Goal: Task Accomplishment & Management: Use online tool/utility

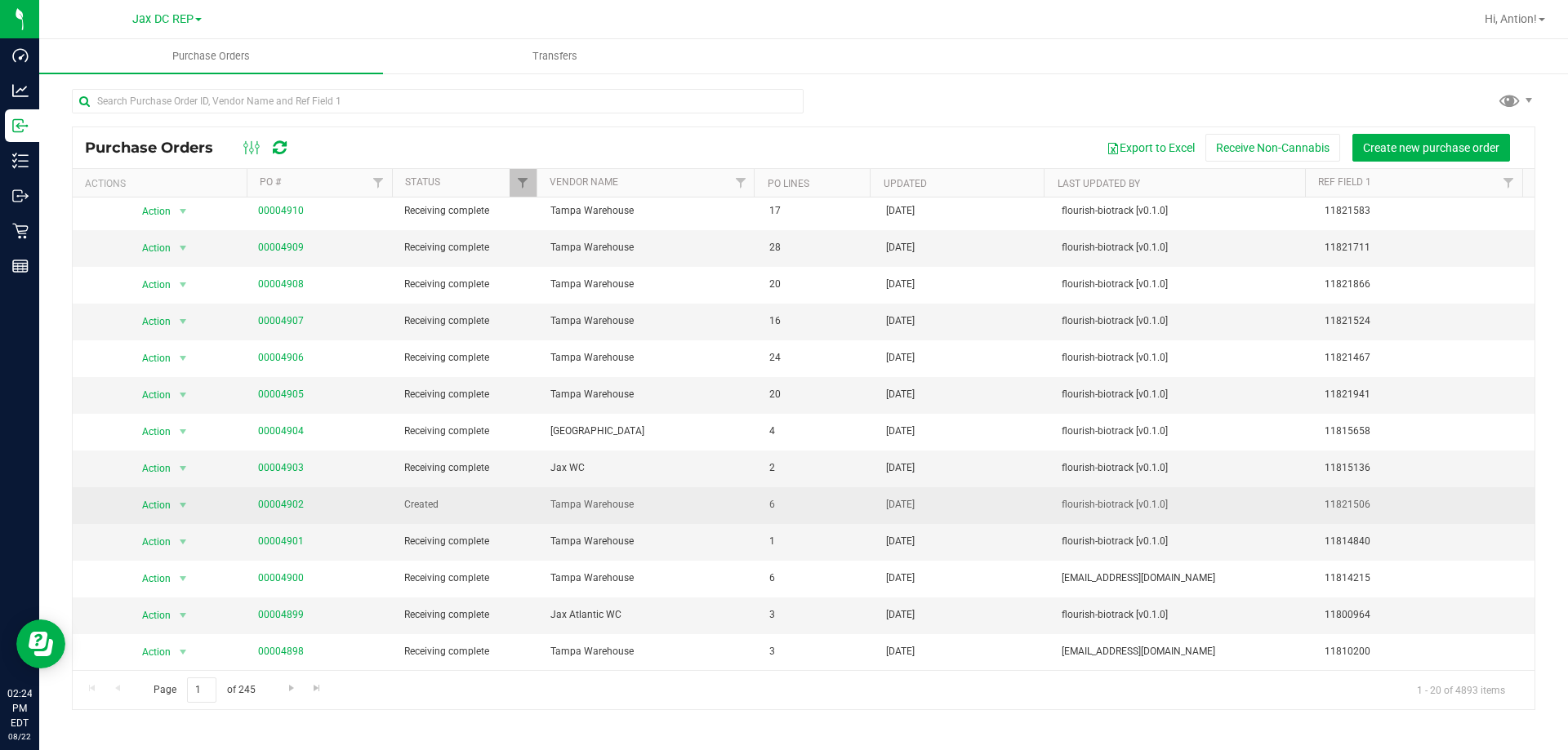
scroll to position [163, 0]
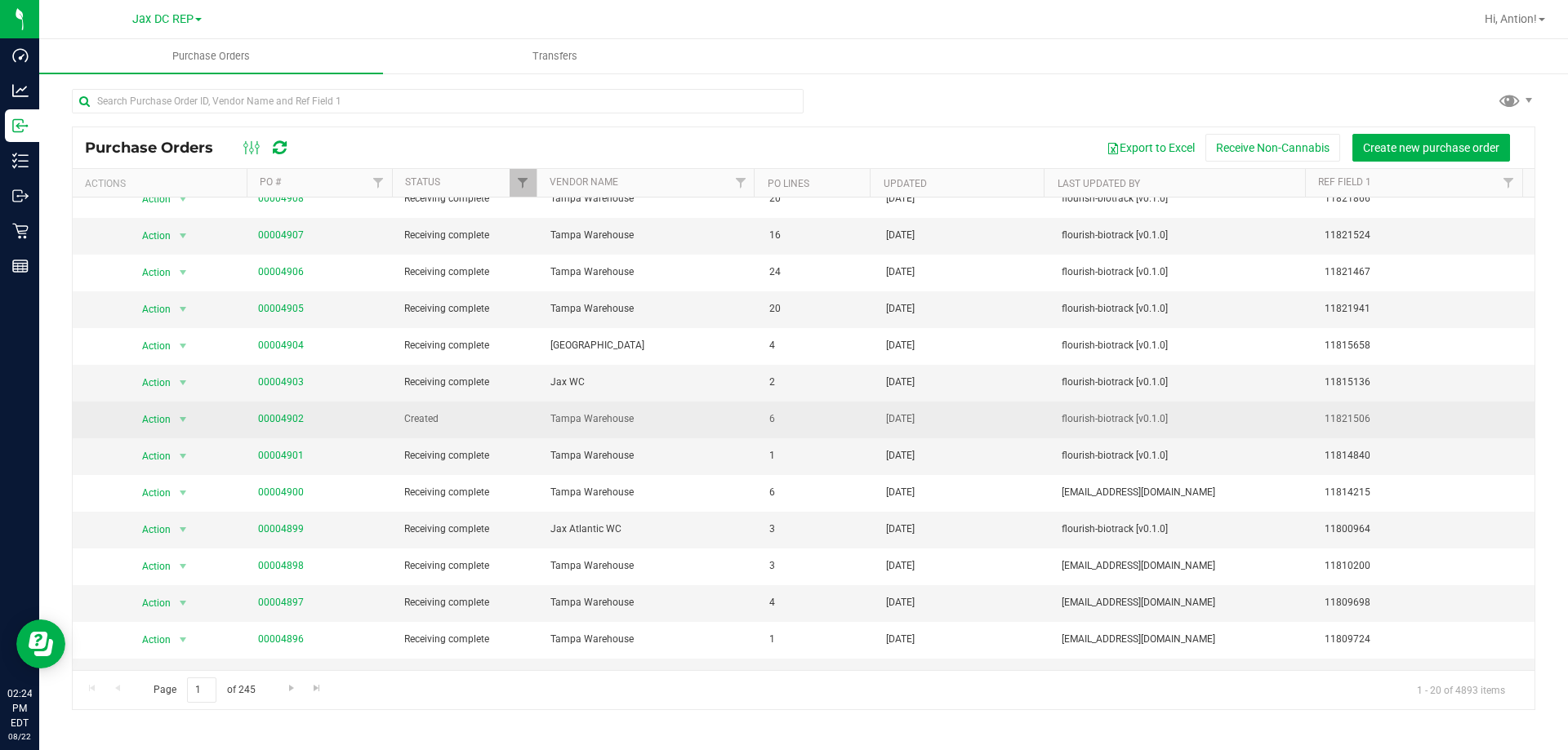
click at [300, 417] on span "00004902" at bounding box center [321, 419] width 126 height 16
click at [291, 417] on link "00004902" at bounding box center [281, 419] width 46 height 12
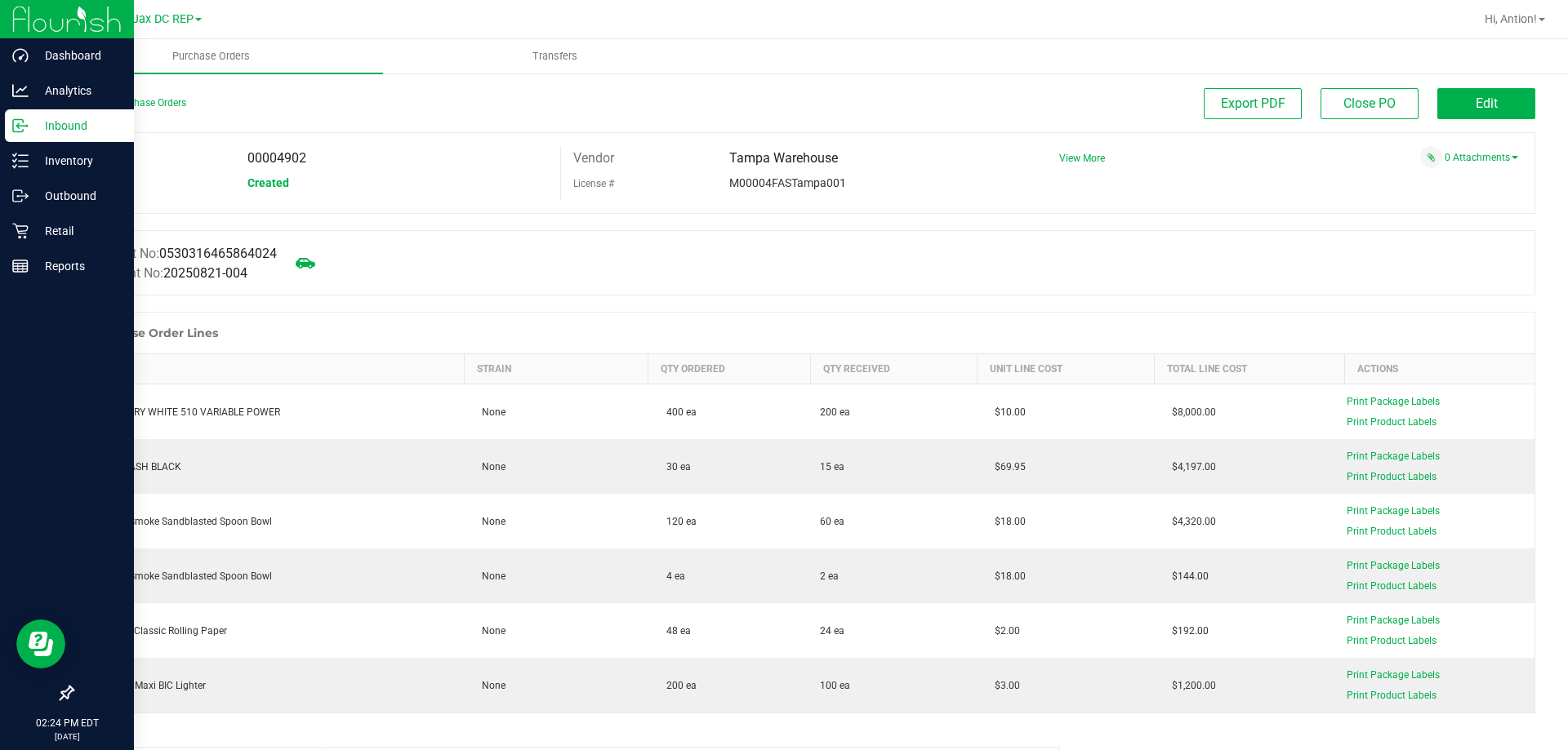
click at [35, 128] on p "Inbound" at bounding box center [78, 126] width 98 height 20
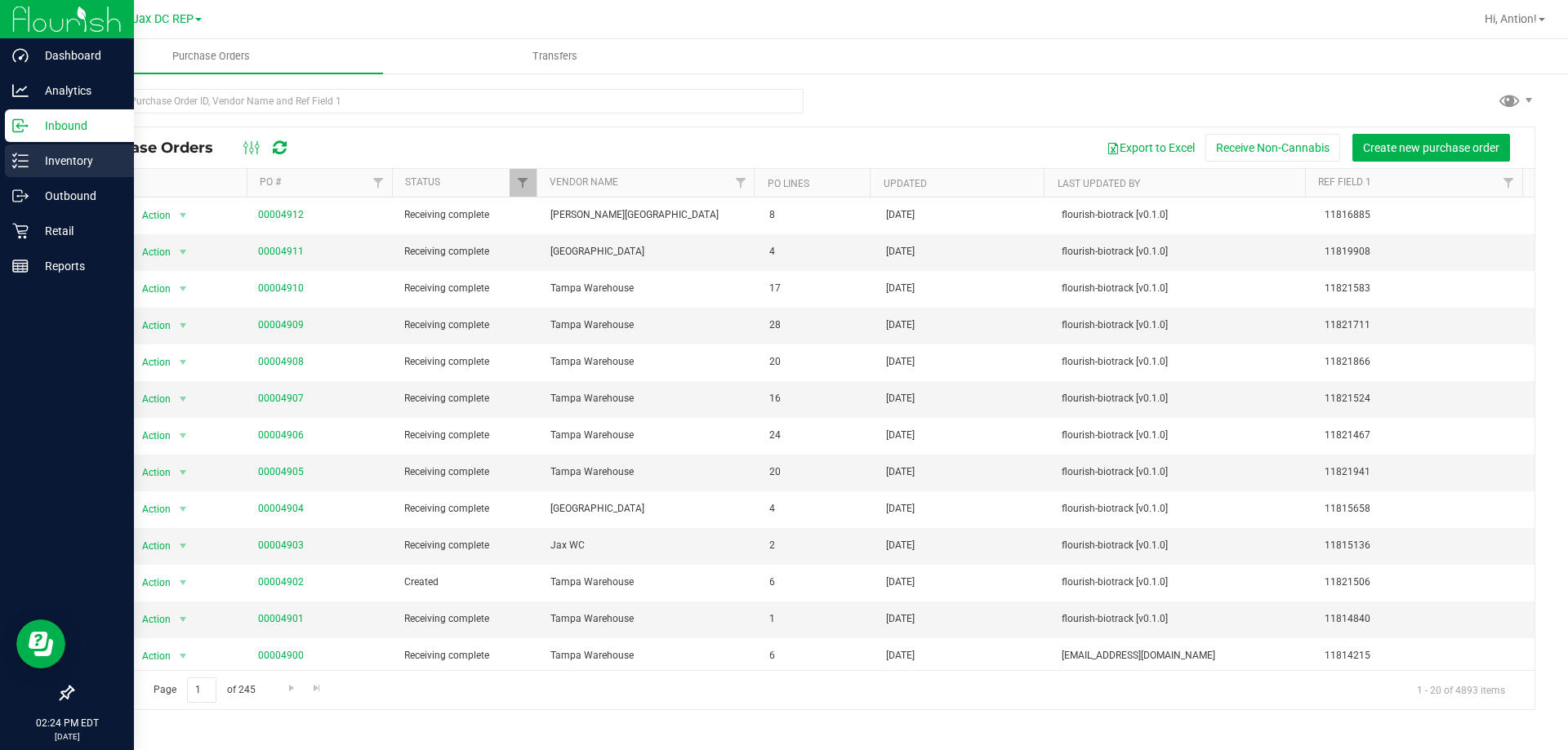
click at [60, 157] on p "Inventory" at bounding box center [78, 161] width 98 height 20
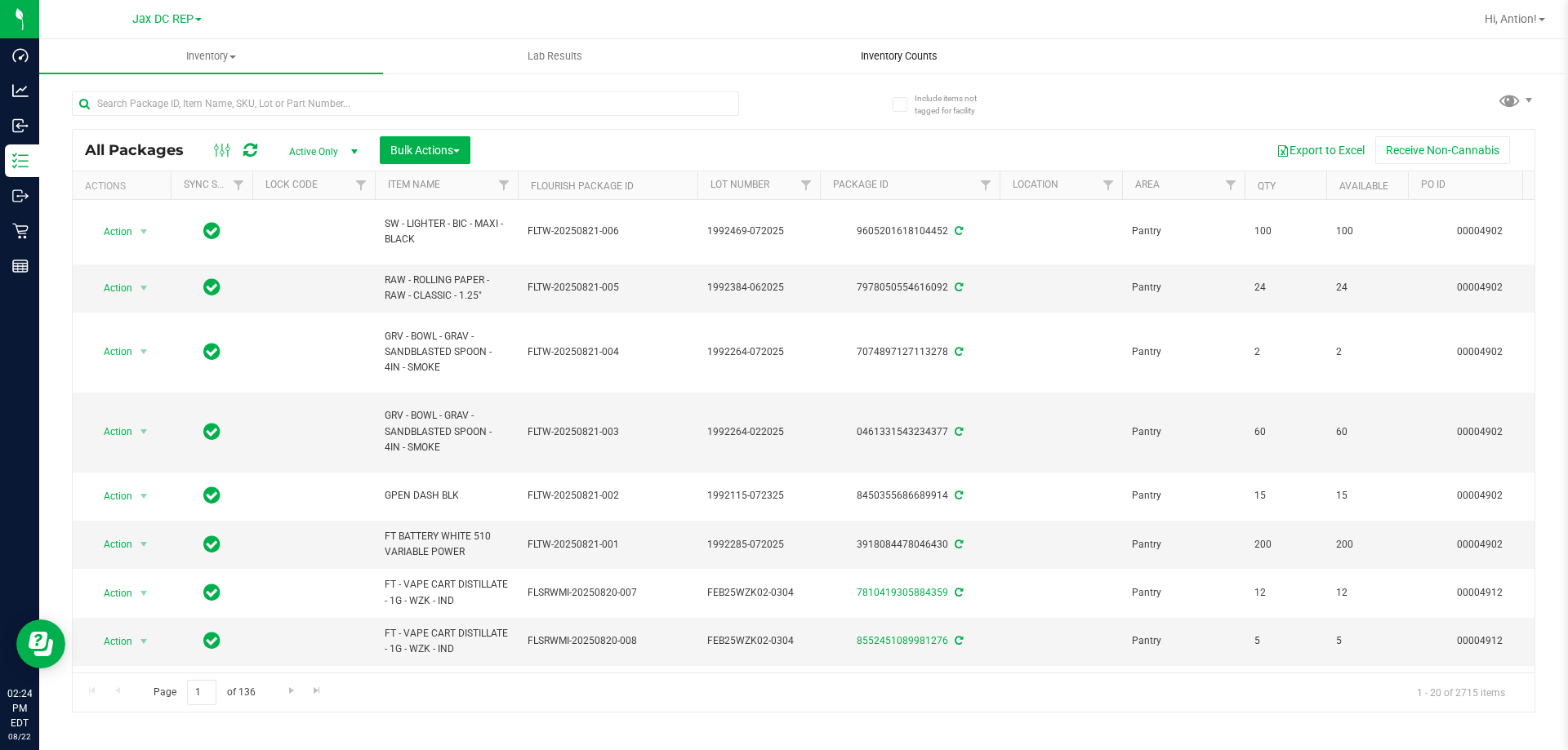
click at [899, 49] on span "Inventory Counts" at bounding box center [899, 56] width 121 height 15
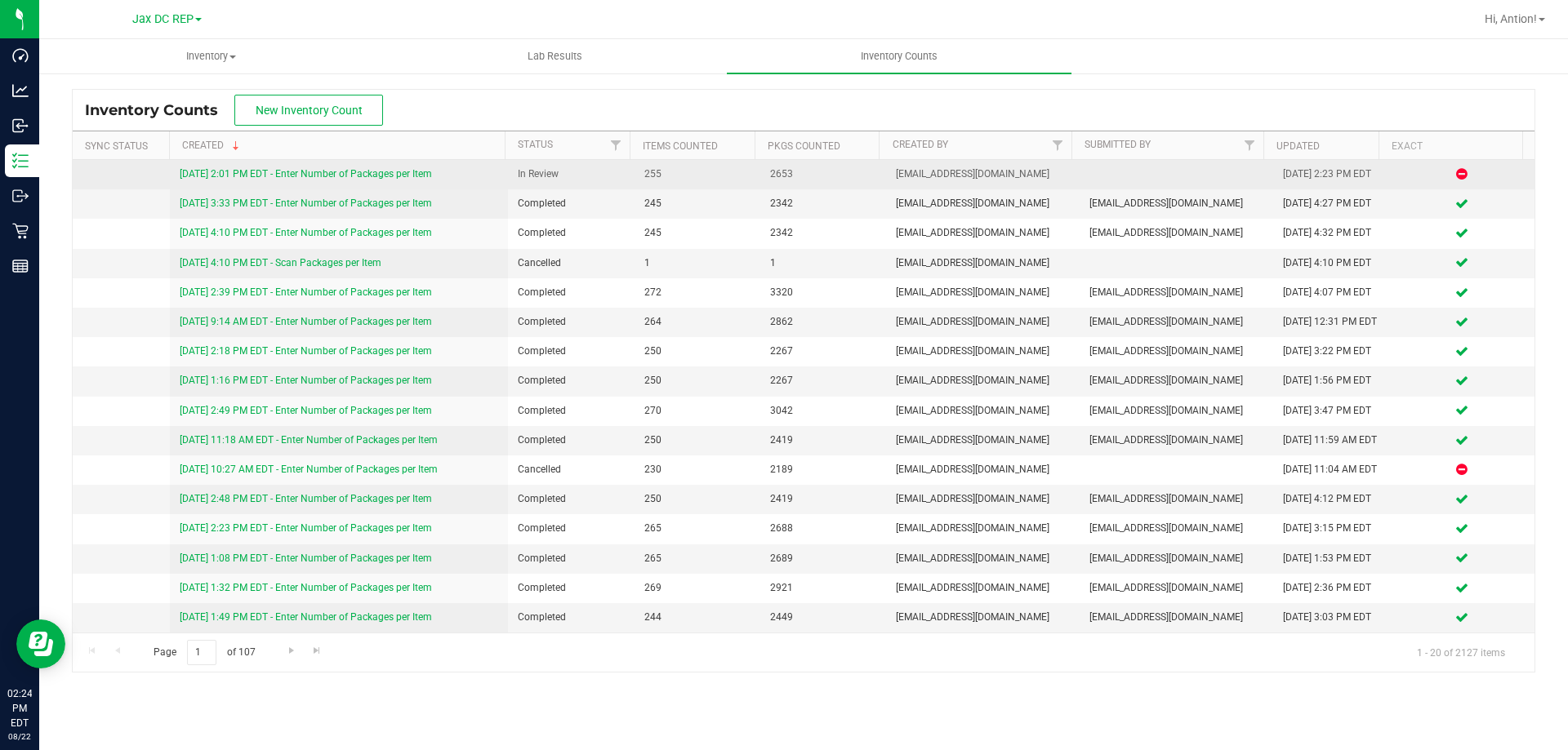
click at [401, 178] on link "[DATE] 2:01 PM EDT - Enter Number of Packages per Item" at bounding box center [306, 174] width 252 height 12
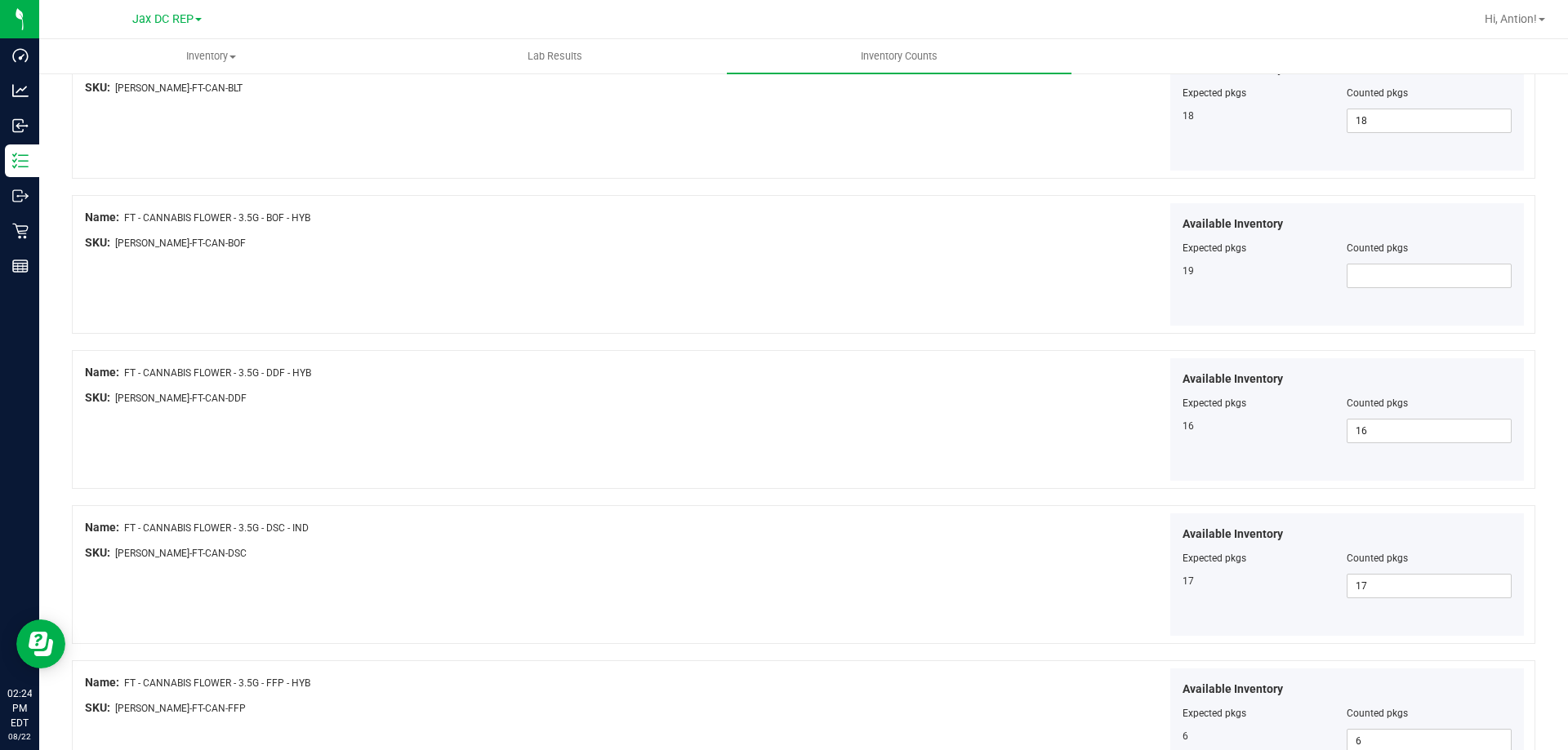
scroll to position [2367, 0]
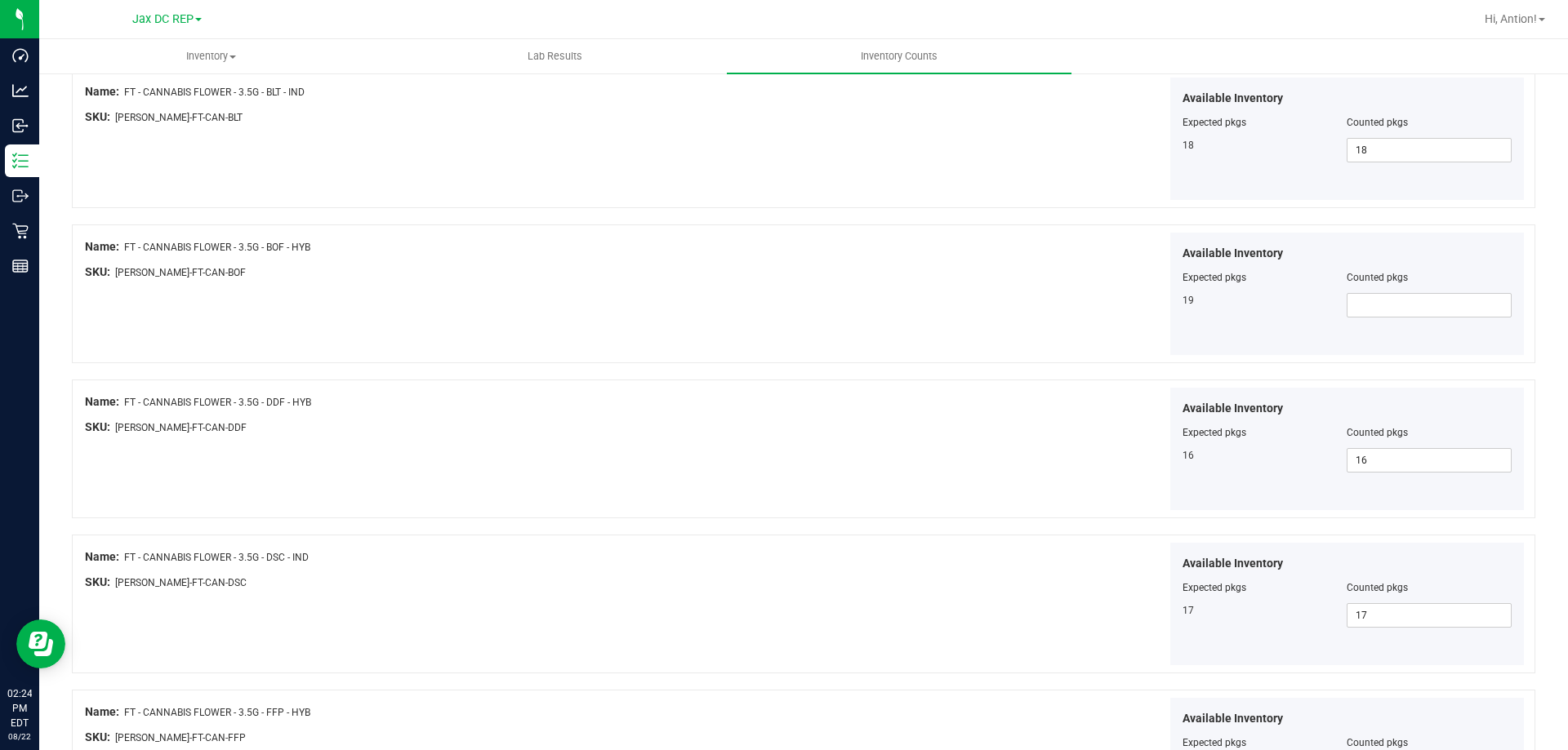
drag, startPoint x: 265, startPoint y: 245, endPoint x: 286, endPoint y: 245, distance: 21.0
click at [286, 245] on span "FT - CANNABIS FLOWER - 3.5G - BOF - HYB" at bounding box center [217, 247] width 186 height 12
click at [1355, 310] on span at bounding box center [1429, 305] width 165 height 25
type input "19"
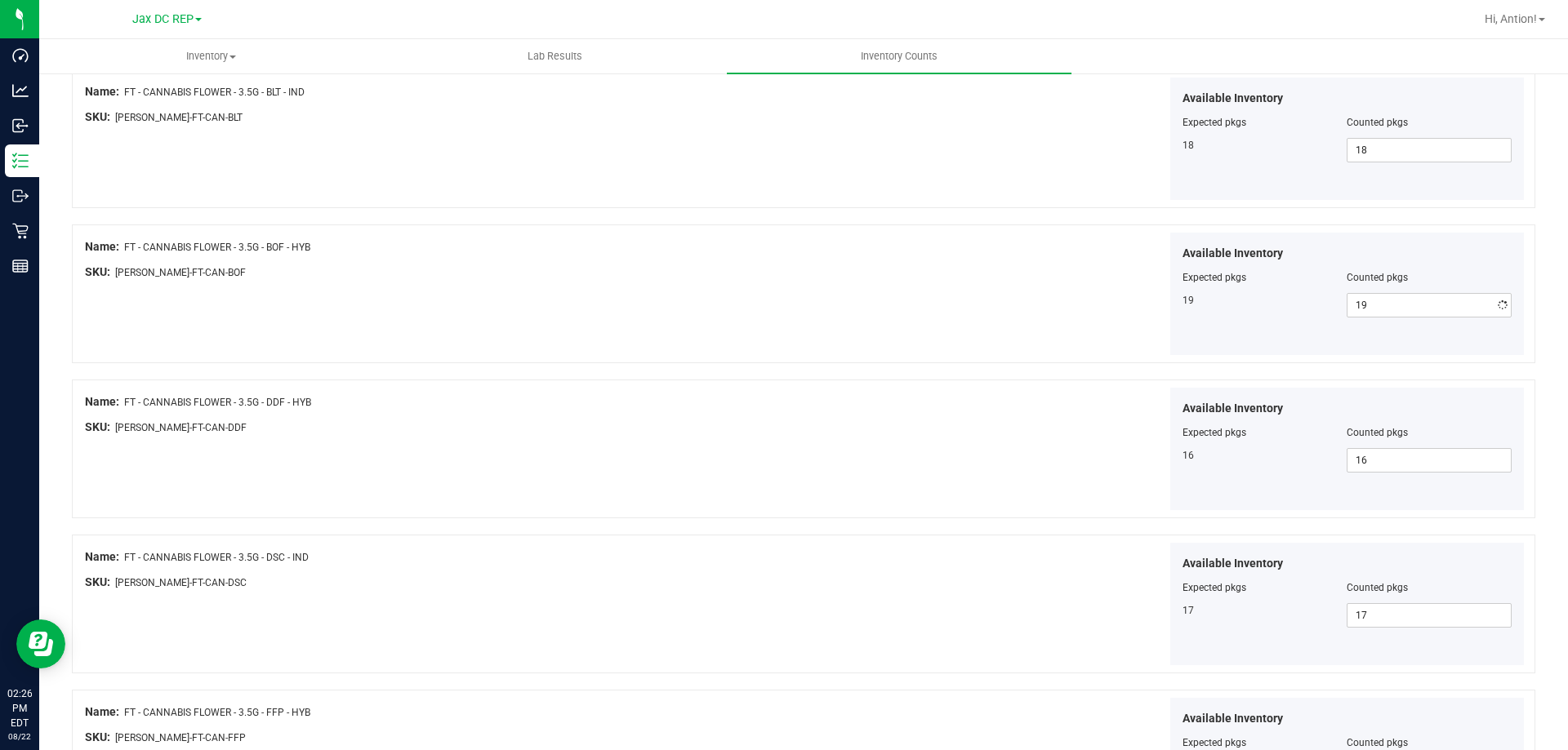
click at [661, 297] on div "Name: FT - CANNABIS FLOWER - 3.5G - BOF - HYB SKU: FLO-BUD-FT-CAN-BOF Available…" at bounding box center [803, 294] width 1463 height 139
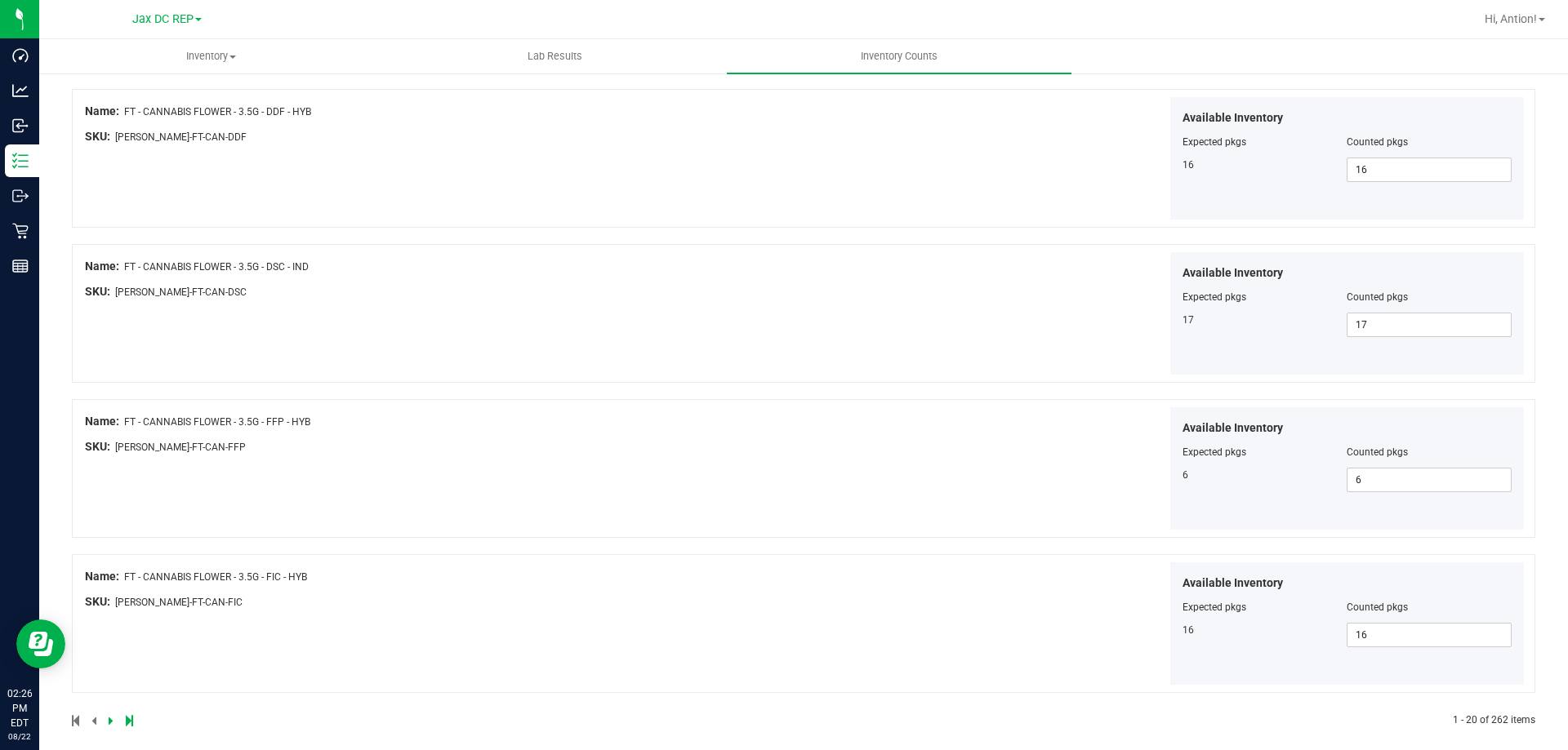
scroll to position [2672, 0]
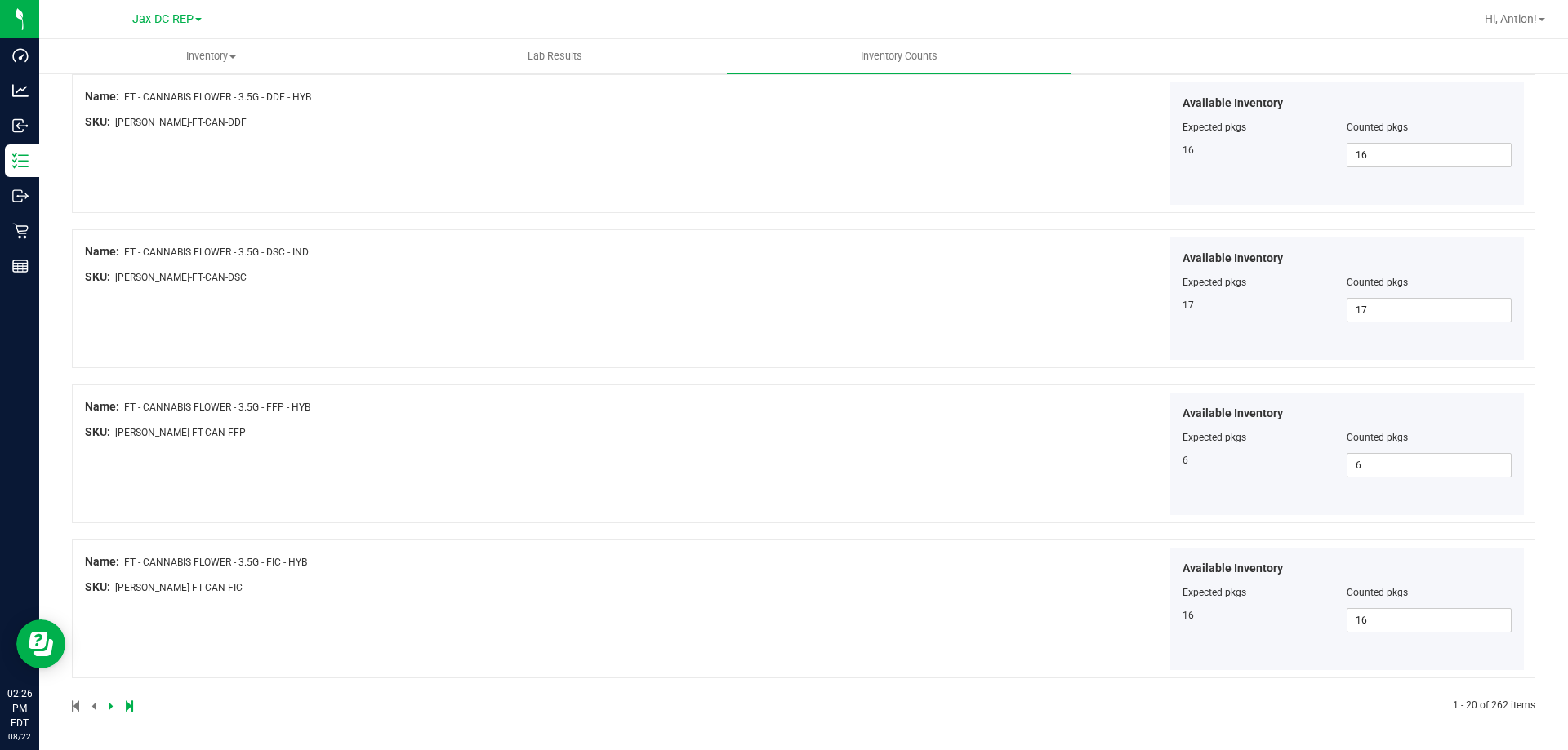
click at [107, 708] on div at bounding box center [437, 705] width 731 height 15
click at [108, 707] on icon at bounding box center [110, 706] width 5 height 10
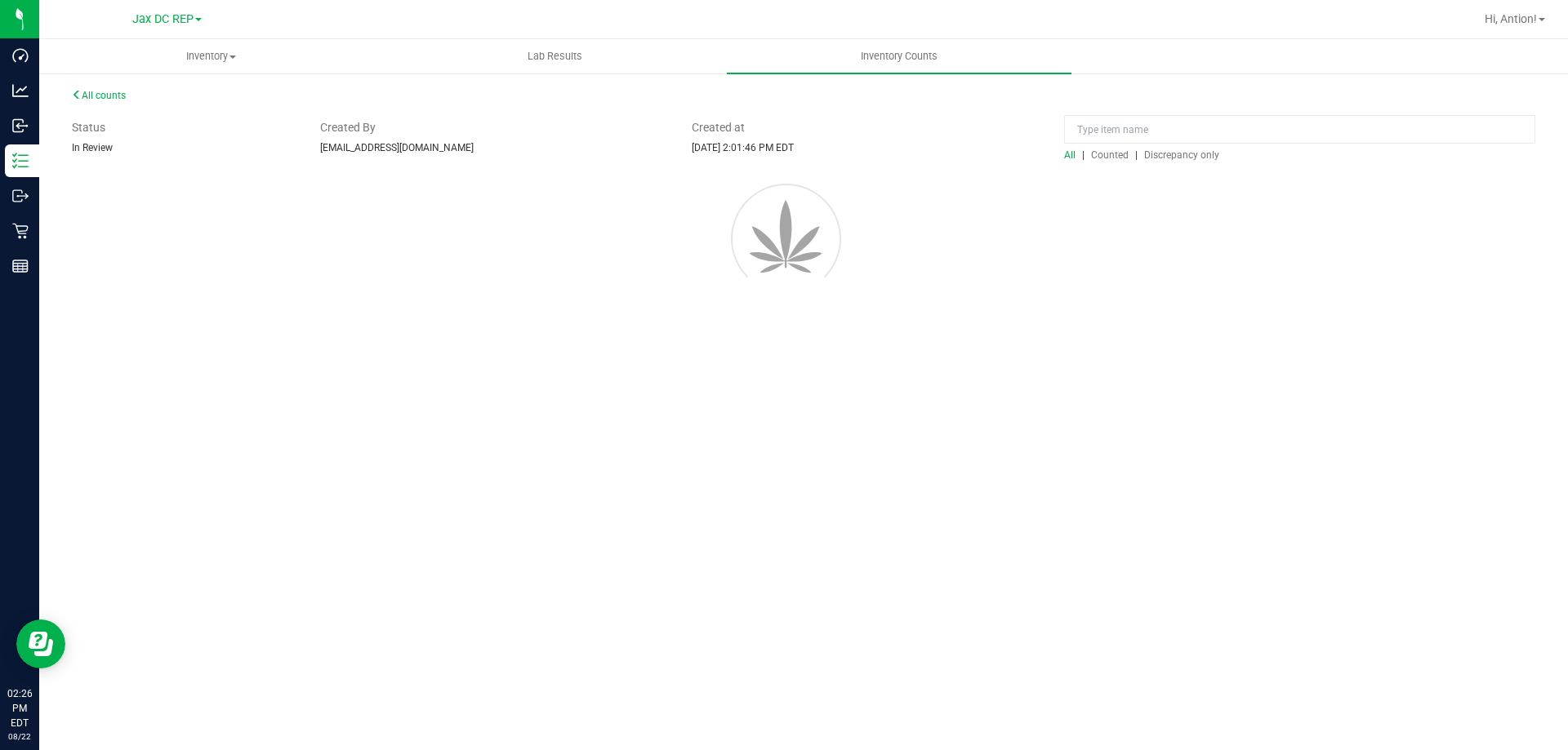
scroll to position [0, 0]
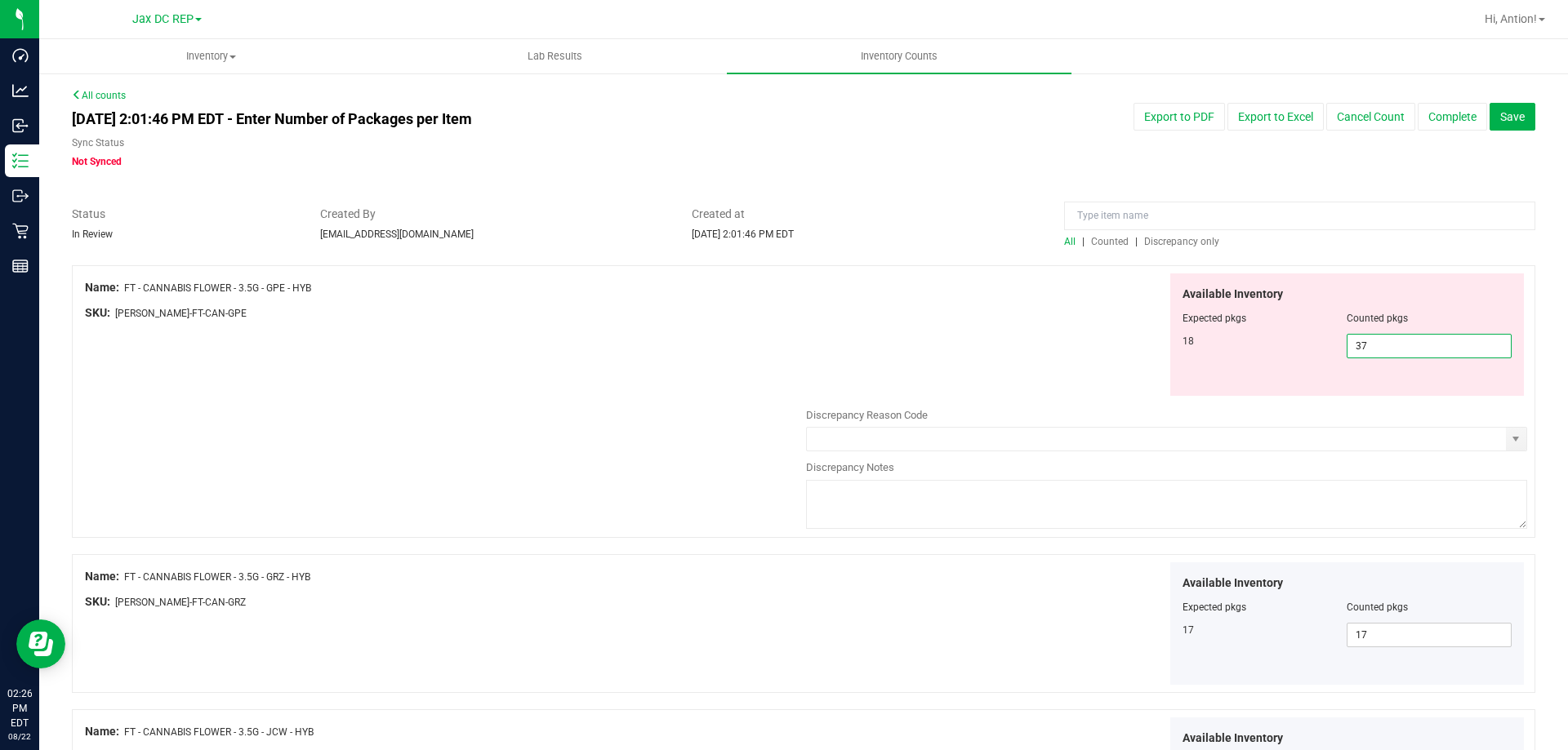
drag, startPoint x: 1373, startPoint y: 340, endPoint x: 943, endPoint y: 377, distance: 431.6
click at [943, 377] on div "Available Inventory Expected pkgs Counted pkgs 18 37 37" at bounding box center [1167, 335] width 721 height 123
type input "18"
click at [943, 377] on div "Available Inventory Expected pkgs Counted pkgs 18 18 18" at bounding box center [1167, 335] width 721 height 123
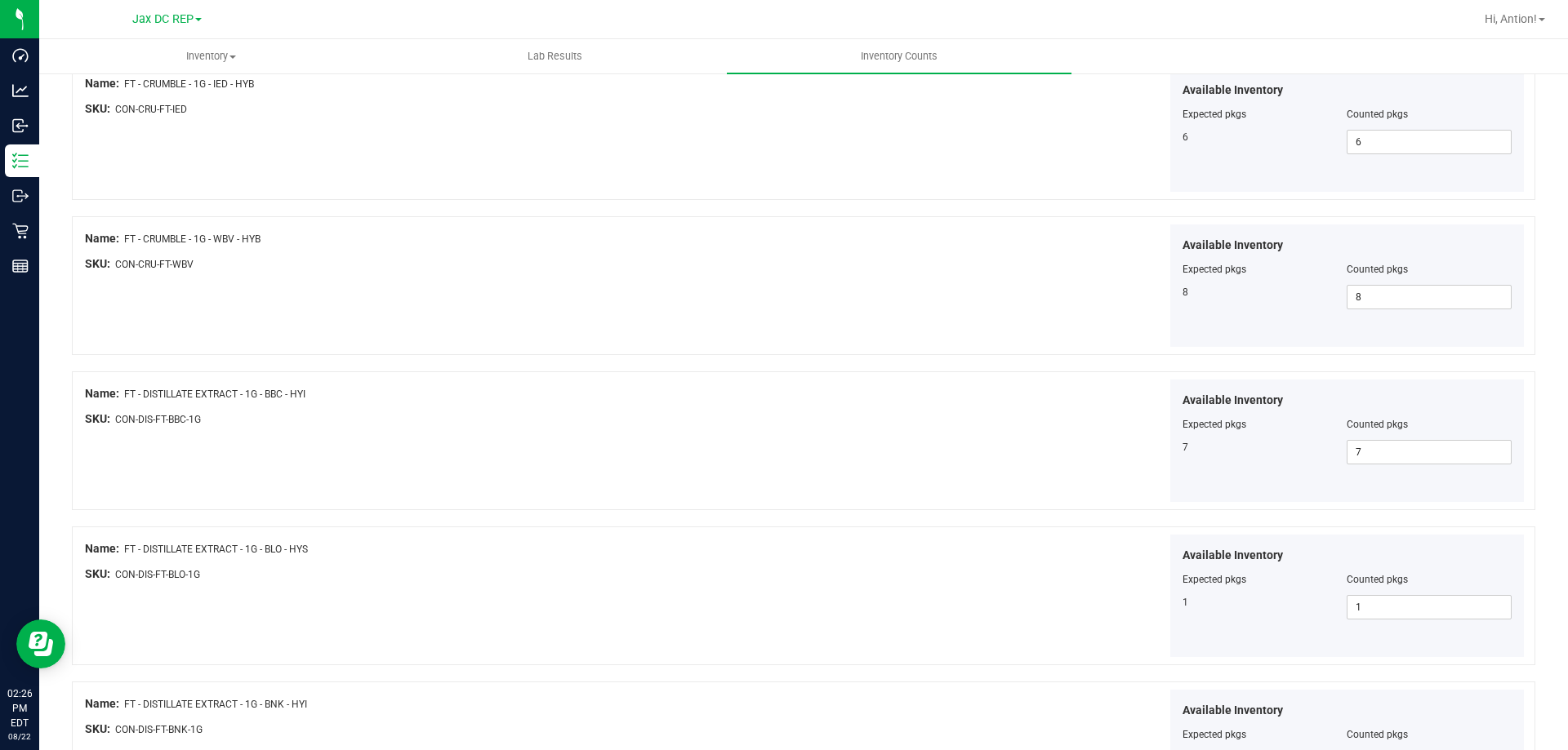
scroll to position [2672, 0]
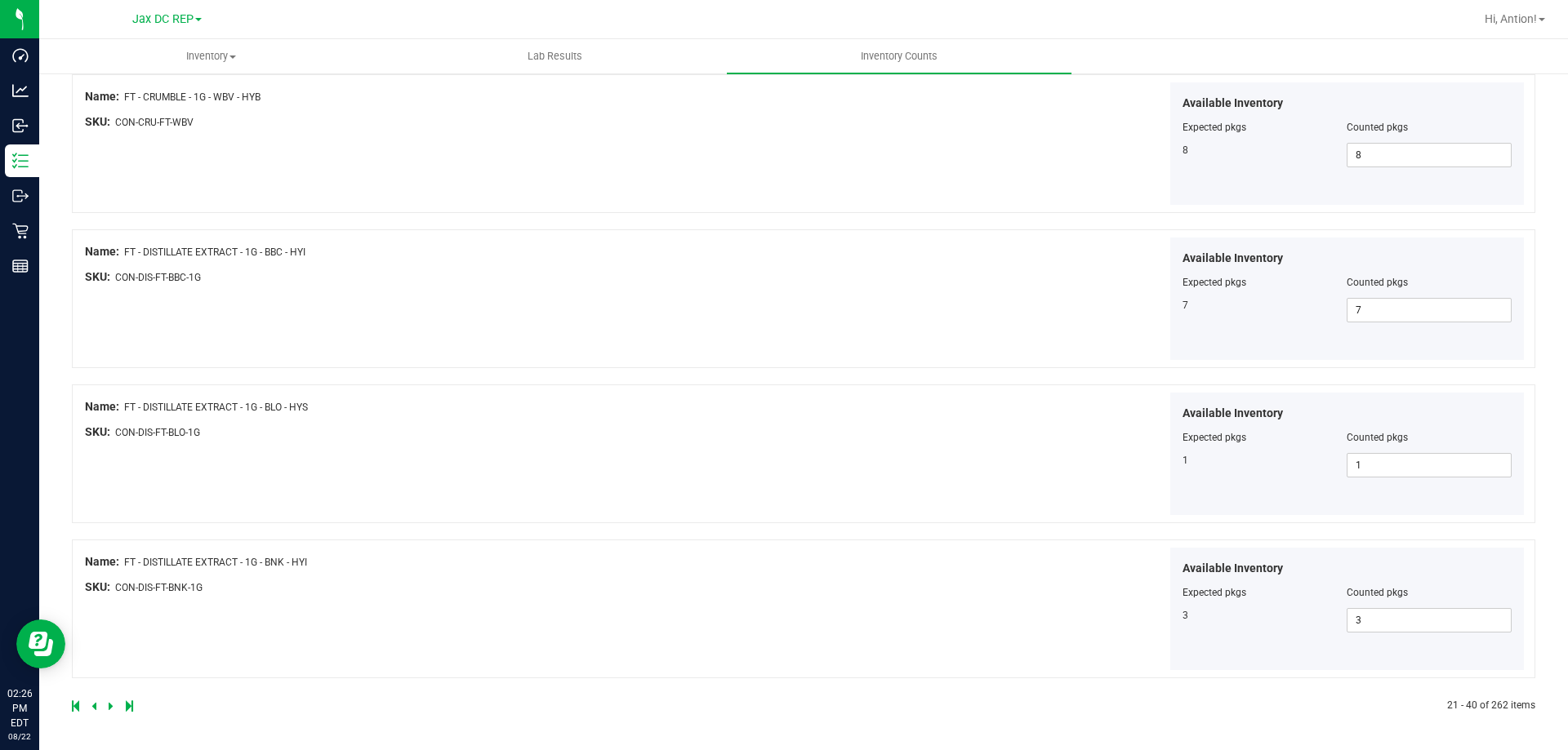
click at [109, 707] on icon at bounding box center [110, 706] width 5 height 10
click at [110, 706] on icon at bounding box center [110, 706] width 5 height 10
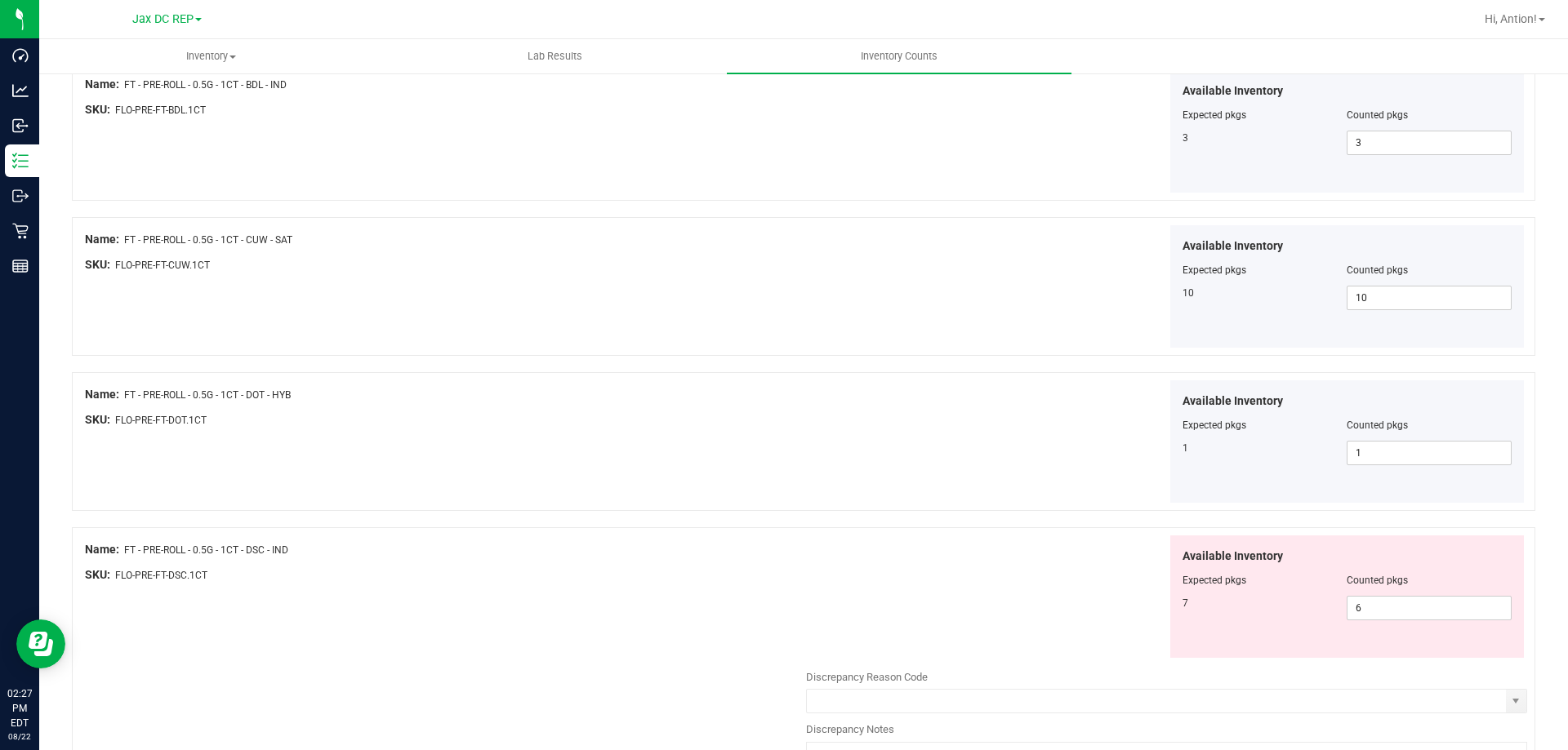
scroll to position [245, 0]
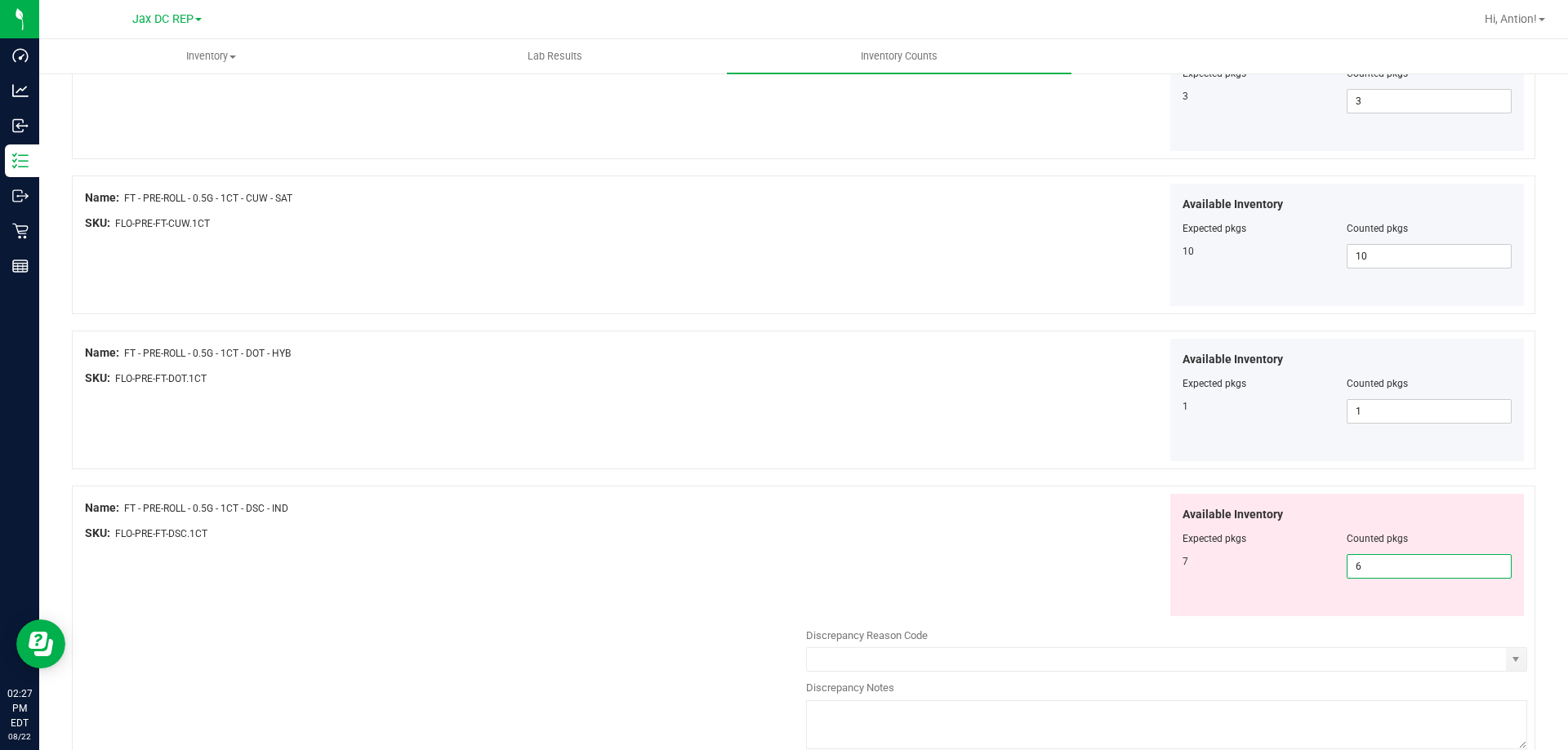
drag, startPoint x: 1360, startPoint y: 564, endPoint x: 655, endPoint y: 561, distance: 705.0
click at [685, 561] on div "Name: FT - PRE-ROLL - 0.5G - 1CT - DSC - IND SKU: FLO-PRE-FT-DSC.1CT Available …" at bounding box center [803, 622] width 1463 height 272
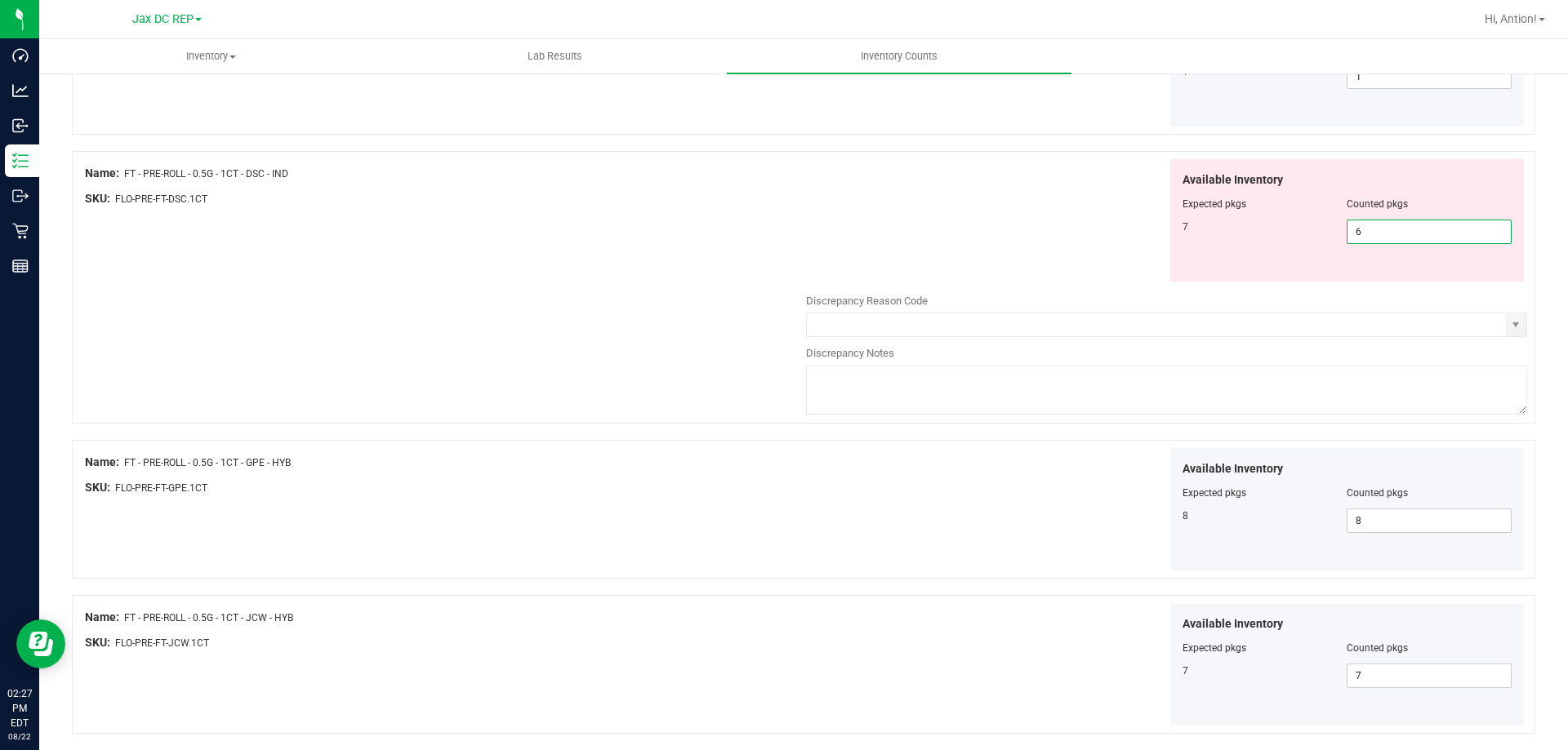
scroll to position [327, 0]
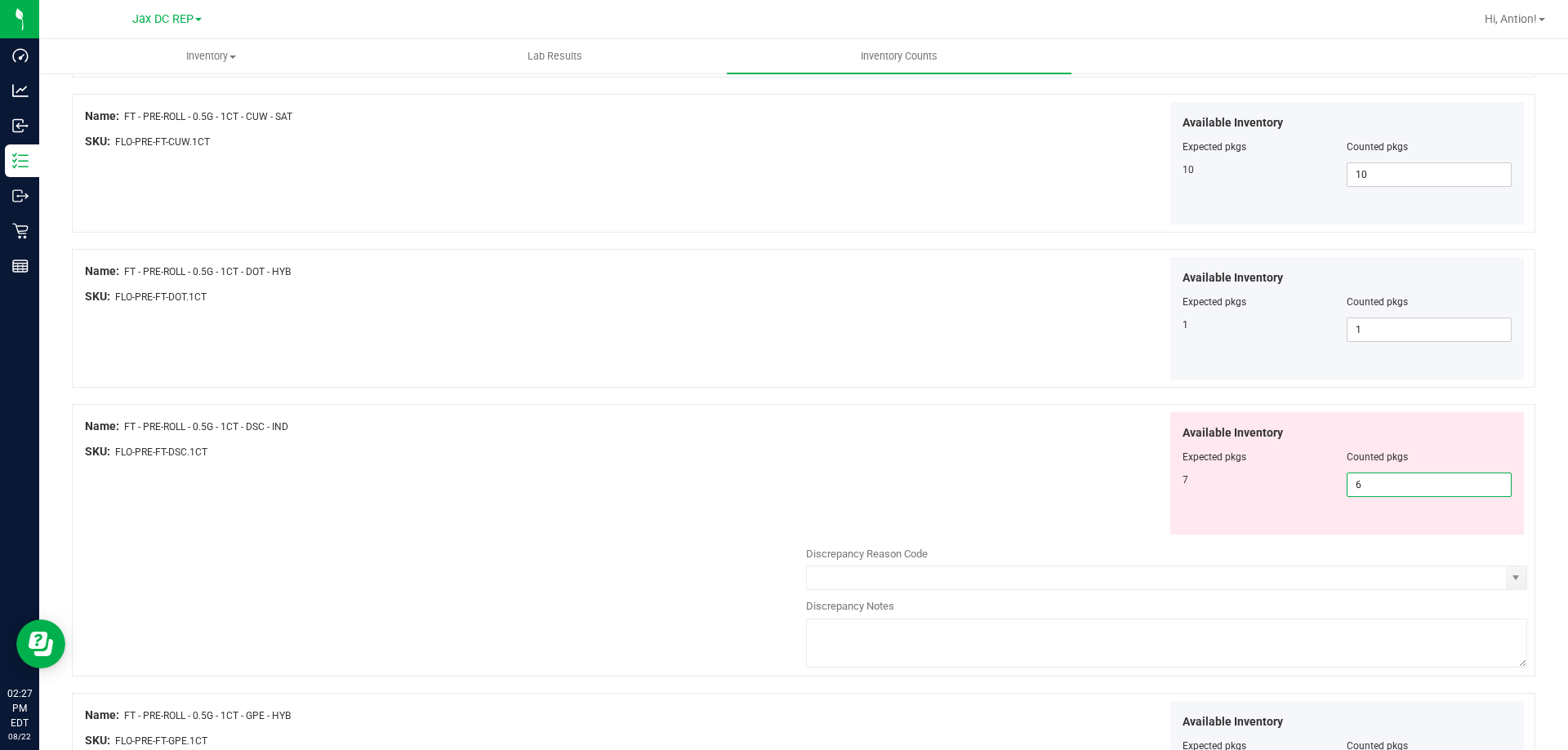
type input "7"
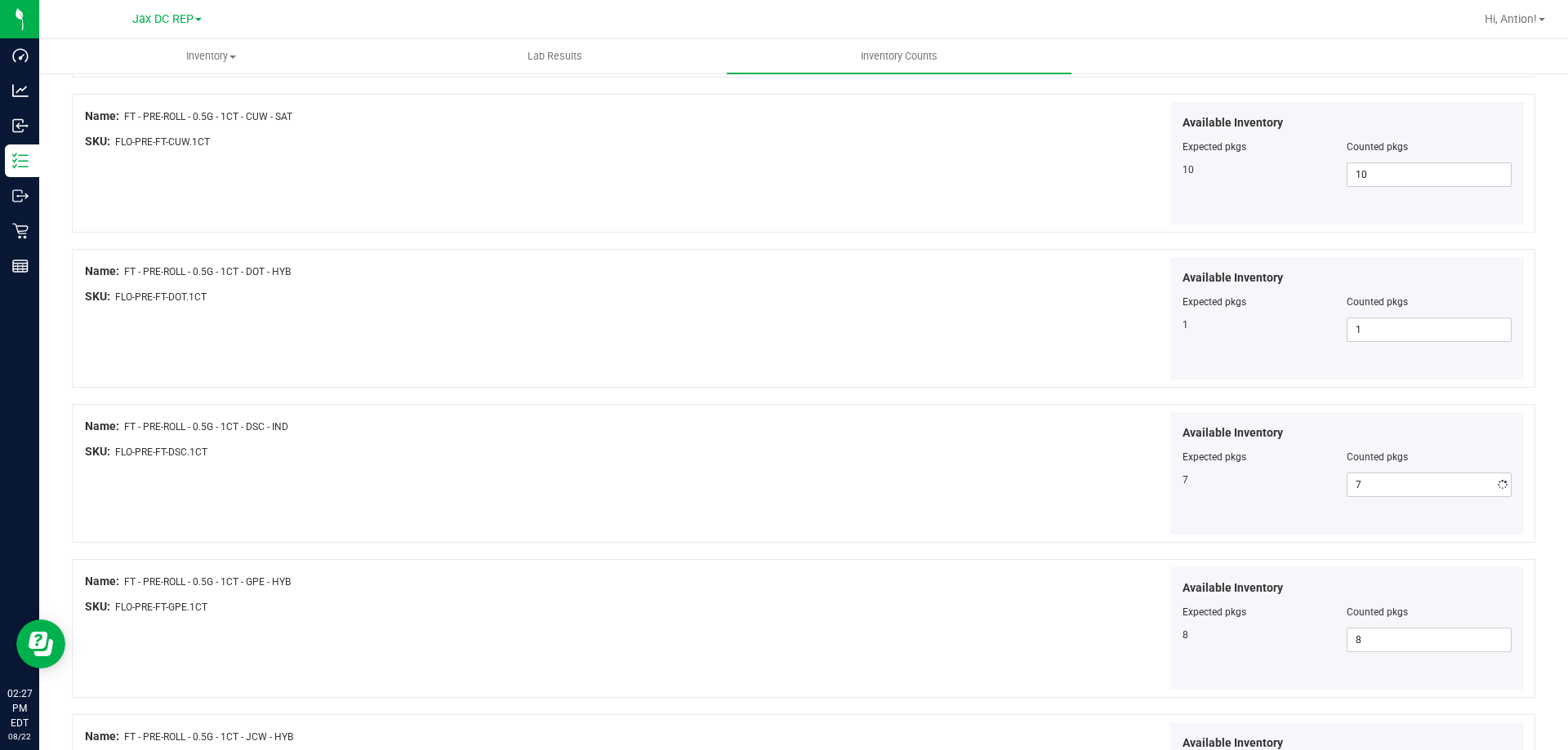
click at [918, 429] on div "Available Inventory Expected pkgs Counted pkgs 7 7 7" at bounding box center [1167, 474] width 721 height 123
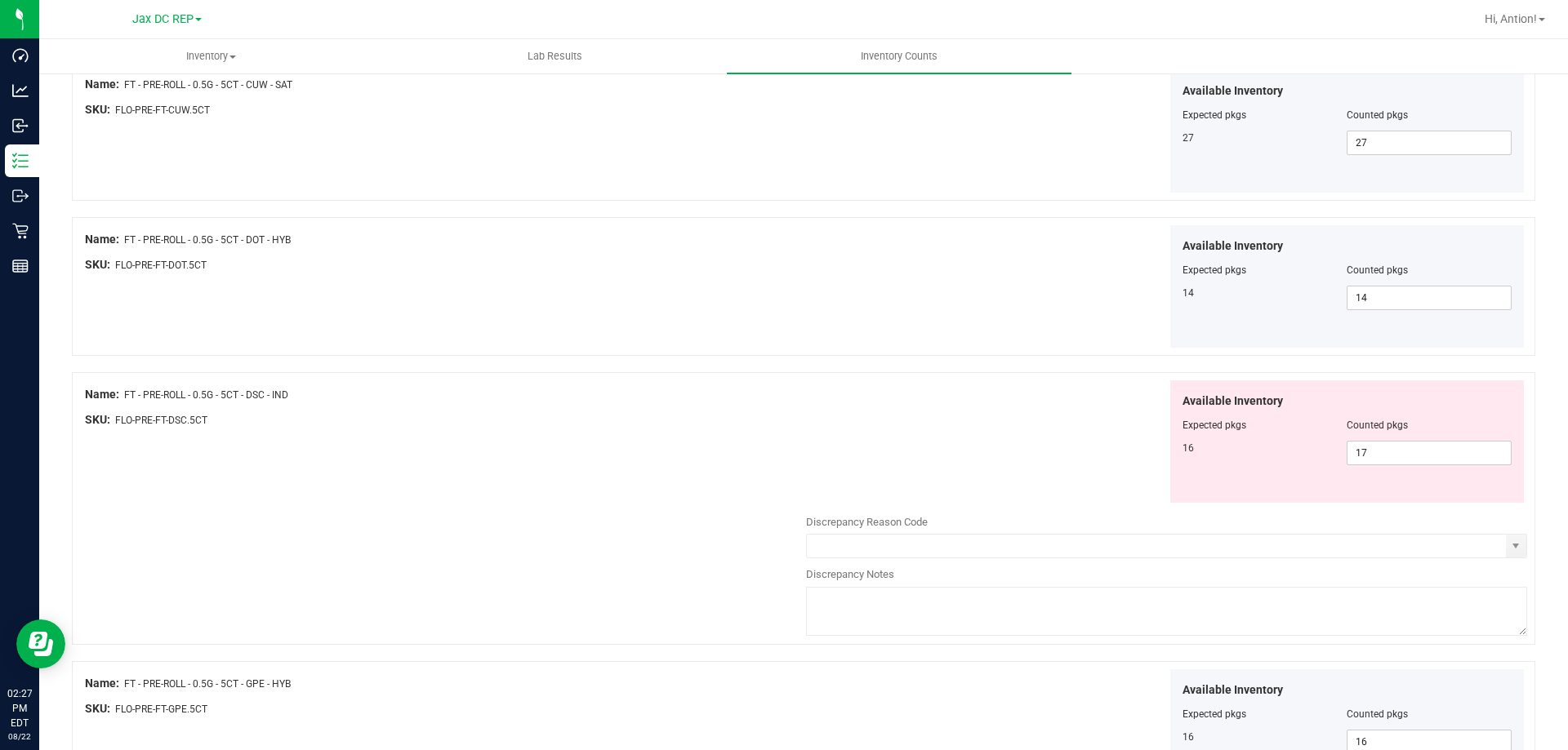
scroll to position [2530, 0]
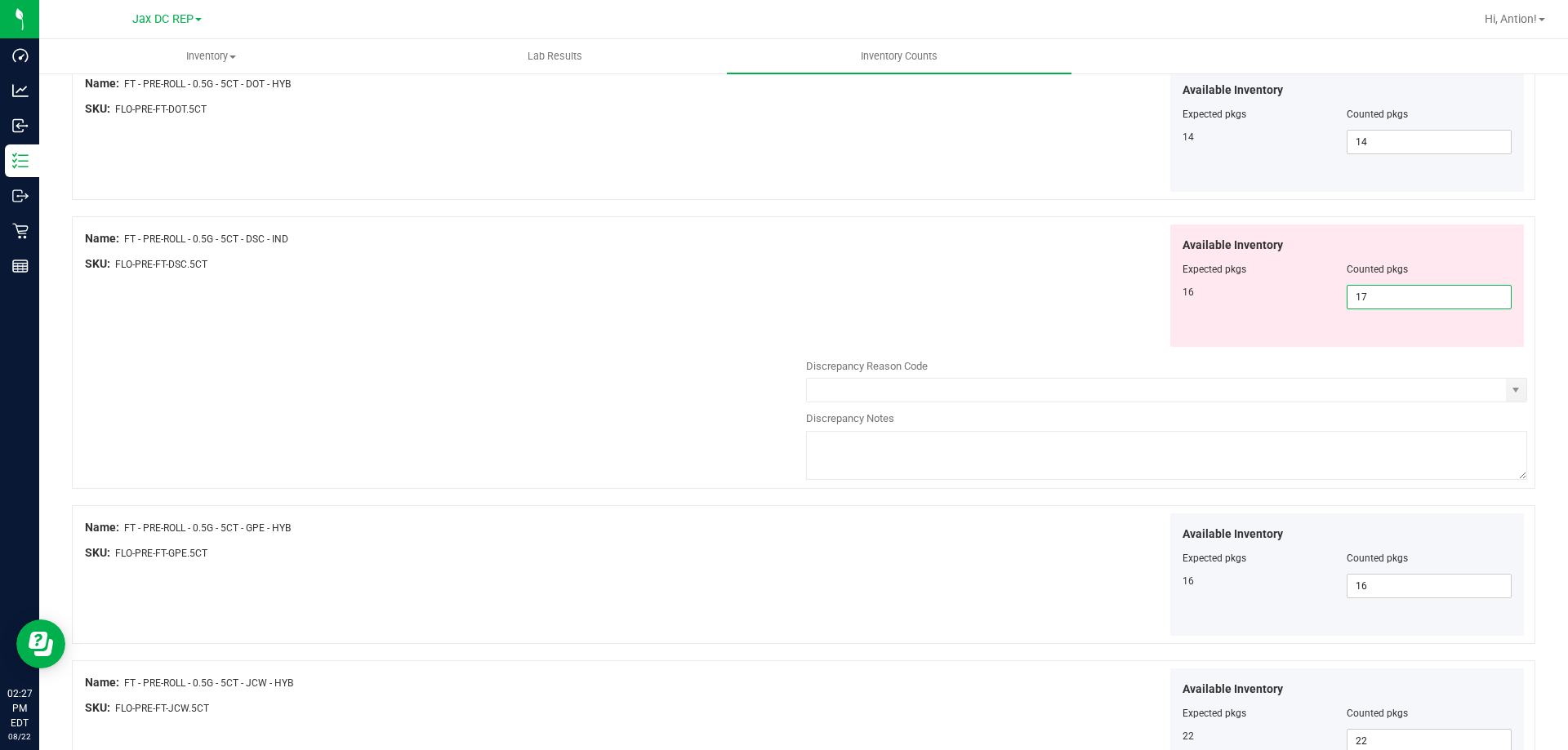
drag, startPoint x: 1366, startPoint y: 304, endPoint x: 917, endPoint y: 303, distance: 449.0
click at [919, 304] on div "Available Inventory Expected pkgs Counted pkgs 16 17 17" at bounding box center [1167, 286] width 721 height 123
type input "16"
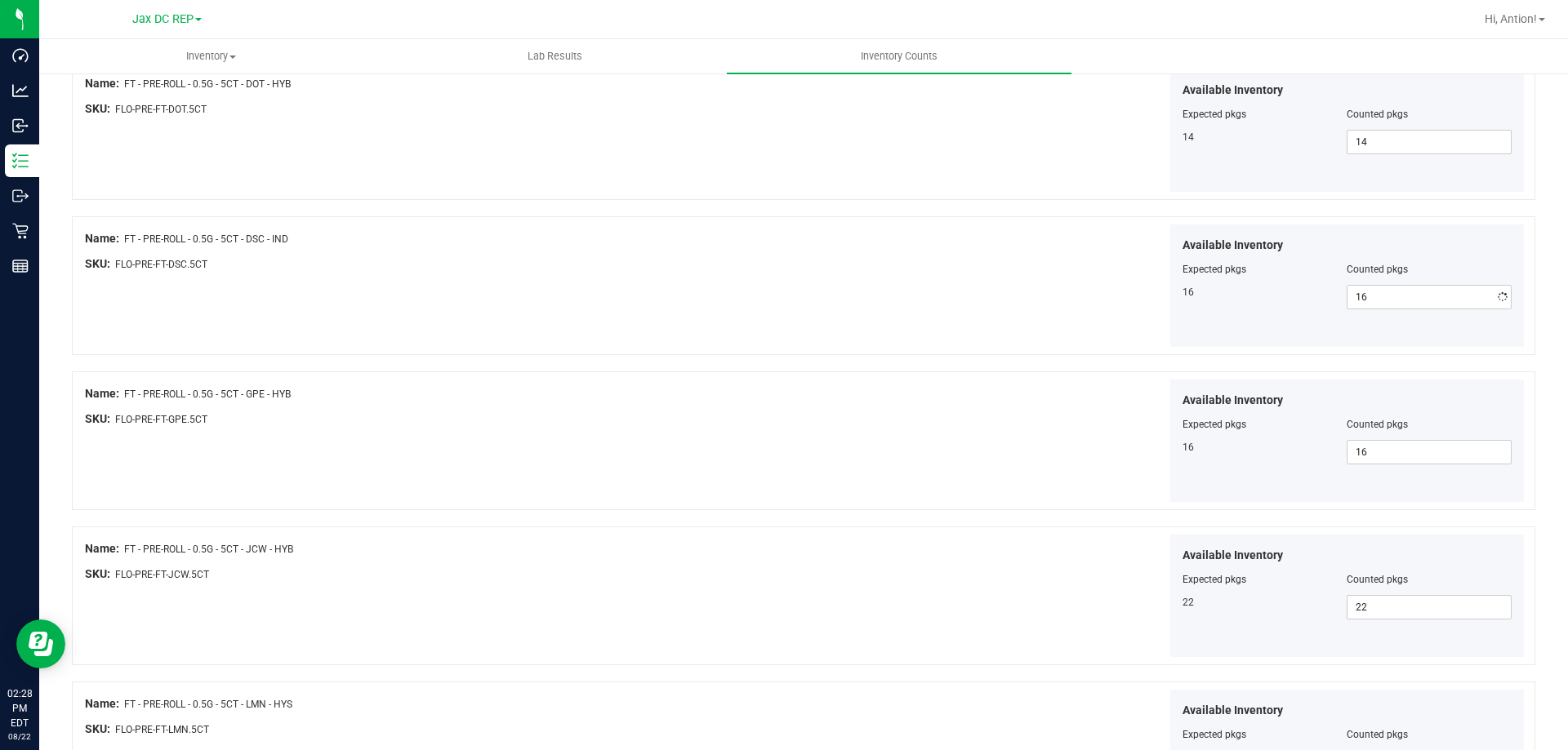
click at [917, 303] on div "Available Inventory Expected pkgs Counted pkgs 16 16 16" at bounding box center [1167, 286] width 721 height 123
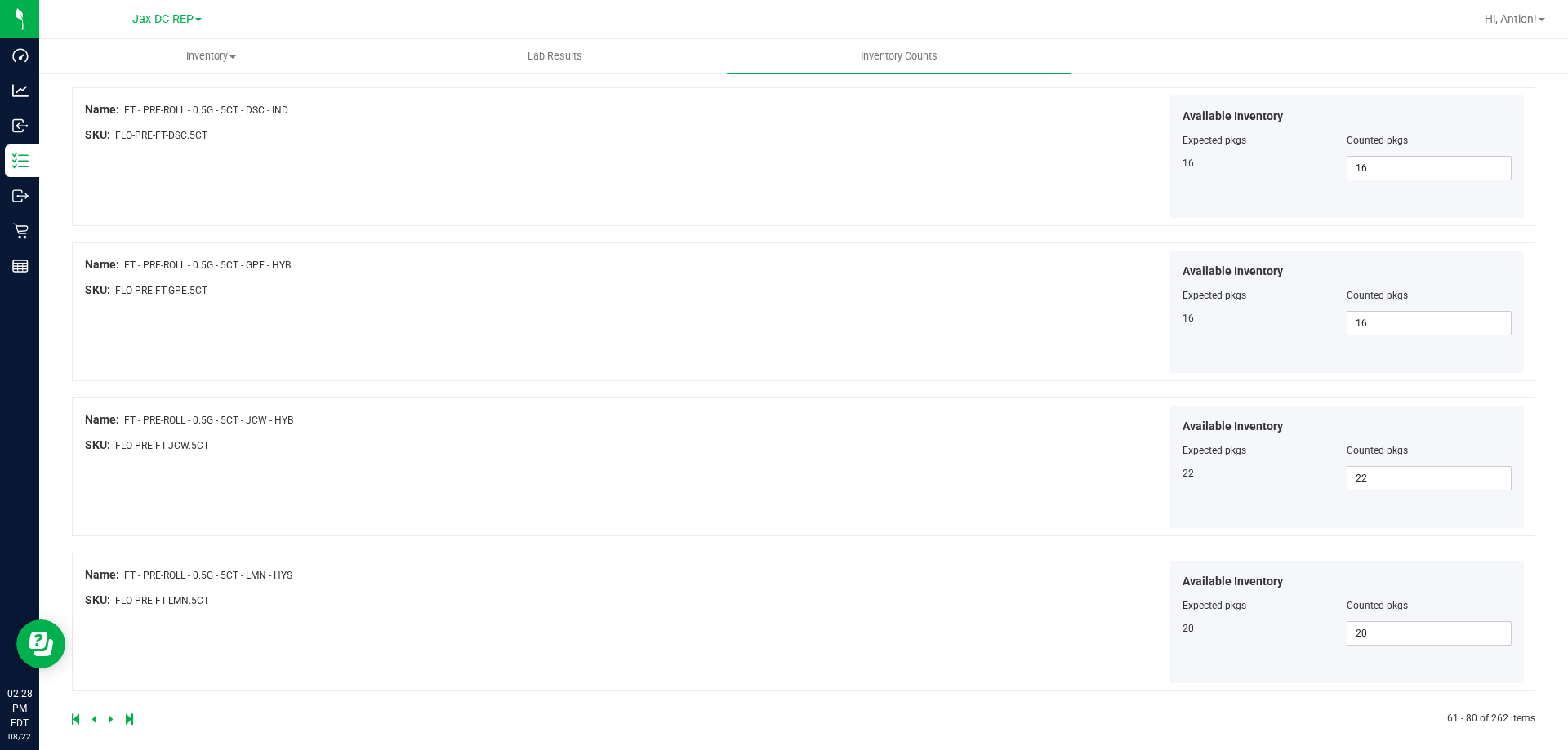
scroll to position [2672, 0]
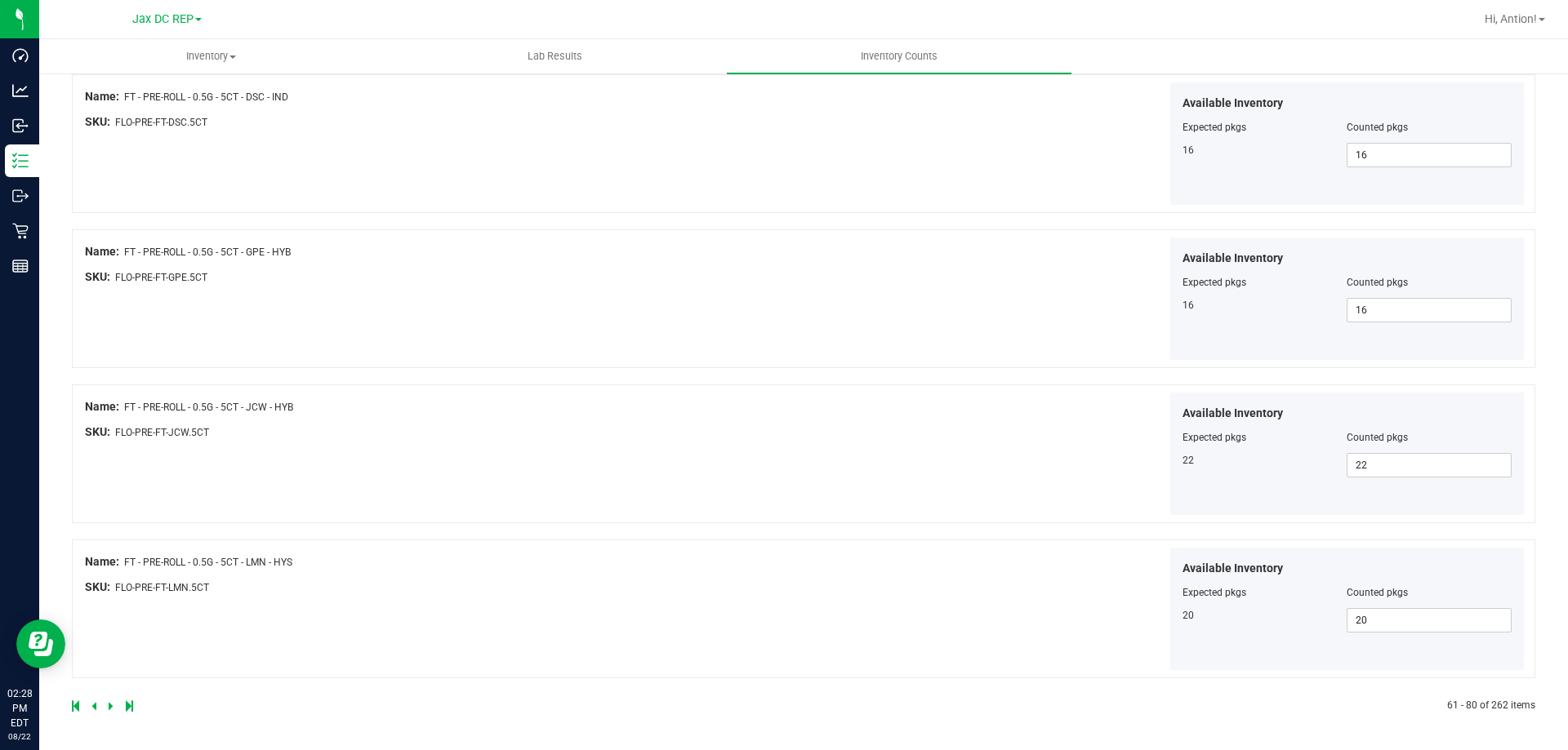
click at [108, 707] on icon at bounding box center [110, 706] width 5 height 10
click at [111, 702] on icon at bounding box center [110, 706] width 5 height 10
click at [112, 703] on icon at bounding box center [110, 706] width 5 height 10
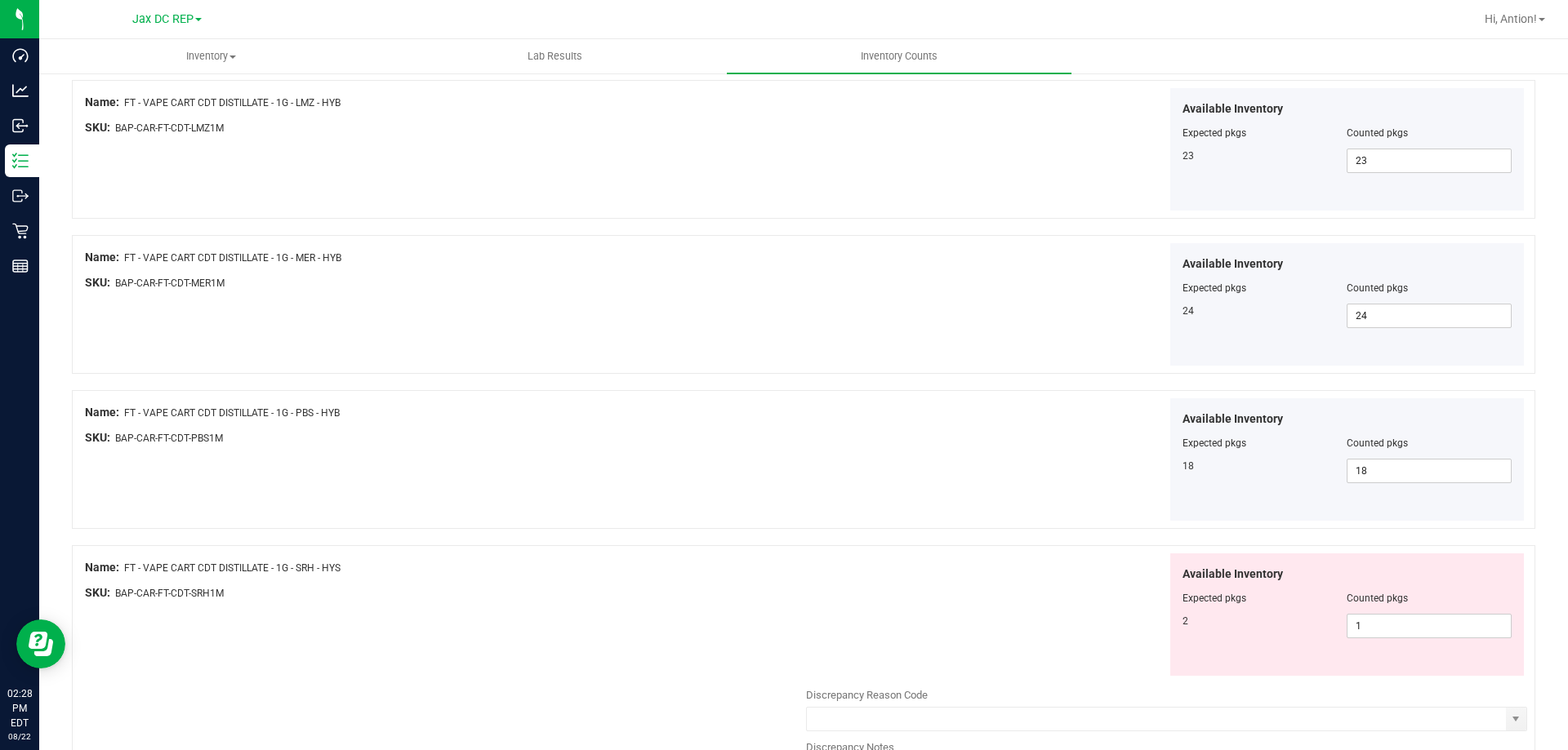
scroll to position [571, 0]
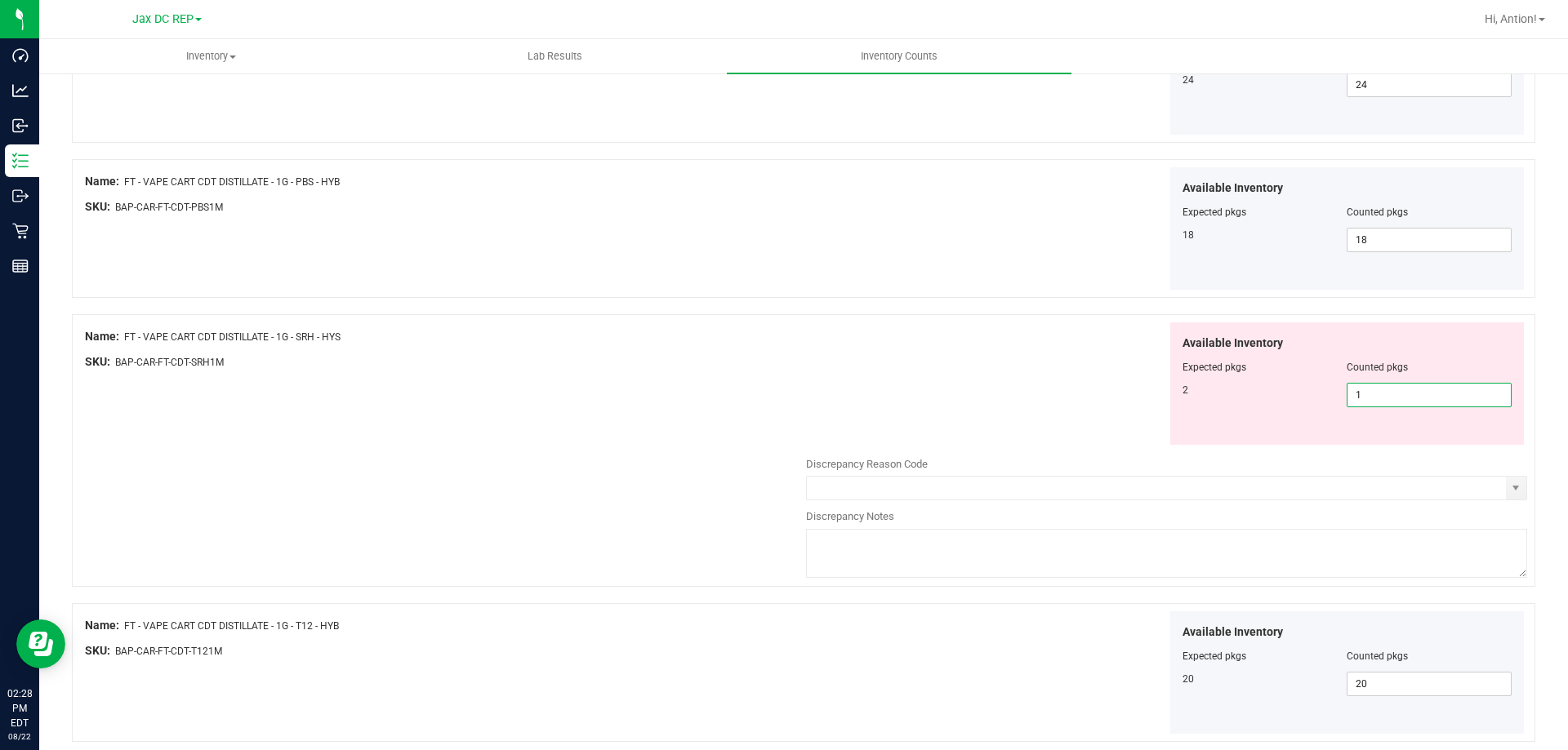
drag, startPoint x: 1373, startPoint y: 395, endPoint x: 992, endPoint y: 405, distance: 381.1
click at [1019, 405] on div "Available Inventory Expected pkgs Counted pkgs 2 1 1" at bounding box center [1167, 384] width 721 height 123
type input "2"
click at [681, 437] on div "Name: FT - VAPE CART CDT DISTILLATE - 1G - SRH - HYS SKU: BAP-CAR-FT-CDT-SRH1M …" at bounding box center [803, 450] width 1463 height 272
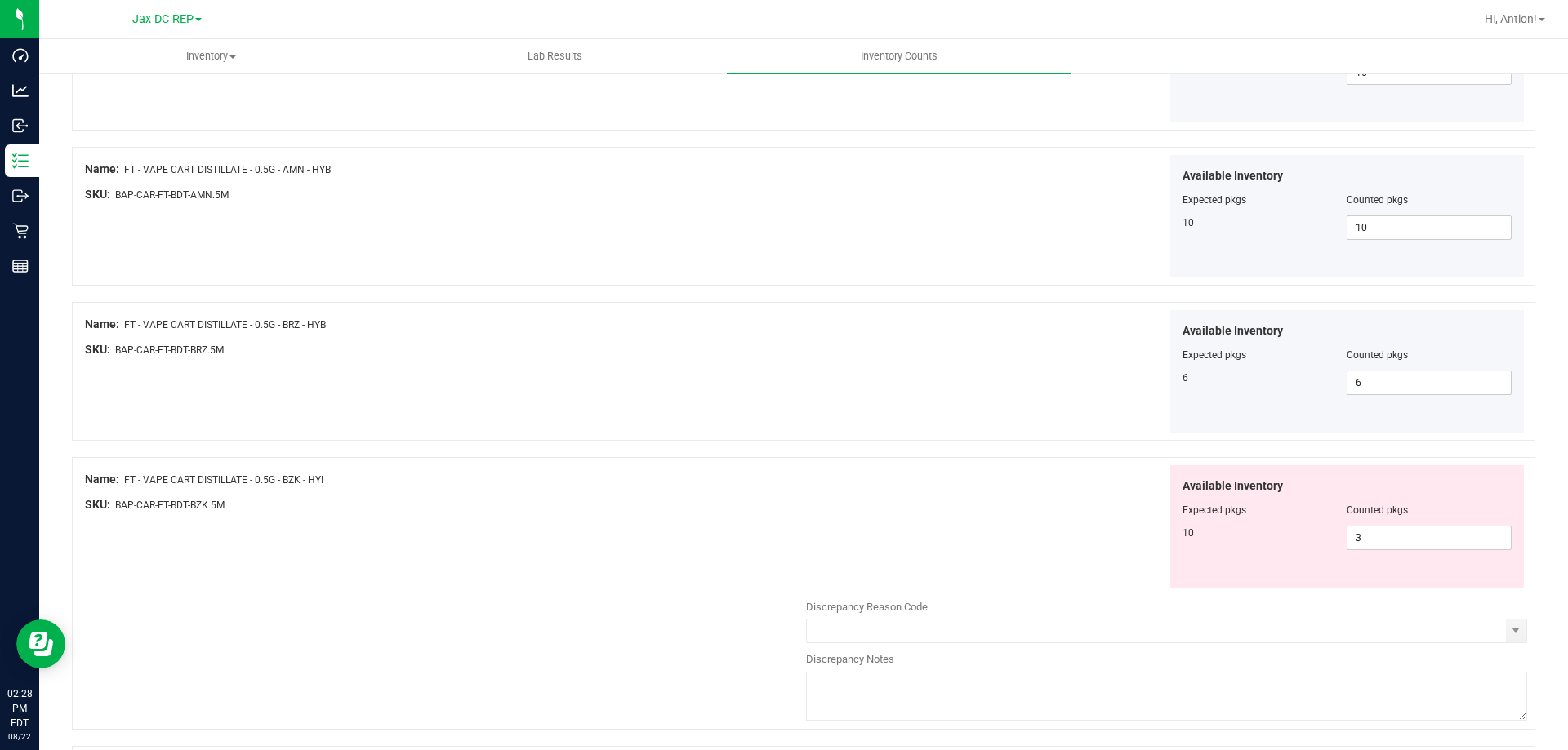
scroll to position [1388, 0]
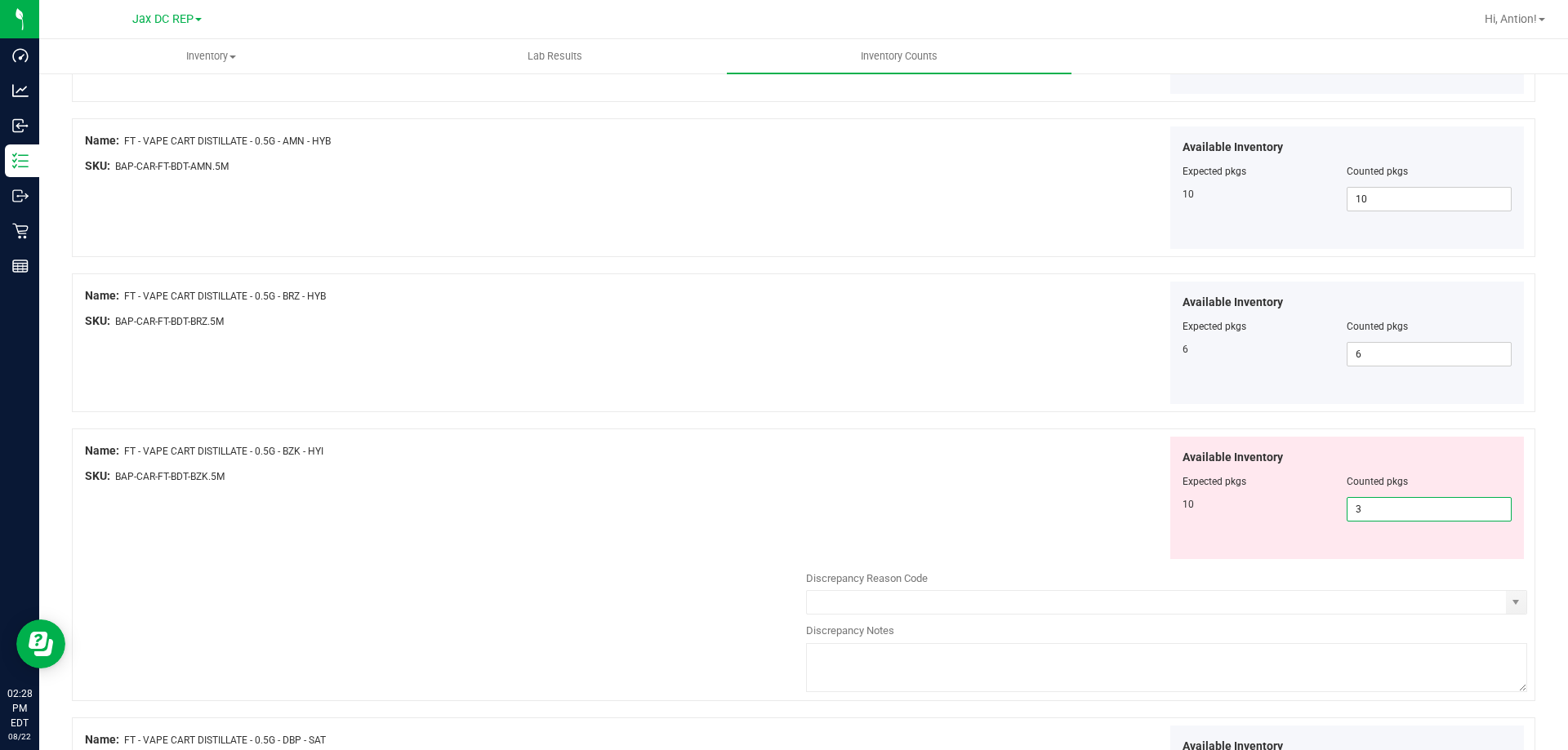
drag, startPoint x: 1364, startPoint y: 509, endPoint x: 534, endPoint y: 502, distance: 830.0
click at [534, 502] on div "Name: FT - VAPE CART DISTILLATE - 0.5G - BZK - HYI SKU: BAP-CAR-FT-BDT-BZK.5M A…" at bounding box center [803, 564] width 1463 height 272
type input "10"
click at [706, 520] on div "Name: FT - VAPE CART DISTILLATE - 0.5G - BZK - HYI SKU: BAP-CAR-FT-BDT-BZK.5M A…" at bounding box center [803, 564] width 1463 height 272
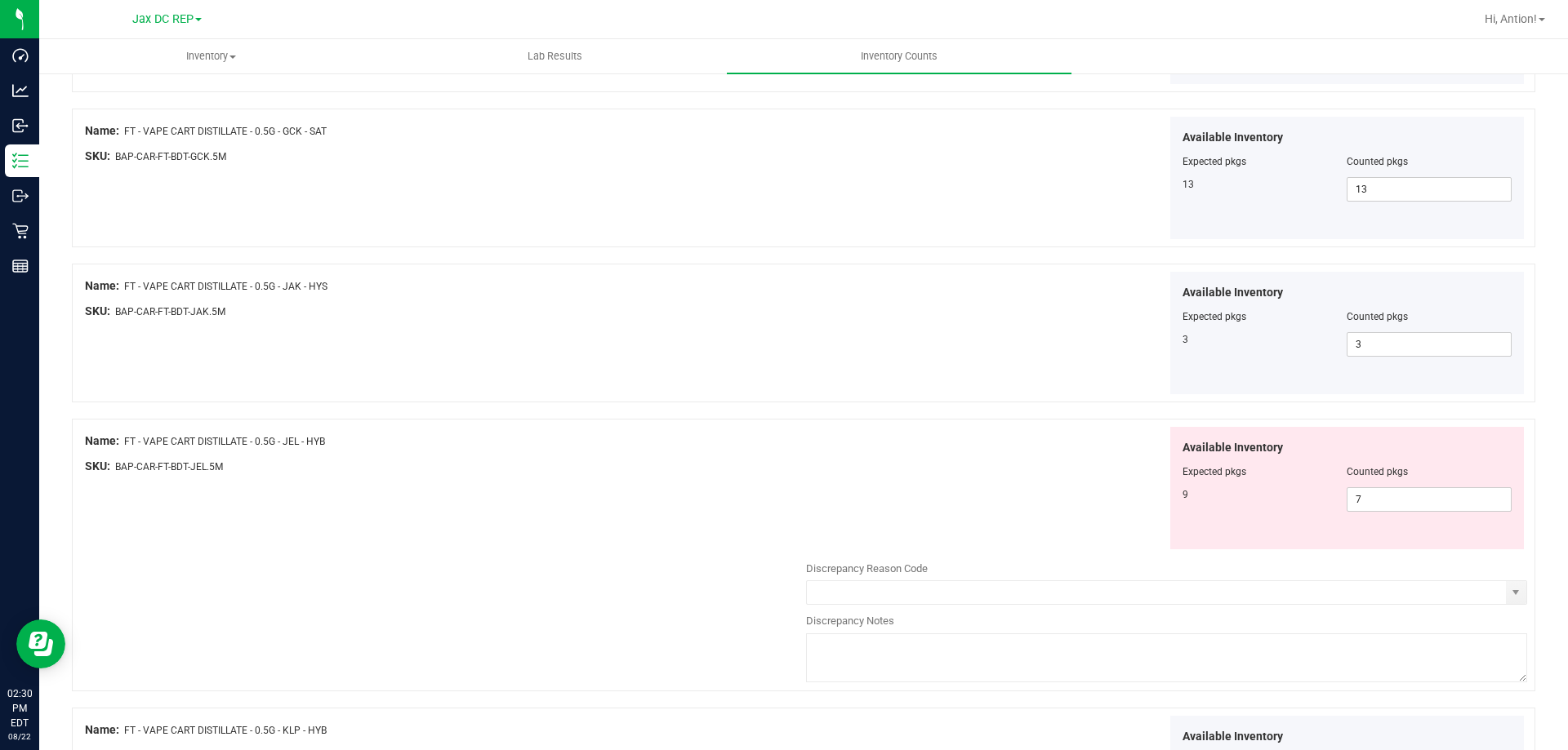
scroll to position [2367, 0]
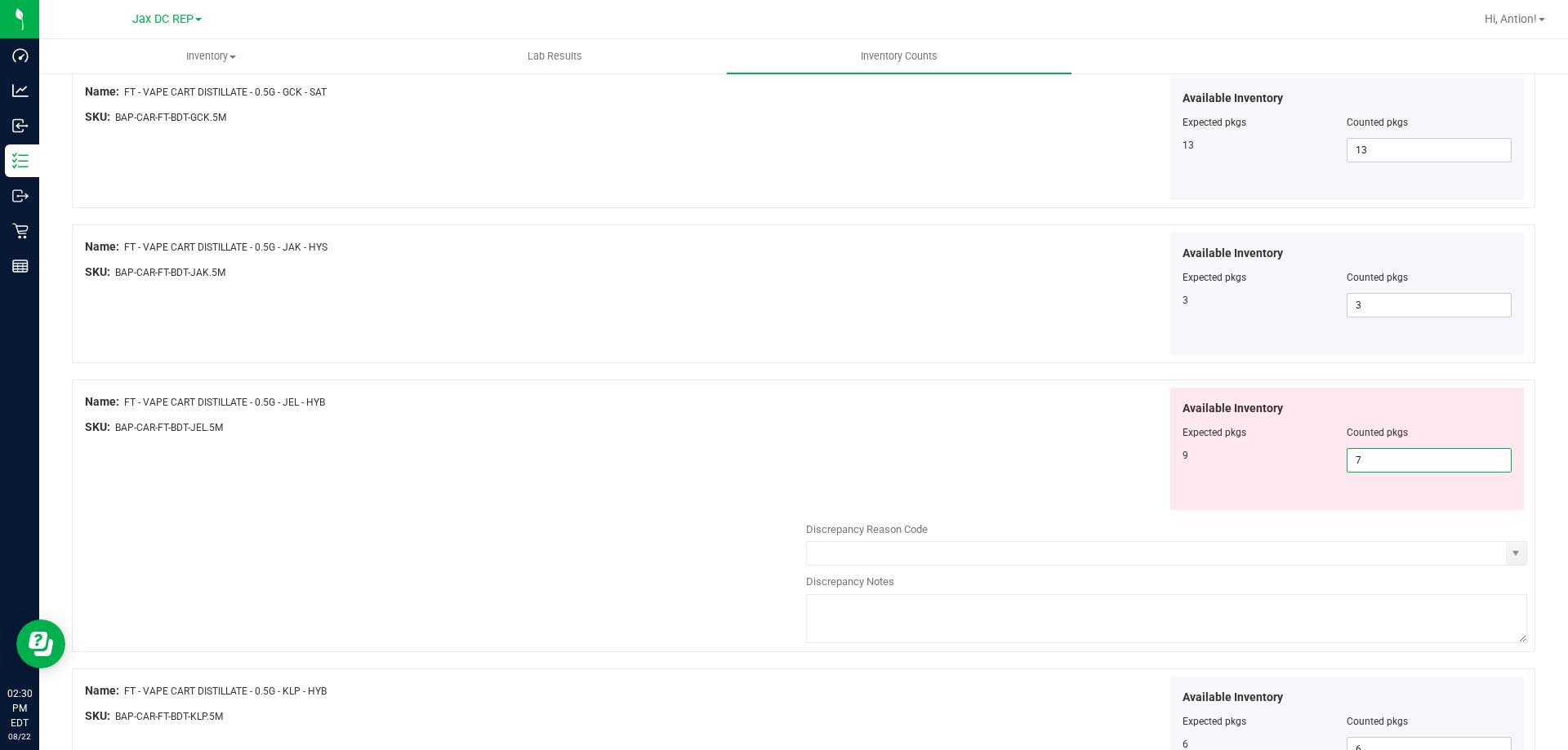
click at [1391, 461] on span "7 7" at bounding box center [1429, 460] width 165 height 25
type input "7"
type input "9"
click at [366, 344] on div "Name: FT - VAPE CART DISTILLATE - 0.5G - JAK - HYS SKU: BAP-CAR-FT-BDT-JAK.5M A…" at bounding box center [803, 294] width 1463 height 139
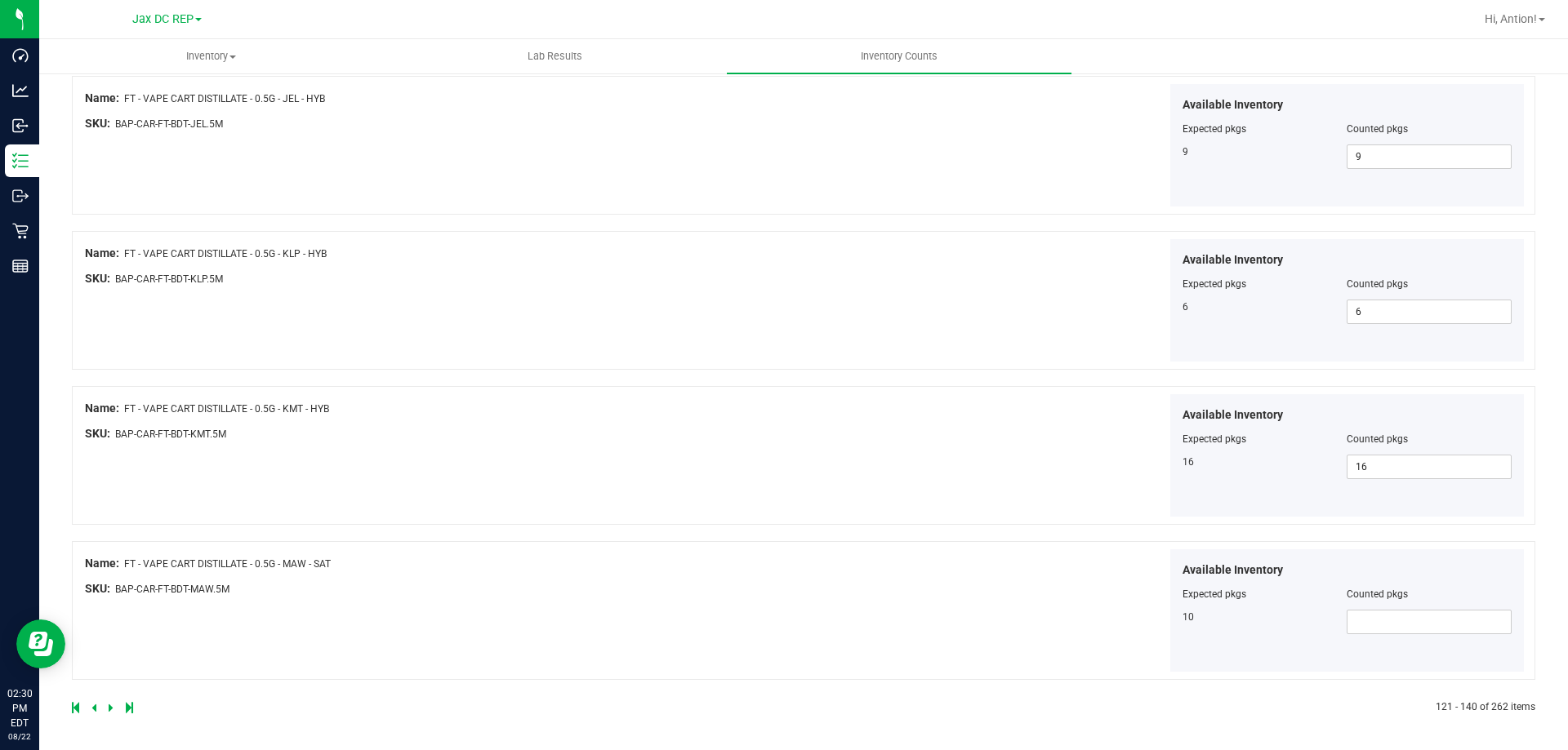
scroll to position [2672, 0]
click at [1388, 625] on span at bounding box center [1429, 620] width 165 height 25
type input "10"
click at [675, 504] on div "Name: FT - VAPE CART DISTILLATE - 0.5G - KMT - HYB SKU: BAP-CAR-FT-BDT-KMT.5M A…" at bounding box center [803, 454] width 1463 height 139
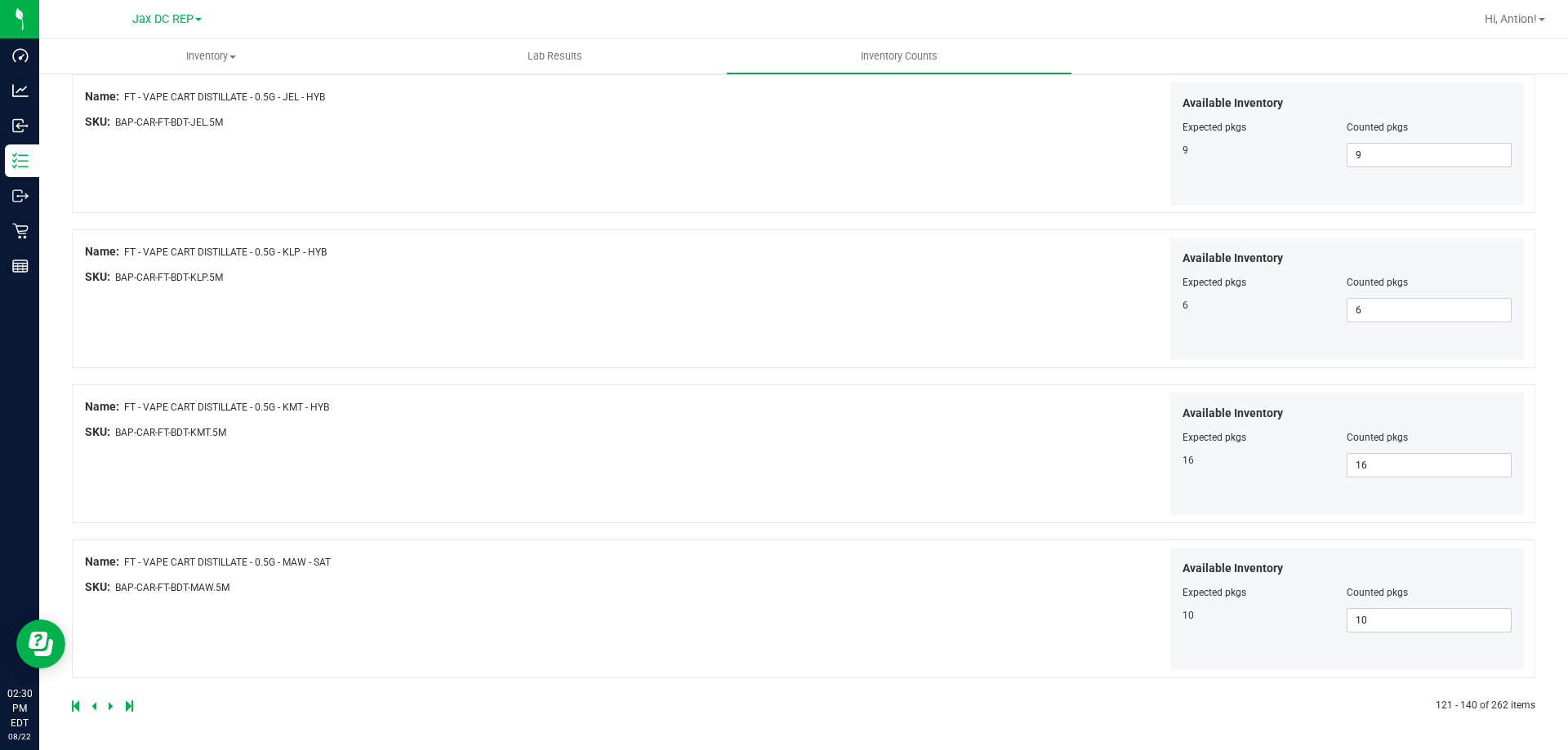
click at [109, 708] on icon at bounding box center [110, 706] width 5 height 10
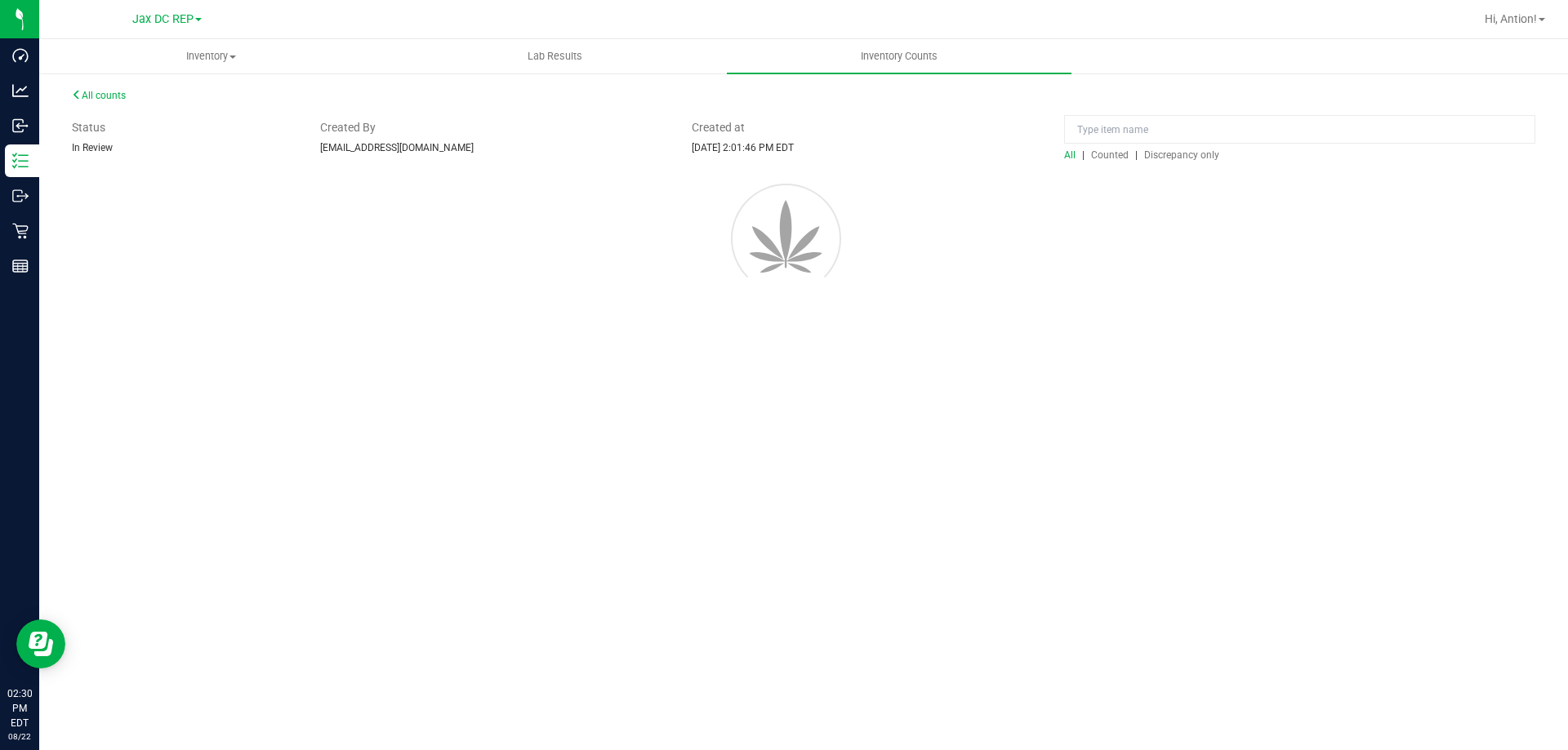
scroll to position [0, 0]
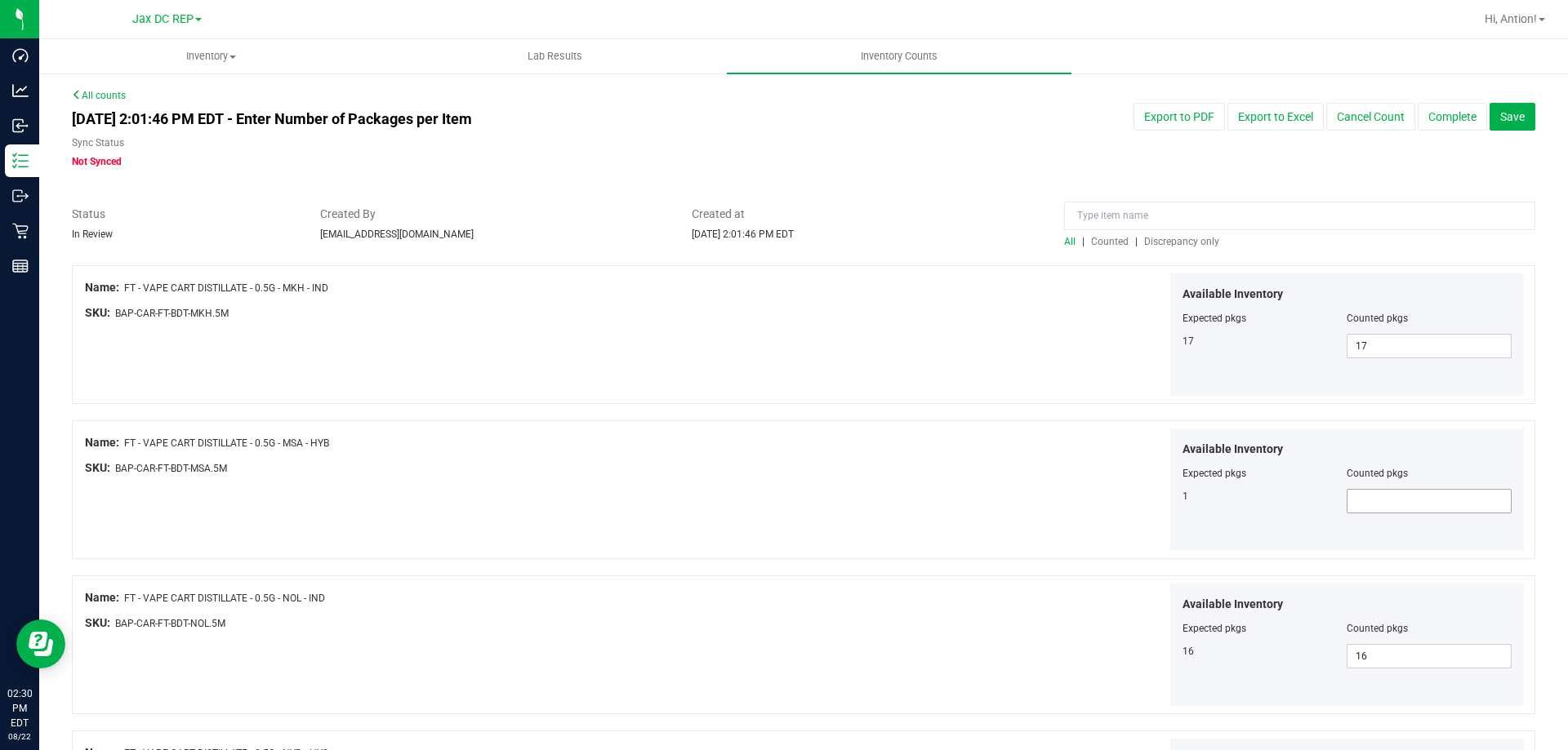
click at [1428, 511] on span at bounding box center [1429, 501] width 165 height 25
type input "1"
click at [837, 525] on div "Available Inventory Expected pkgs Counted pkgs 1 1 1" at bounding box center [1167, 490] width 721 height 123
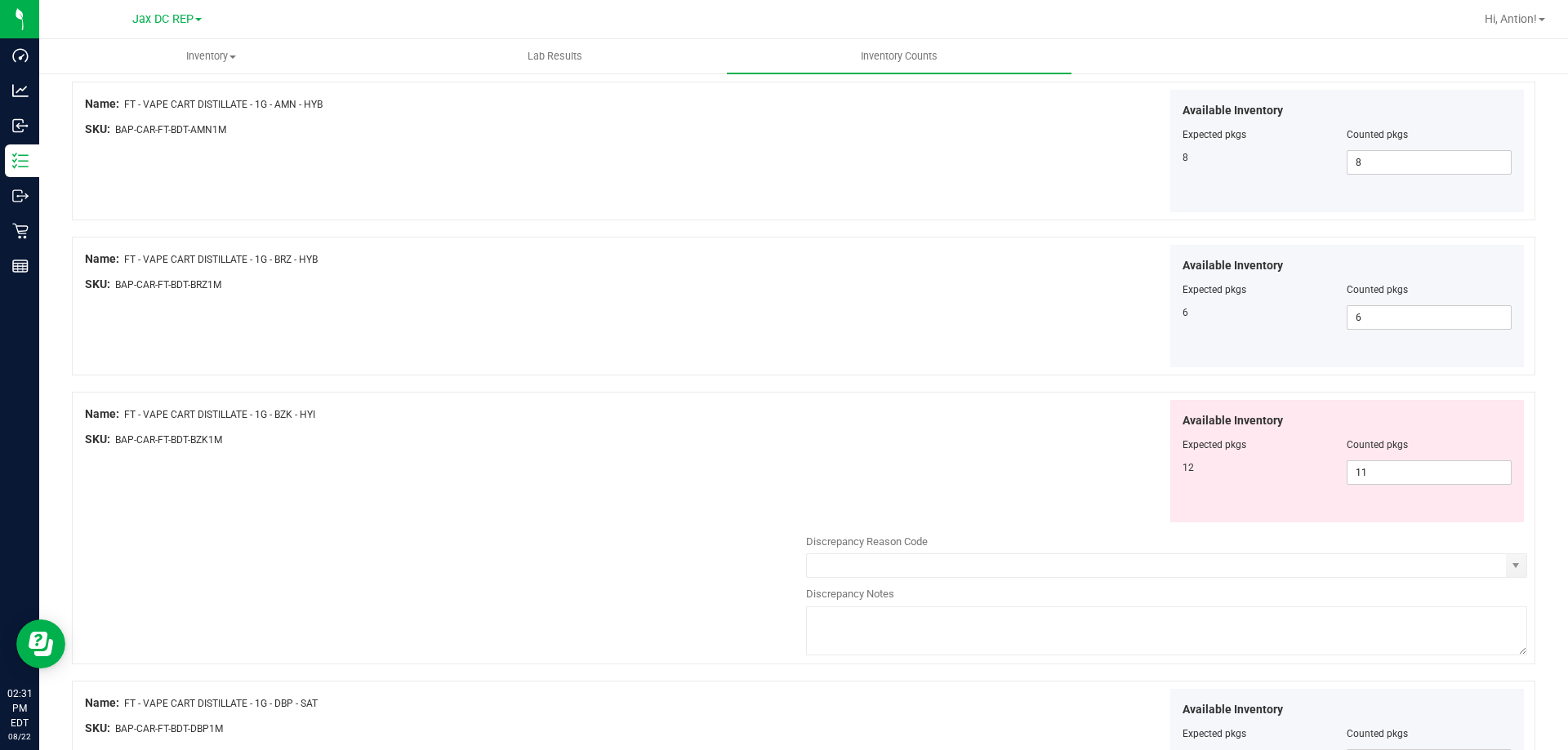
scroll to position [2317, 0]
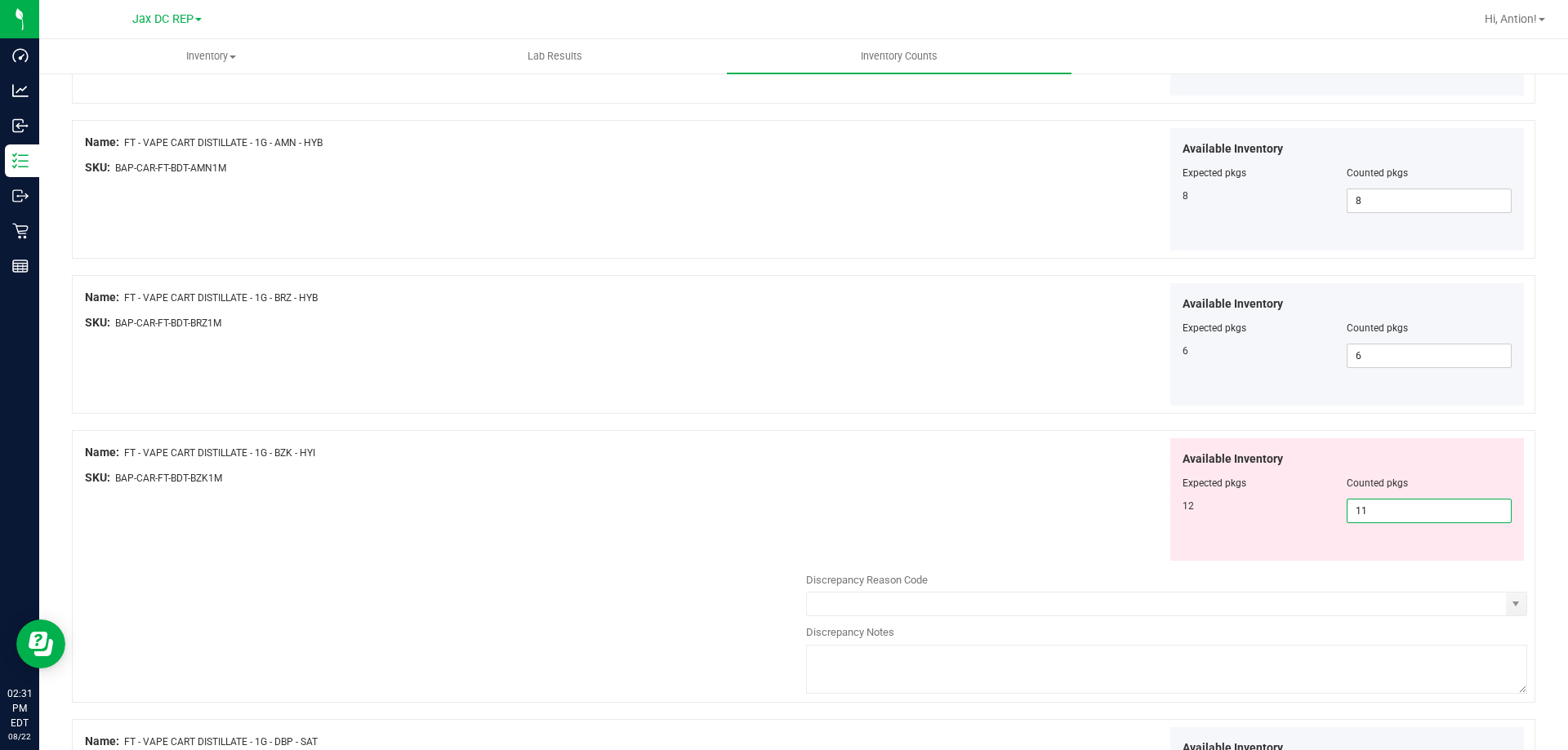
drag, startPoint x: 1366, startPoint y: 515, endPoint x: 996, endPoint y: 517, distance: 370.0
click at [996, 517] on div "Available Inventory Expected pkgs Counted pkgs 12 11 11" at bounding box center [1167, 500] width 721 height 123
type input "12"
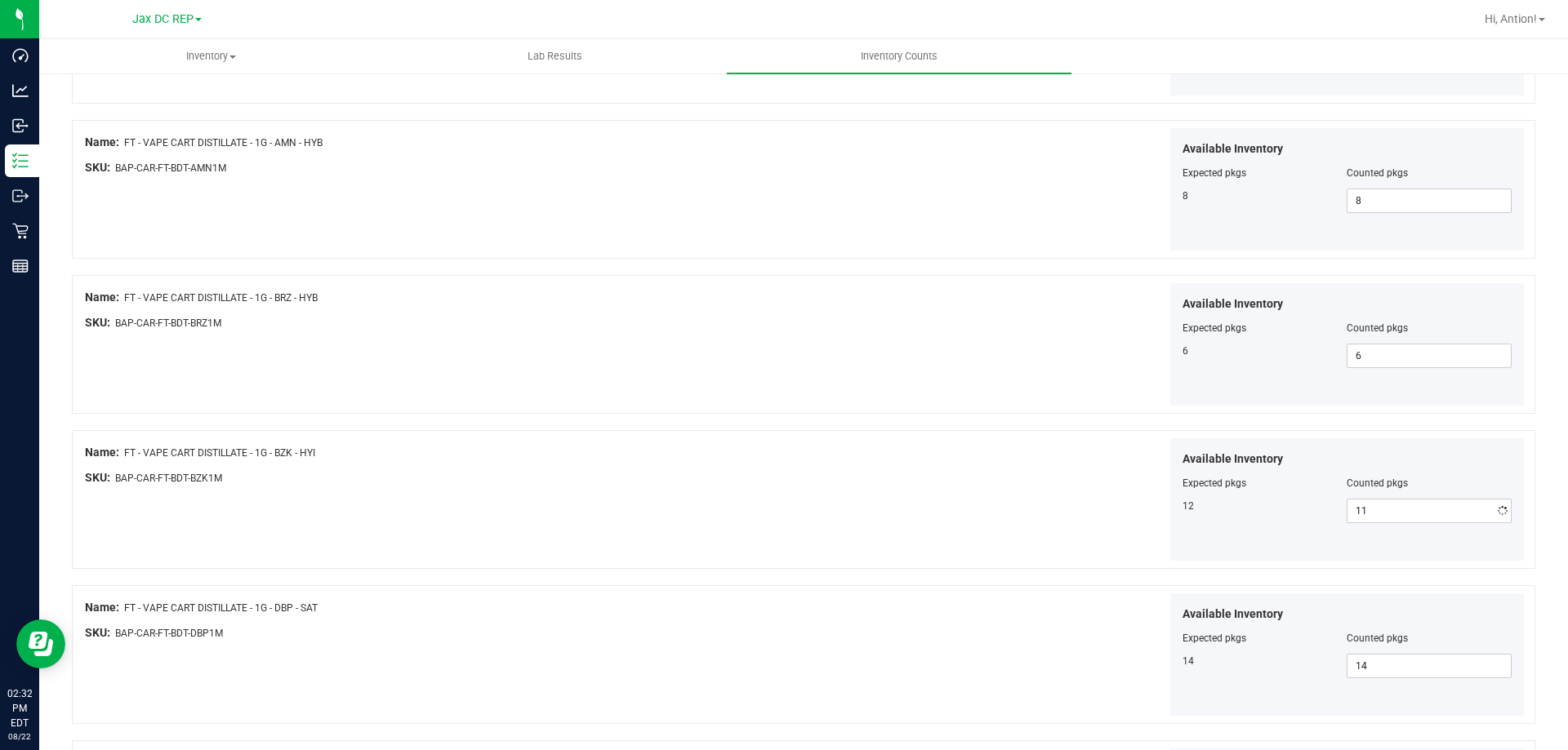
type input "12"
click at [864, 470] on div "Available Inventory Expected pkgs Counted pkgs 12 12 12" at bounding box center [1167, 500] width 721 height 123
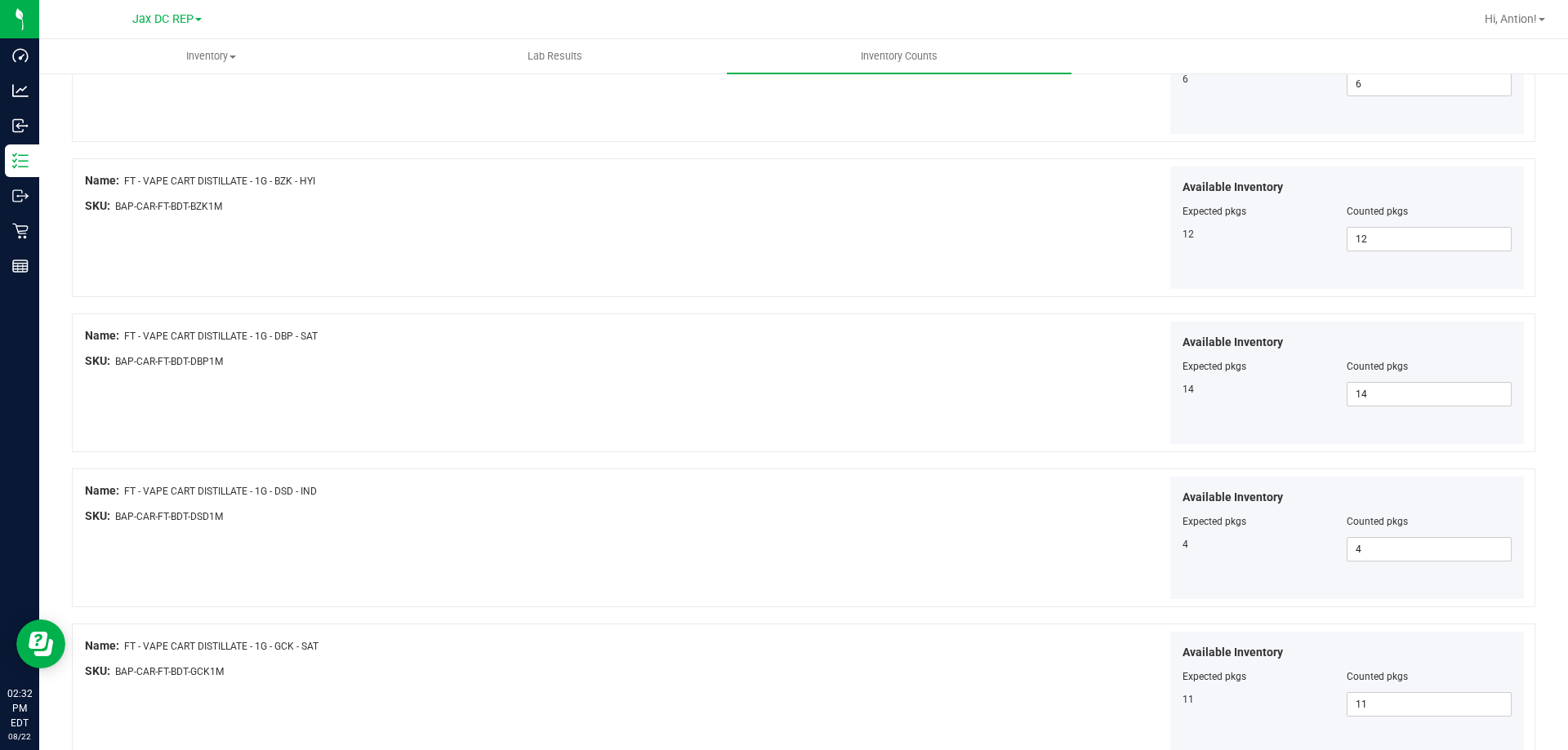
scroll to position [2672, 0]
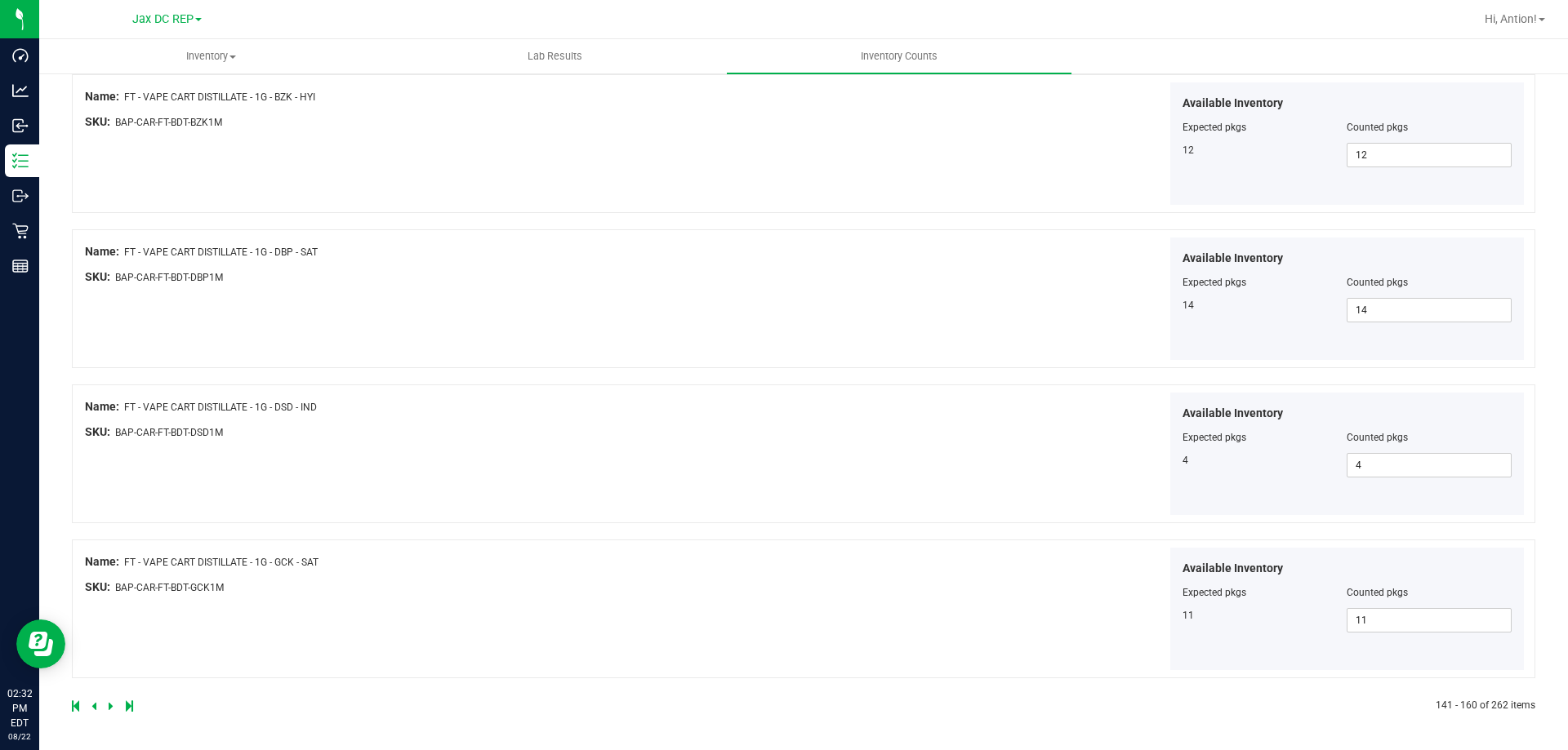
click at [110, 706] on icon at bounding box center [110, 706] width 5 height 10
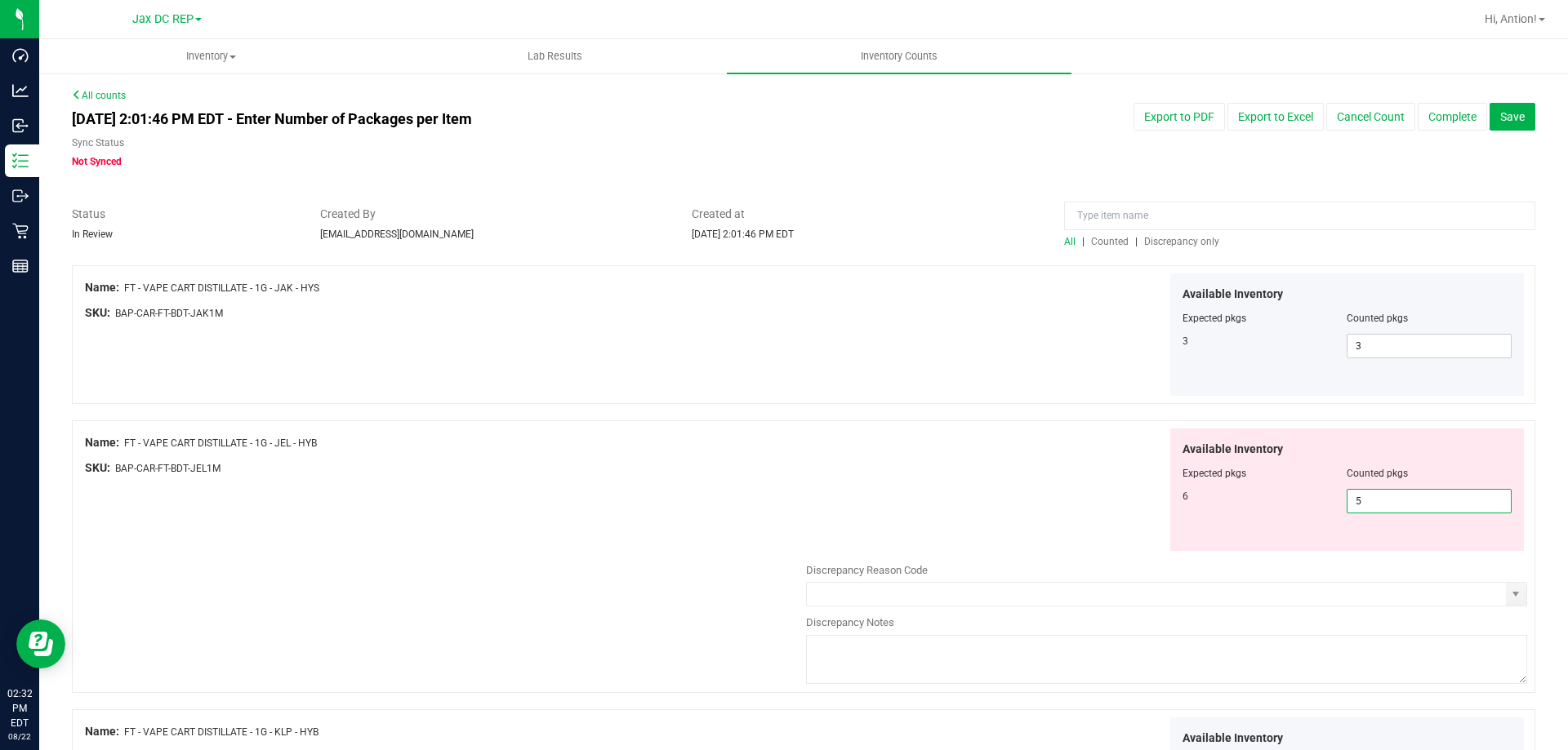
drag, startPoint x: 1371, startPoint y: 500, endPoint x: 1046, endPoint y: 511, distance: 325.2
click at [1046, 511] on div "Available Inventory Expected pkgs Counted pkgs 6 5 5" at bounding box center [1167, 490] width 721 height 123
type input "6"
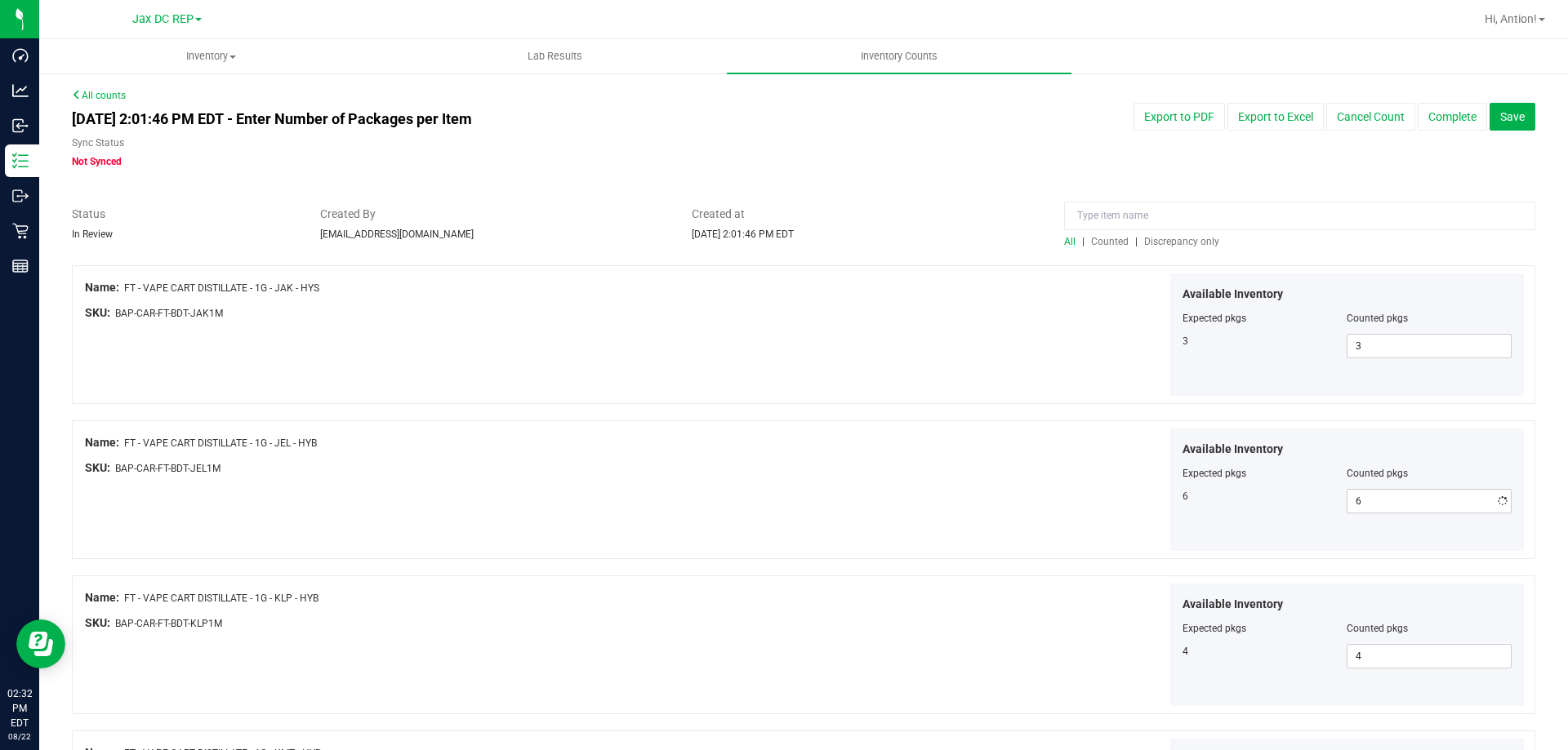
click at [1046, 511] on div "Available Inventory Expected pkgs Counted pkgs 6 6 6" at bounding box center [1167, 490] width 721 height 123
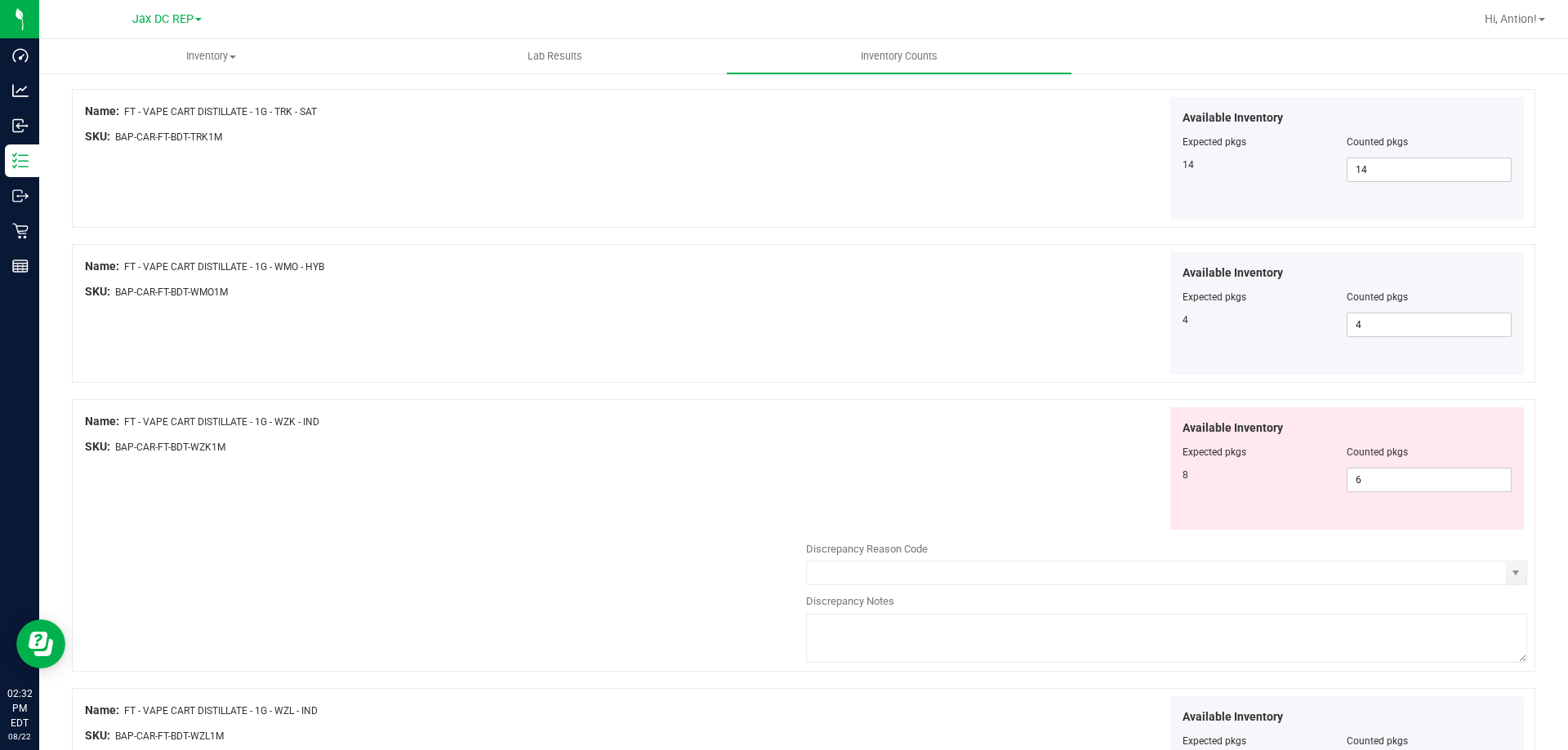
scroll to position [2040, 0]
drag, startPoint x: 1410, startPoint y: 476, endPoint x: 881, endPoint y: 460, distance: 529.2
click at [881, 460] on div "Available Inventory Expected pkgs Counted pkgs 8 6 6" at bounding box center [1167, 466] width 721 height 123
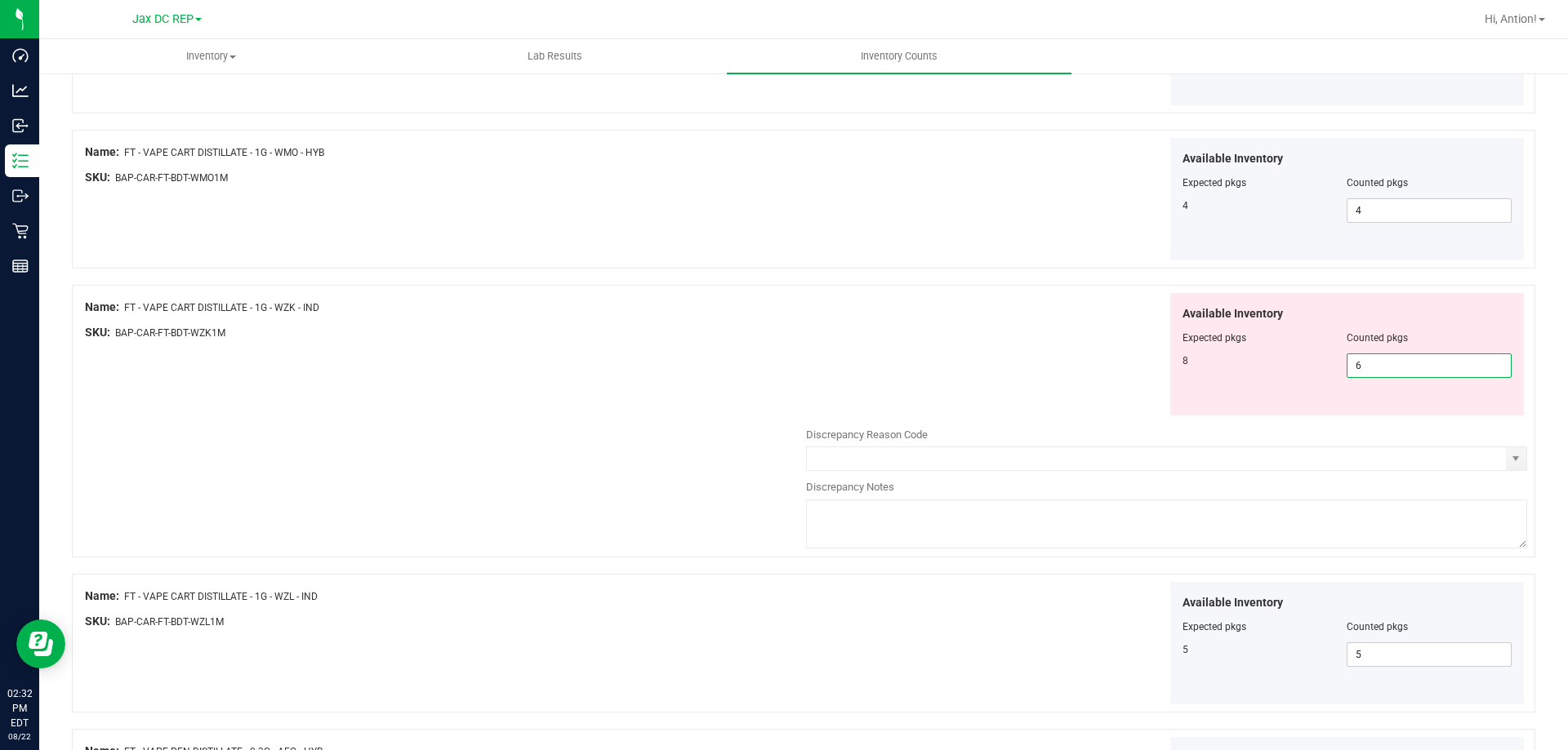
scroll to position [2122, 0]
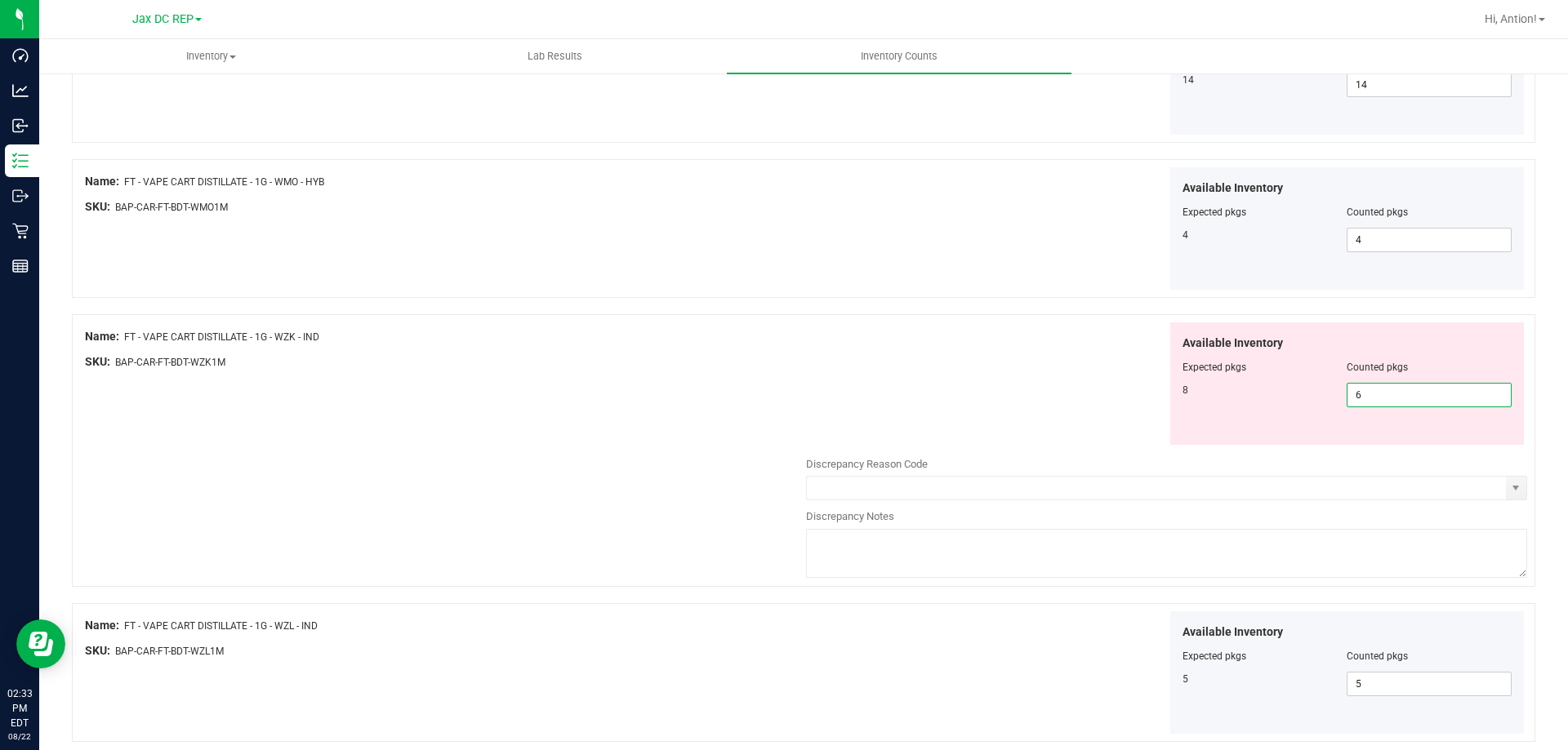
type input "8"
click at [903, 405] on div "Available Inventory Expected pkgs Counted pkgs 8 8 8" at bounding box center [1167, 384] width 721 height 123
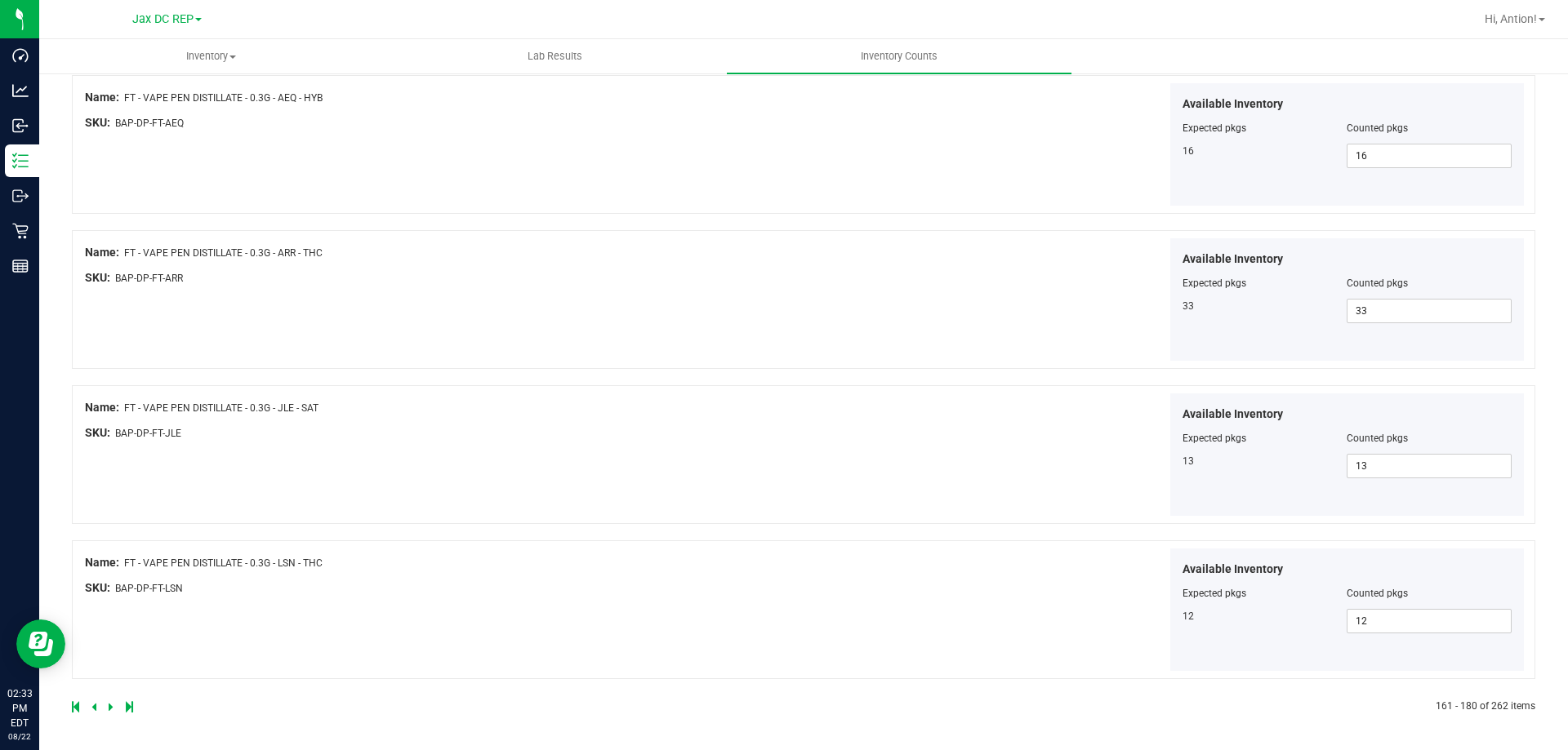
scroll to position [2672, 0]
click at [112, 707] on link at bounding box center [111, 706] width 7 height 12
click at [108, 708] on icon at bounding box center [110, 706] width 5 height 10
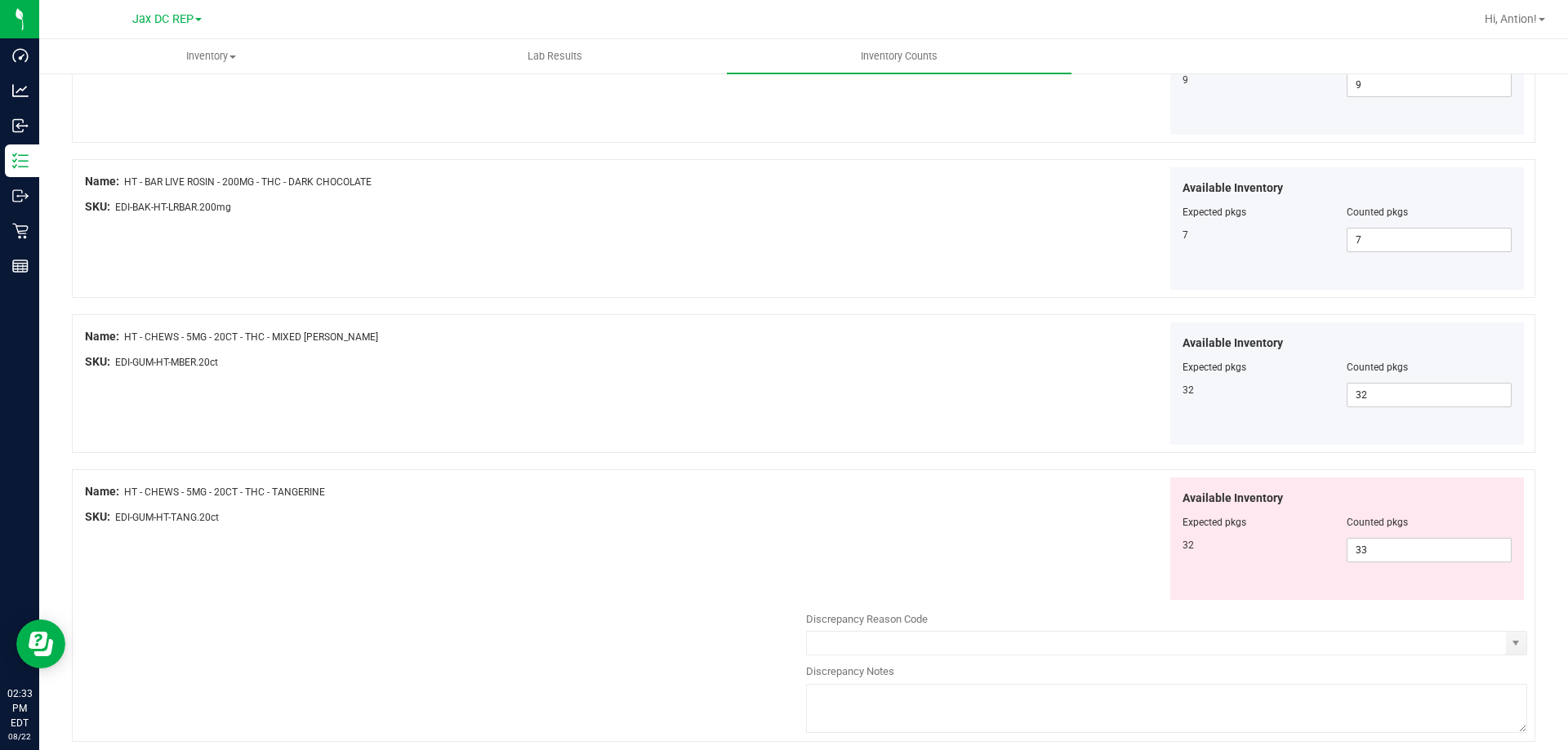
scroll to position [653, 0]
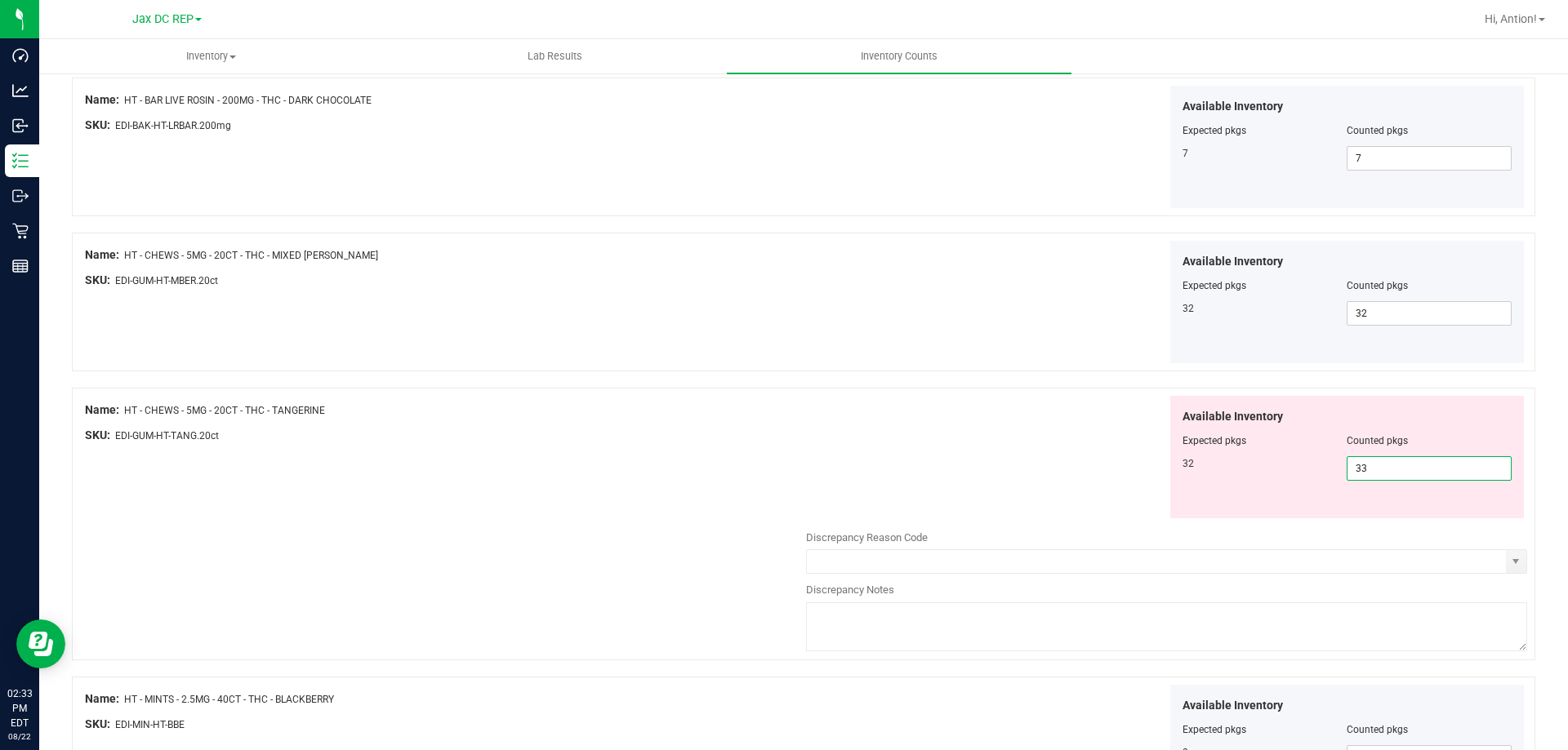
click at [1387, 466] on span "33 33" at bounding box center [1429, 468] width 165 height 25
type input "3"
type input "32"
click at [966, 488] on div "Available Inventory Expected pkgs Counted pkgs 32 32 32" at bounding box center [1167, 458] width 721 height 123
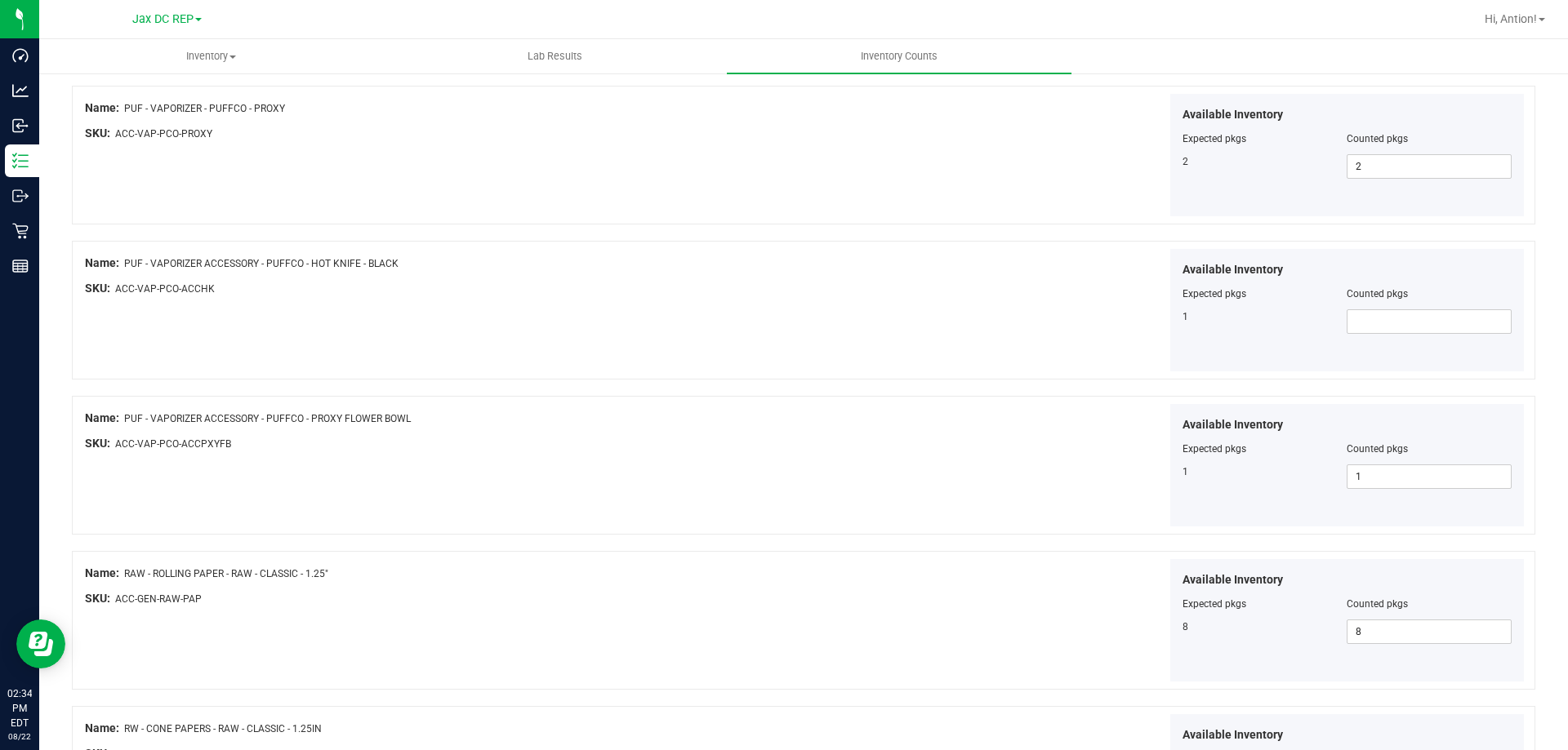
scroll to position [1959, 0]
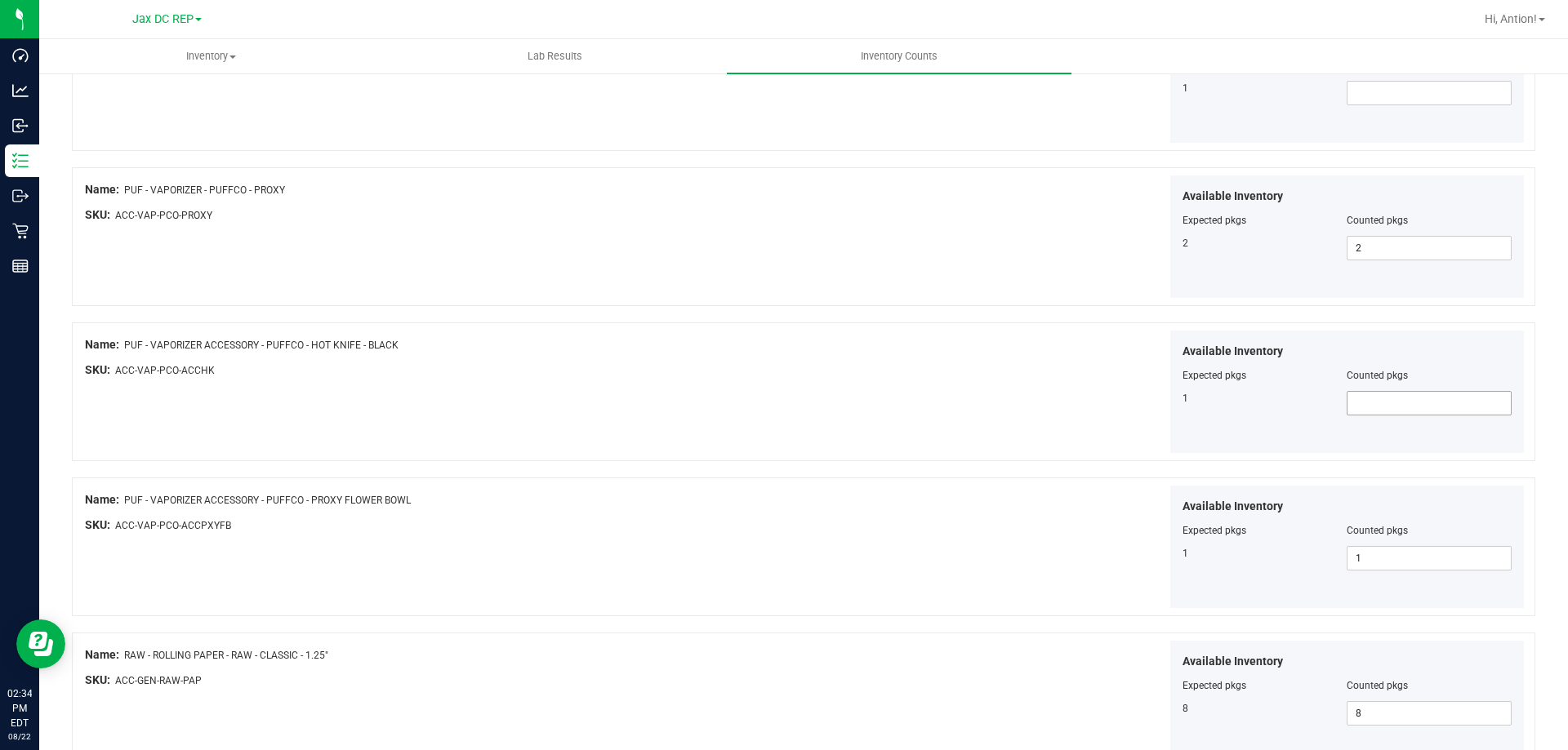
click at [1362, 404] on span at bounding box center [1429, 403] width 165 height 25
type input "1"
click at [1093, 352] on div "Available Inventory Expected pkgs Counted pkgs 1 1 1" at bounding box center [1167, 392] width 721 height 123
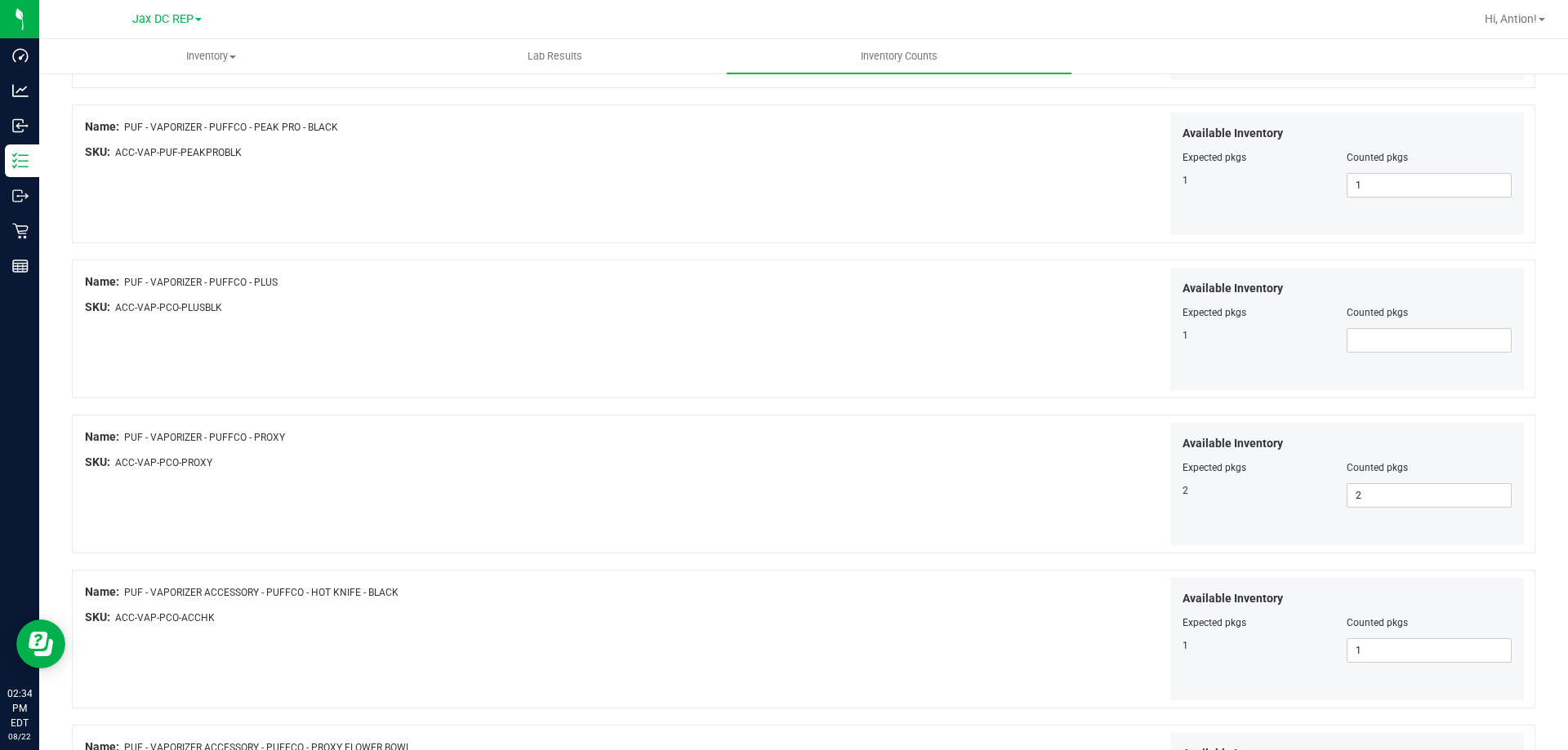
scroll to position [1632, 0]
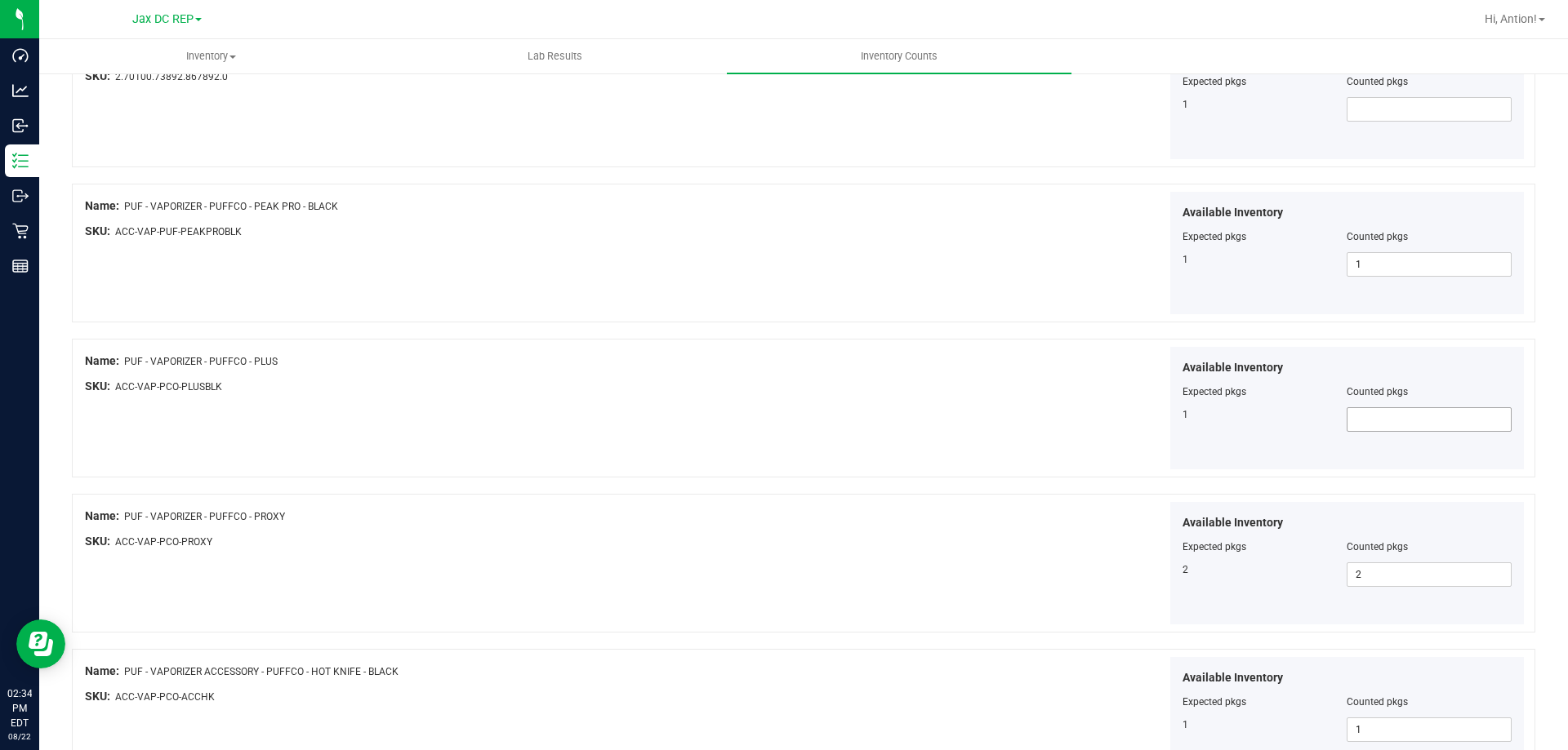
click at [1366, 418] on span at bounding box center [1429, 419] width 165 height 25
type input "1"
click at [799, 460] on div "Name: PUF - VAPORIZER - PUFFCO - PLUS SKU: ACC-VAP-PCO-PLUSBLK Available Invent…" at bounding box center [803, 408] width 1463 height 139
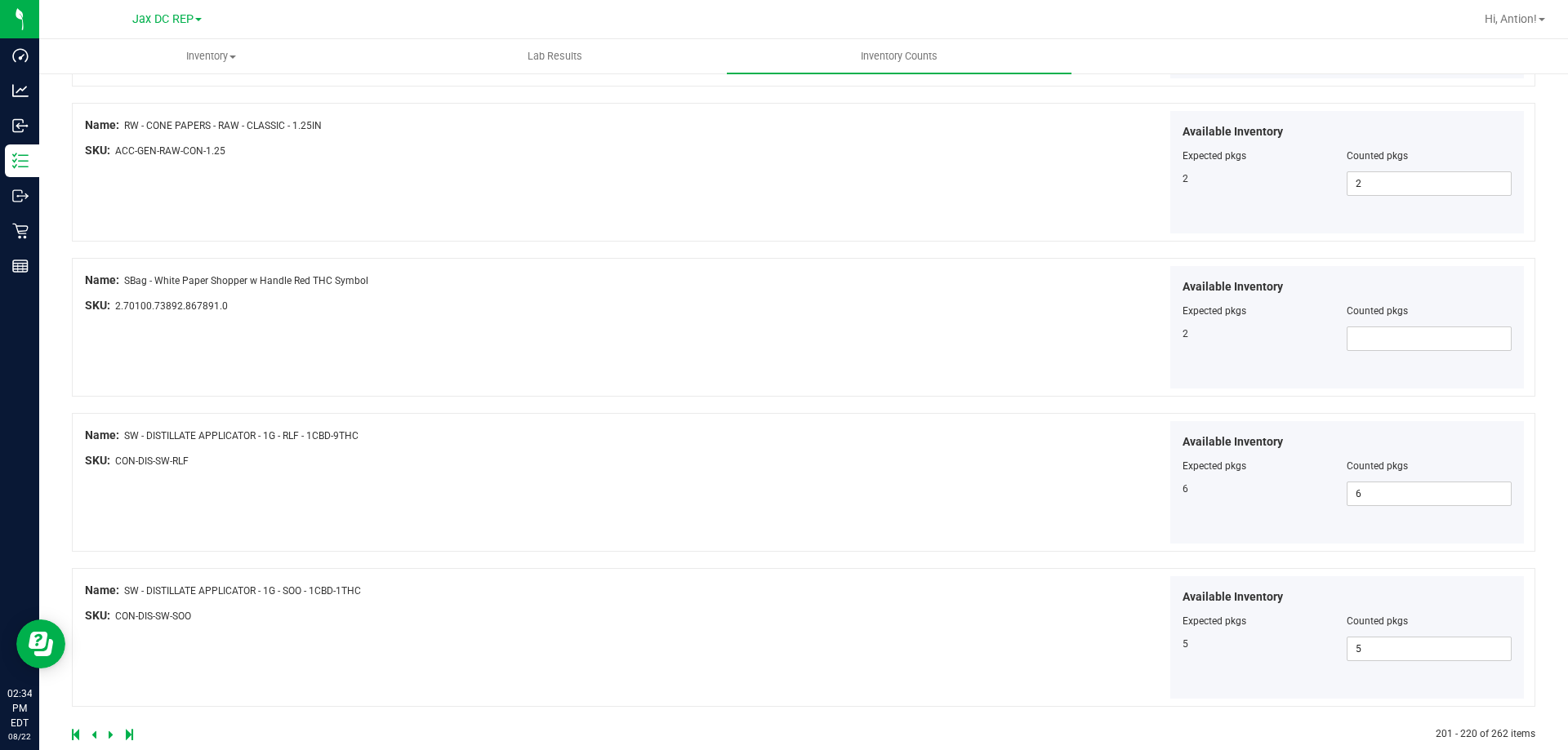
scroll to position [2672, 0]
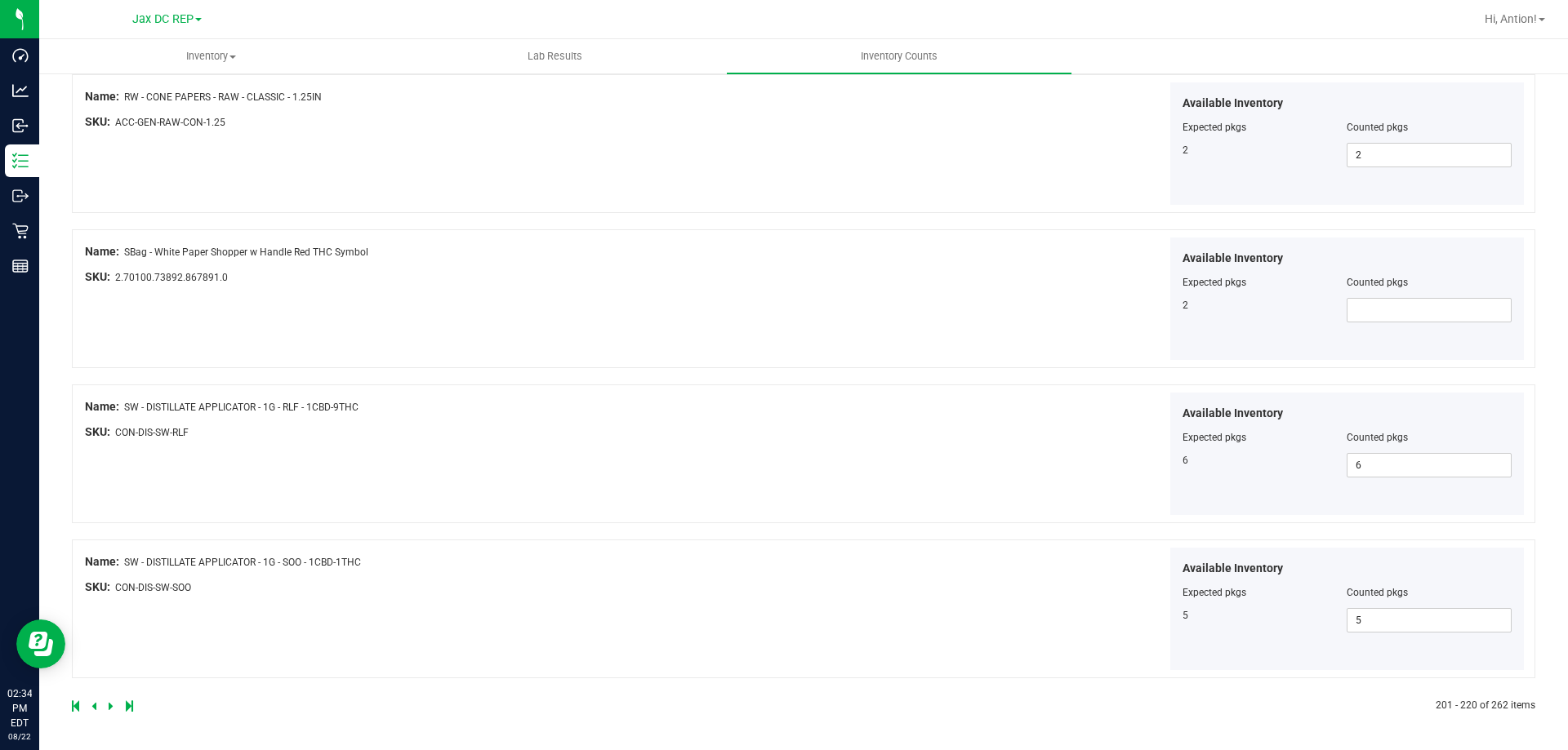
click at [108, 707] on icon at bounding box center [110, 706] width 5 height 10
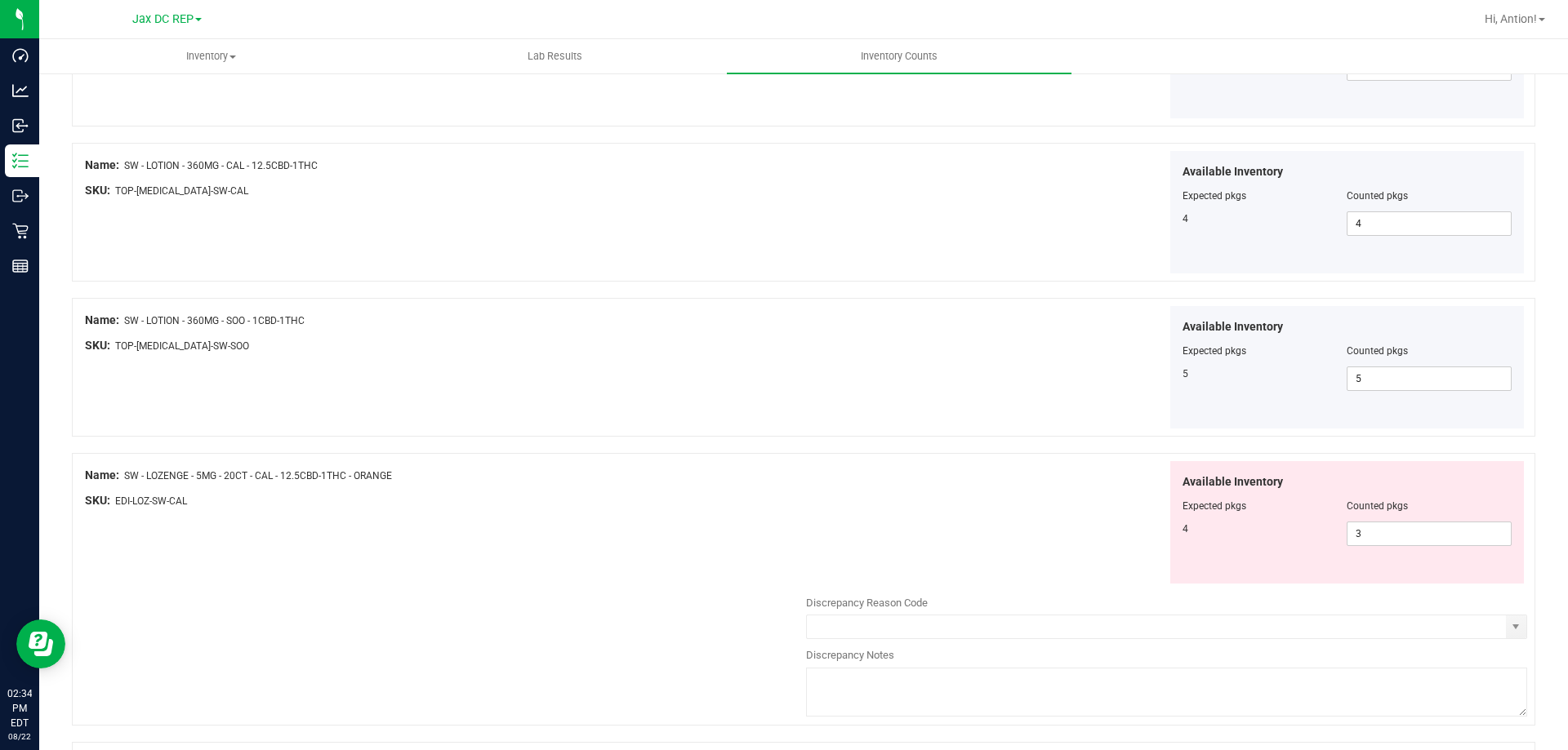
scroll to position [979, 0]
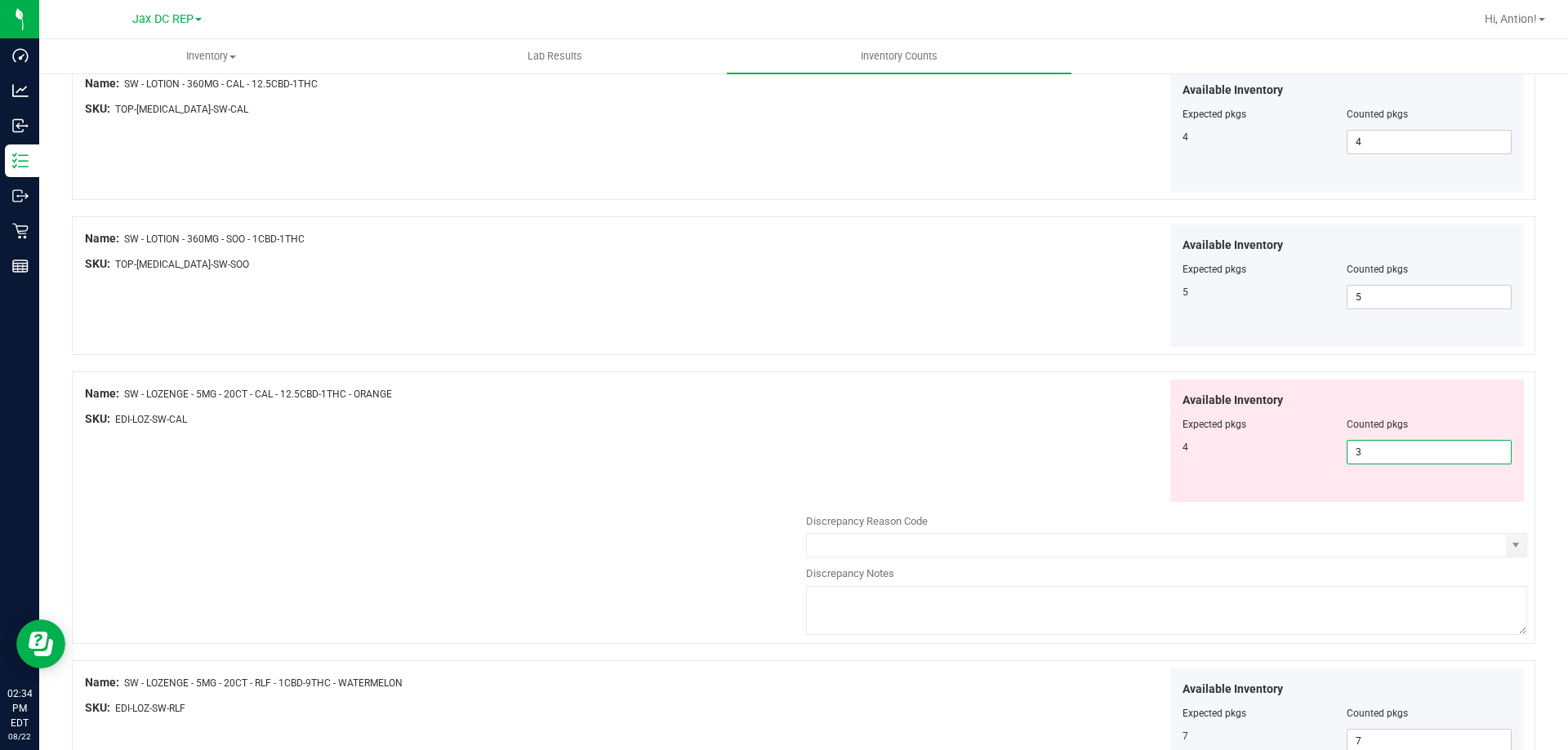
drag, startPoint x: 1385, startPoint y: 458, endPoint x: 712, endPoint y: 436, distance: 673.4
click at [712, 436] on div "Name: SW - LOZENGE - 5MG - 20CT - CAL - 12.5CBD-1THC - ORANGE SKU: EDI-LOZ-SW-C…" at bounding box center [803, 508] width 1463 height 272
type input "4"
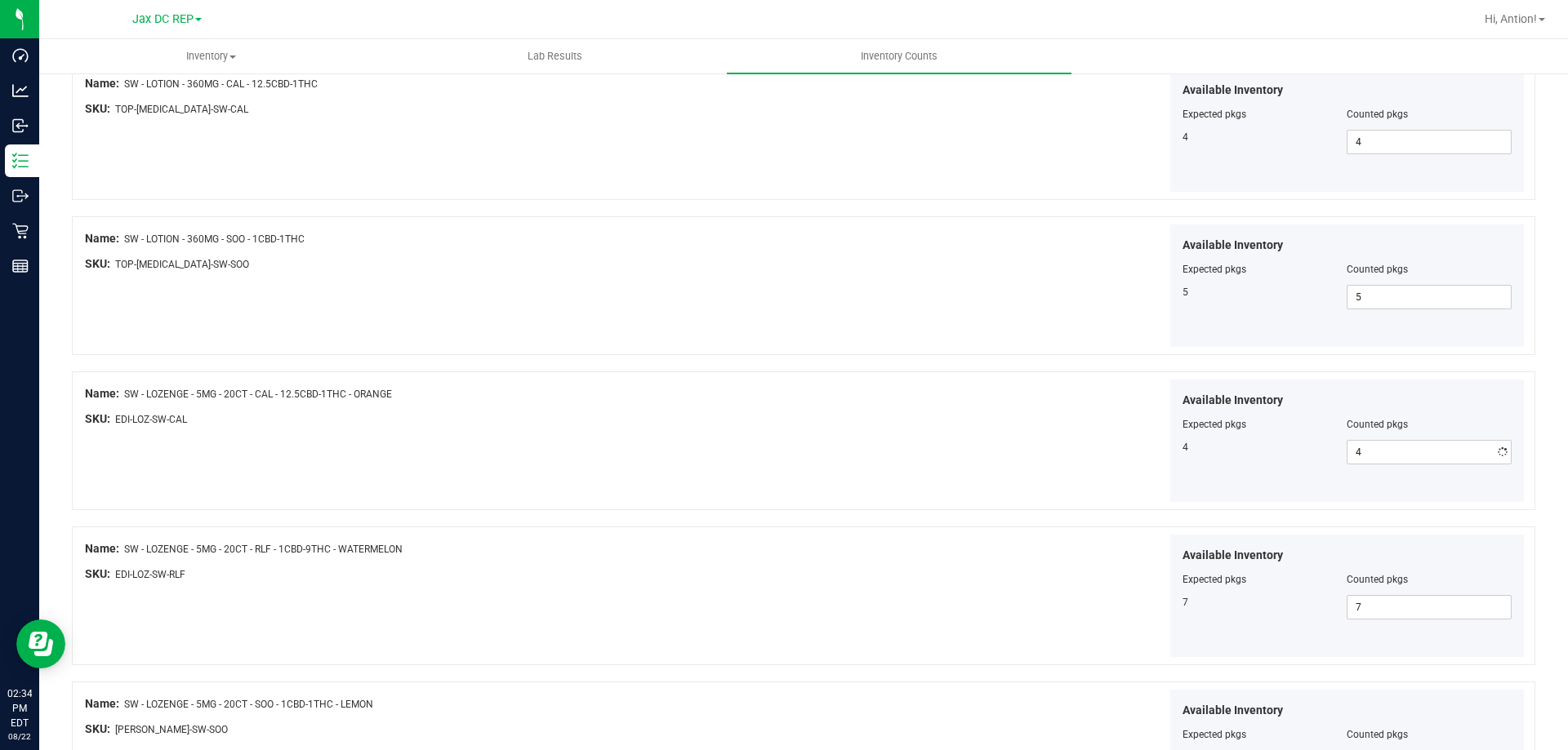
click at [712, 436] on div "Name: SW - LOZENGE - 5MG - 20CT - CAL - 12.5CBD-1THC - ORANGE SKU: EDI-LOZ-SW-C…" at bounding box center [445, 410] width 721 height 62
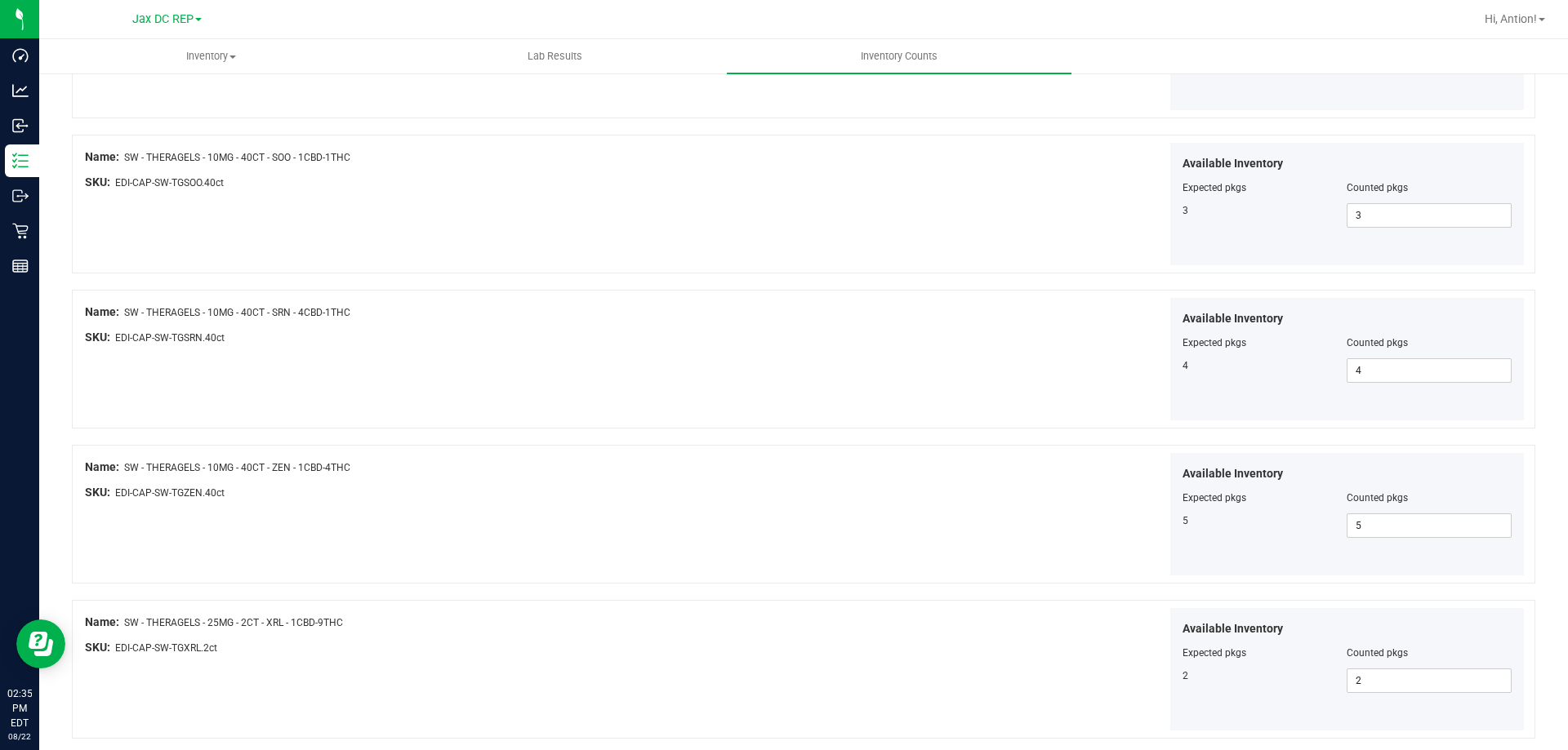
scroll to position [2672, 0]
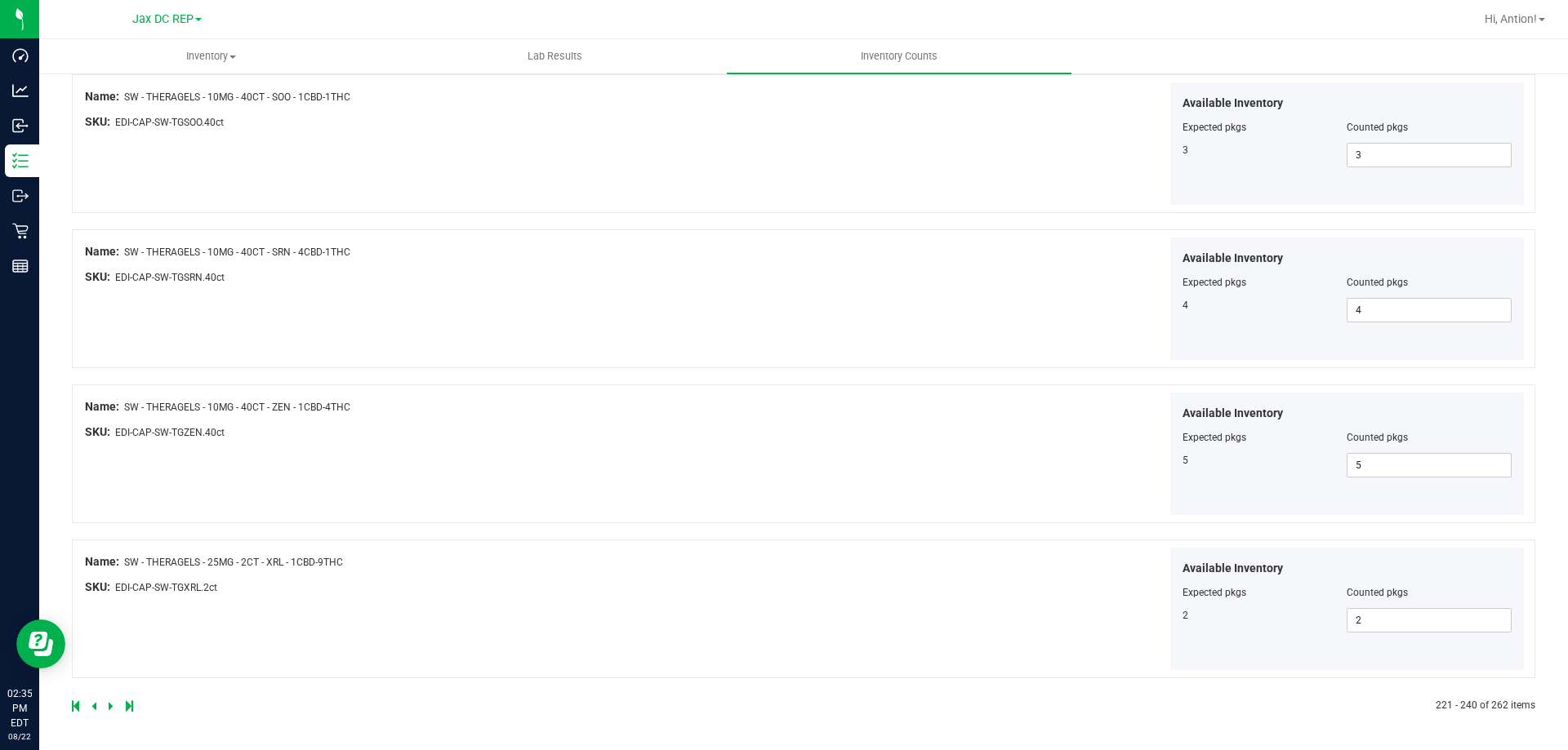
click at [111, 703] on icon at bounding box center [110, 706] width 5 height 10
click at [108, 703] on icon at bounding box center [110, 706] width 5 height 10
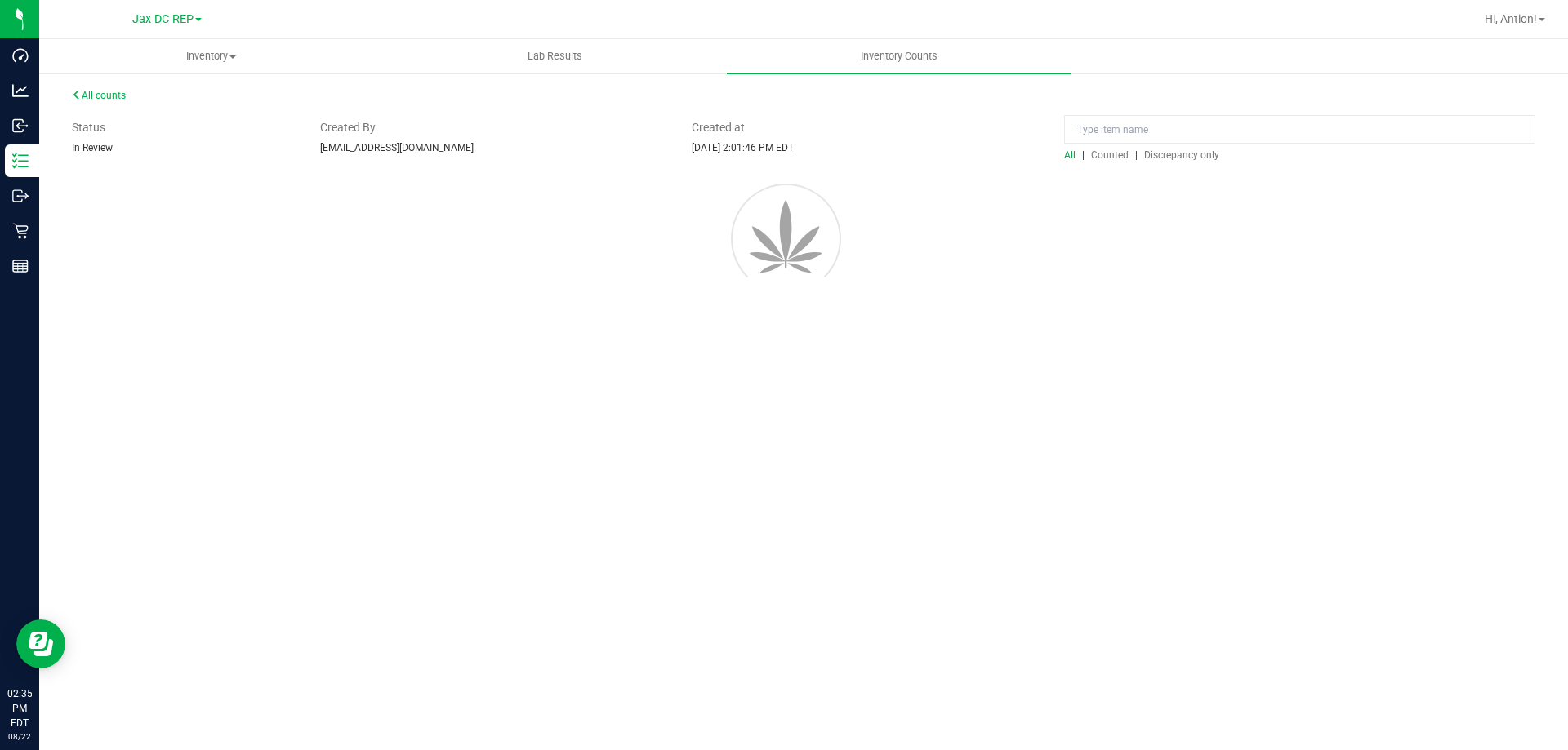
scroll to position [0, 0]
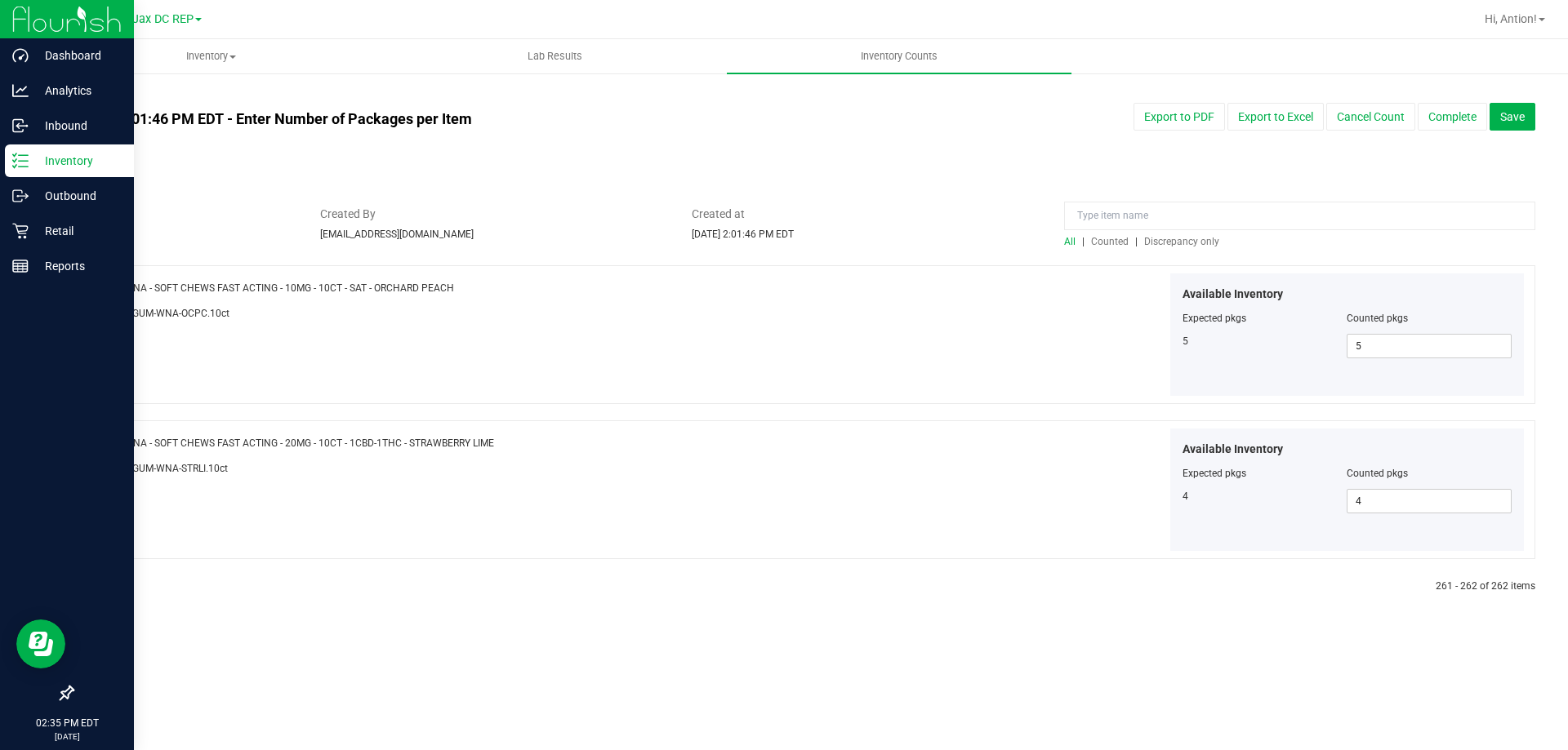
click at [47, 173] on div "Inventory" at bounding box center [70, 160] width 129 height 33
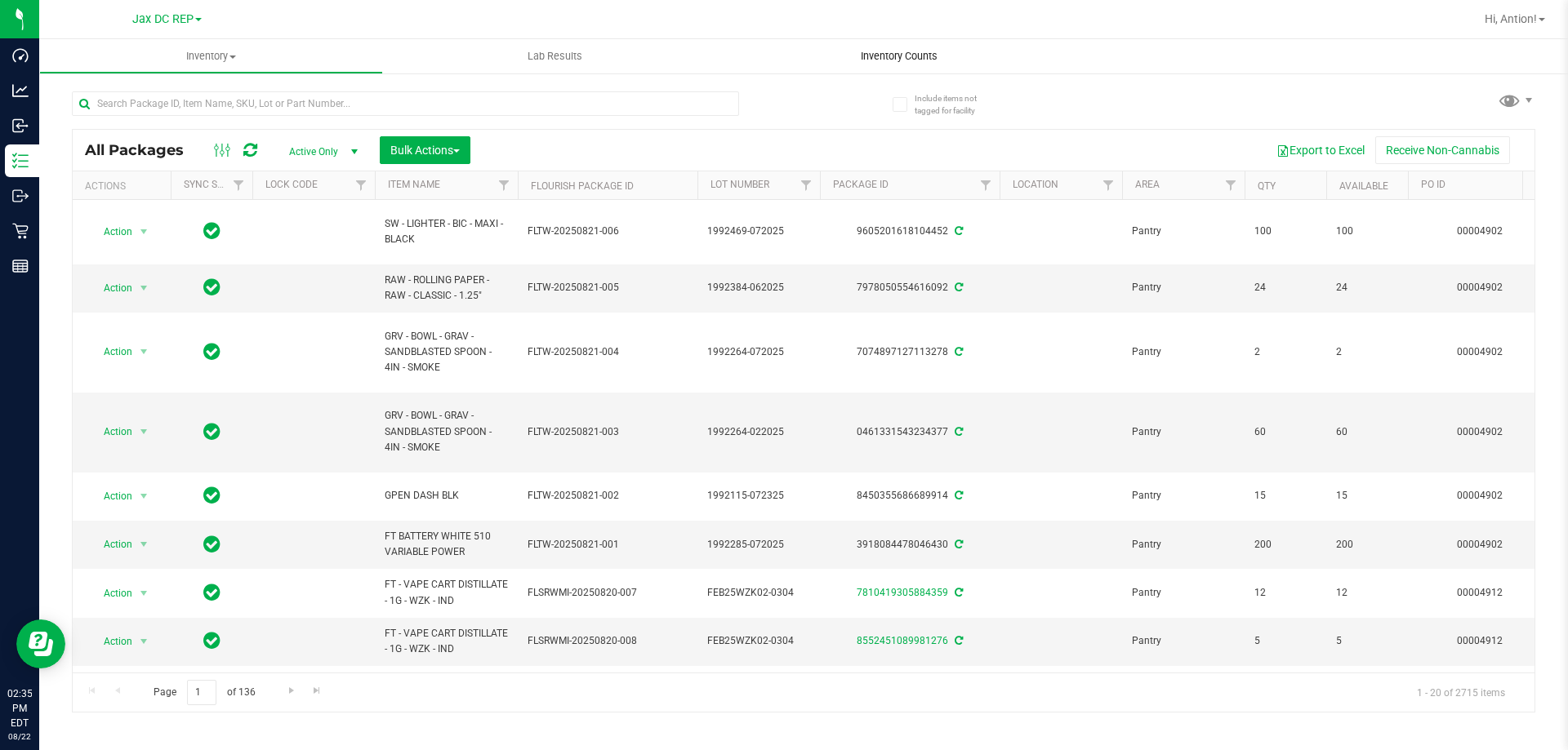
click at [872, 58] on span "Inventory Counts" at bounding box center [899, 56] width 121 height 15
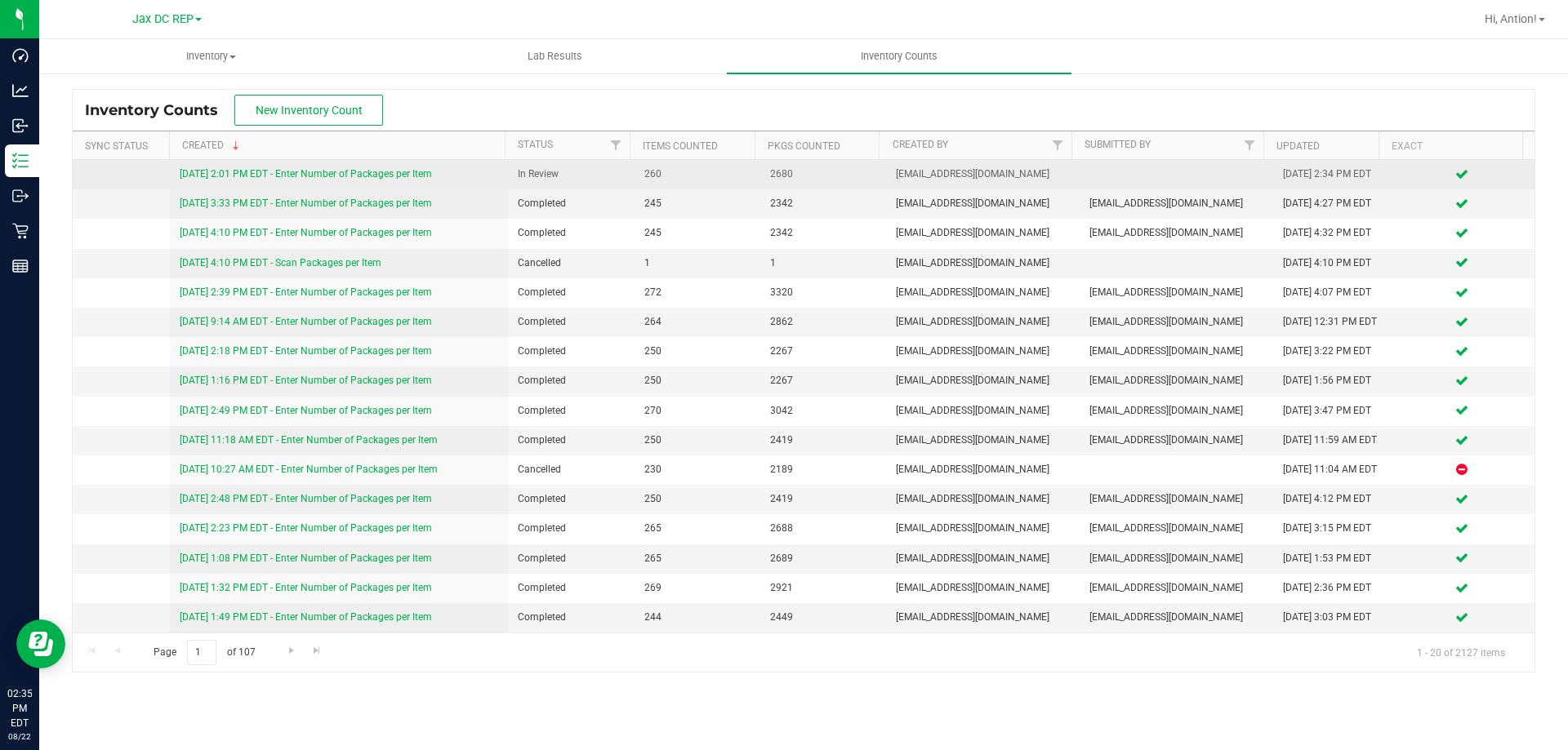
click at [396, 177] on link "[DATE] 2:01 PM EDT - Enter Number of Packages per Item" at bounding box center [306, 174] width 252 height 12
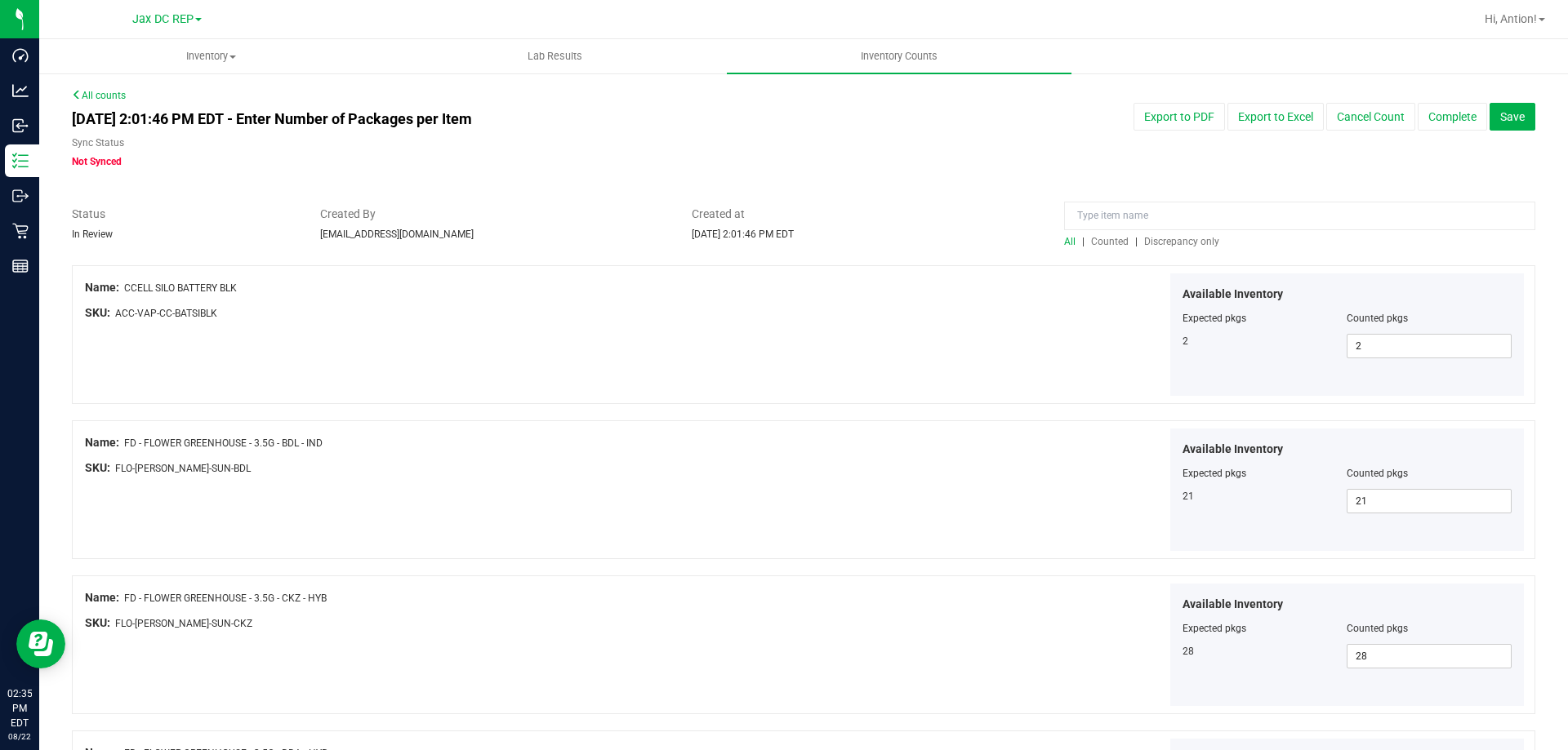
click at [1176, 245] on span "Discrepancy only" at bounding box center [1181, 241] width 76 height 12
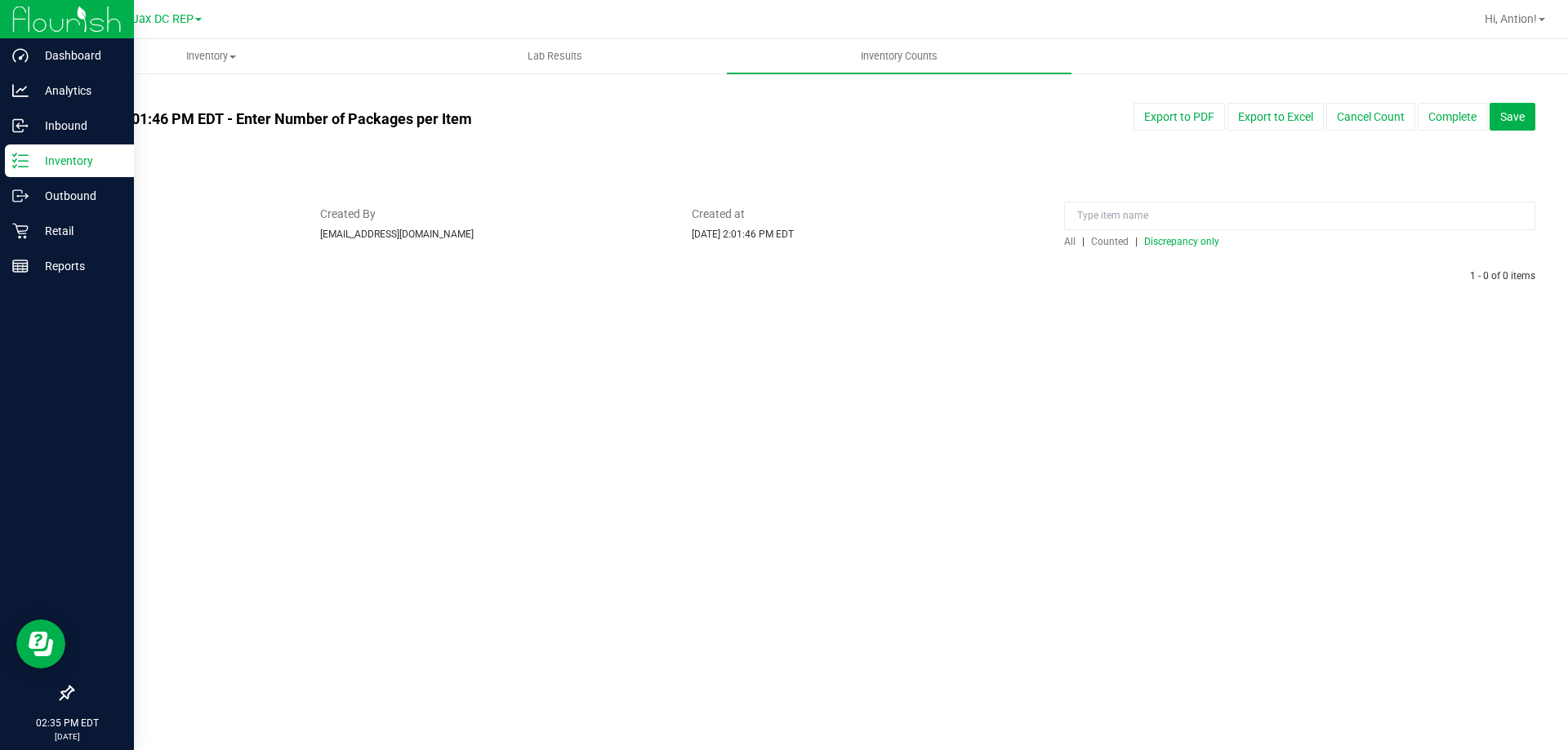
click at [36, 160] on p "Inventory" at bounding box center [78, 161] width 98 height 20
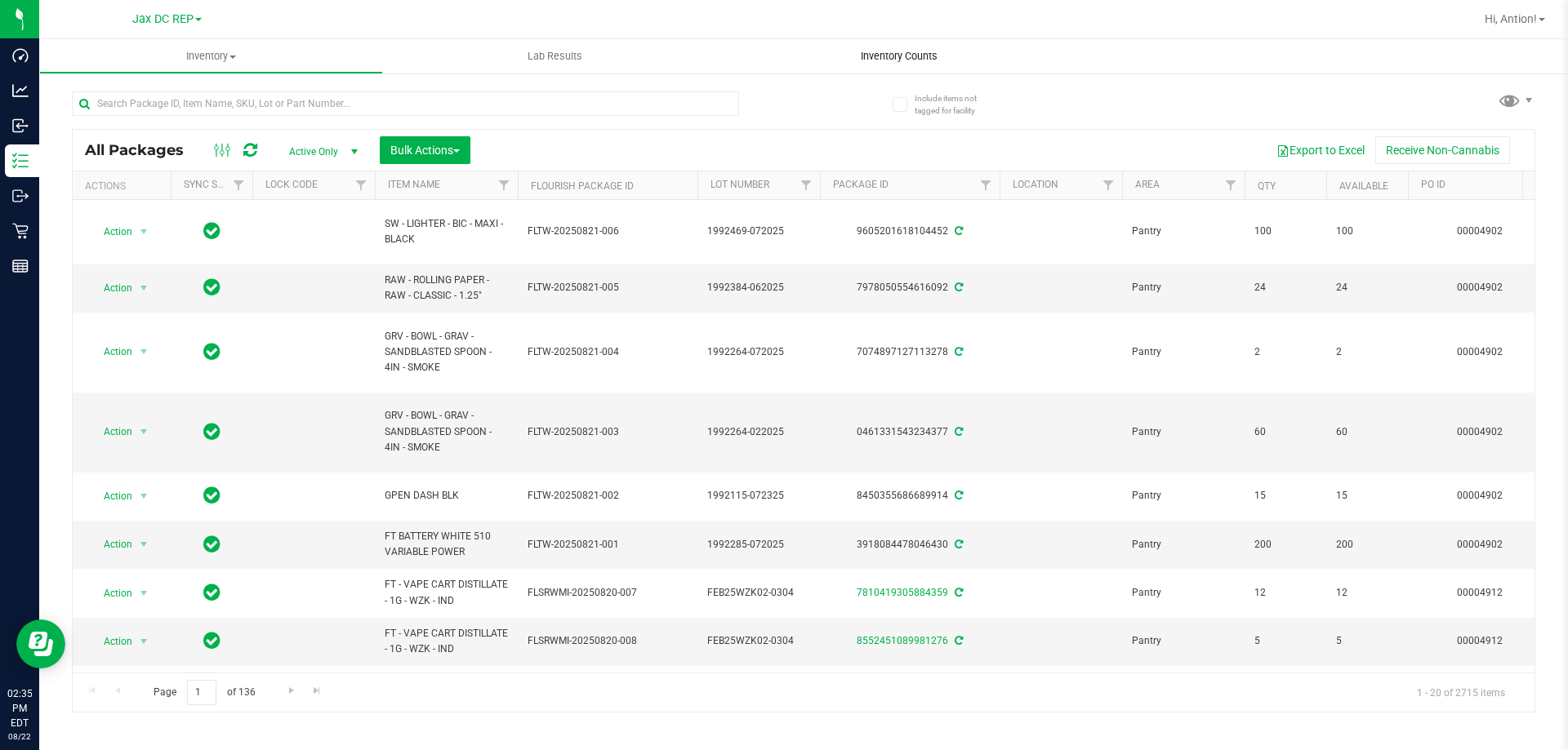
click at [895, 61] on span "Inventory Counts" at bounding box center [899, 56] width 121 height 15
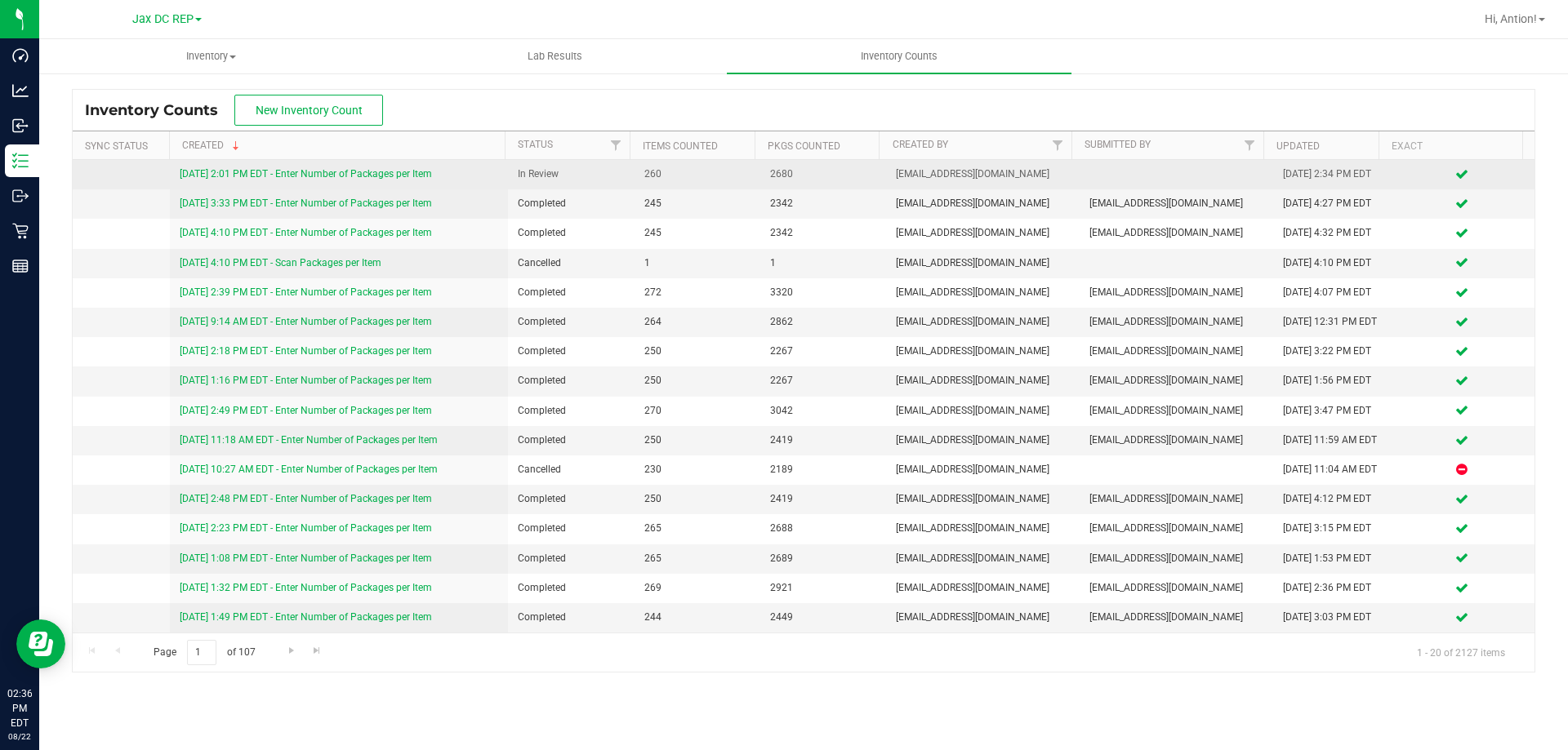
click at [407, 177] on link "[DATE] 2:01 PM EDT - Enter Number of Packages per Item" at bounding box center [306, 174] width 252 height 12
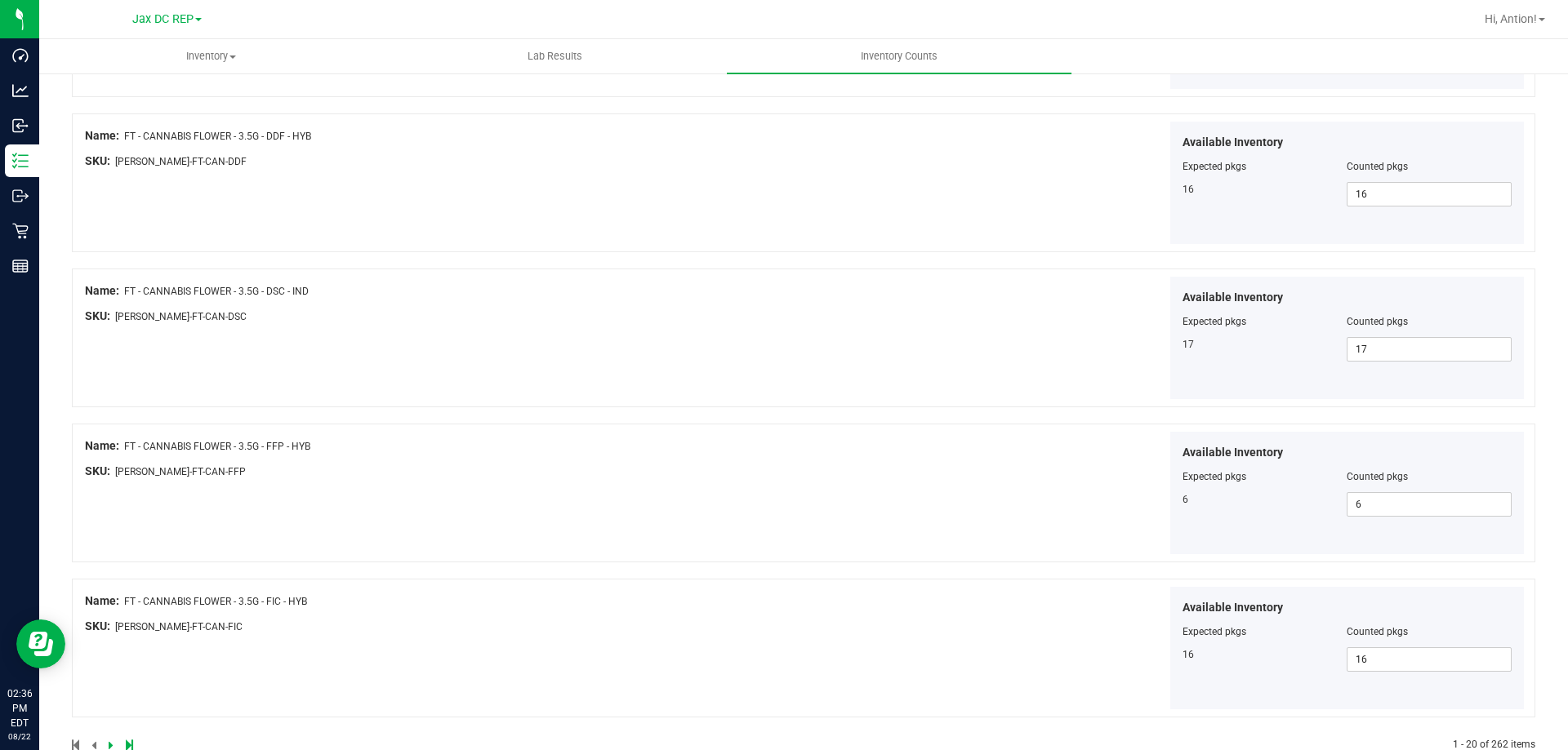
scroll to position [2672, 0]
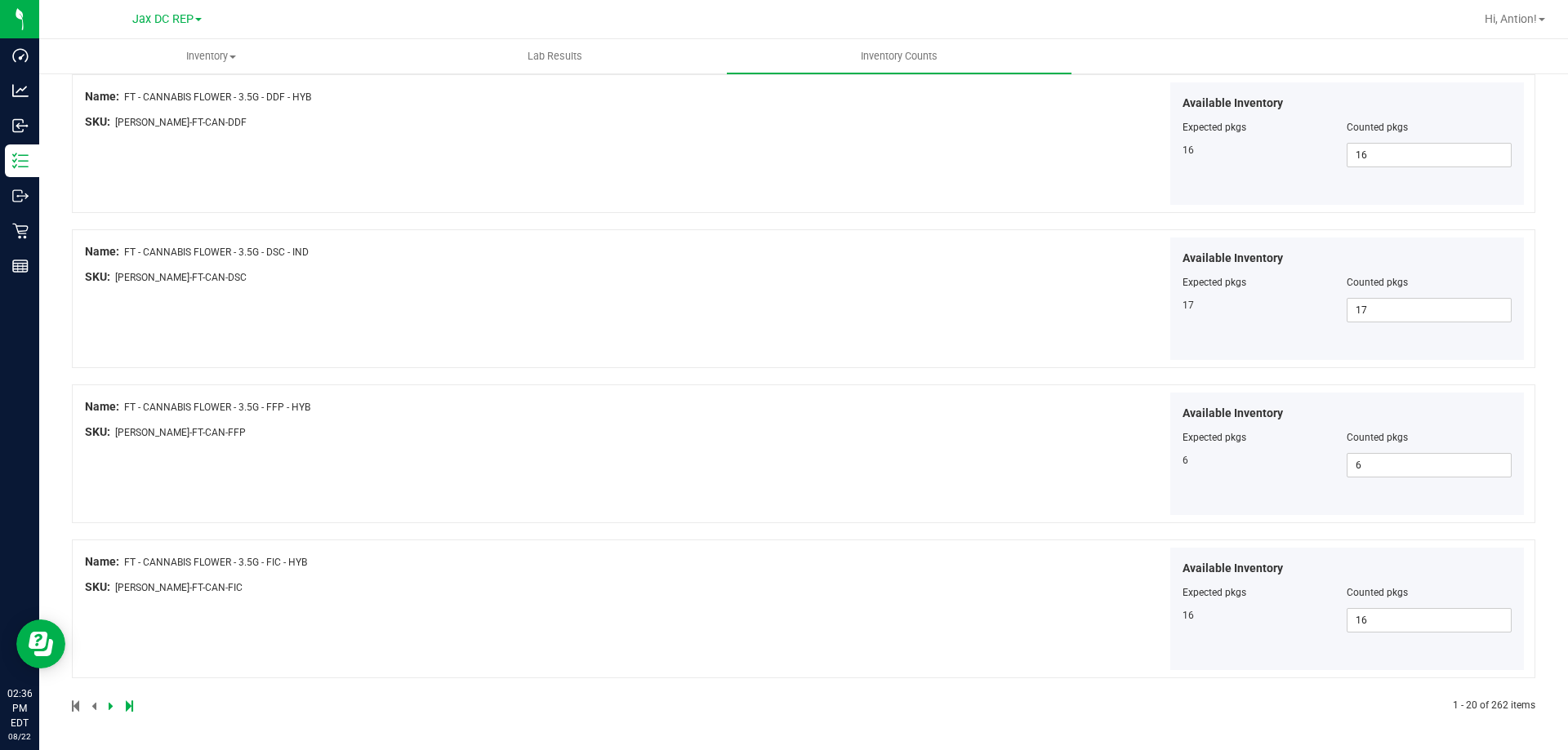
click at [111, 707] on icon at bounding box center [110, 706] width 5 height 10
click at [109, 704] on icon at bounding box center [110, 706] width 5 height 10
click at [109, 707] on icon at bounding box center [110, 706] width 5 height 10
click at [112, 704] on icon at bounding box center [110, 706] width 5 height 10
click at [110, 706] on icon at bounding box center [110, 706] width 5 height 10
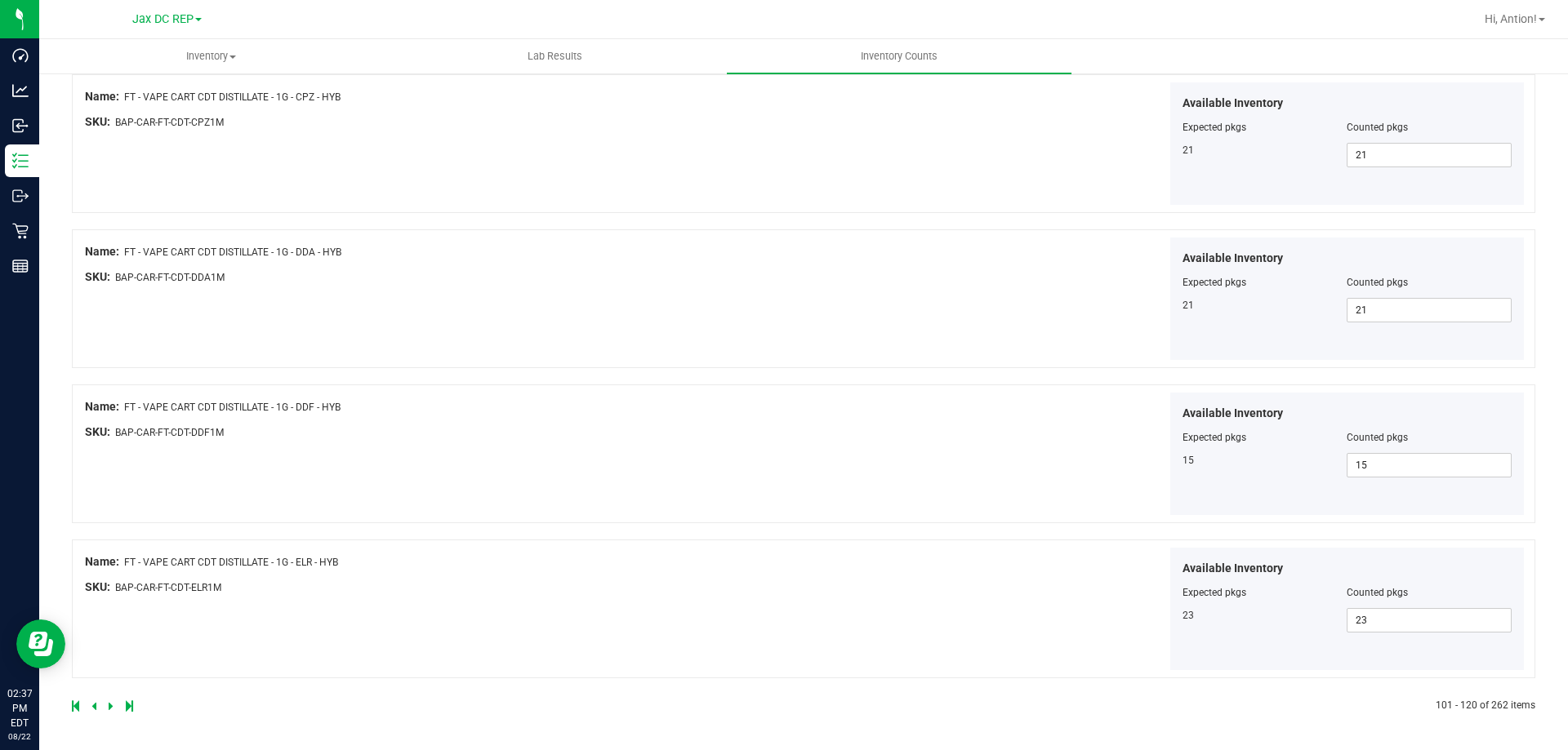
click at [111, 706] on icon at bounding box center [110, 706] width 5 height 10
click at [110, 703] on icon at bounding box center [110, 706] width 5 height 10
click at [110, 704] on icon at bounding box center [110, 706] width 5 height 10
click at [110, 708] on icon at bounding box center [110, 706] width 5 height 10
click at [109, 704] on icon at bounding box center [110, 706] width 5 height 10
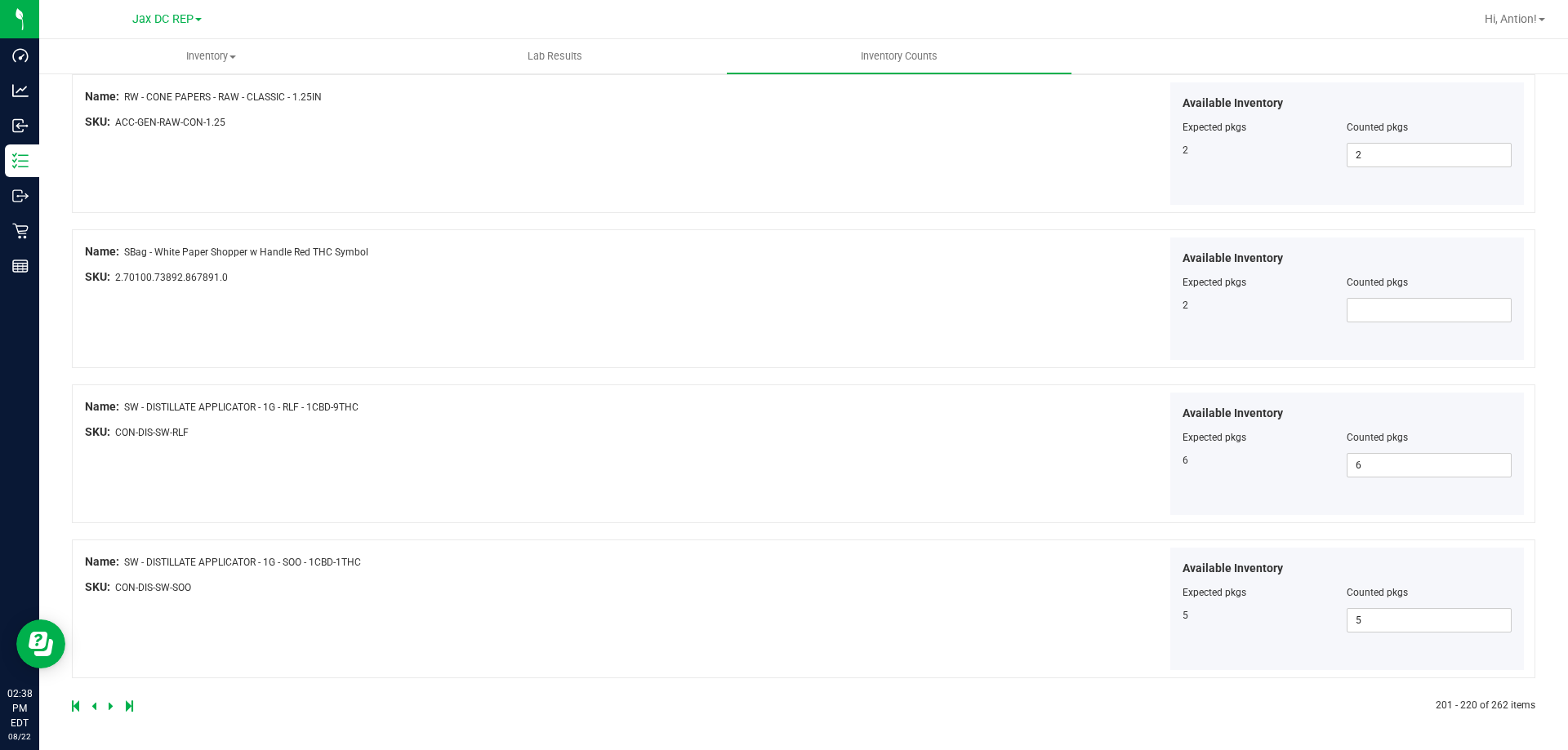
click at [108, 704] on icon at bounding box center [110, 706] width 5 height 10
click at [110, 710] on icon at bounding box center [110, 706] width 5 height 10
click at [110, 707] on icon at bounding box center [110, 706] width 5 height 10
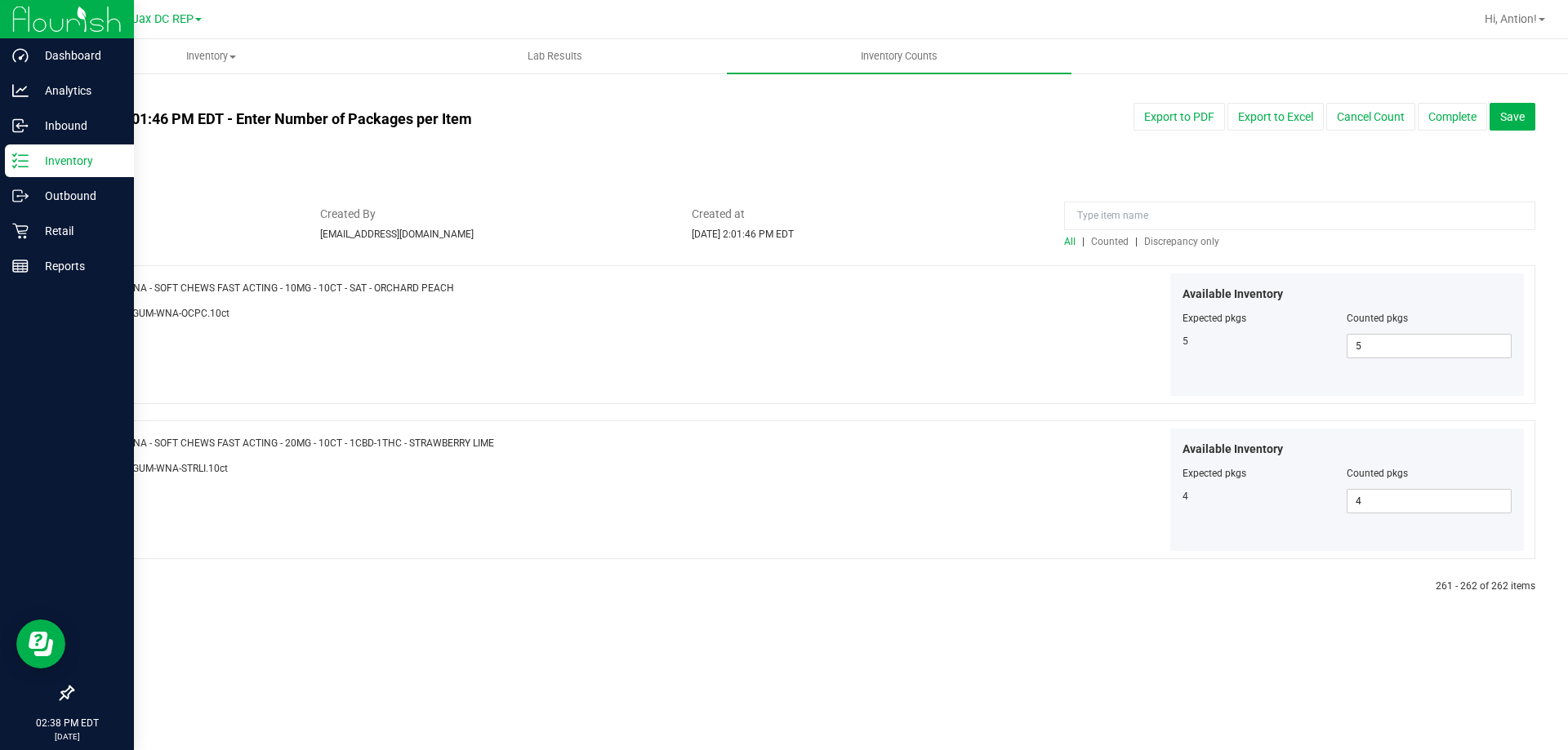
click at [40, 164] on p "Inventory" at bounding box center [78, 161] width 98 height 20
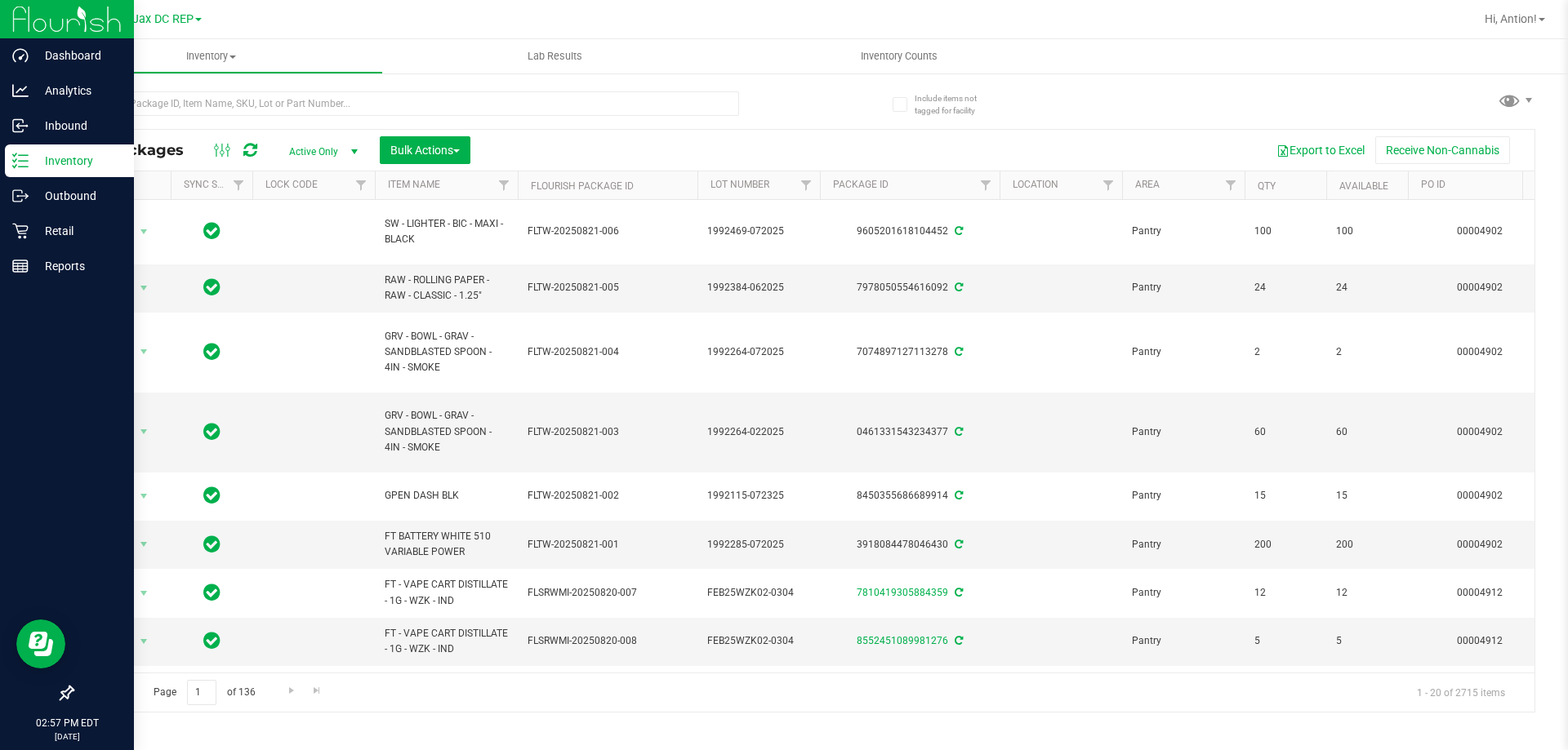
click at [30, 164] on p "Inventory" at bounding box center [78, 161] width 98 height 20
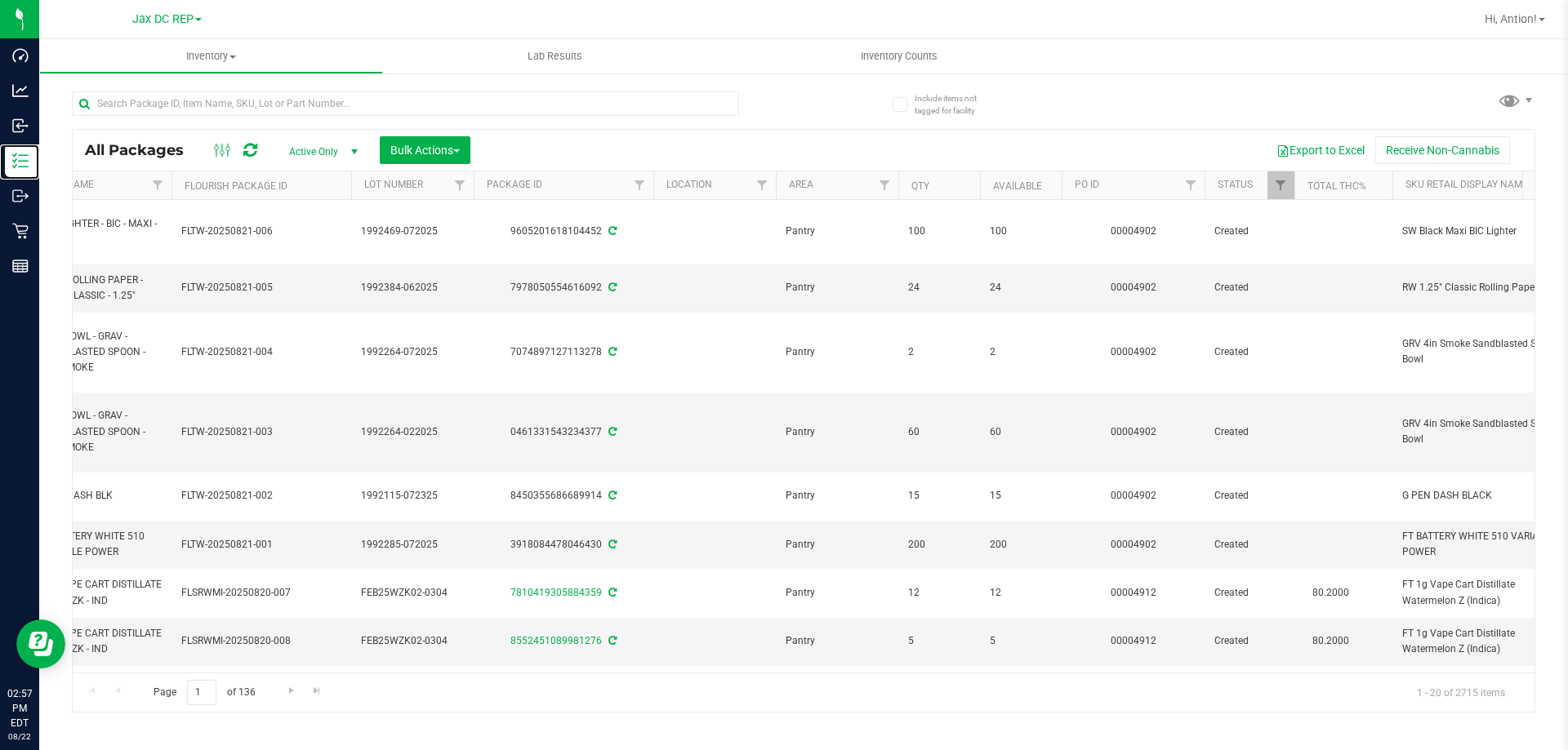
scroll to position [0, 380]
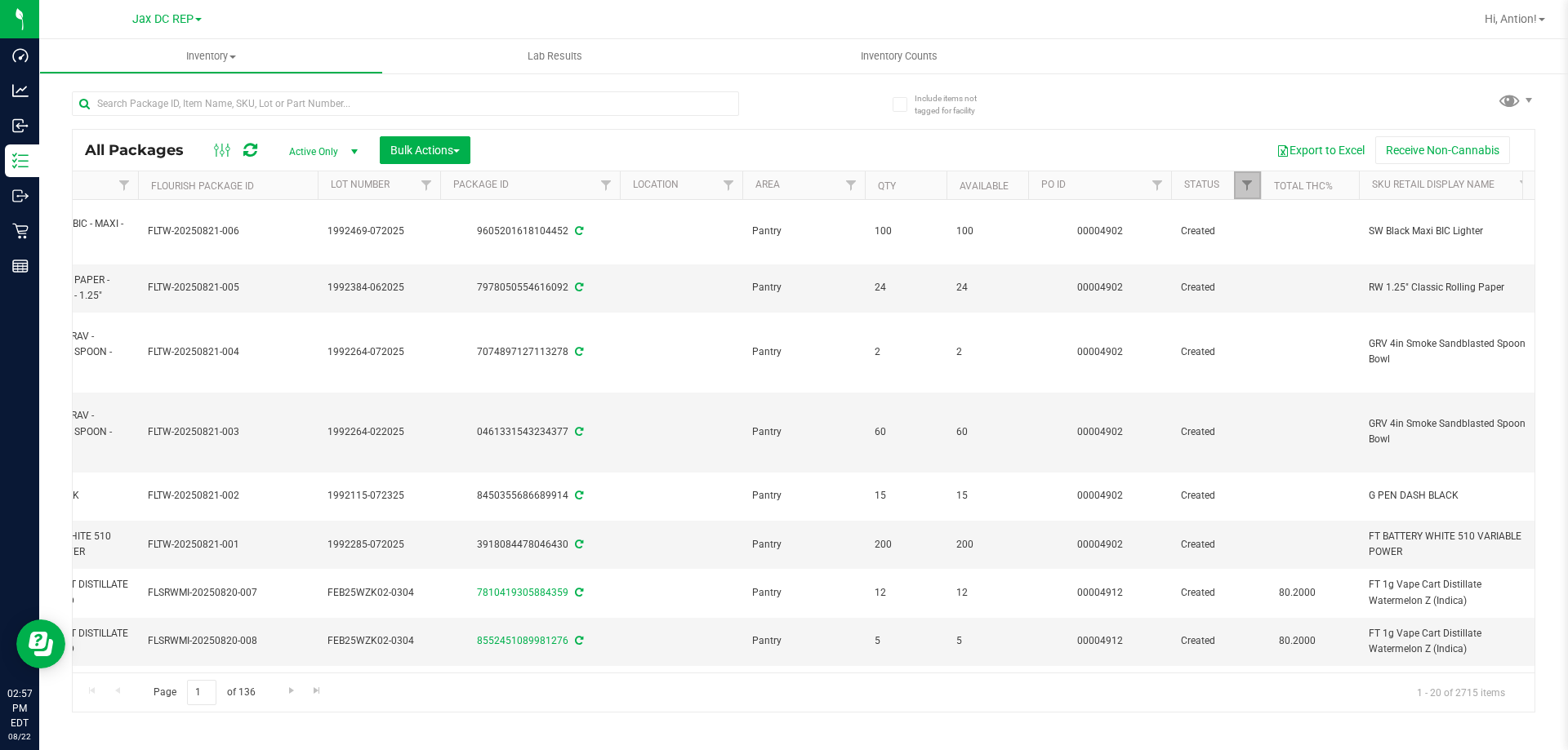
click at [1243, 194] on link "Filter" at bounding box center [1247, 186] width 27 height 28
click at [1161, 186] on span "Filter" at bounding box center [1157, 185] width 13 height 13
click at [1199, 223] on input "text" at bounding box center [1237, 221] width 168 height 25
click at [1154, 246] on button "Filter" at bounding box center [1192, 264] width 78 height 36
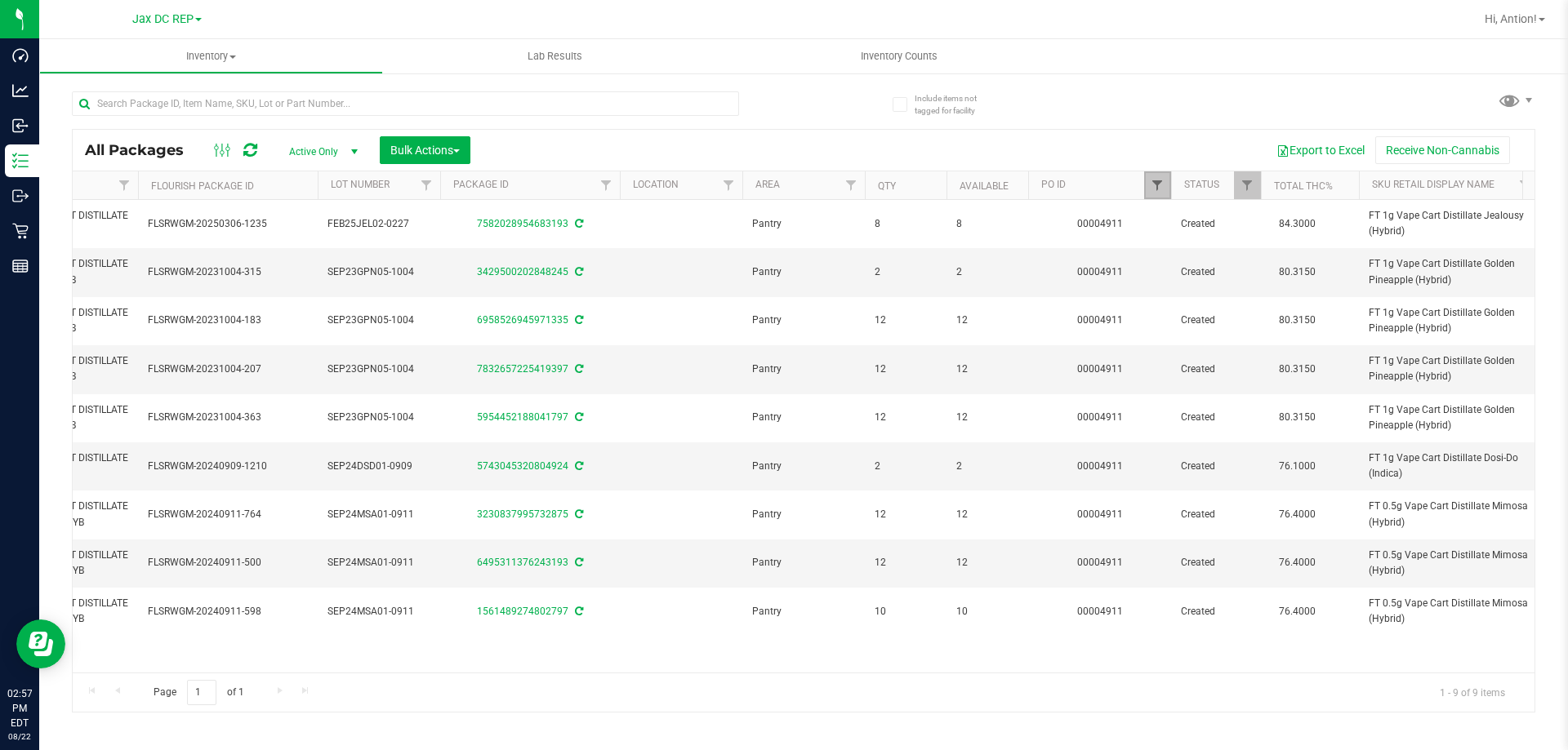
click at [1158, 191] on span "Filter" at bounding box center [1157, 185] width 13 height 13
drag, startPoint x: 1204, startPoint y: 221, endPoint x: 852, endPoint y: 179, distance: 354.5
click at [852, 179] on body "Dashboard Analytics Inbound Inventory Outbound Retail Reports 02:57 PM EDT 08/2…" at bounding box center [784, 375] width 1568 height 750
click at [1212, 277] on button "Filter" at bounding box center [1192, 264] width 78 height 36
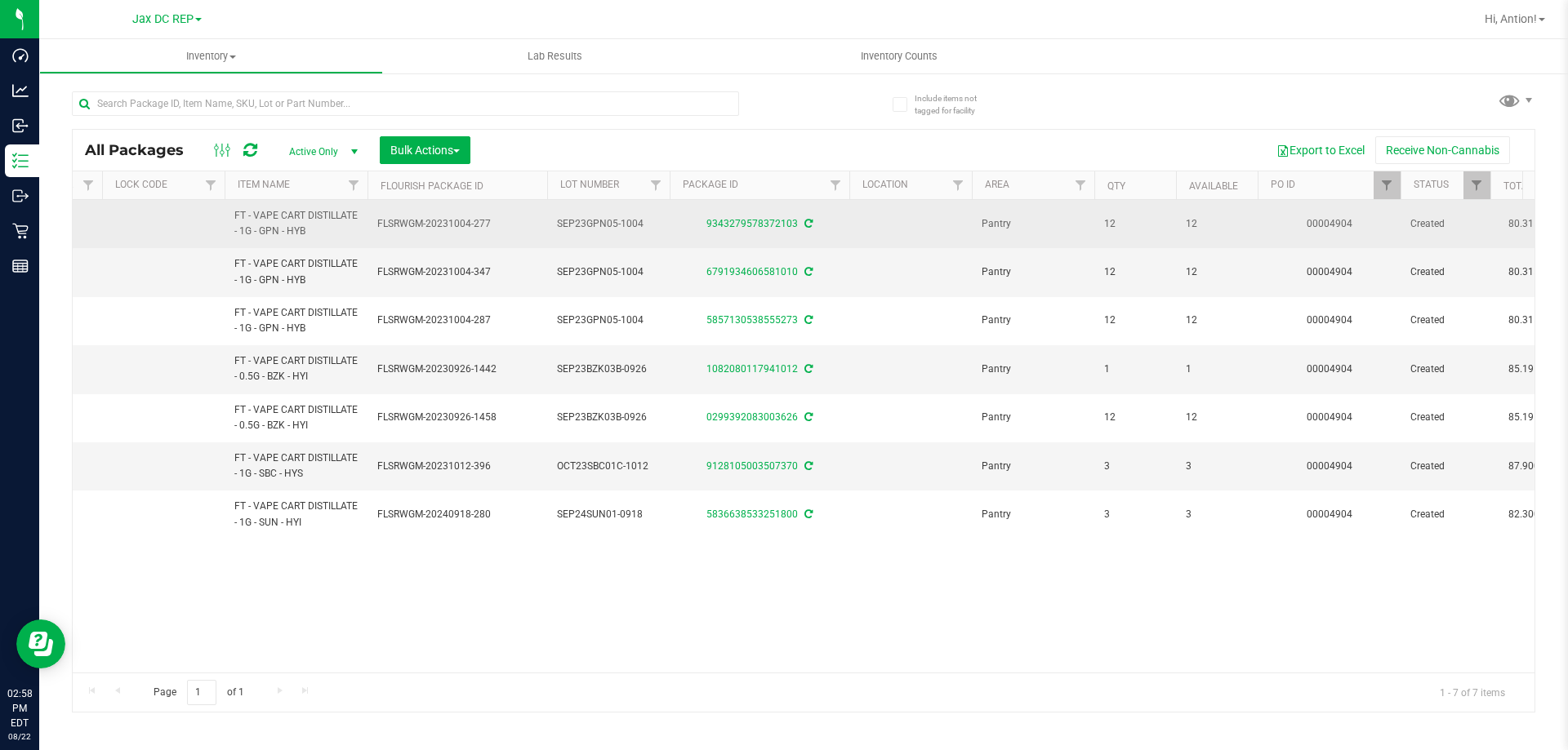
scroll to position [0, 212]
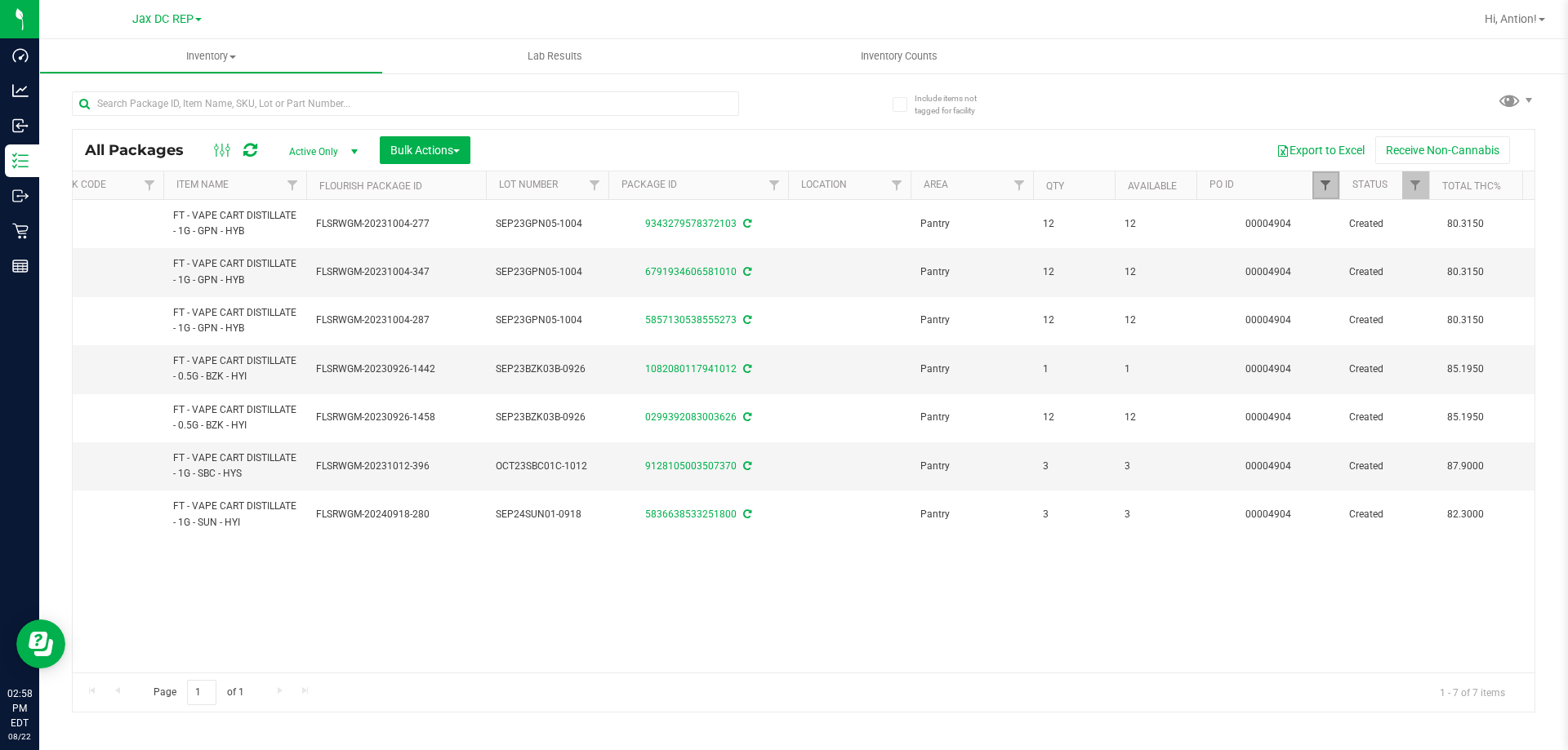
click at [1328, 191] on span "Filter" at bounding box center [1325, 185] width 13 height 13
click at [1373, 222] on input "4904" at bounding box center [1405, 221] width 168 height 25
type input "4912"
click at [1322, 246] on button "Filter" at bounding box center [1360, 264] width 78 height 36
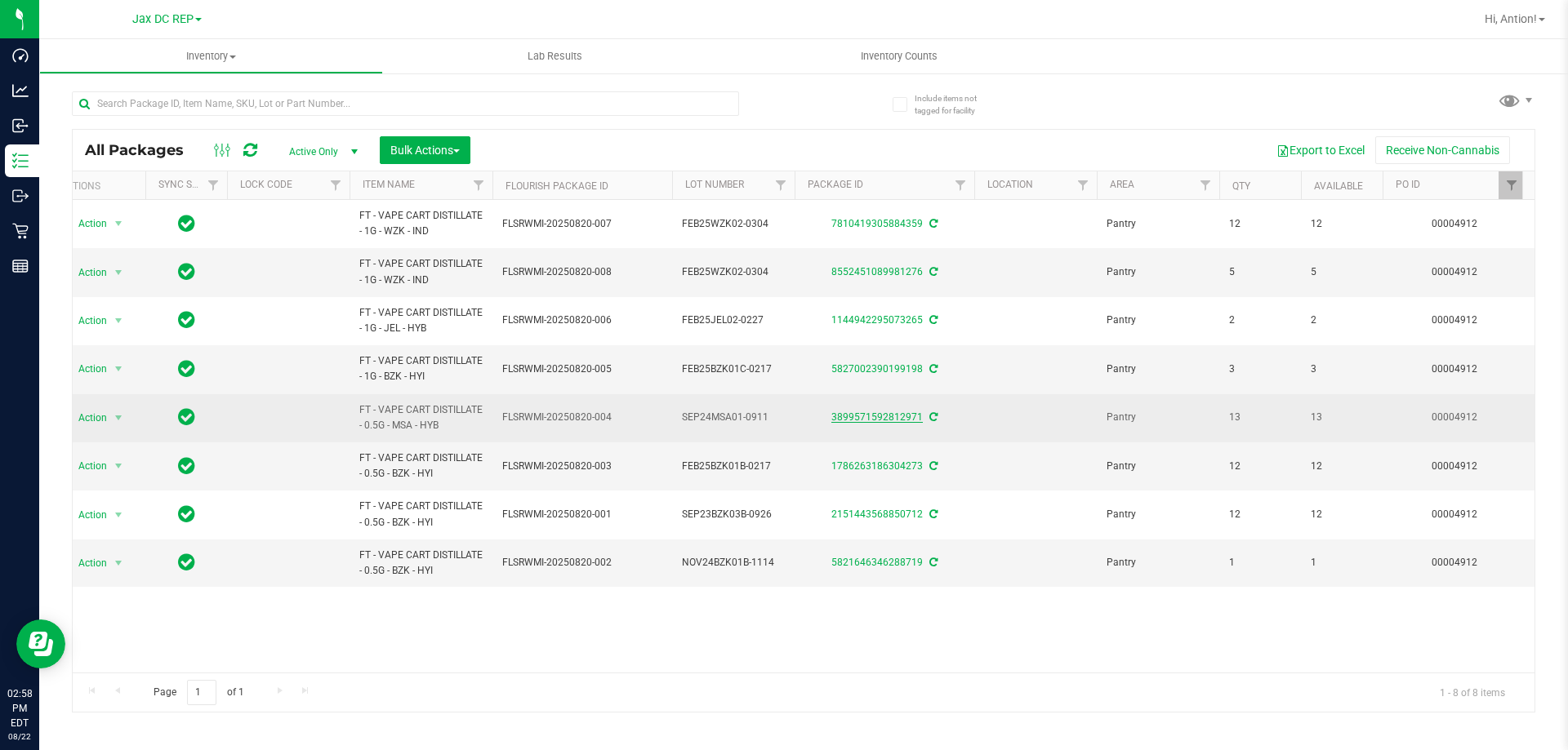
scroll to position [0, 62]
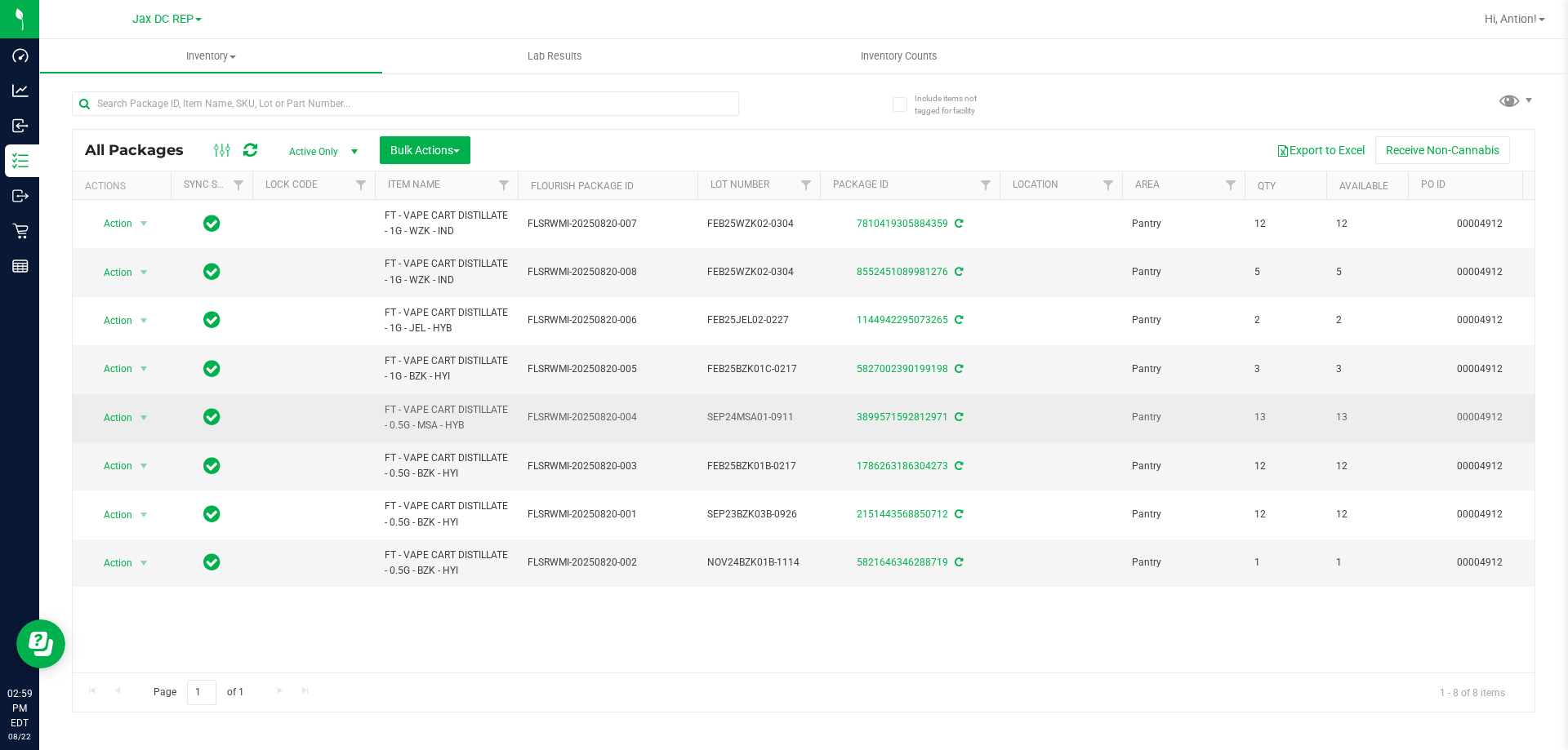
drag, startPoint x: 527, startPoint y: 417, endPoint x: 676, endPoint y: 424, distance: 149.2
click at [676, 424] on td "FLSRWMI-20250820-004" at bounding box center [607, 418] width 180 height 48
click at [668, 427] on td "FLSRWMI-20250820-004" at bounding box center [607, 418] width 180 height 48
drag, startPoint x: 1287, startPoint y: 414, endPoint x: 1212, endPoint y: 423, distance: 75.5
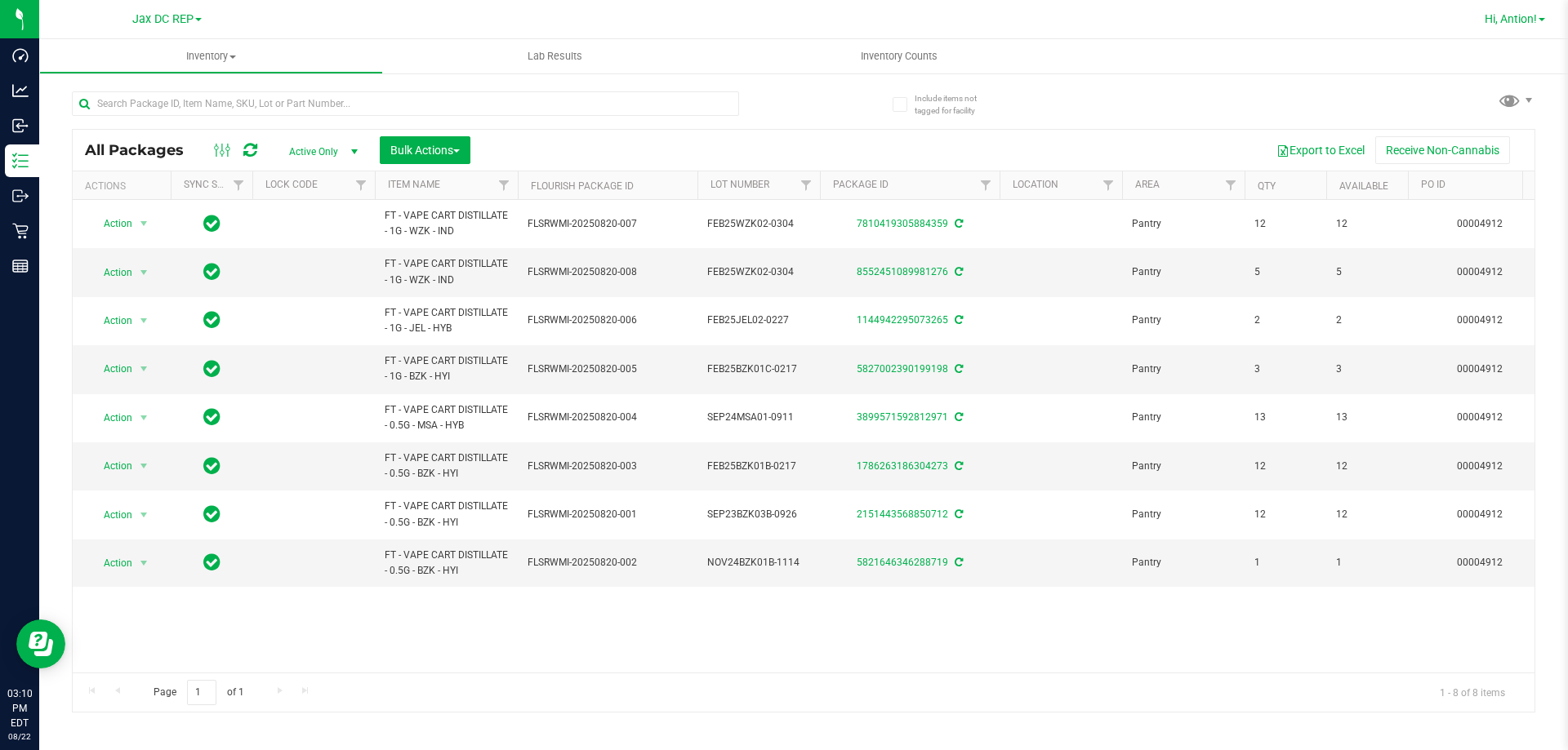
click at [1545, 23] on link "Hi, Antion!" at bounding box center [1514, 19] width 74 height 17
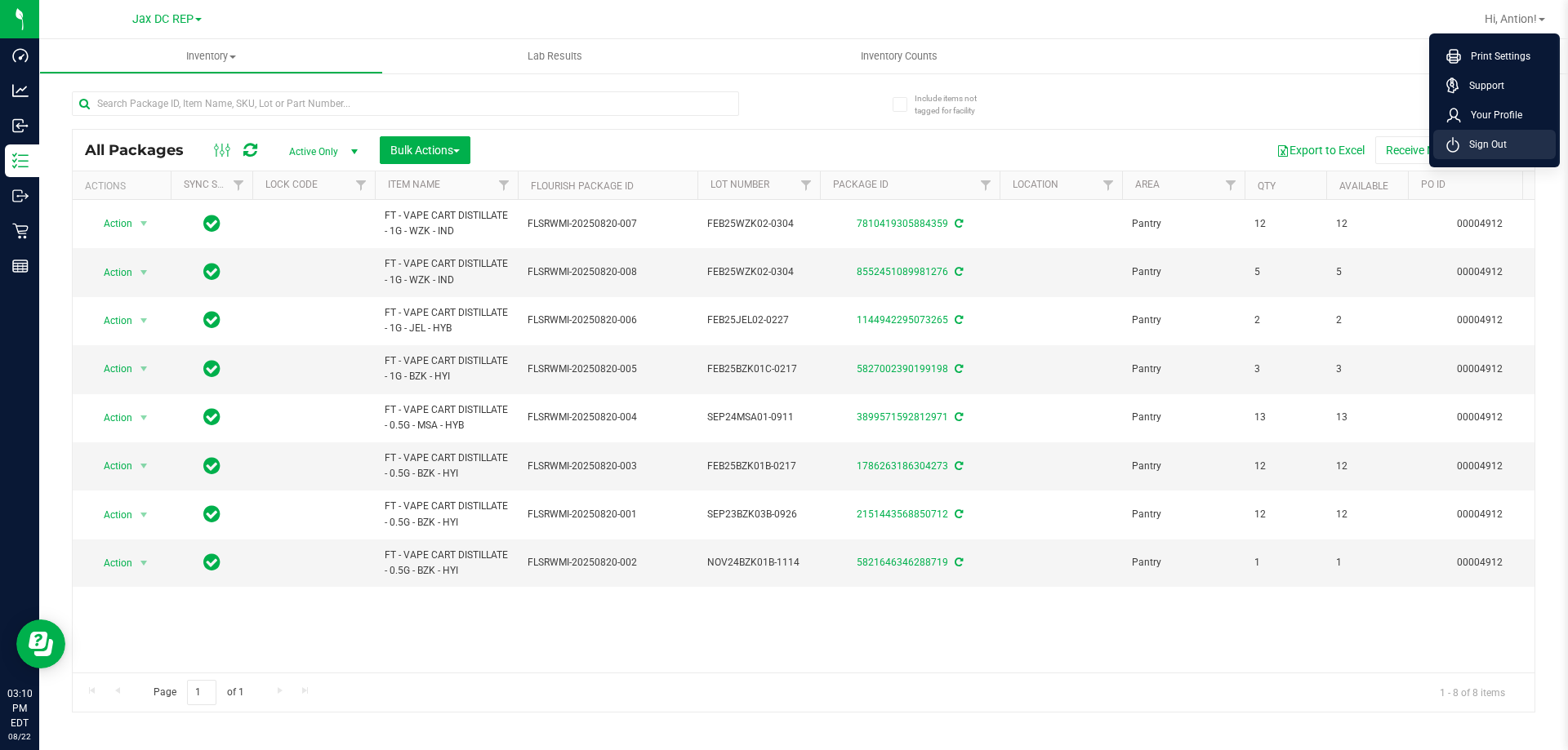
click at [1494, 142] on span "Sign Out" at bounding box center [1483, 144] width 48 height 16
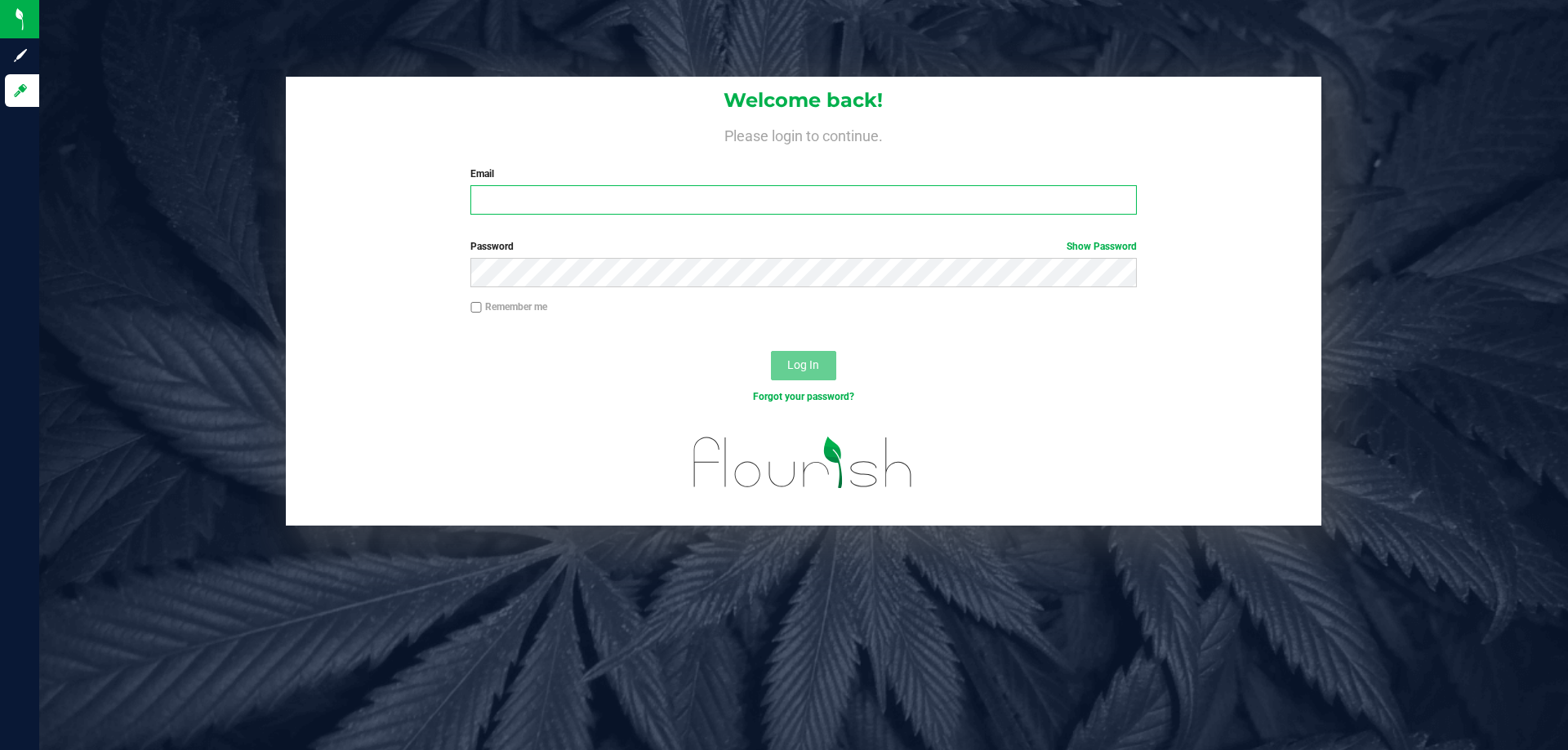
click at [702, 206] on input "Email" at bounding box center [803, 201] width 666 height 30
type input "[EMAIL_ADDRESS][DOMAIN_NAME]"
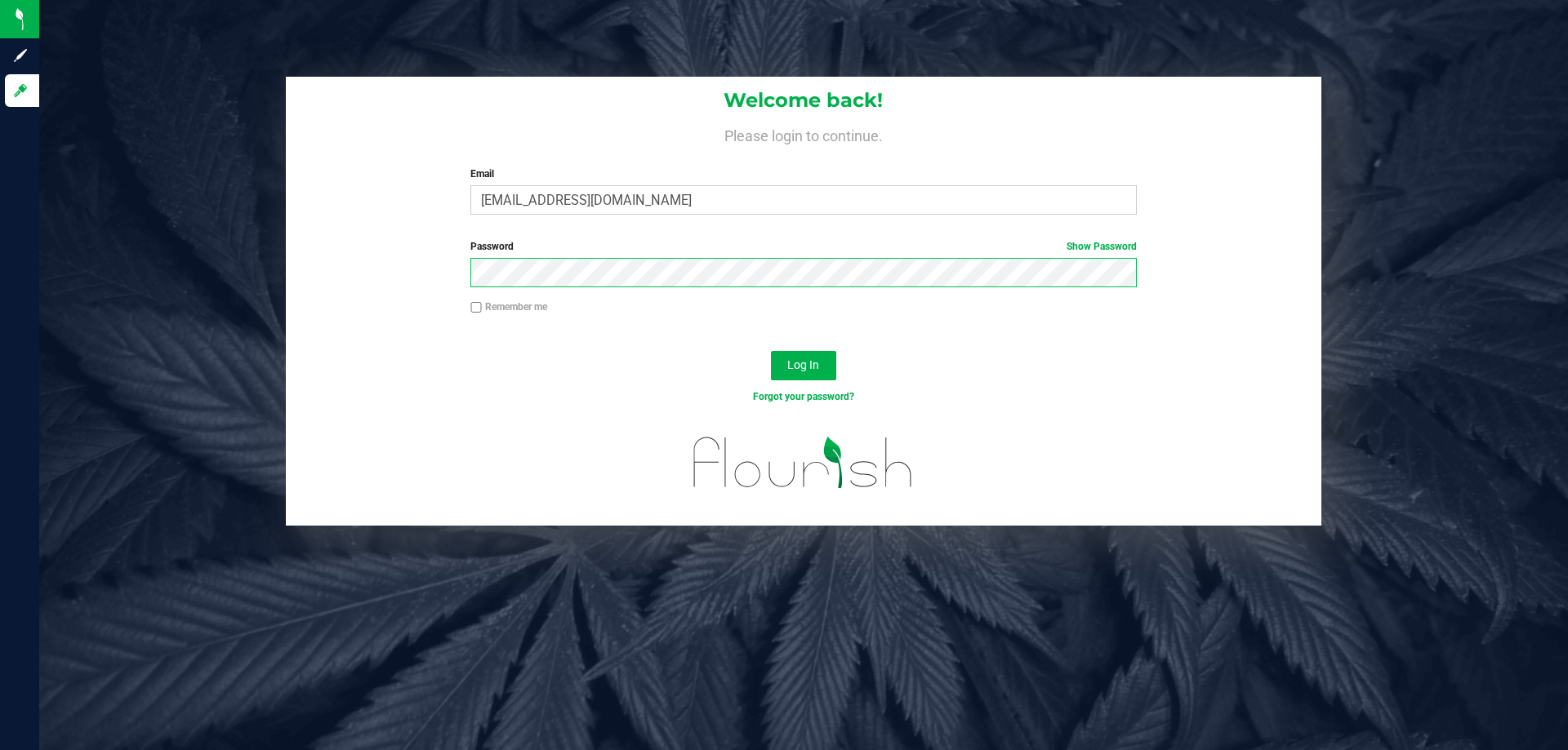
click at [771, 351] on button "Log In" at bounding box center [804, 366] width 66 height 30
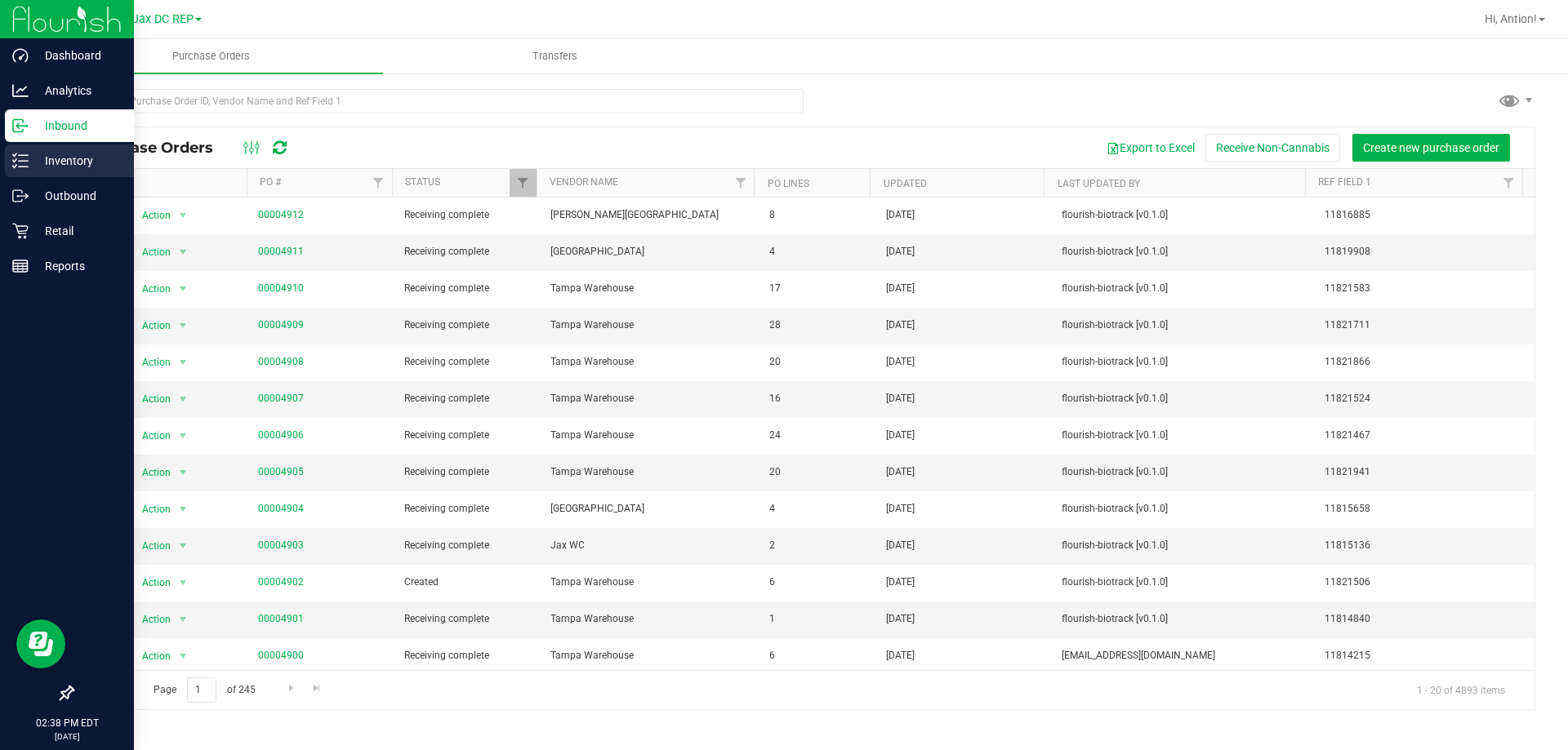
click at [53, 166] on p "Inventory" at bounding box center [78, 161] width 98 height 20
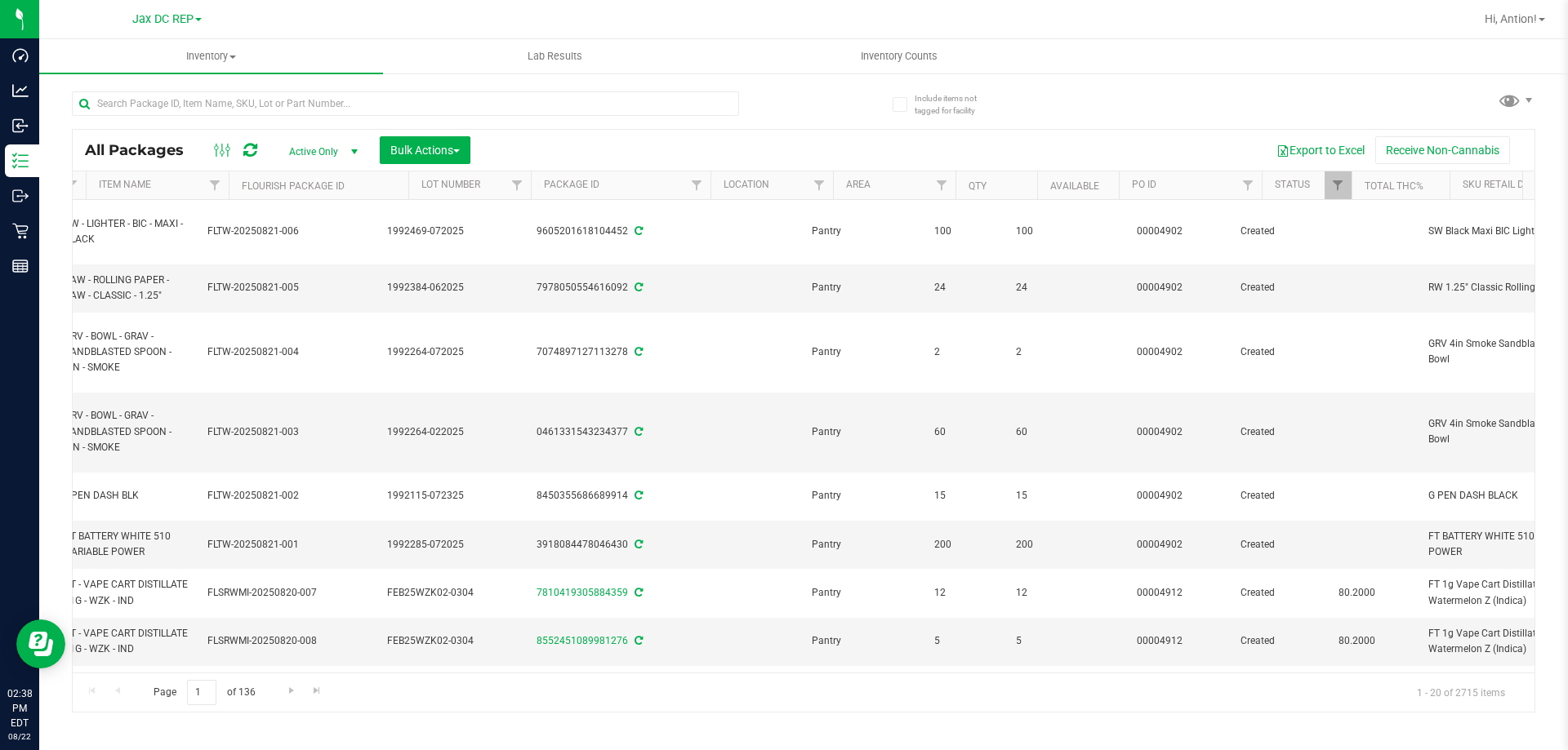
scroll to position [0, 365]
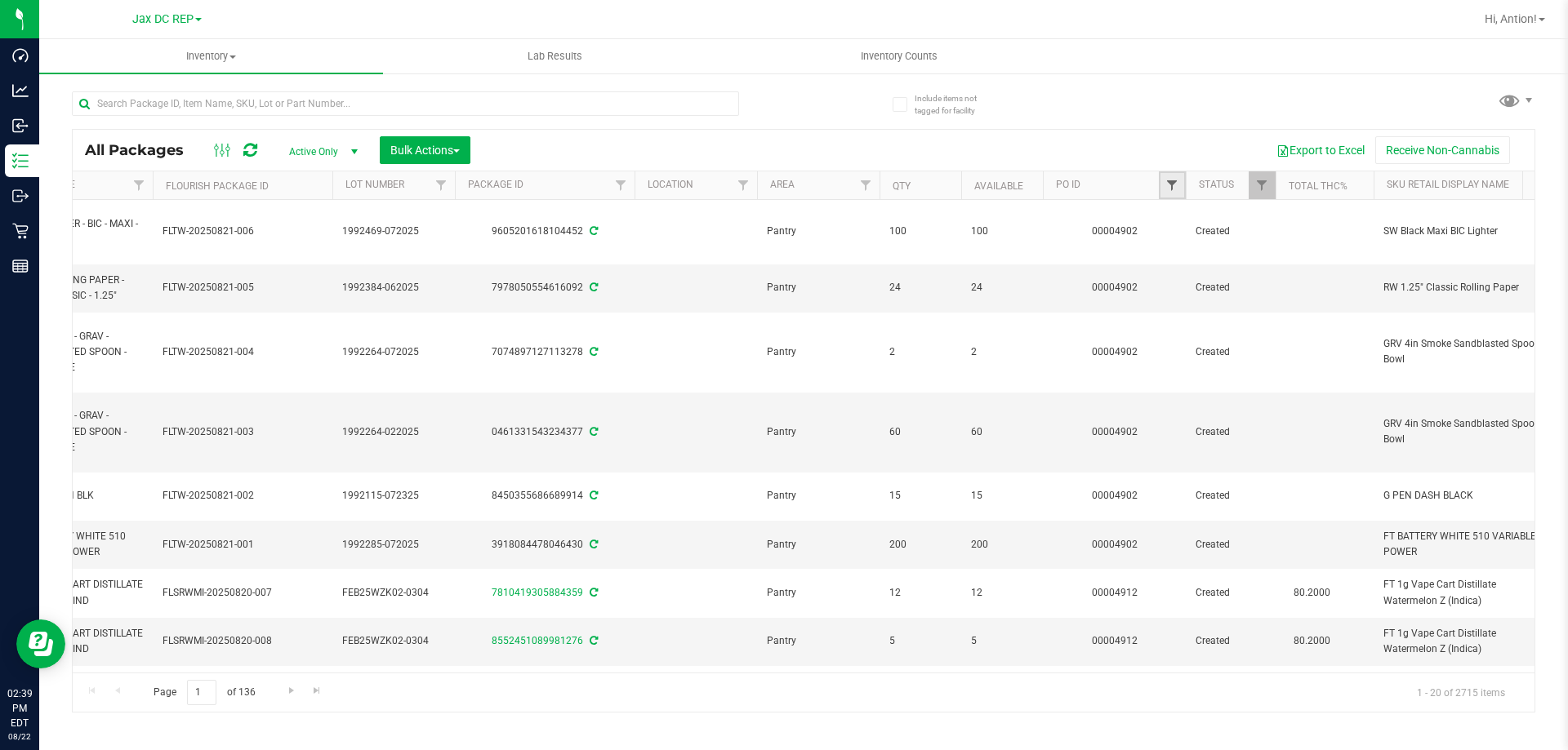
click at [1173, 185] on span "Filter" at bounding box center [1172, 185] width 13 height 13
click at [1182, 218] on input "text" at bounding box center [1252, 221] width 168 height 25
click at [1215, 256] on button "Filter" at bounding box center [1207, 264] width 78 height 36
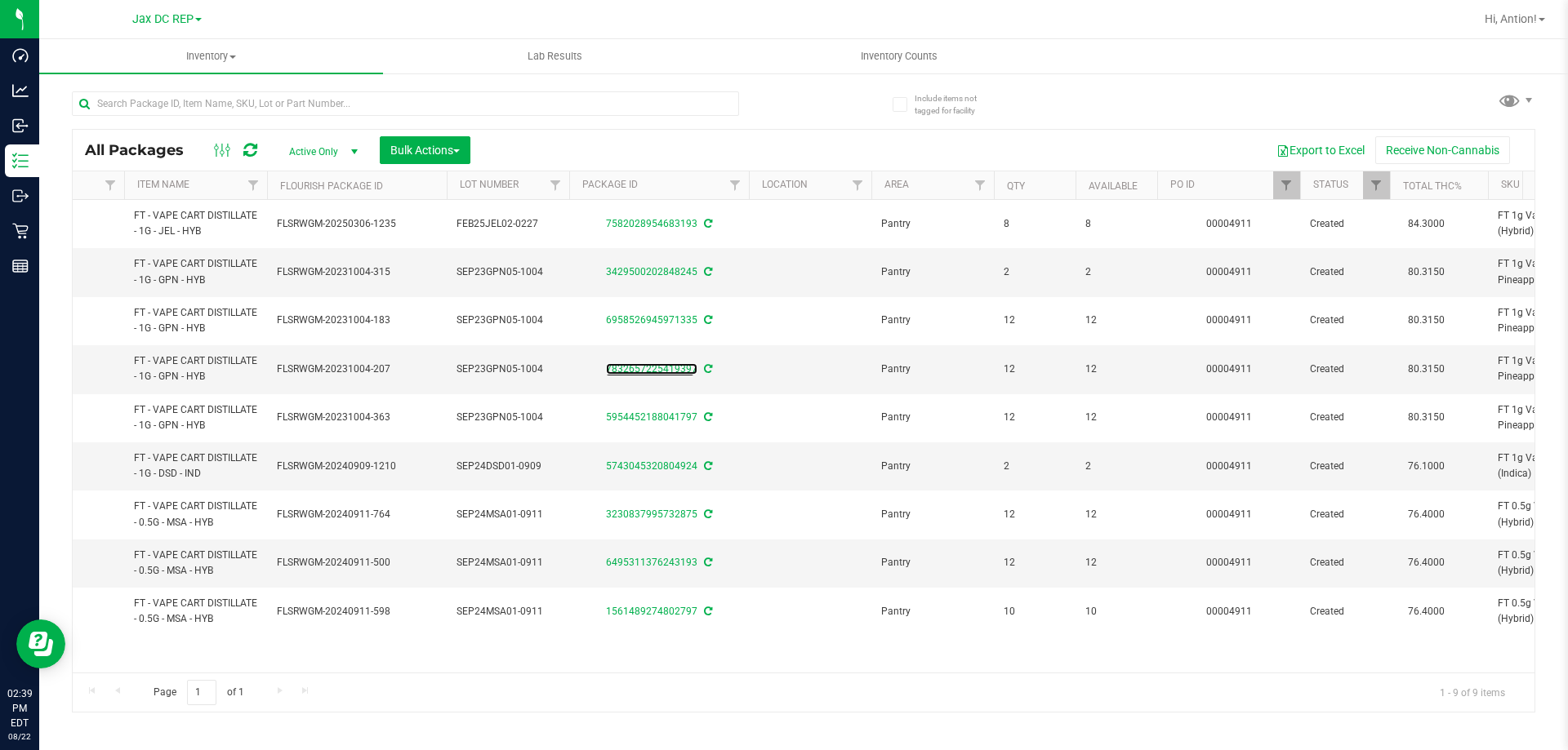
scroll to position [0, 390]
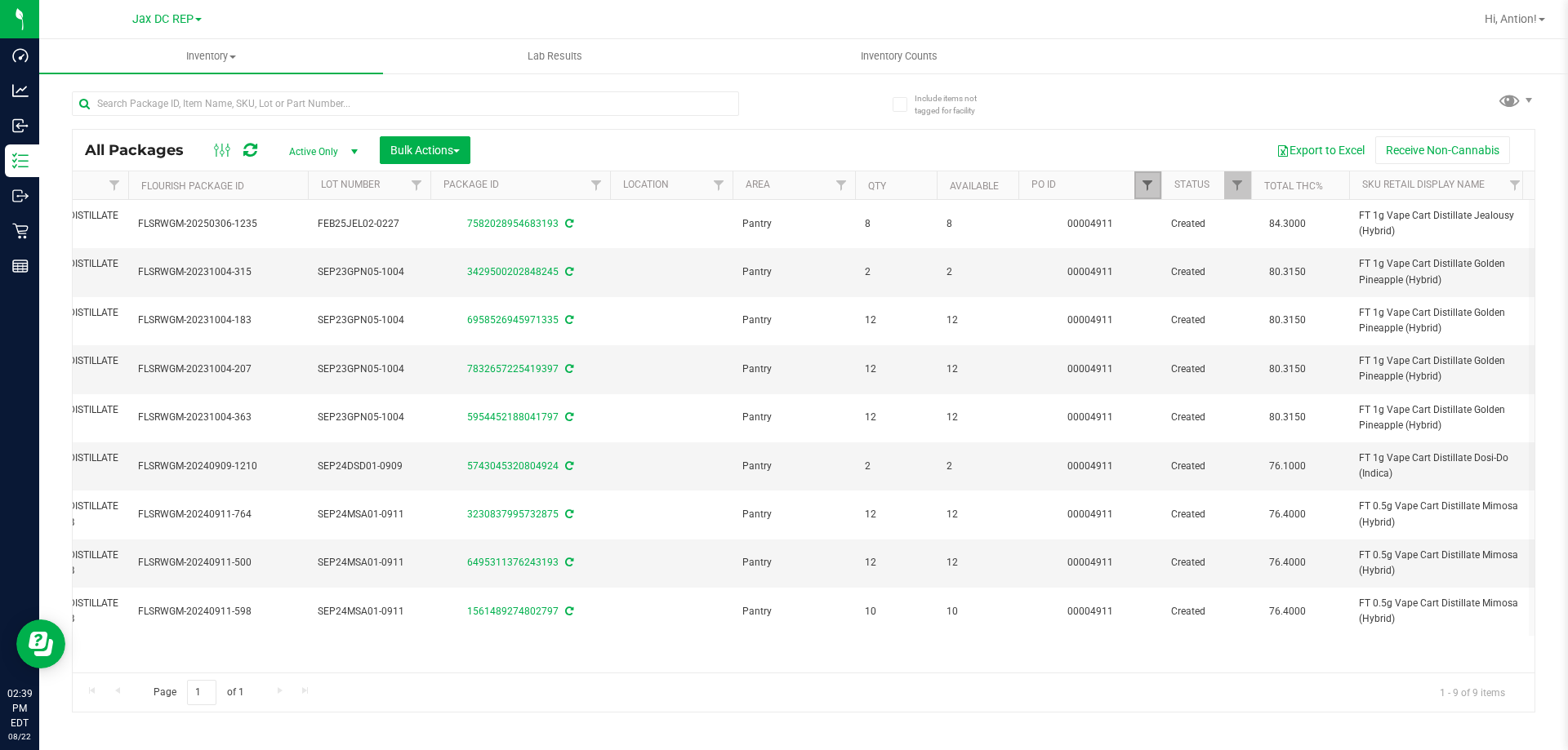
click at [1154, 186] on span "Filter" at bounding box center [1147, 185] width 13 height 13
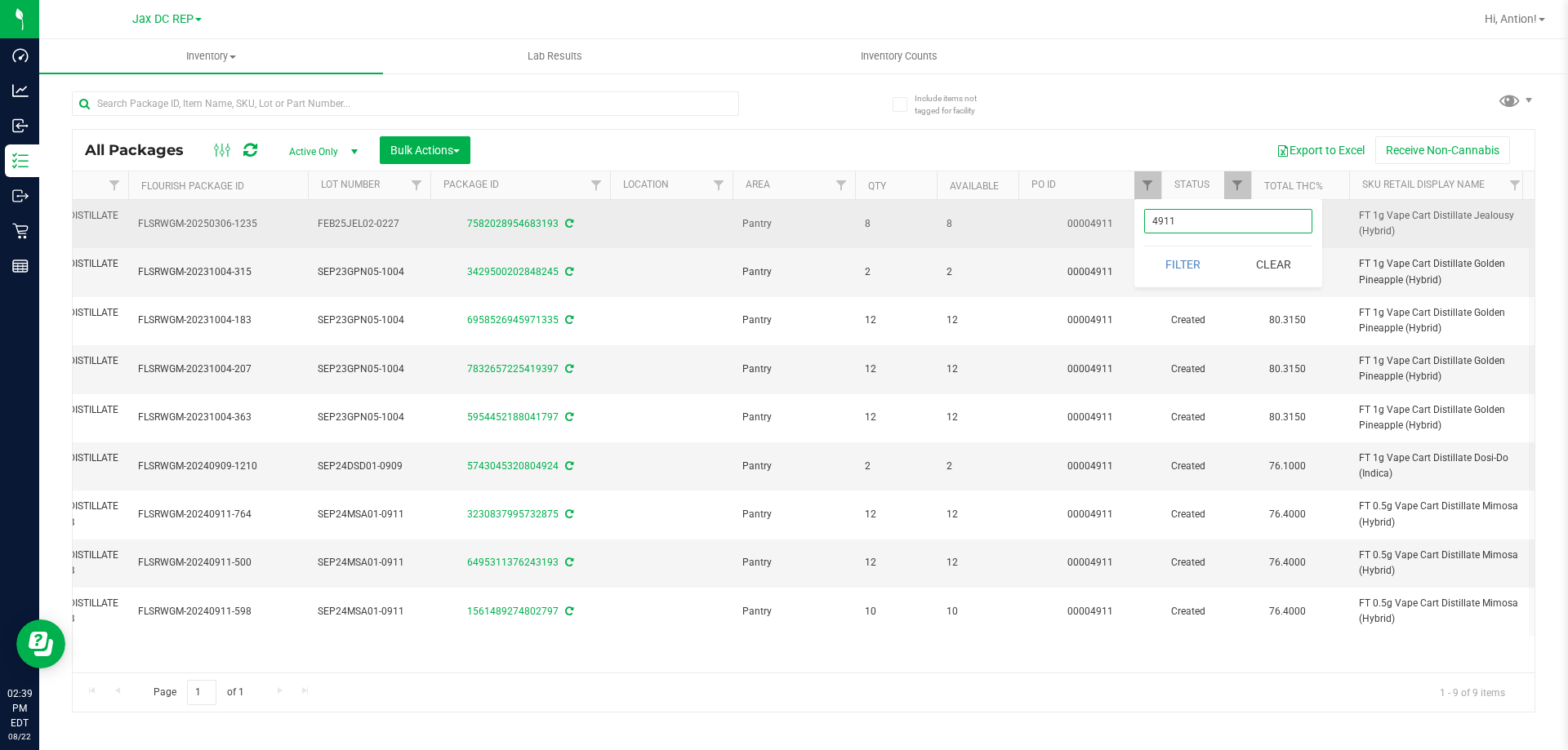
drag, startPoint x: 1195, startPoint y: 223, endPoint x: 962, endPoint y: 231, distance: 233.1
click at [962, 231] on body "Dashboard Analytics Inbound Inventory Outbound Retail Reports 02:39 PM EDT 08/2…" at bounding box center [784, 375] width 1568 height 750
click at [1144, 246] on button "Filter" at bounding box center [1182, 264] width 78 height 36
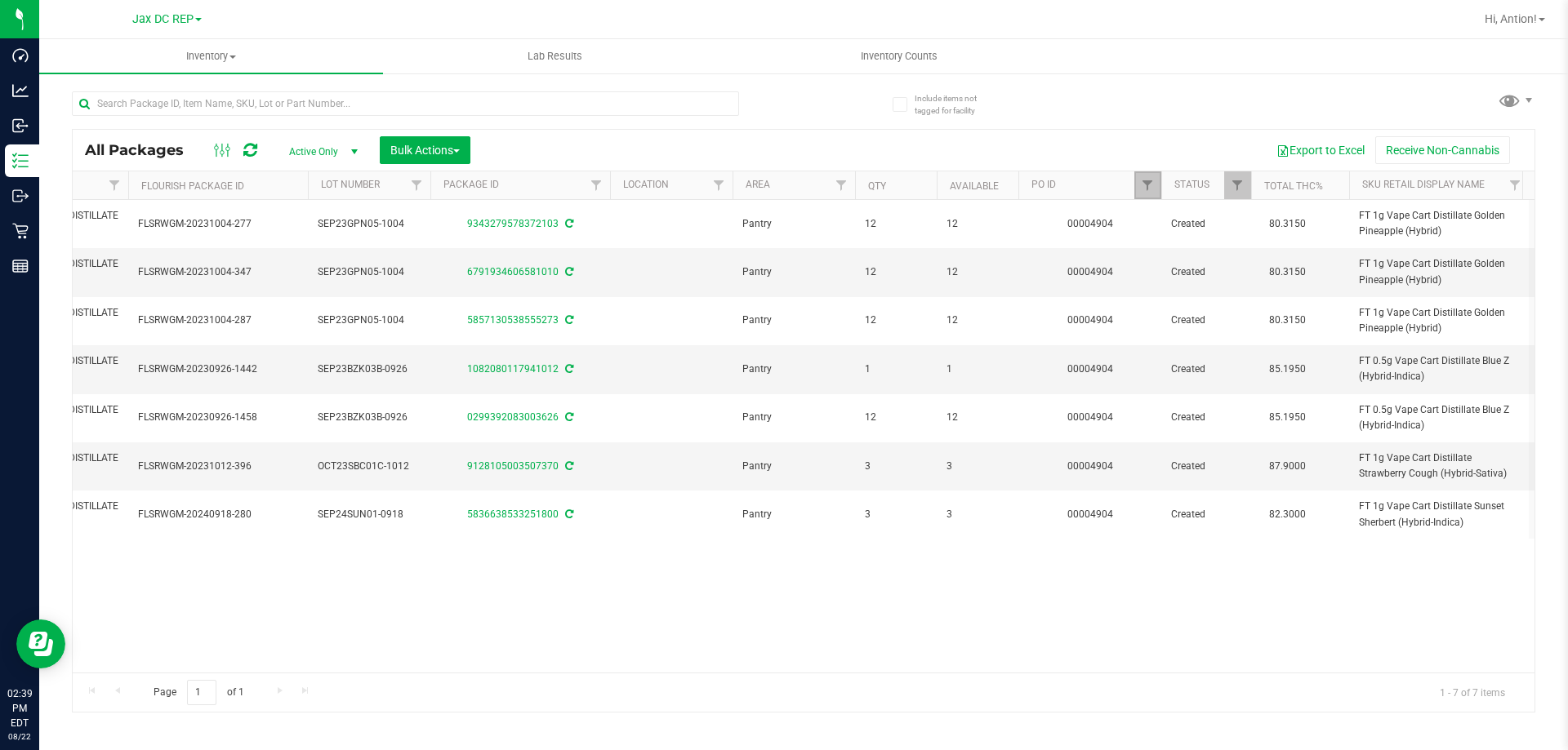
click at [1145, 193] on link "Filter" at bounding box center [1147, 186] width 27 height 28
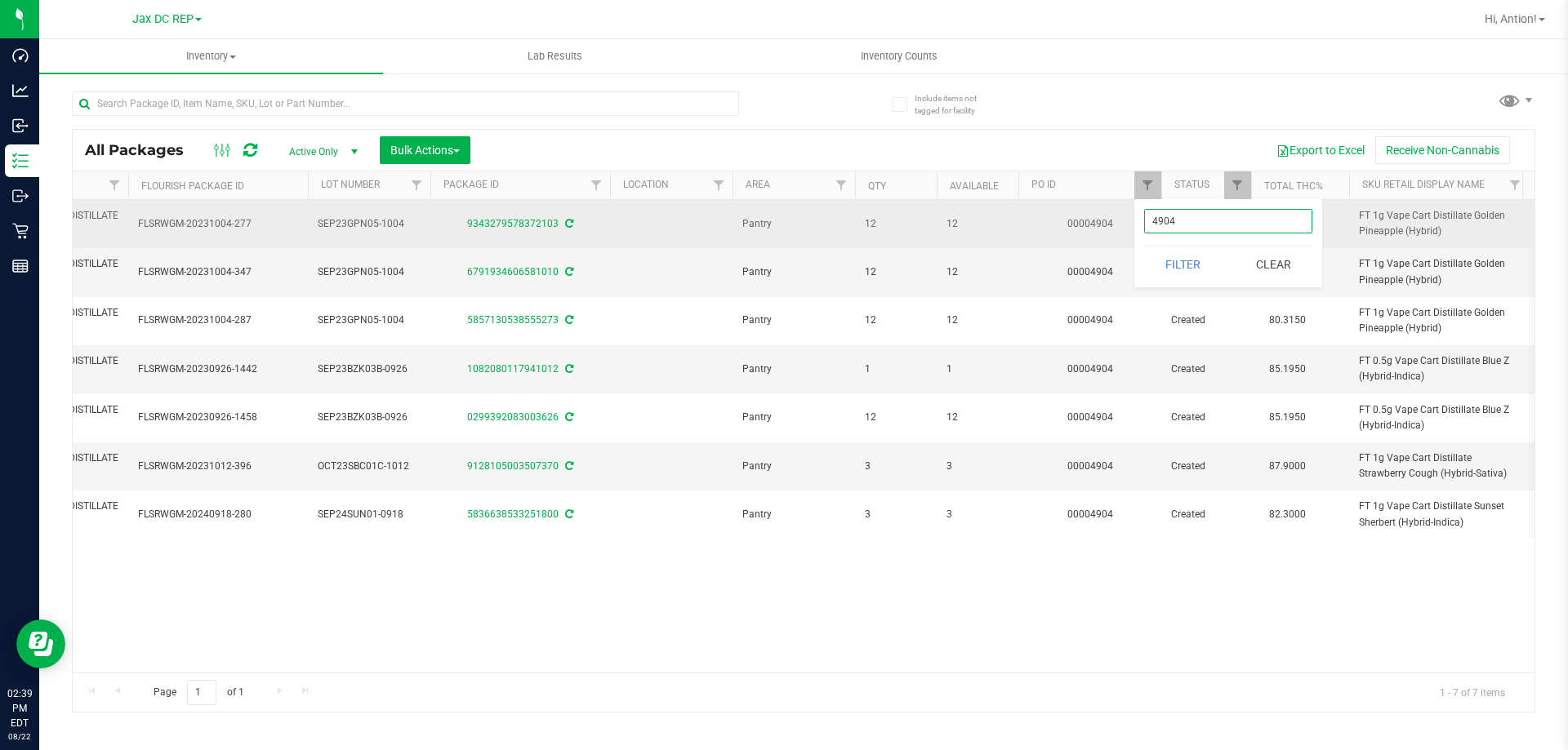
drag, startPoint x: 1202, startPoint y: 222, endPoint x: 821, endPoint y: 228, distance: 381.0
click at [821, 228] on body "Dashboard Analytics Inbound Inventory Outbound Retail Reports 02:39 PM EDT 08/2…" at bounding box center [784, 375] width 1568 height 750
click at [1144, 246] on button "Filter" at bounding box center [1182, 264] width 78 height 36
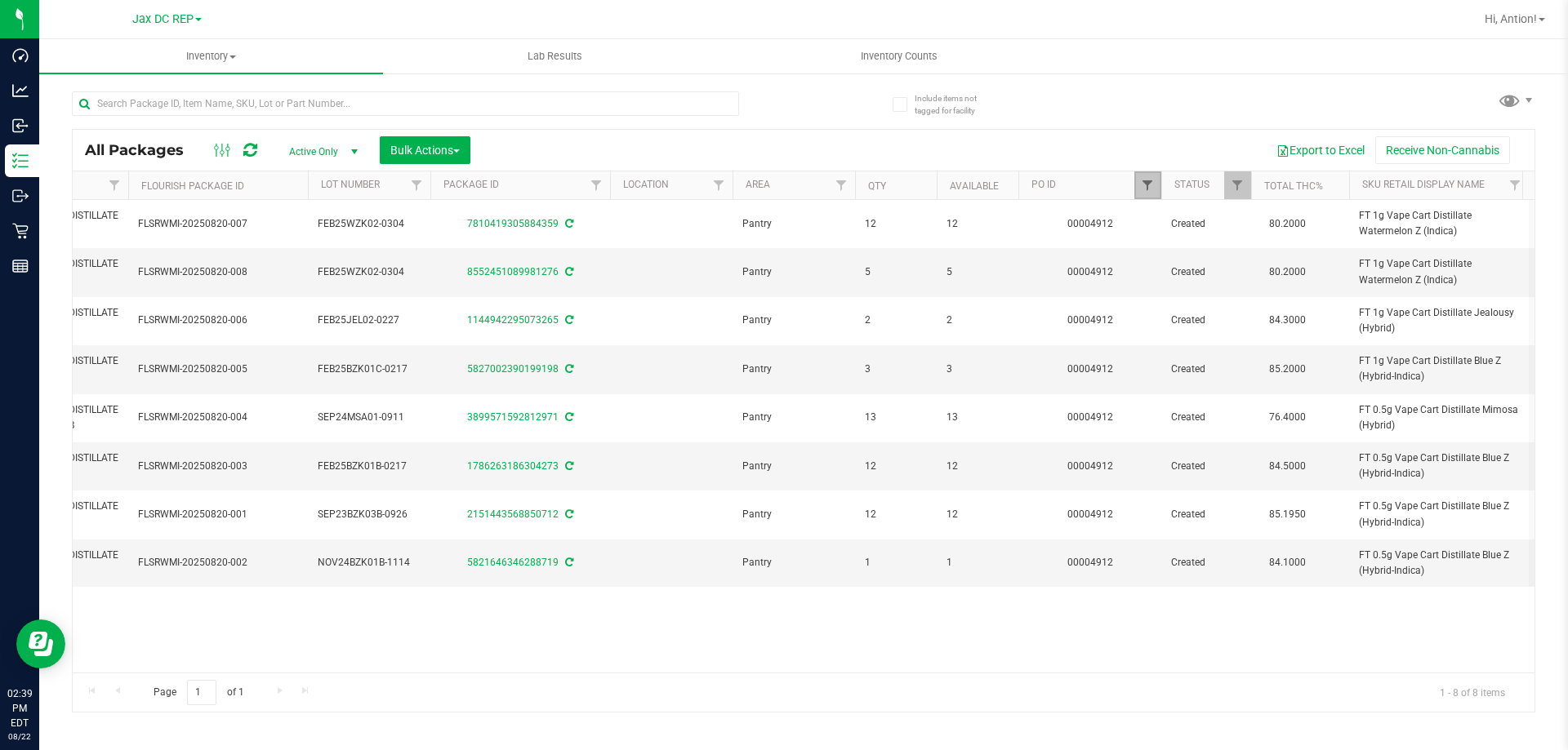
click at [1150, 188] on span "Filter" at bounding box center [1147, 185] width 13 height 13
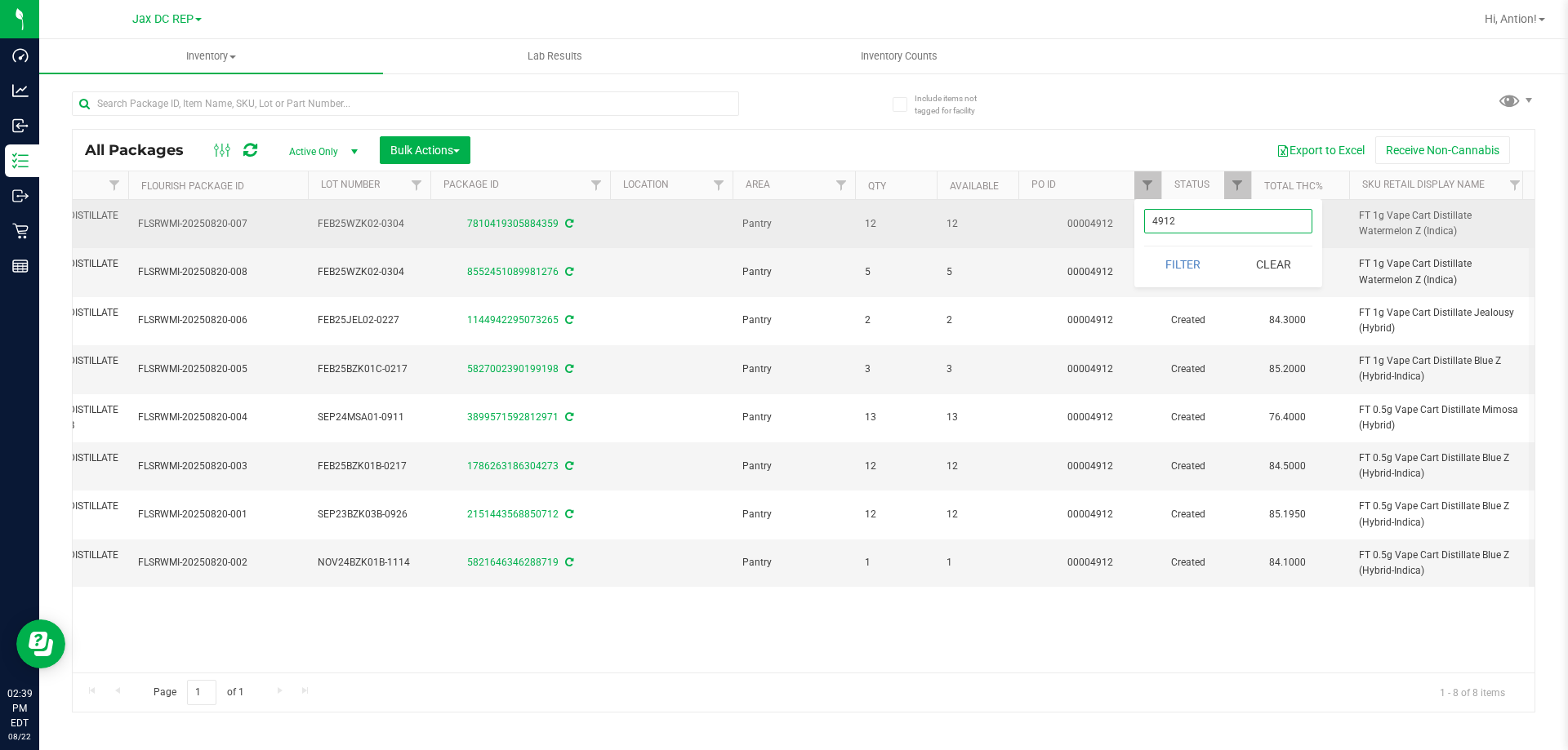
drag, startPoint x: 1236, startPoint y: 230, endPoint x: 731, endPoint y: 246, distance: 505.3
click at [733, 245] on body "Dashboard Analytics Inbound Inventory Outbound Retail Reports 02:39 PM EDT 08/2…" at bounding box center [784, 375] width 1568 height 750
type input "4903"
click at [1144, 246] on button "Filter" at bounding box center [1182, 264] width 78 height 36
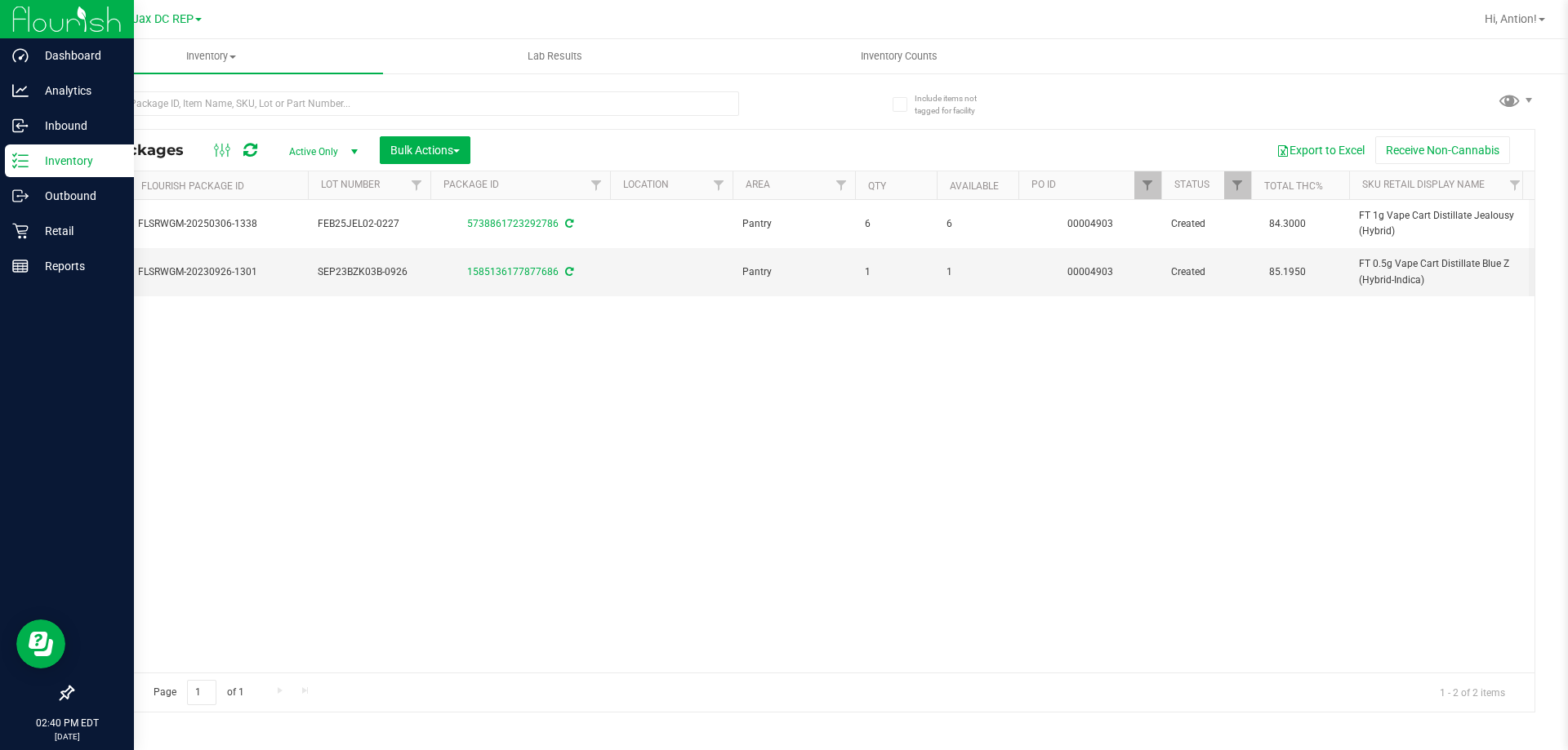
click at [31, 170] on p "Inventory" at bounding box center [78, 161] width 98 height 20
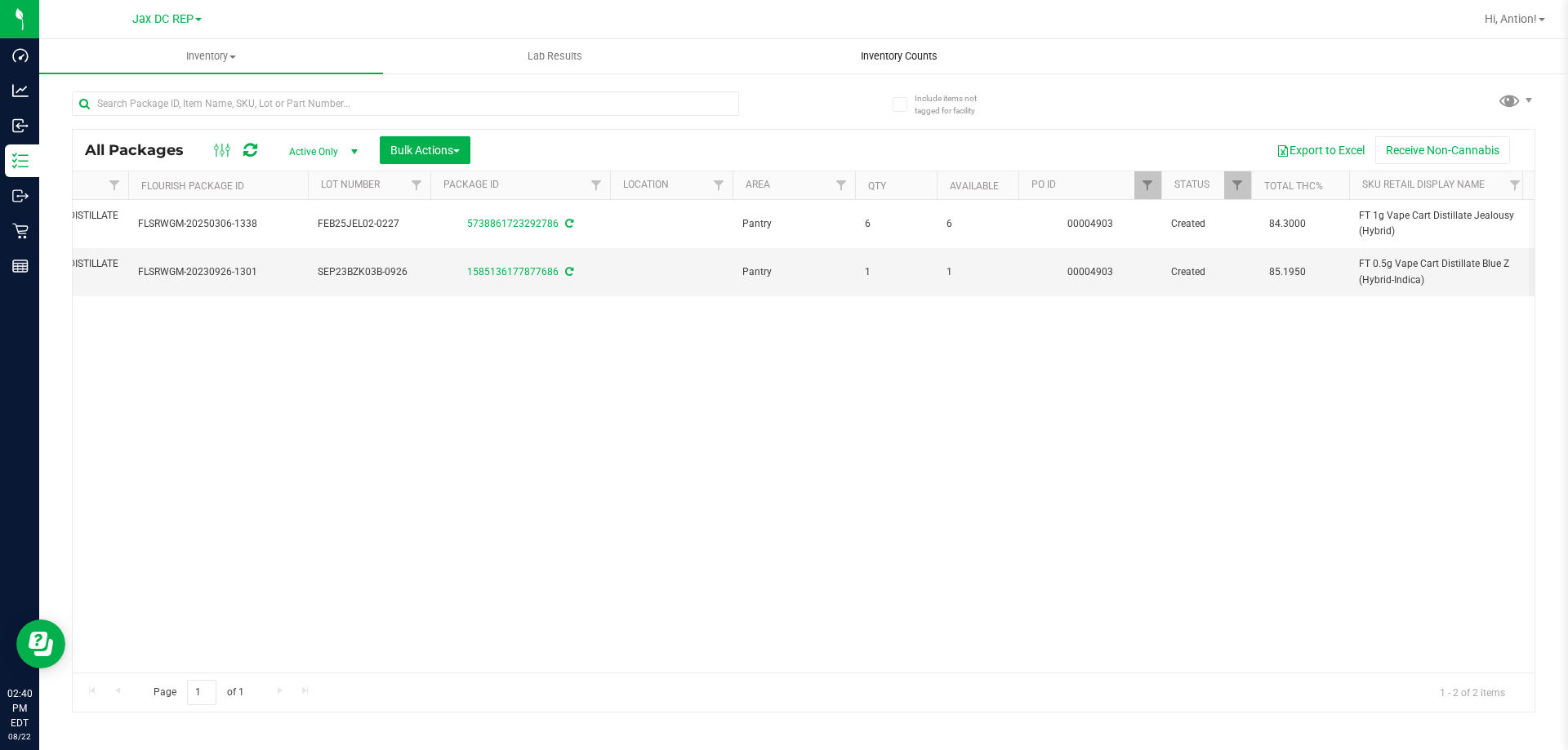
click at [899, 55] on span "Inventory Counts" at bounding box center [899, 56] width 121 height 15
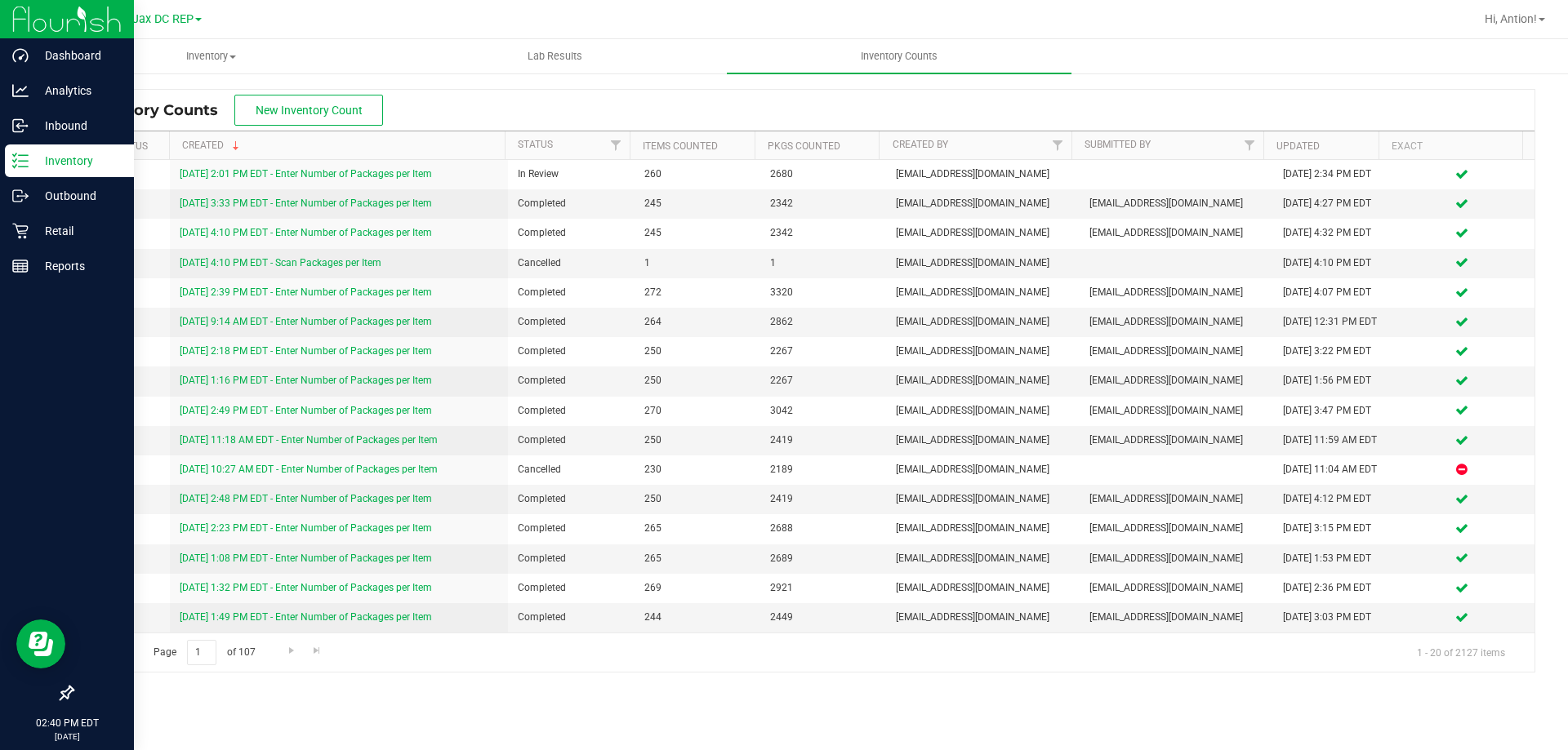
click at [36, 155] on p "Inventory" at bounding box center [78, 161] width 98 height 20
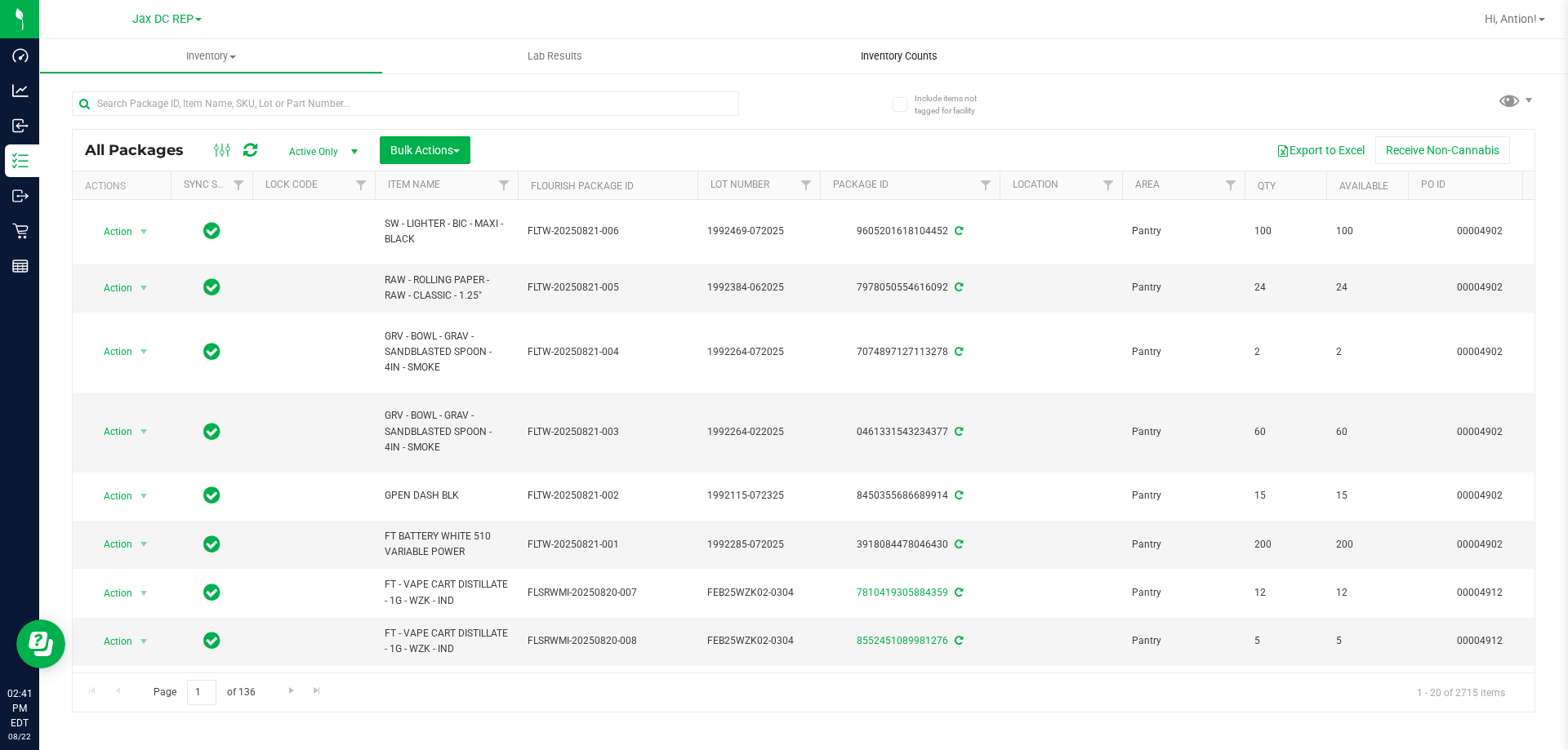
click at [890, 48] on uib-tab-heading "Inventory Counts" at bounding box center [898, 56] width 344 height 35
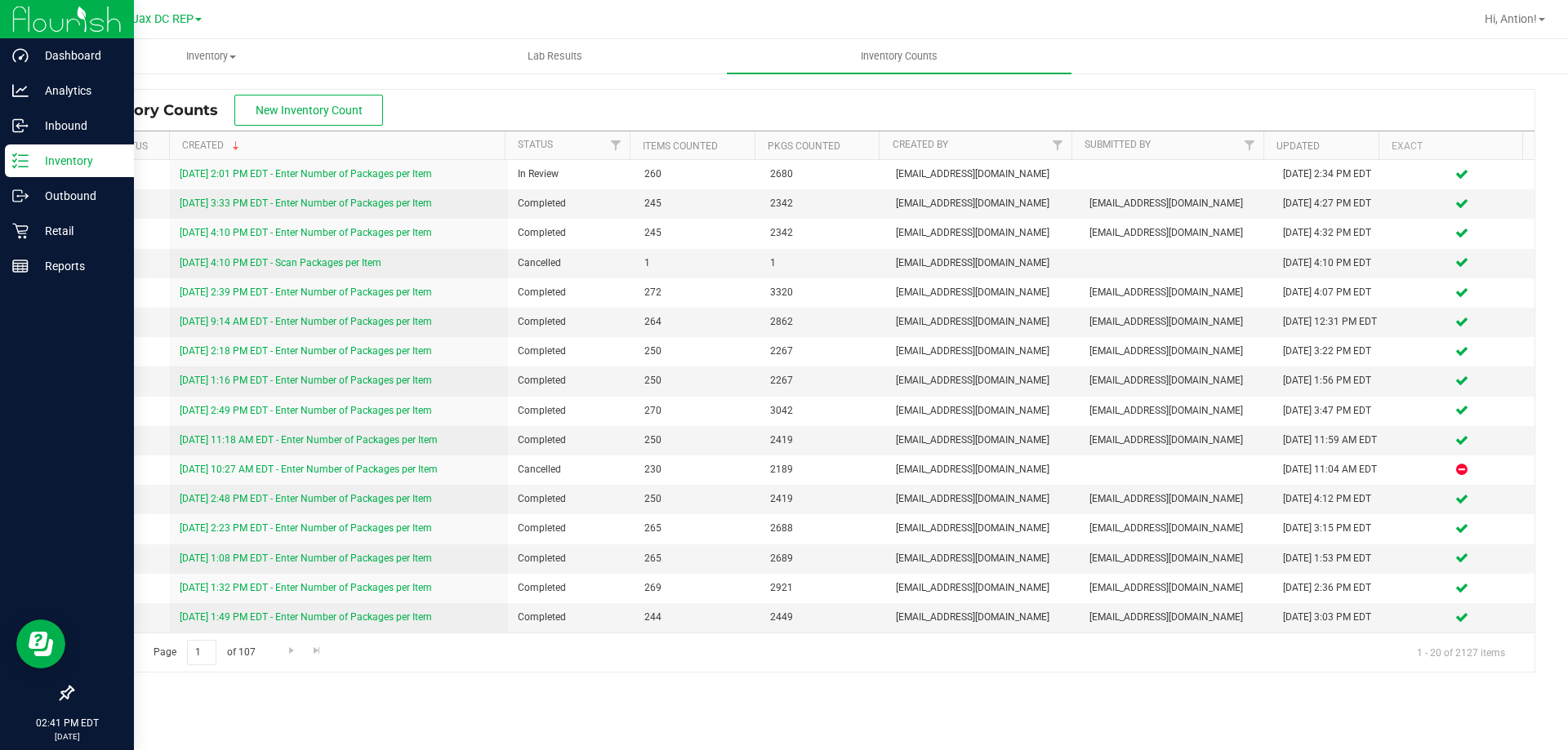
click at [36, 157] on p "Inventory" at bounding box center [78, 161] width 98 height 20
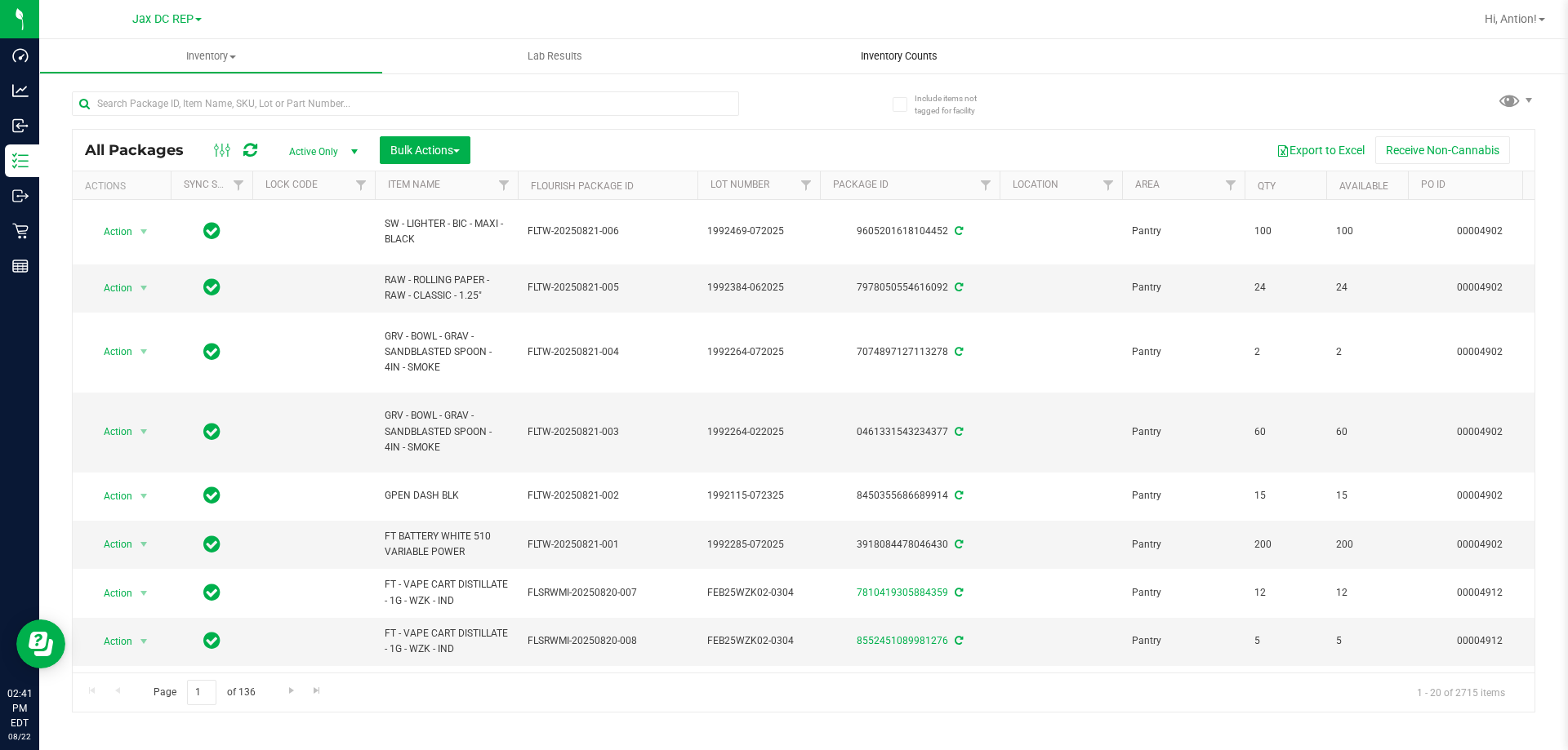
click at [907, 51] on span "Inventory Counts" at bounding box center [899, 56] width 121 height 15
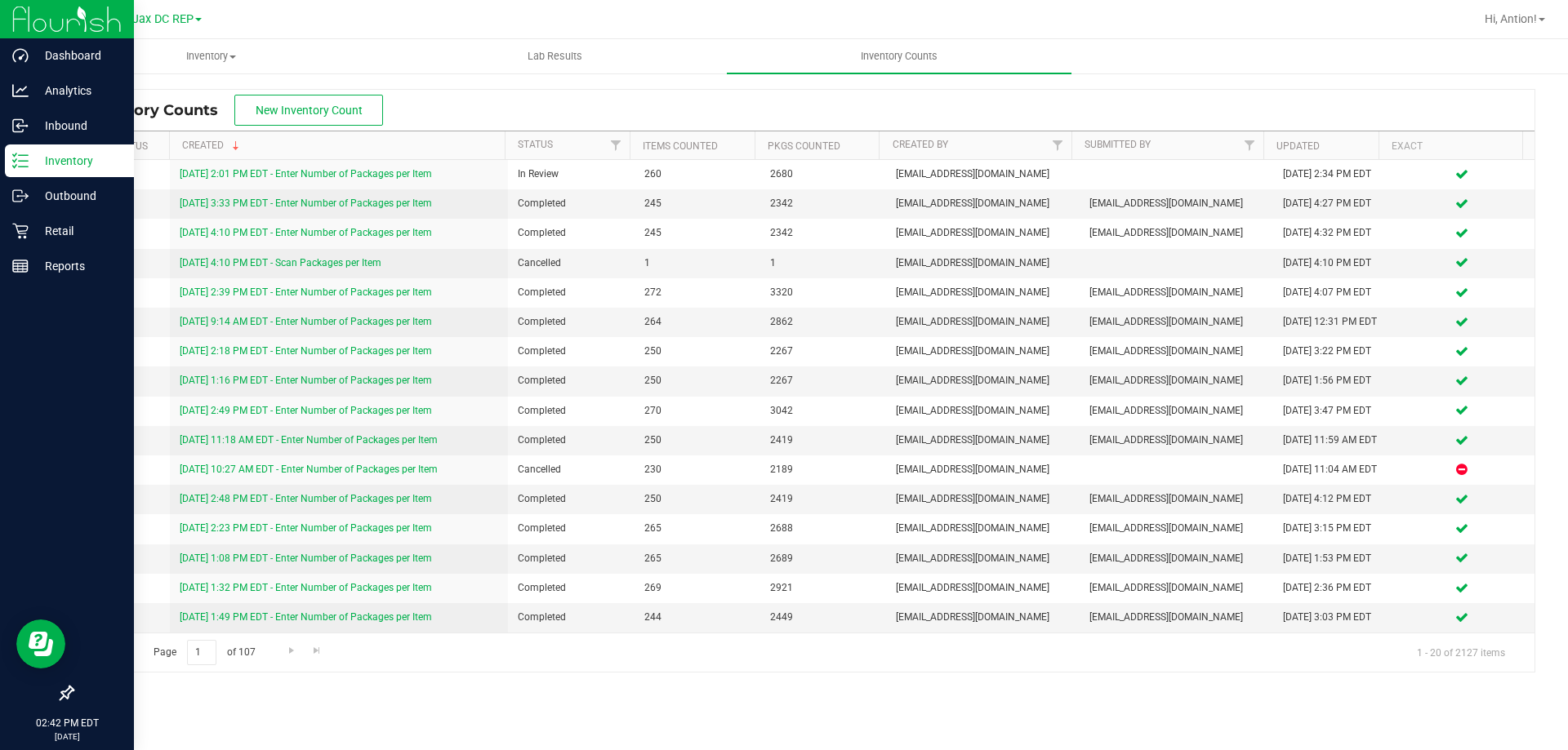
click at [14, 151] on div "Inventory" at bounding box center [70, 160] width 129 height 33
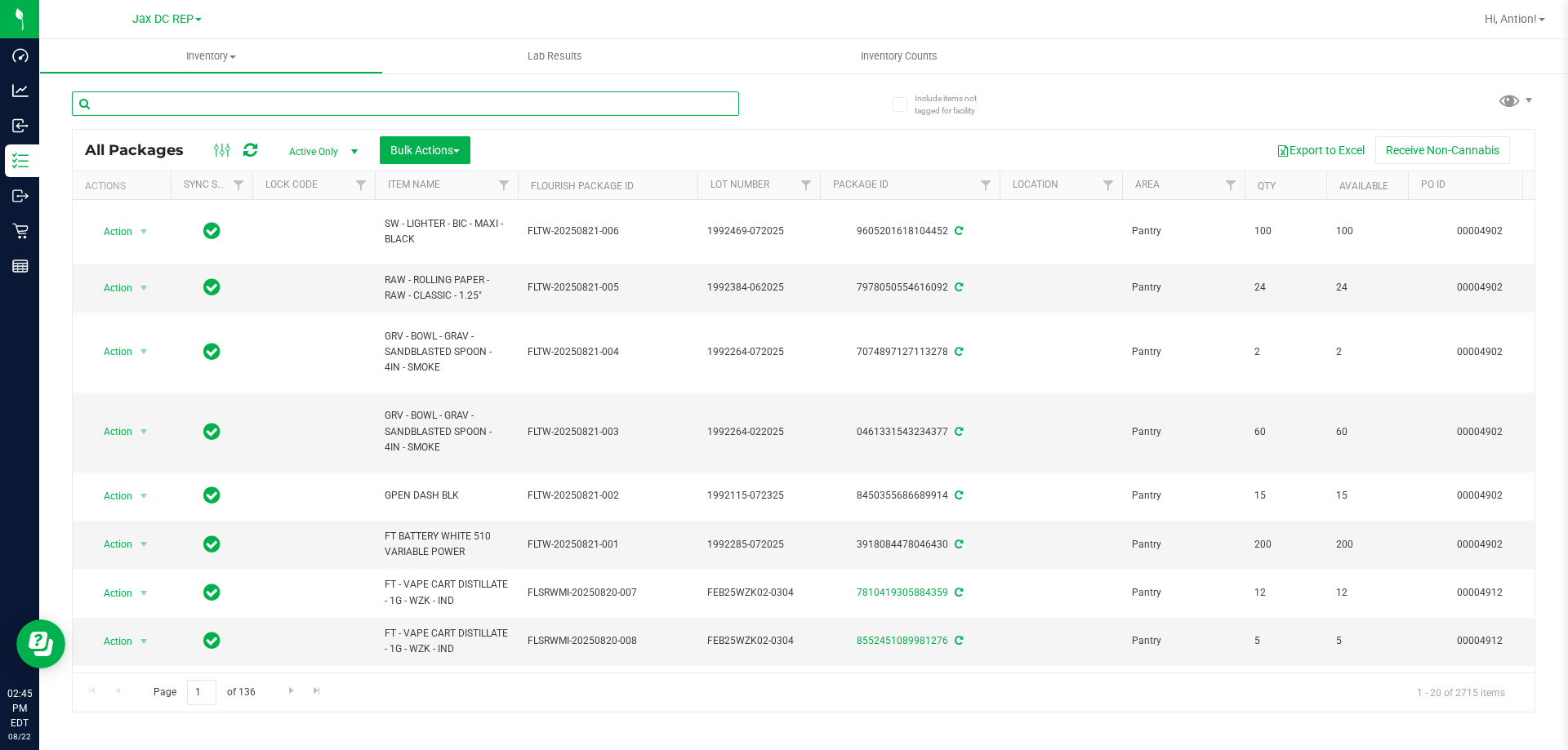
click at [204, 110] on input "text" at bounding box center [404, 103] width 667 height 25
click at [895, 64] on uib-tab-heading "Inventory Counts" at bounding box center [898, 56] width 344 height 35
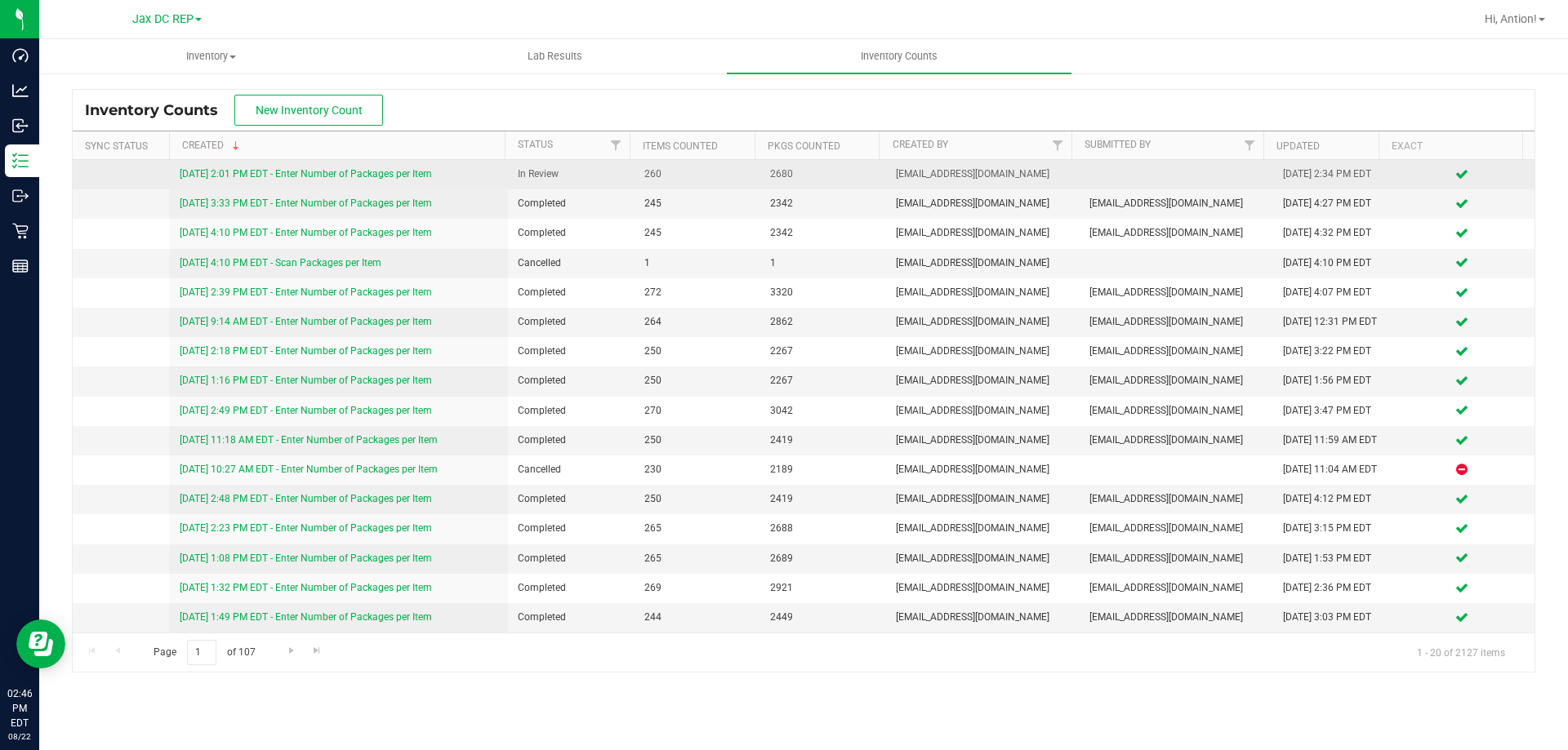
click at [383, 175] on link "[DATE] 2:01 PM EDT - Enter Number of Packages per Item" at bounding box center [306, 174] width 252 height 12
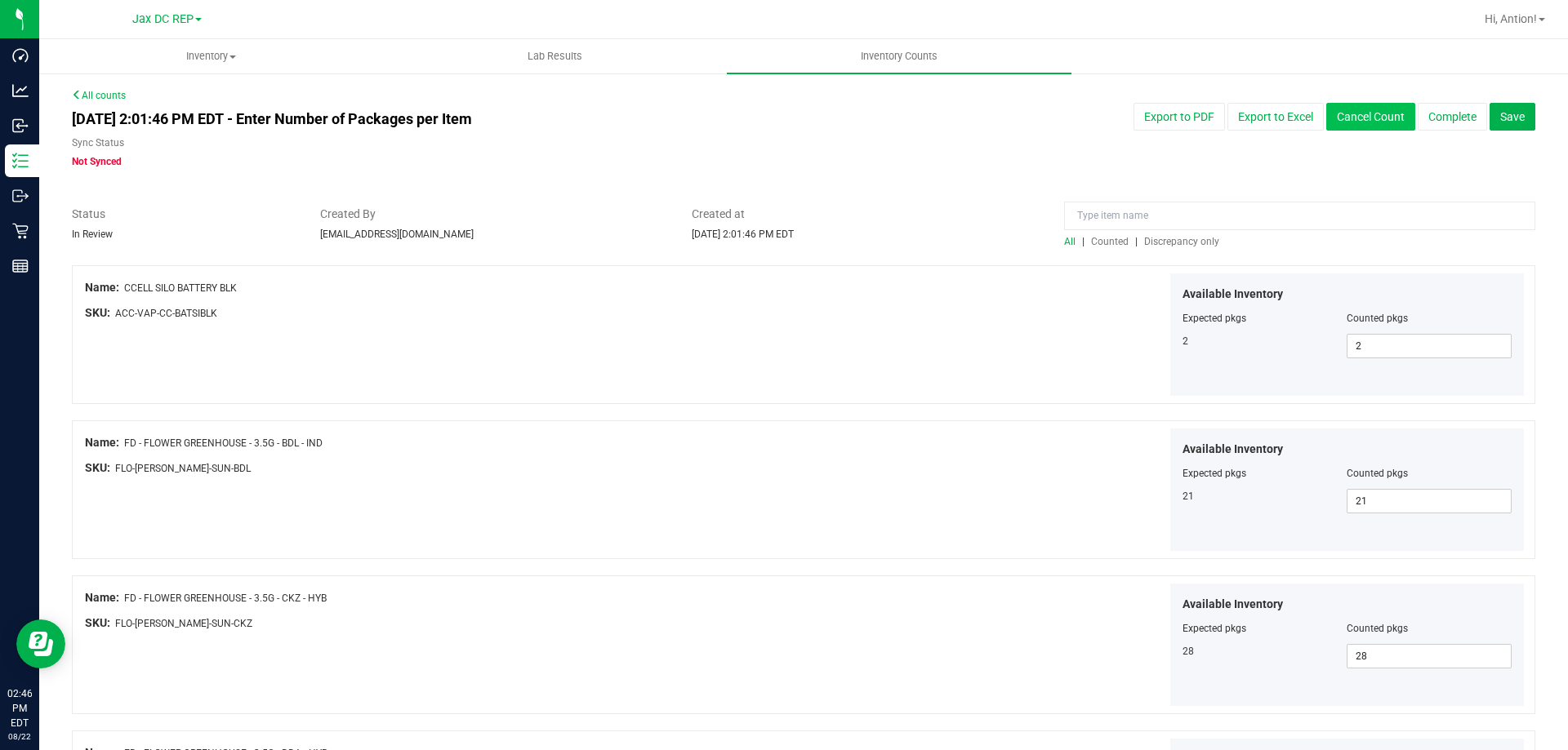
click at [1368, 121] on button "Cancel Count" at bounding box center [1370, 117] width 89 height 28
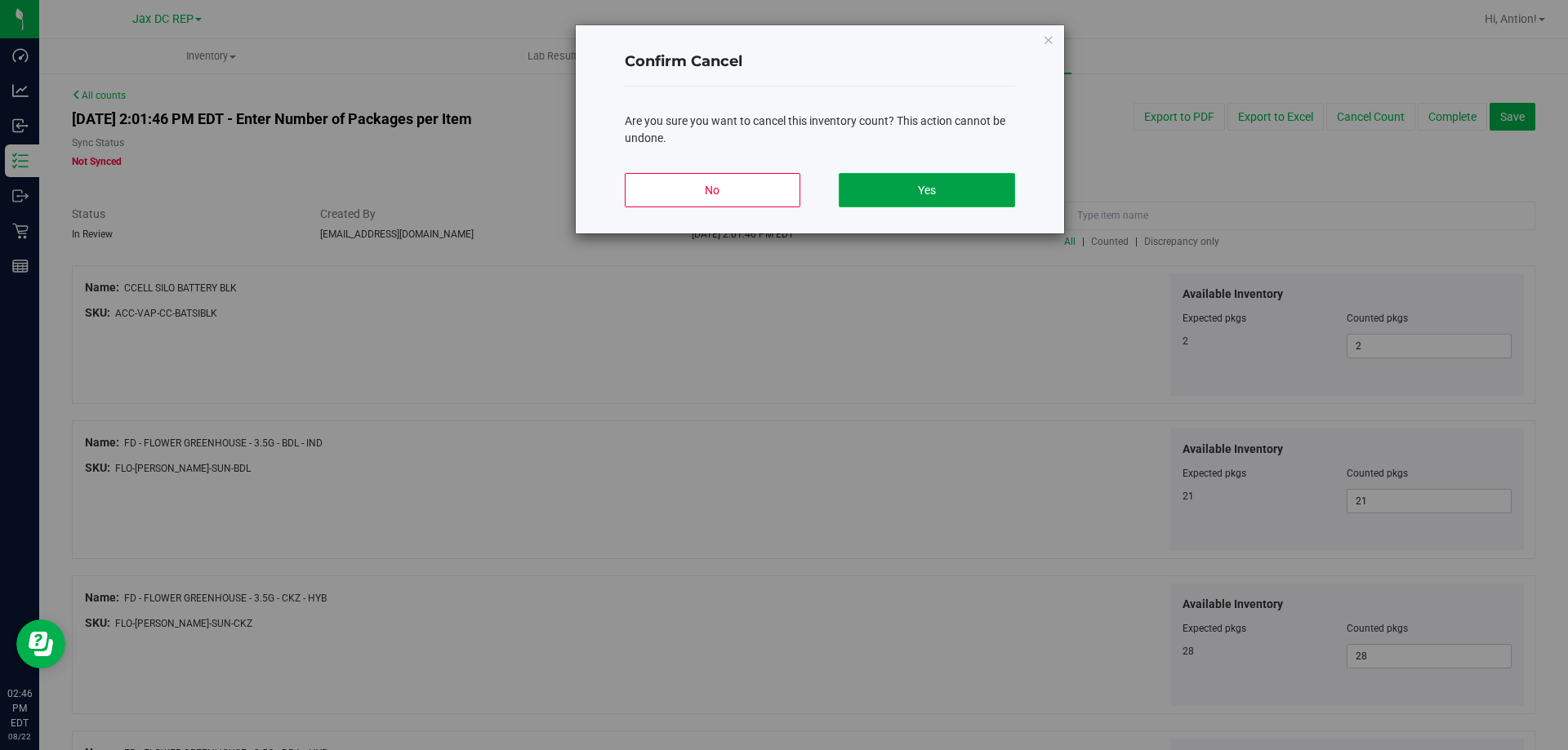
click at [930, 176] on button "Yes" at bounding box center [926, 190] width 176 height 35
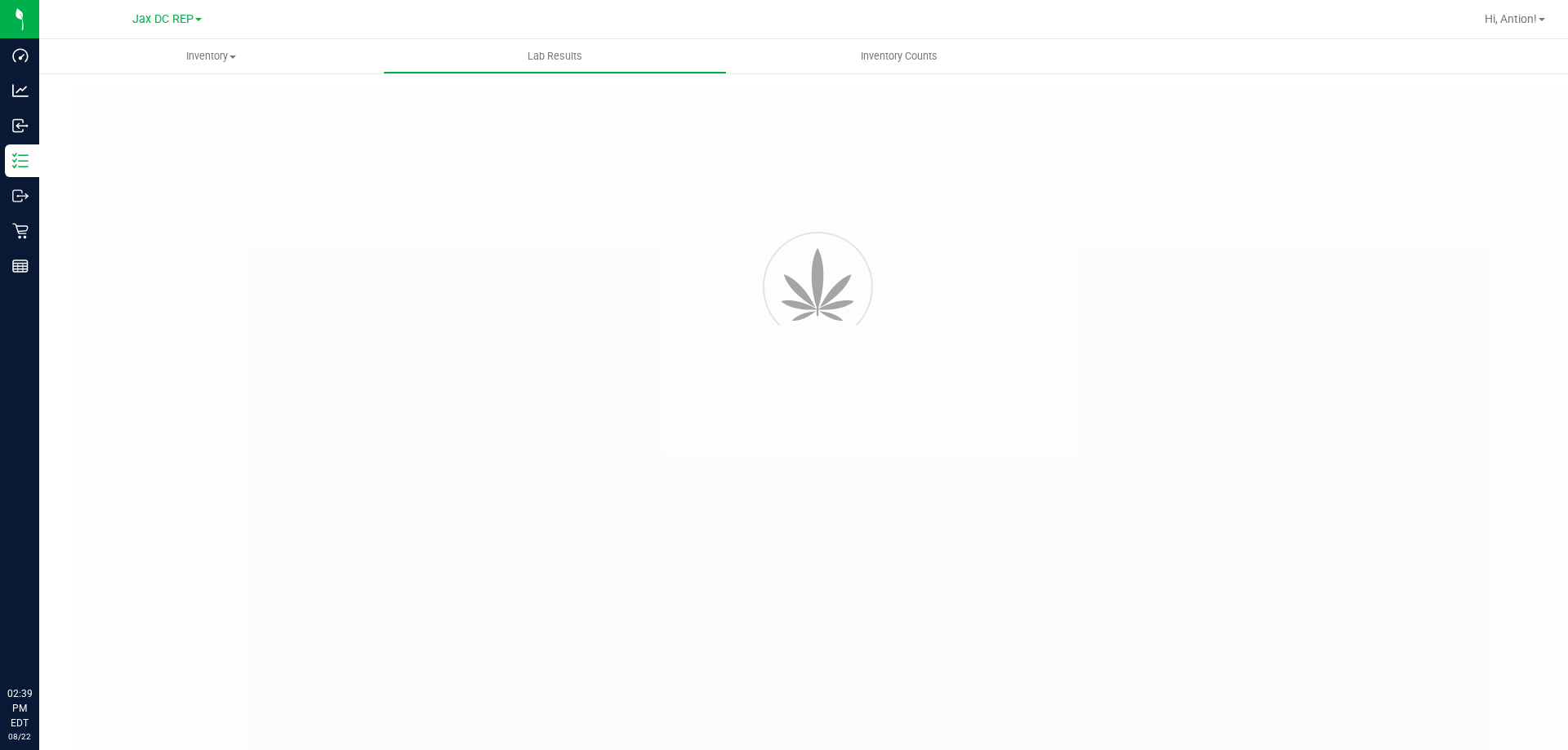
type input "7832657225419397"
type input "2310FLC0444.2663"
type input "10/18/2023 12:57 PM"
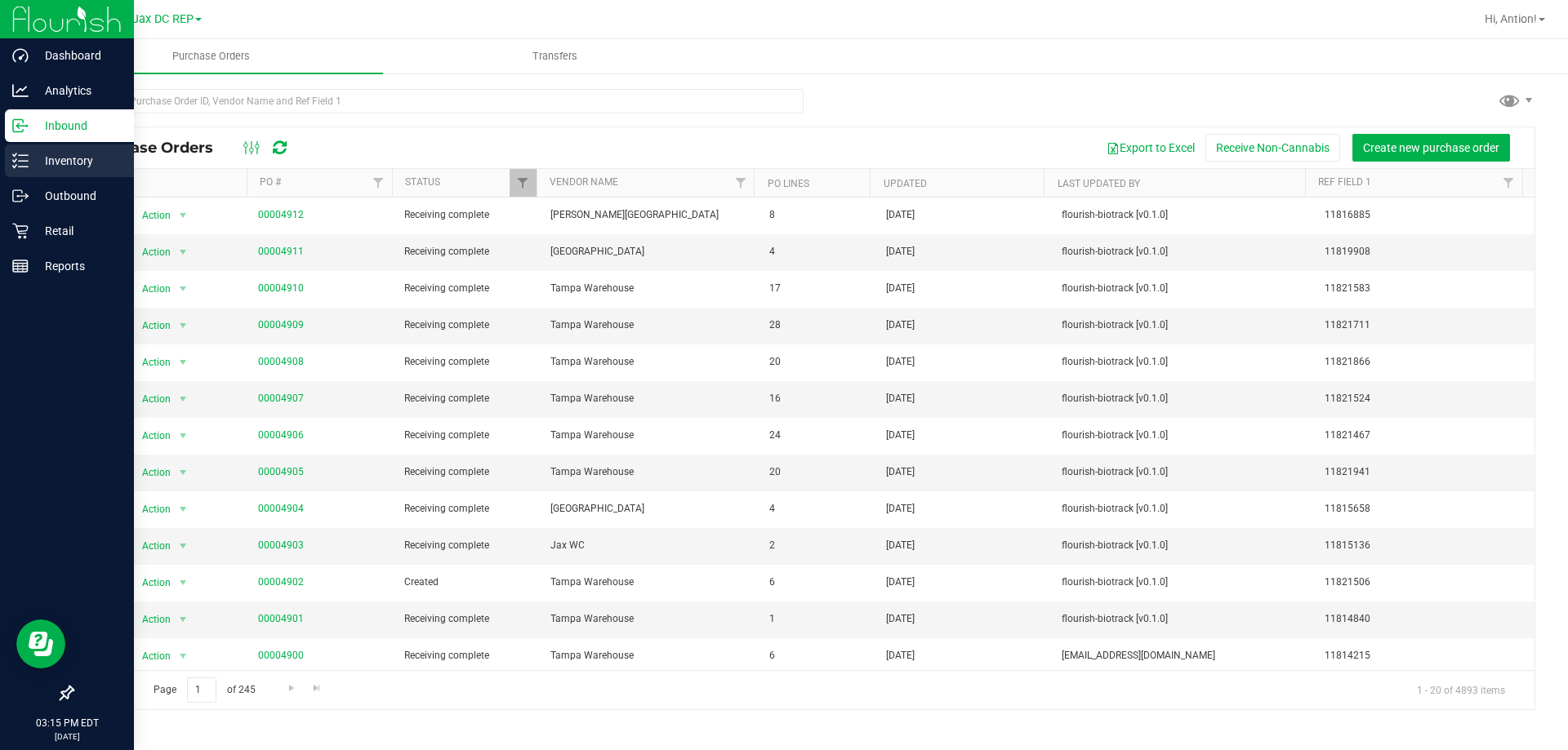
click at [61, 161] on p "Inventory" at bounding box center [78, 161] width 98 height 20
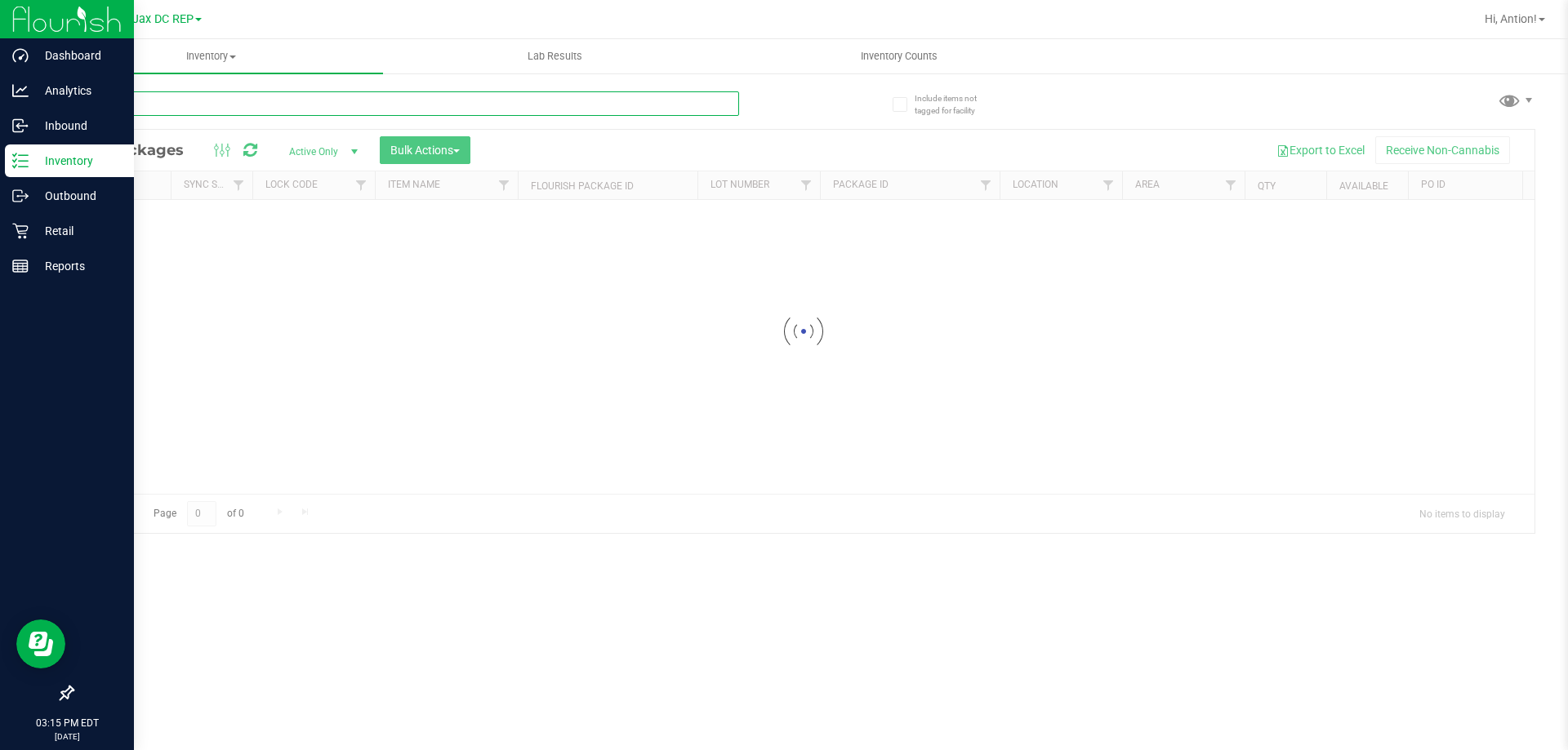
click at [181, 104] on input "text" at bounding box center [404, 103] width 667 height 25
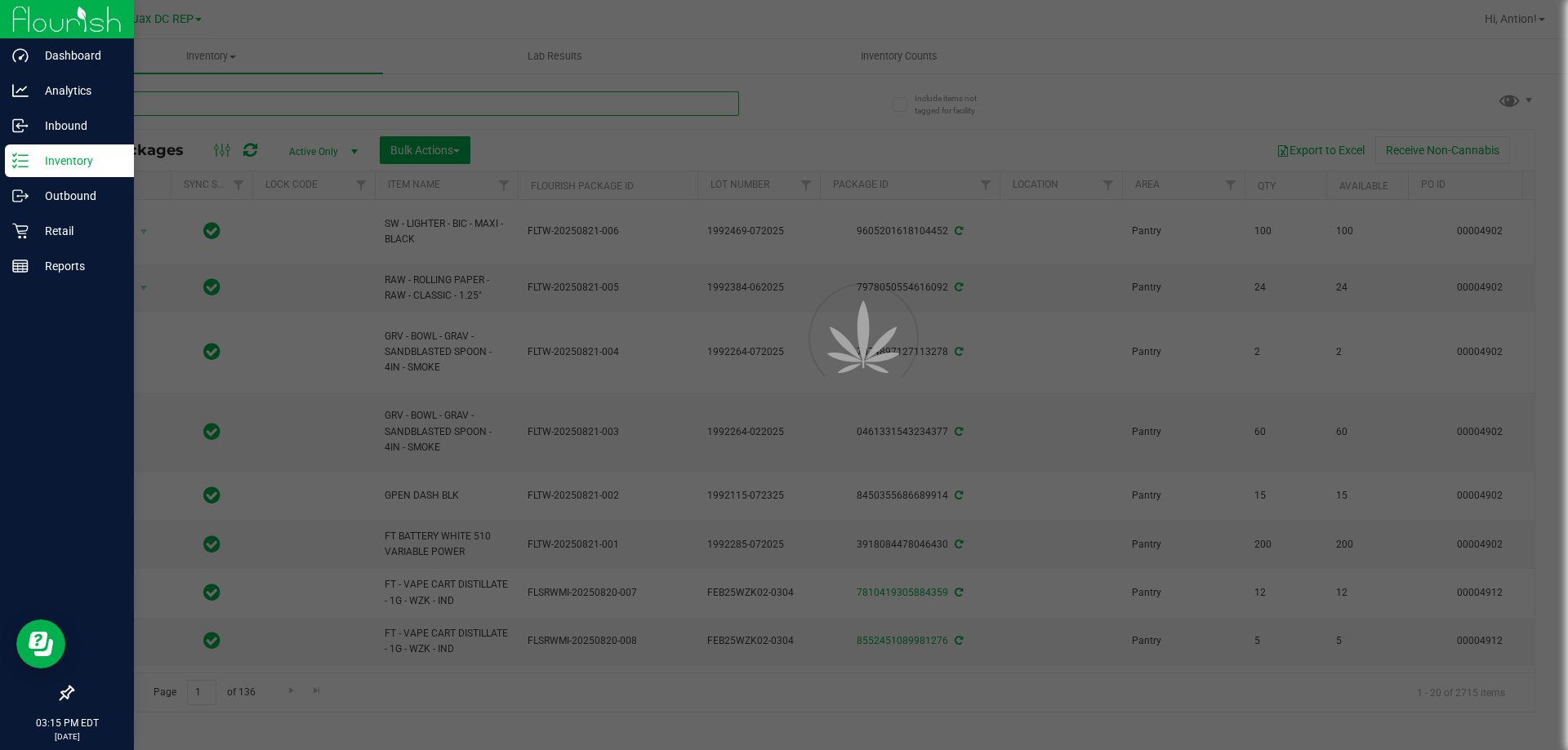
paste input "FT - VAPE CART DISTILLATE - 0.5G - BZK - HYI"
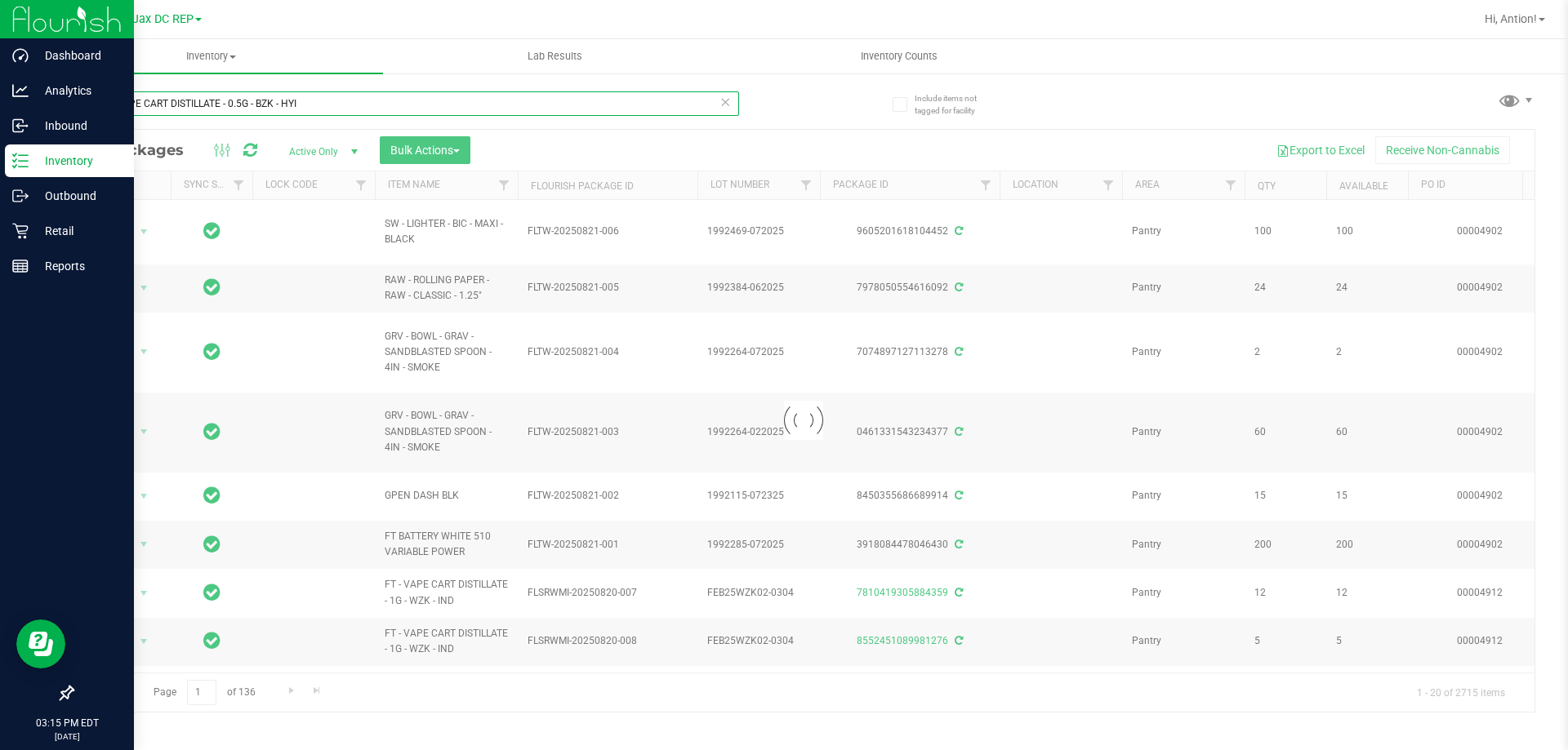
click at [100, 107] on input "FT - VAPE CART DISTILLATE - 0.5G - BZK - HYI" at bounding box center [404, 103] width 667 height 25
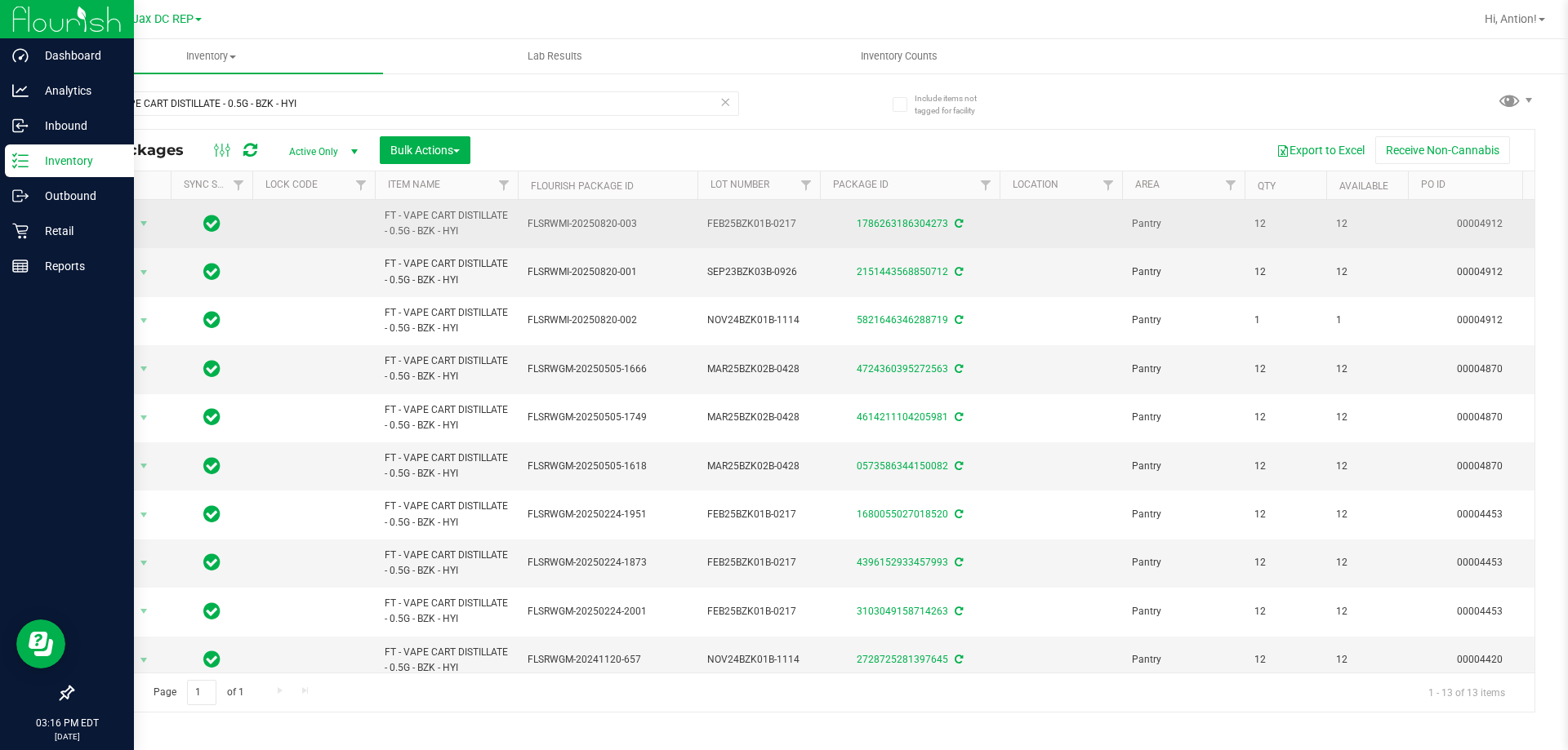
drag, startPoint x: 620, startPoint y: 226, endPoint x: 639, endPoint y: 224, distance: 19.1
click at [639, 224] on span "FLSRWMI-20250820-003" at bounding box center [607, 225] width 160 height 16
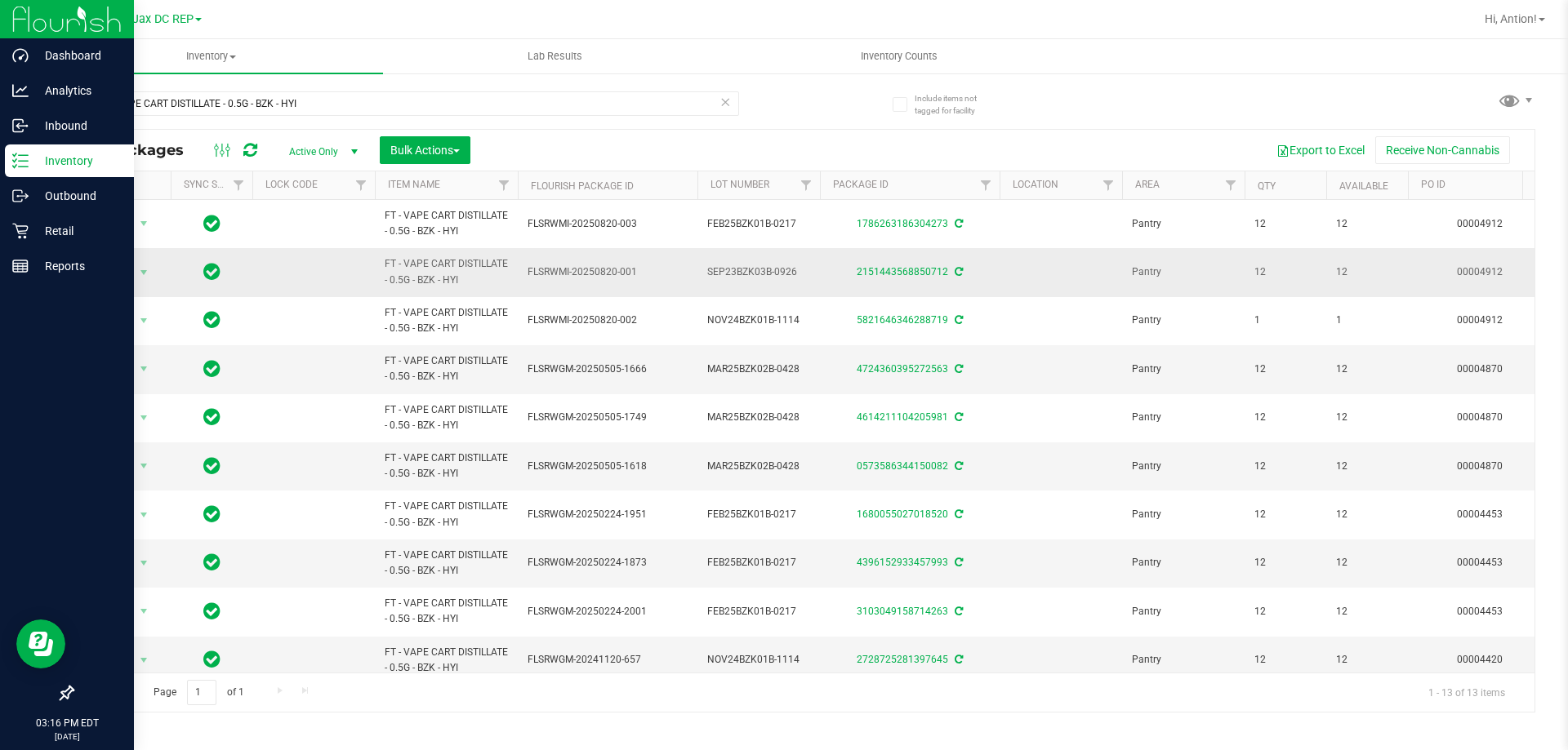
drag, startPoint x: 620, startPoint y: 271, endPoint x: 635, endPoint y: 272, distance: 15.0
click at [635, 272] on span "FLSRWMI-20250820-001" at bounding box center [607, 272] width 160 height 16
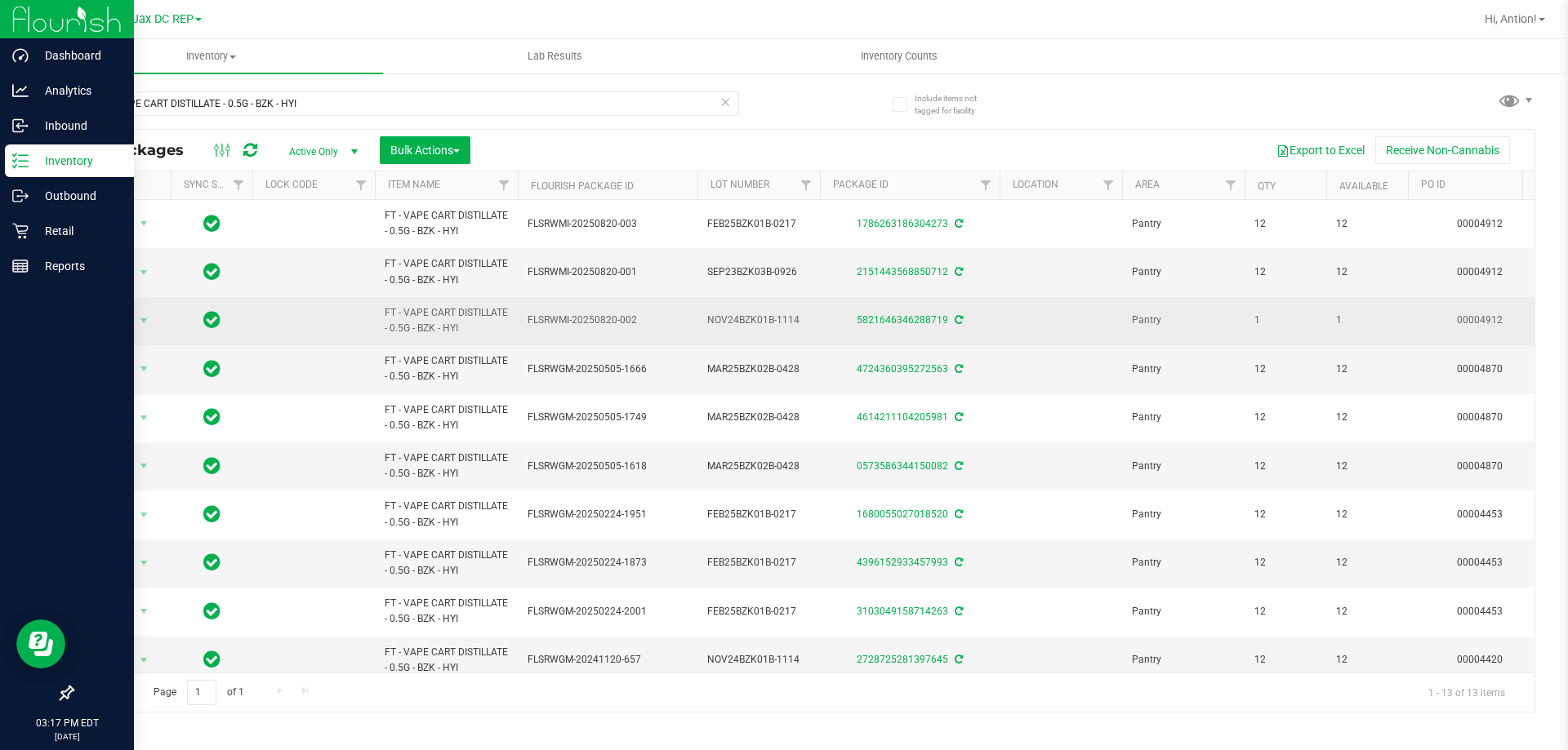
drag, startPoint x: 617, startPoint y: 321, endPoint x: 642, endPoint y: 321, distance: 25.0
click at [642, 321] on span "FLSRWMI-20250820-002" at bounding box center [607, 321] width 160 height 16
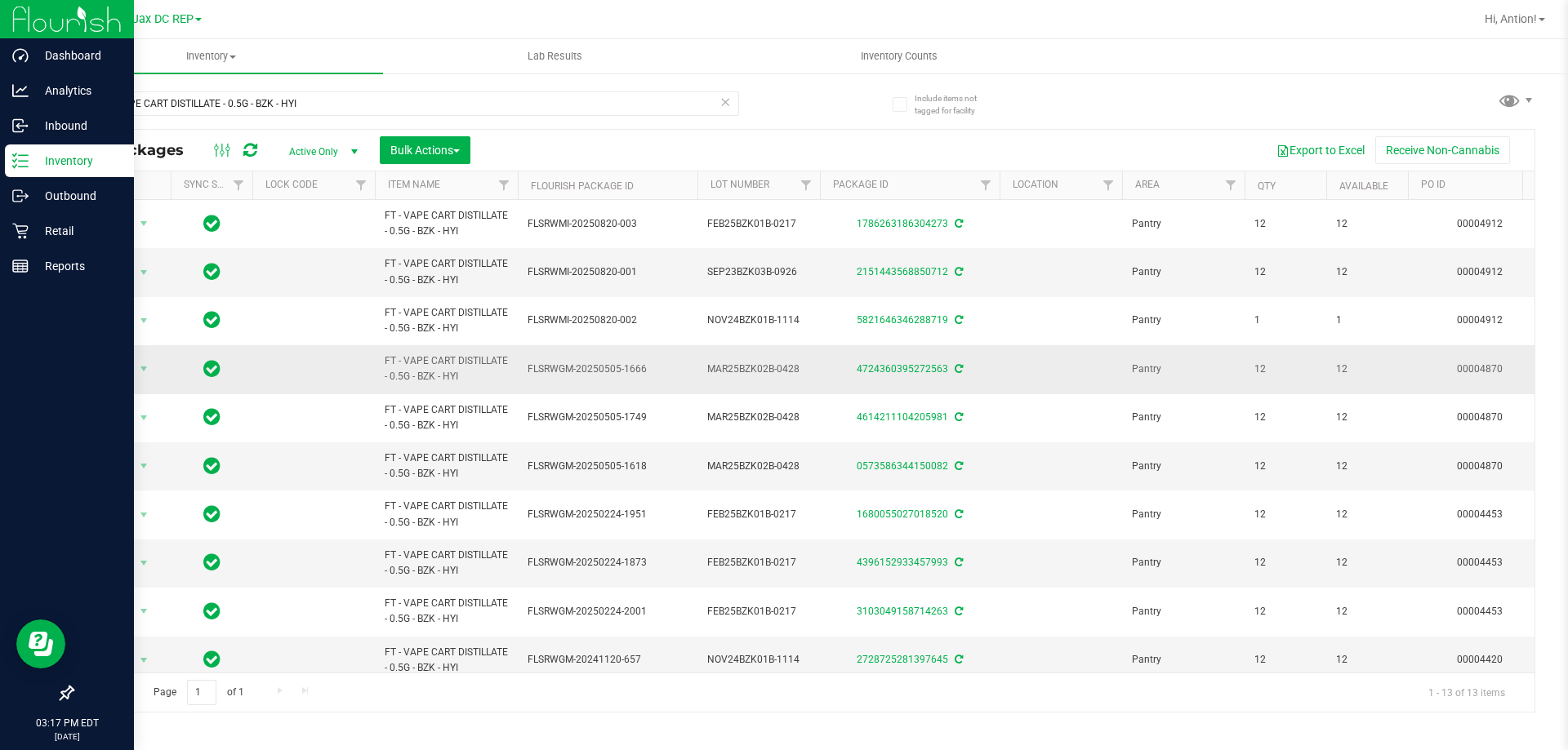
drag, startPoint x: 619, startPoint y: 371, endPoint x: 648, endPoint y: 370, distance: 29.0
click at [648, 370] on span "FLSRWGM-20250505-1666" at bounding box center [607, 370] width 160 height 16
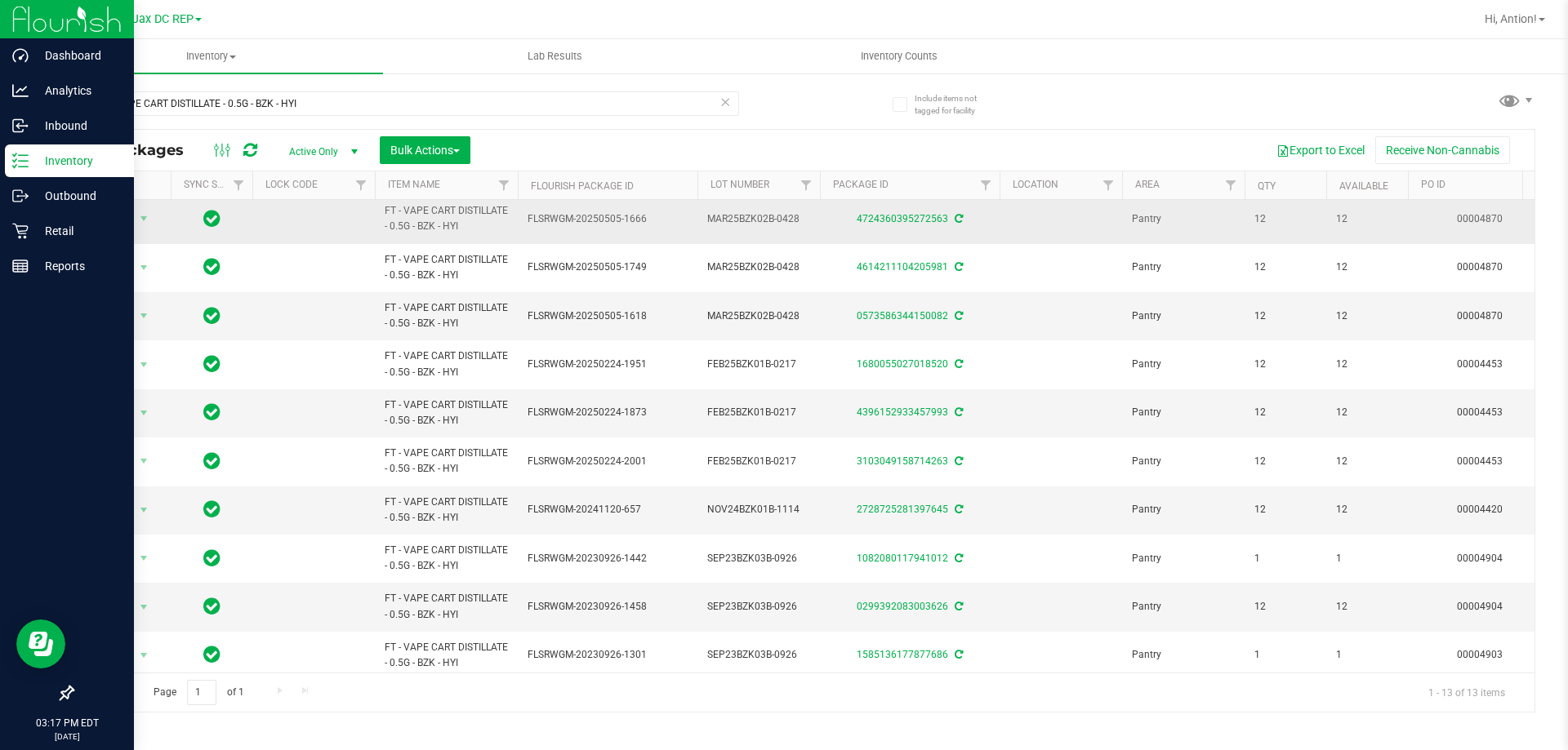
scroll to position [163, 0]
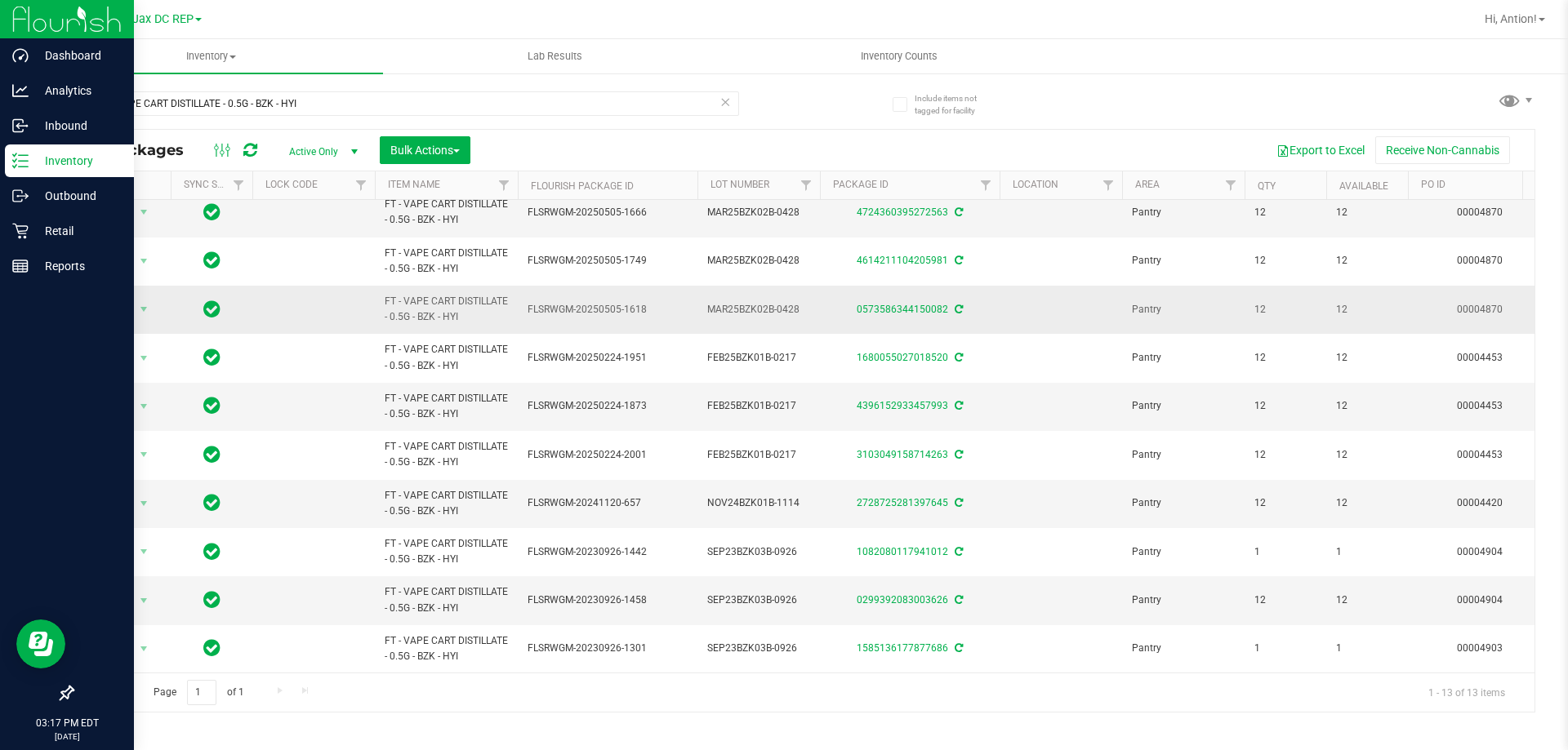
drag, startPoint x: 622, startPoint y: 299, endPoint x: 652, endPoint y: 301, distance: 30.1
click at [652, 302] on span "FLSRWGM-20250505-1618" at bounding box center [607, 310] width 160 height 16
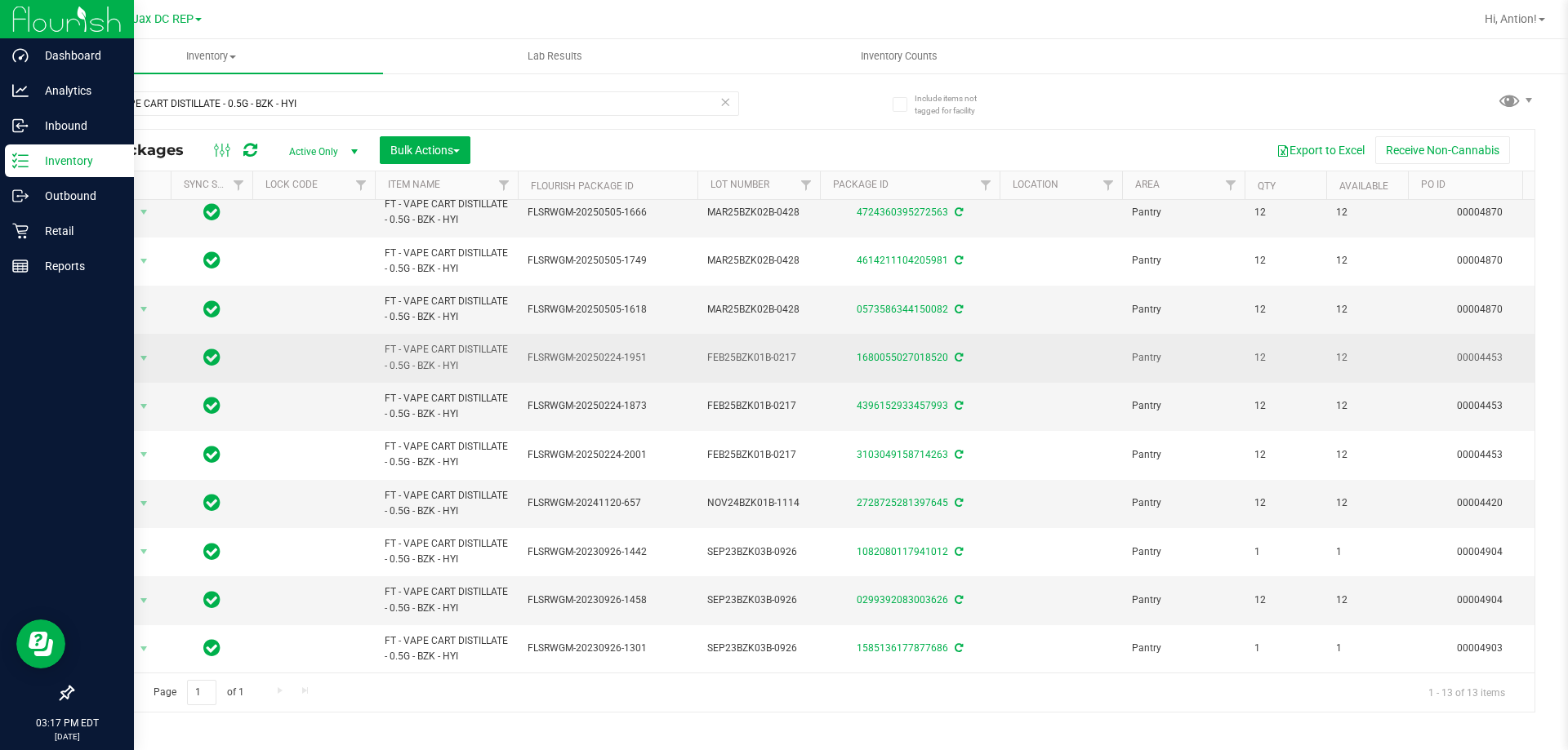
drag, startPoint x: 625, startPoint y: 348, endPoint x: 667, endPoint y: 356, distance: 42.8
click at [667, 356] on span "FLSRWGM-20250224-1951" at bounding box center [607, 358] width 160 height 16
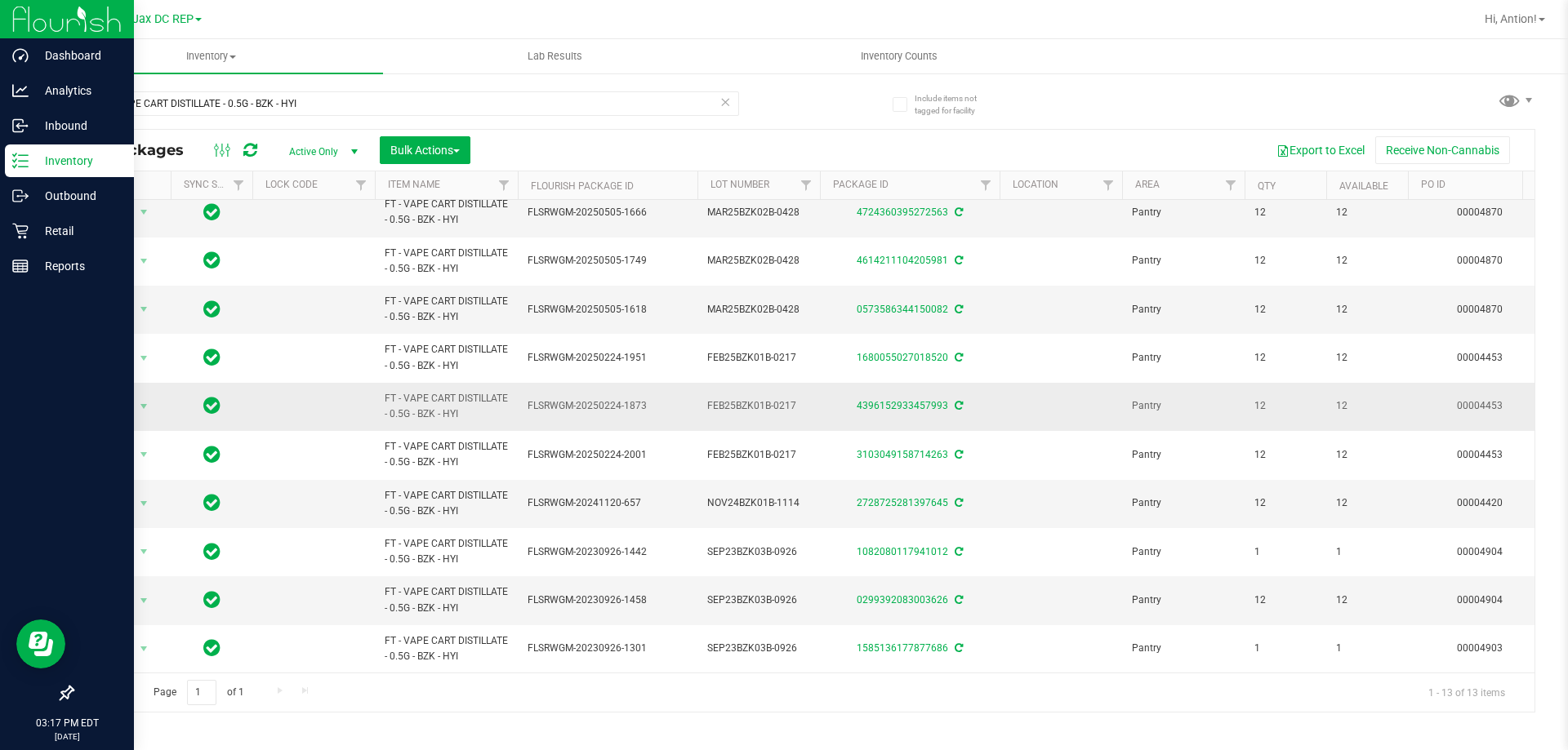
drag, startPoint x: 625, startPoint y: 402, endPoint x: 660, endPoint y: 401, distance: 35.0
click at [660, 401] on span "FLSRWGM-20250224-1873" at bounding box center [607, 406] width 160 height 16
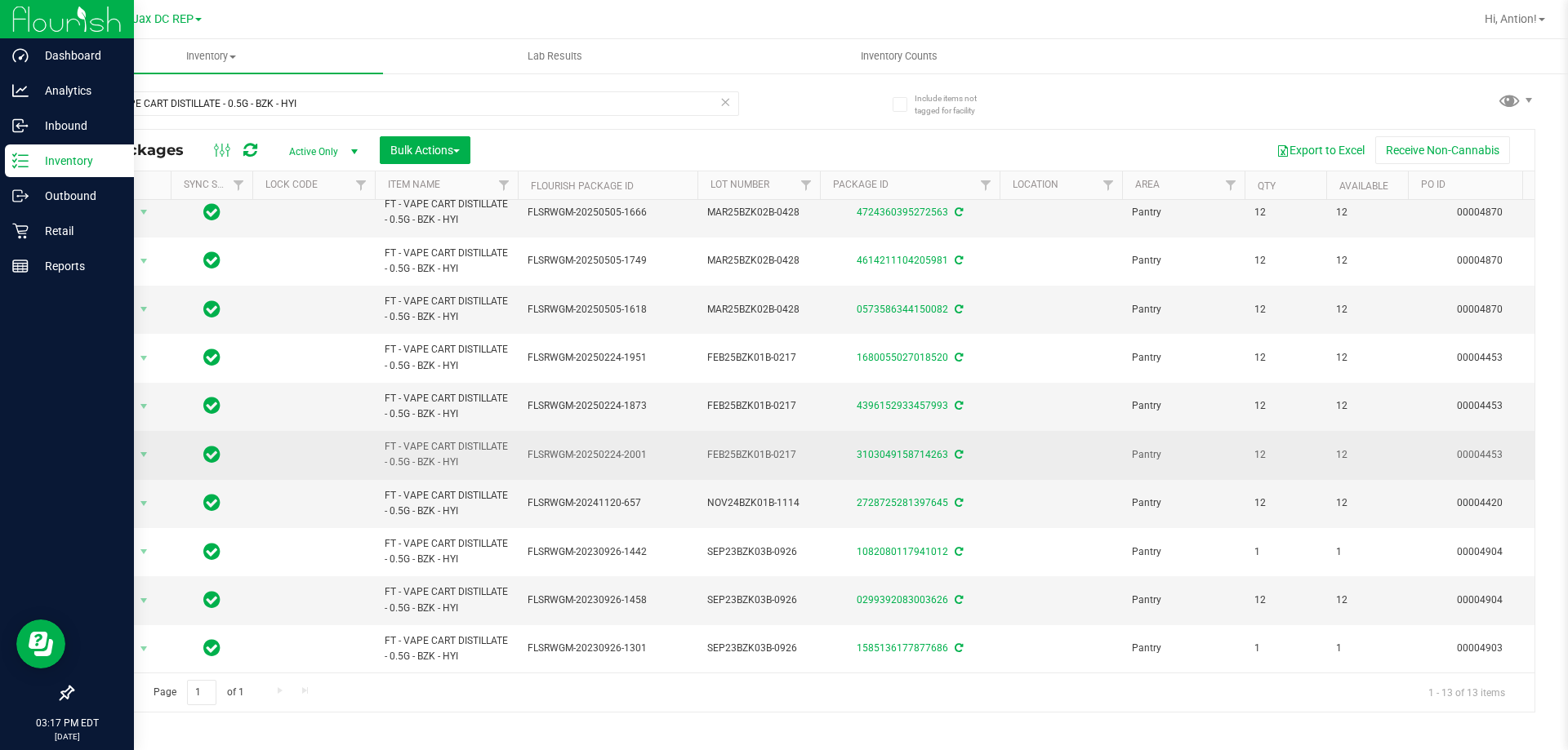
drag, startPoint x: 622, startPoint y: 448, endPoint x: 662, endPoint y: 453, distance: 40.3
click at [662, 453] on span "FLSRWGM-20250224-2001" at bounding box center [607, 455] width 160 height 16
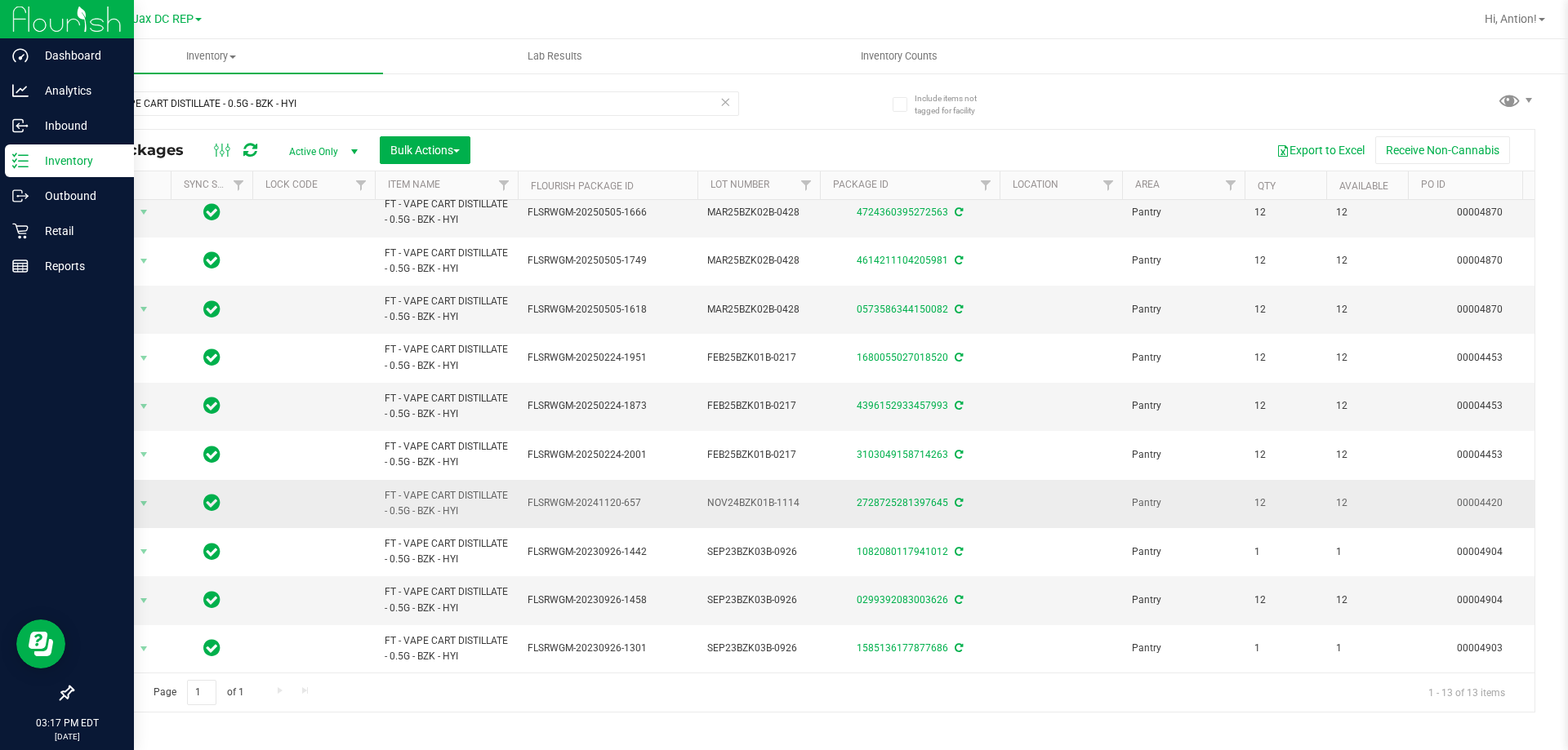
drag, startPoint x: 624, startPoint y: 493, endPoint x: 657, endPoint y: 497, distance: 33.2
click at [657, 497] on span "FLSRWGM-20241120-657" at bounding box center [607, 504] width 160 height 16
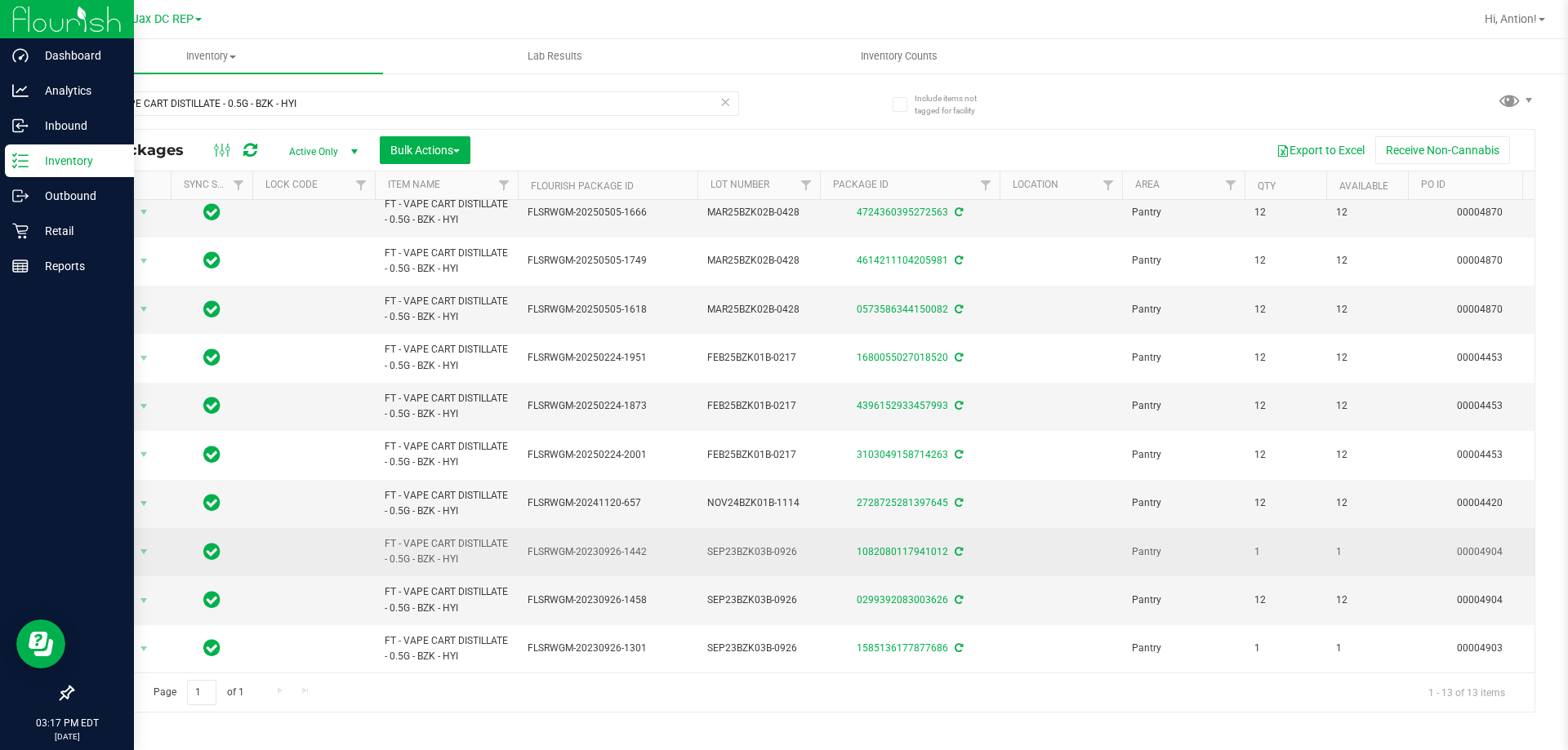
drag, startPoint x: 624, startPoint y: 541, endPoint x: 661, endPoint y: 543, distance: 37.1
click at [661, 544] on span "FLSRWGM-20230926-1442" at bounding box center [607, 552] width 160 height 16
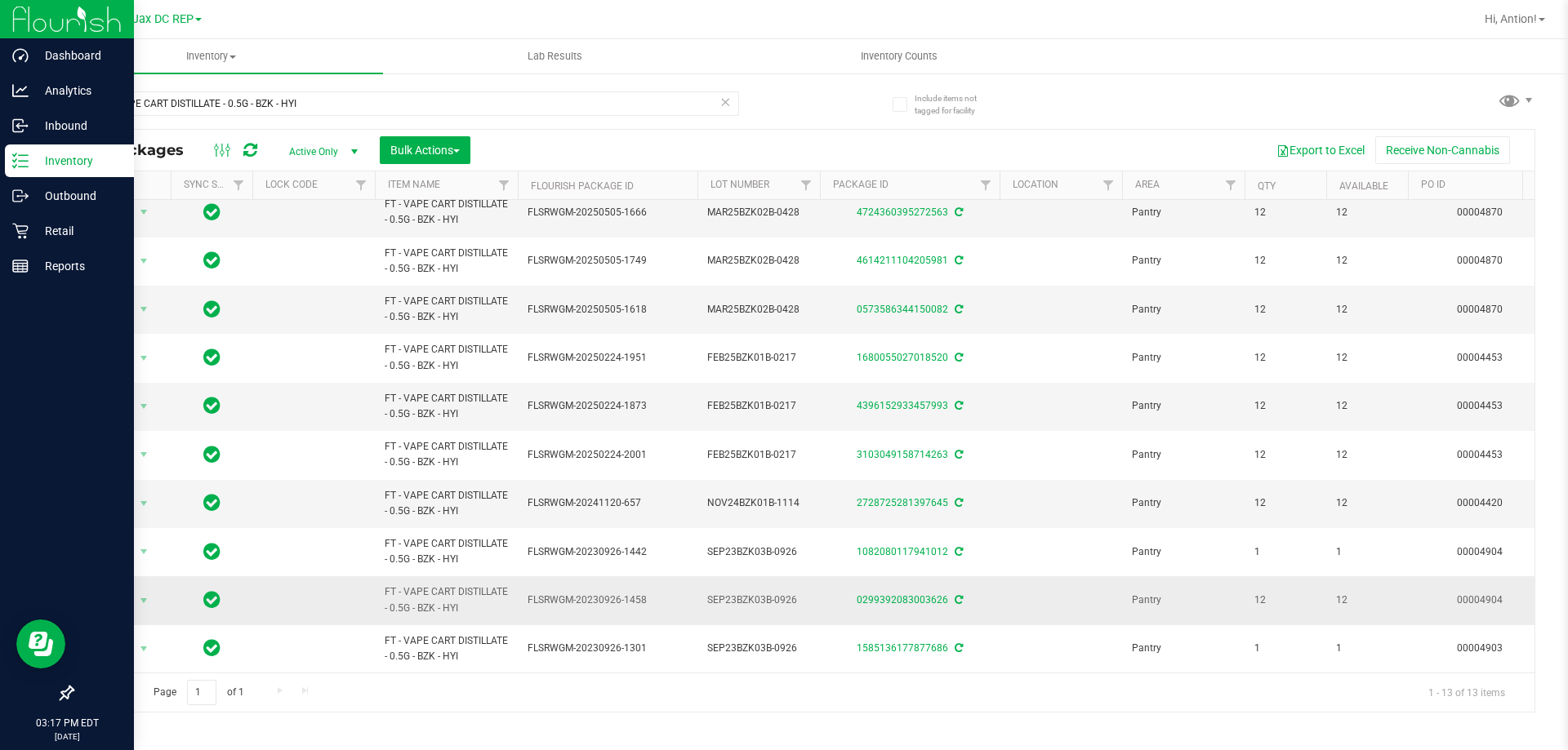
drag, startPoint x: 625, startPoint y: 588, endPoint x: 662, endPoint y: 591, distance: 37.1
click at [662, 593] on span "FLSRWGM-20230926-1458" at bounding box center [607, 601] width 160 height 16
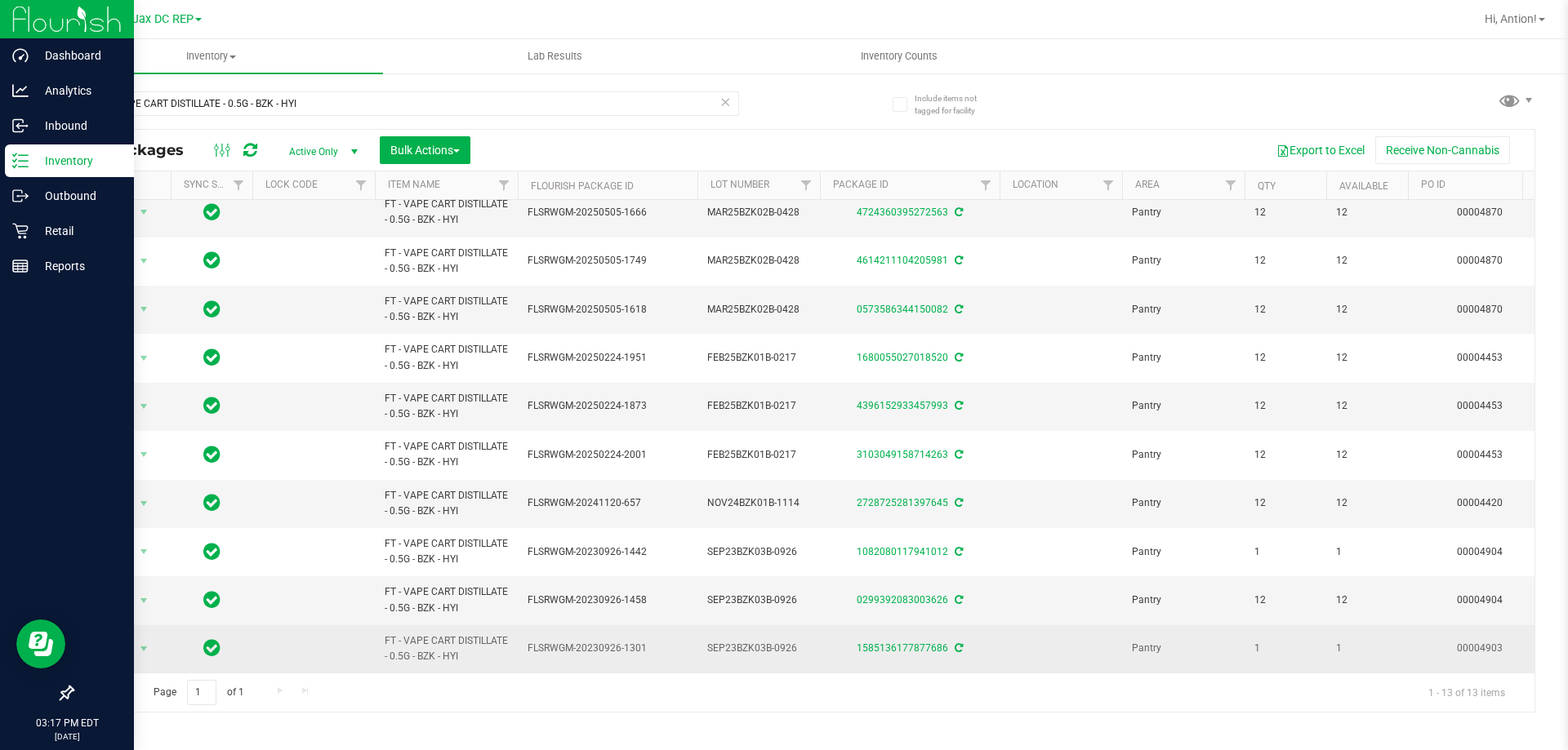
drag, startPoint x: 621, startPoint y: 635, endPoint x: 660, endPoint y: 642, distance: 39.6
click at [660, 642] on span "FLSRWGM-20230926-1301" at bounding box center [607, 649] width 160 height 16
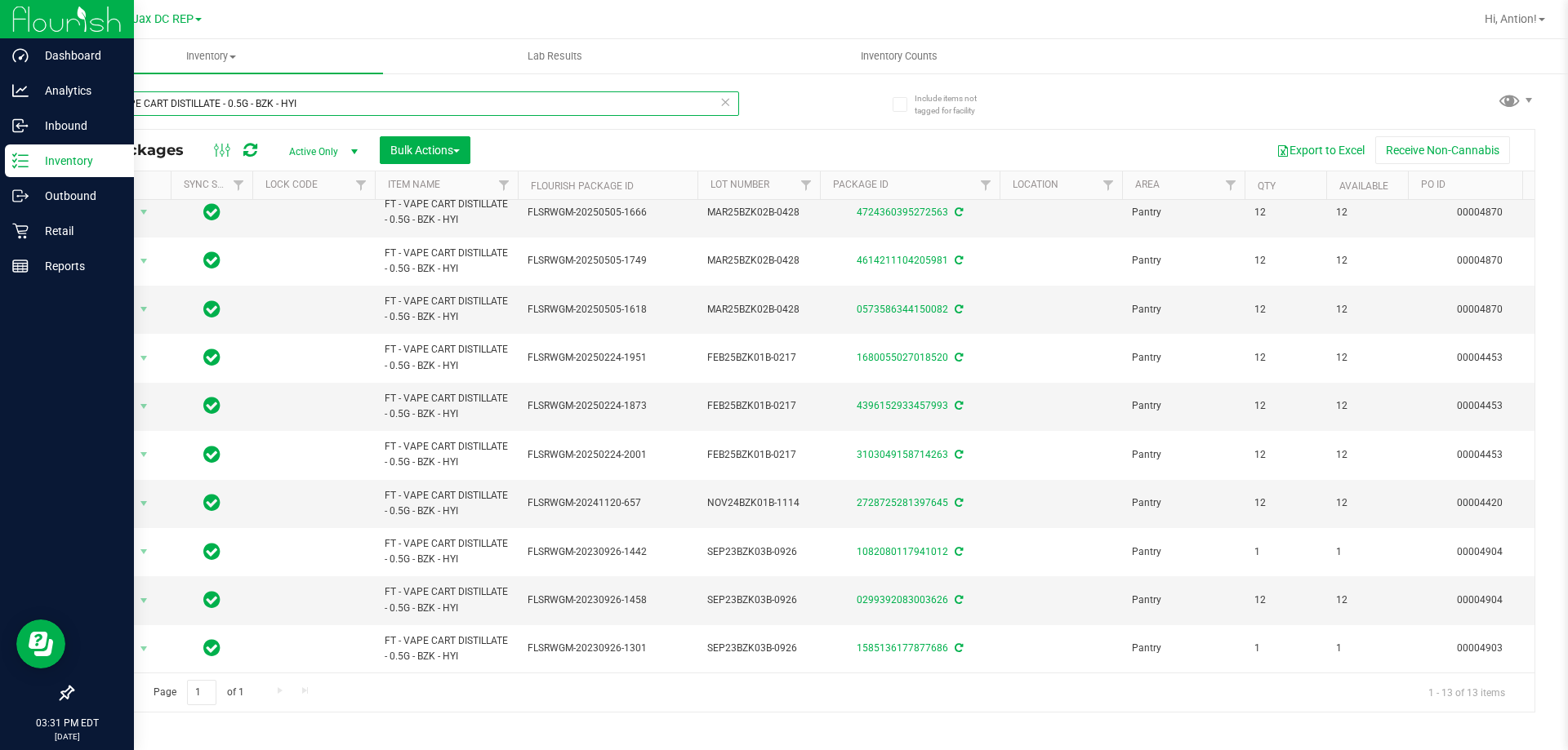
click at [228, 112] on input "FT - VAPE CART DISTILLATE - 0.5G - BZK - HYI" at bounding box center [404, 103] width 667 height 25
paste input "FT - VAPE CART DISTILLATE - 1G - JEL - HYB"
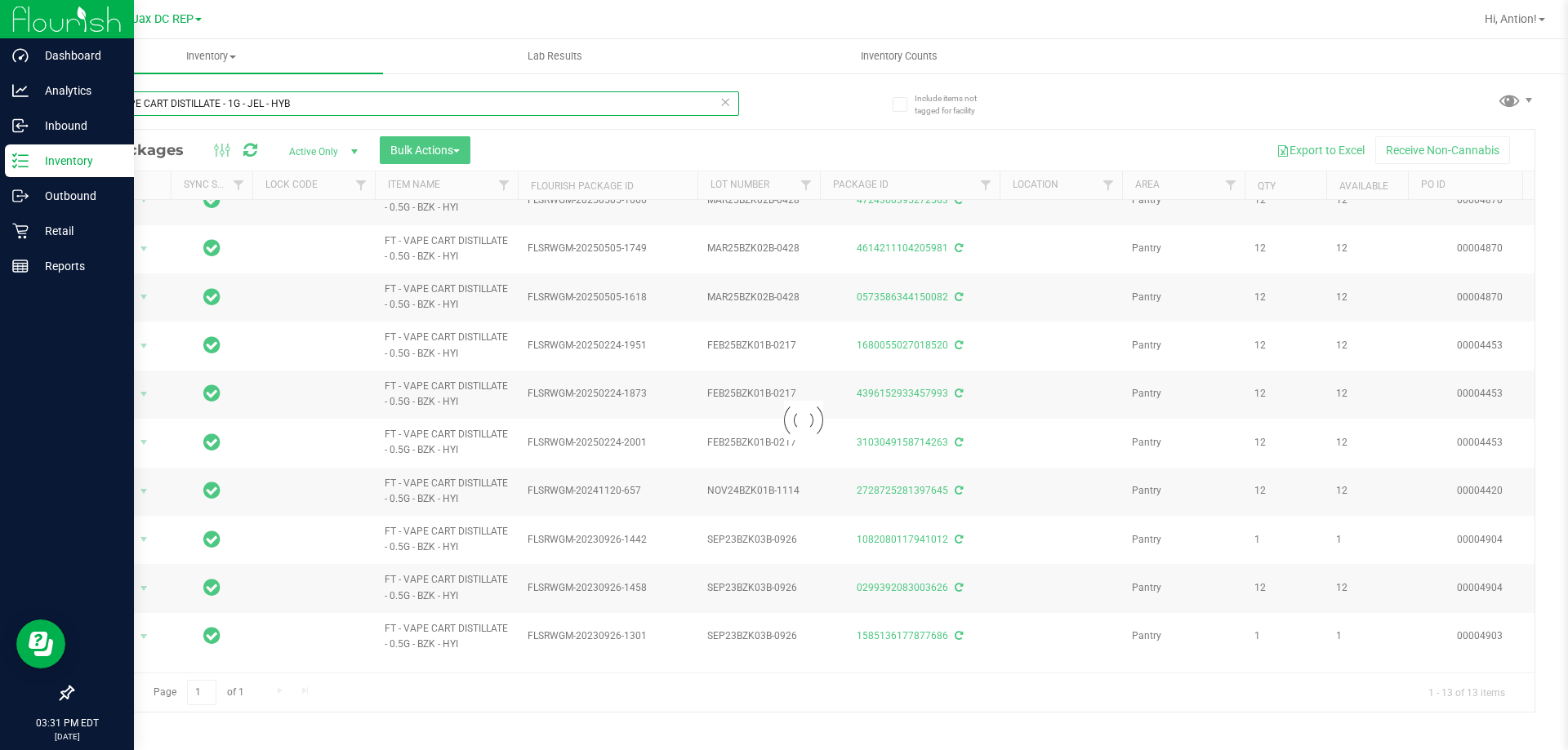
click at [100, 109] on input "FT - VAPE CART DISTILLATE - 1G - JEL - HYB" at bounding box center [404, 103] width 667 height 25
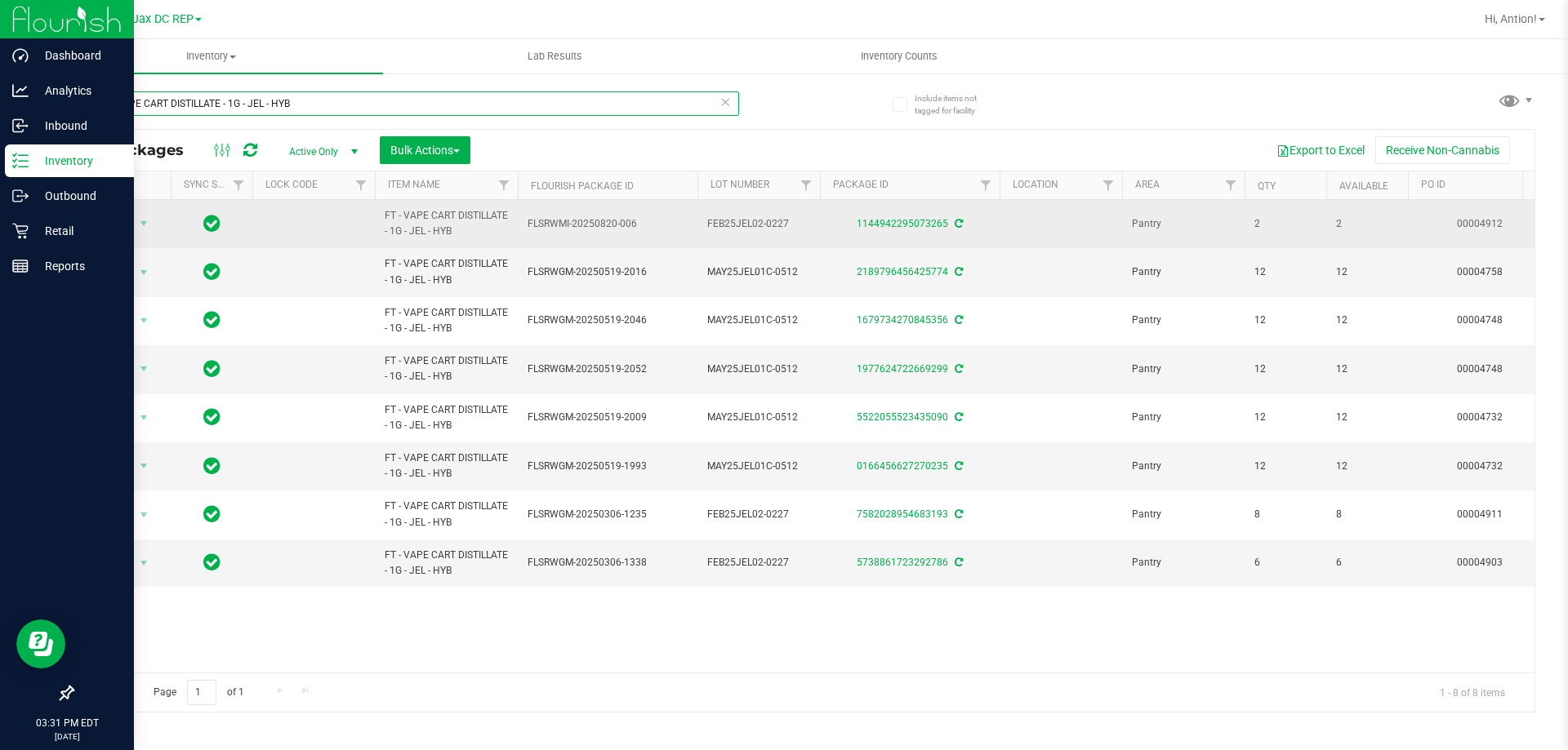
type input "FT - VAPE CART DISTILLATE - 1G - JEL - HYB"
drag, startPoint x: 619, startPoint y: 222, endPoint x: 646, endPoint y: 225, distance: 27.2
click at [646, 225] on span "FLSRWMI-20250820-006" at bounding box center [607, 225] width 160 height 16
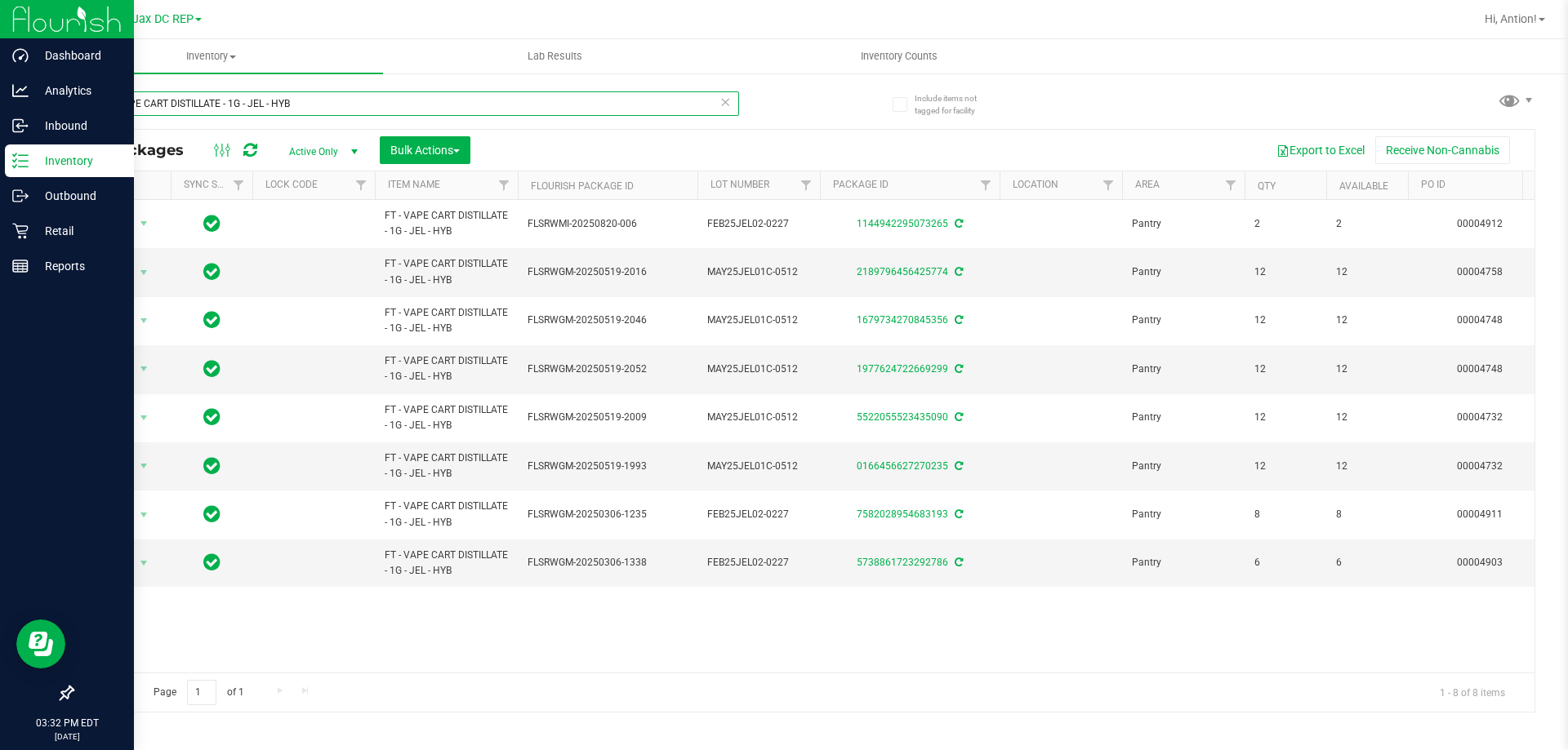
click at [265, 104] on input "FT - VAPE CART DISTILLATE - 1G - JEL - HYB" at bounding box center [404, 103] width 667 height 25
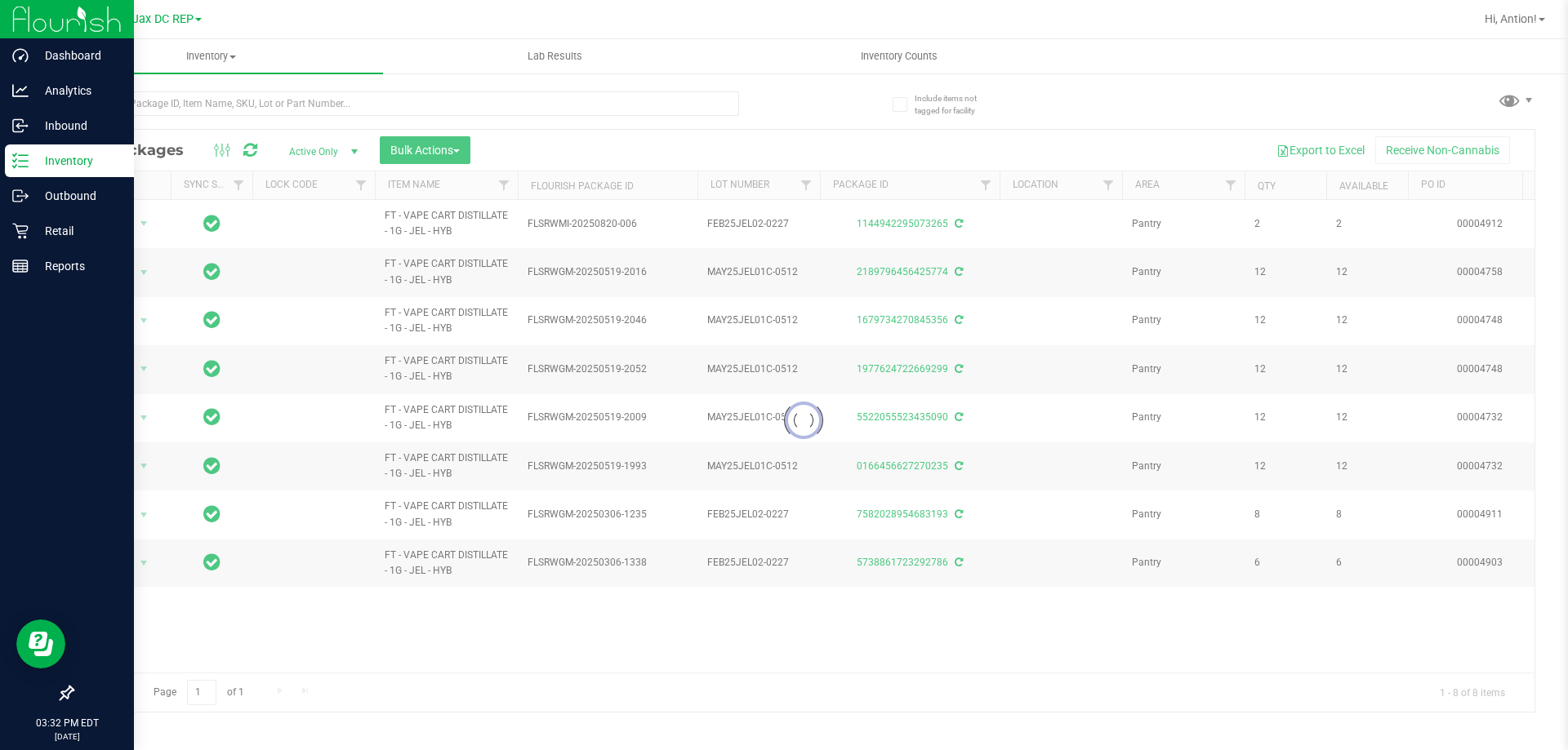
drag, startPoint x: 478, startPoint y: 629, endPoint x: 520, endPoint y: 664, distance: 54.7
click at [520, 664] on div at bounding box center [803, 421] width 1462 height 582
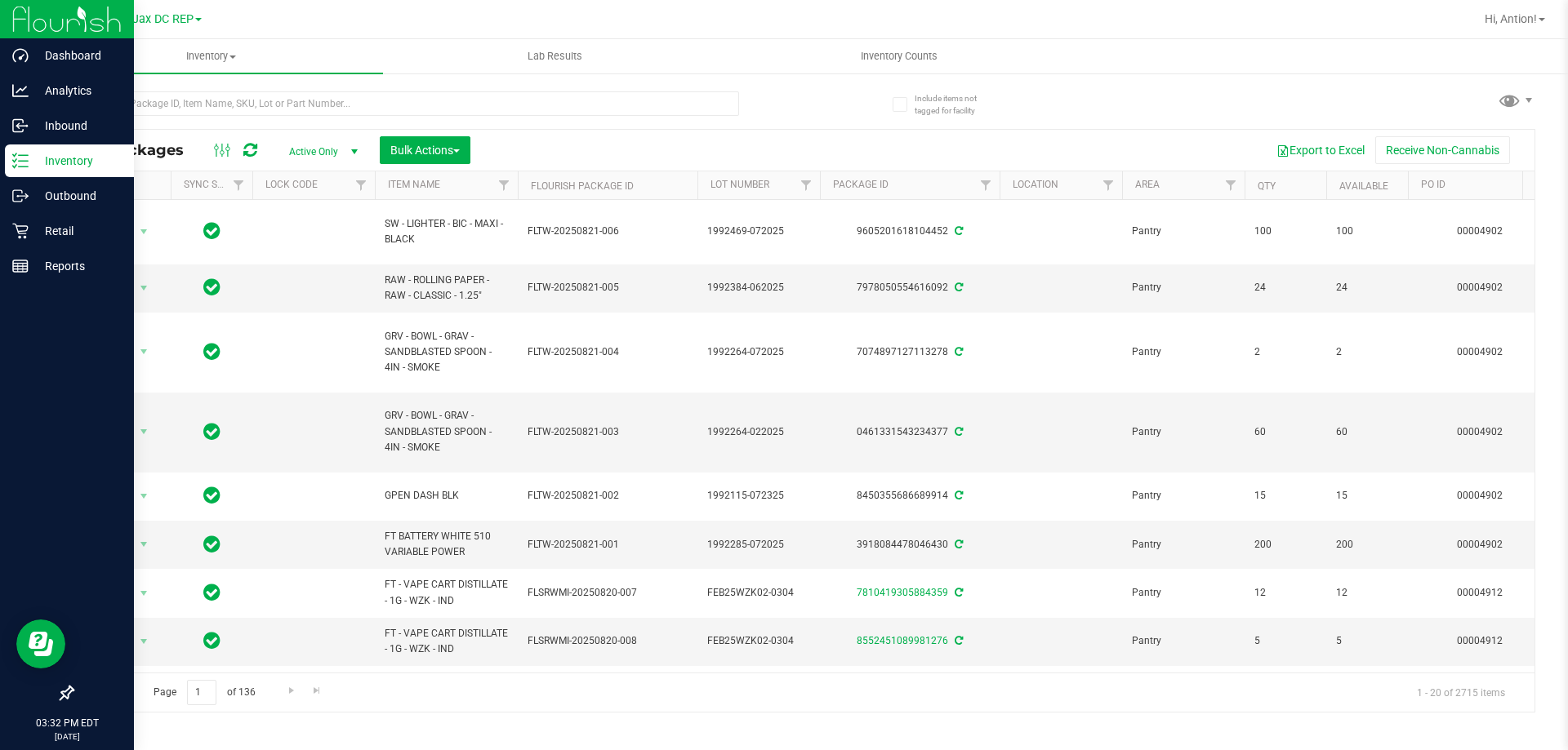
scroll to position [0, 232]
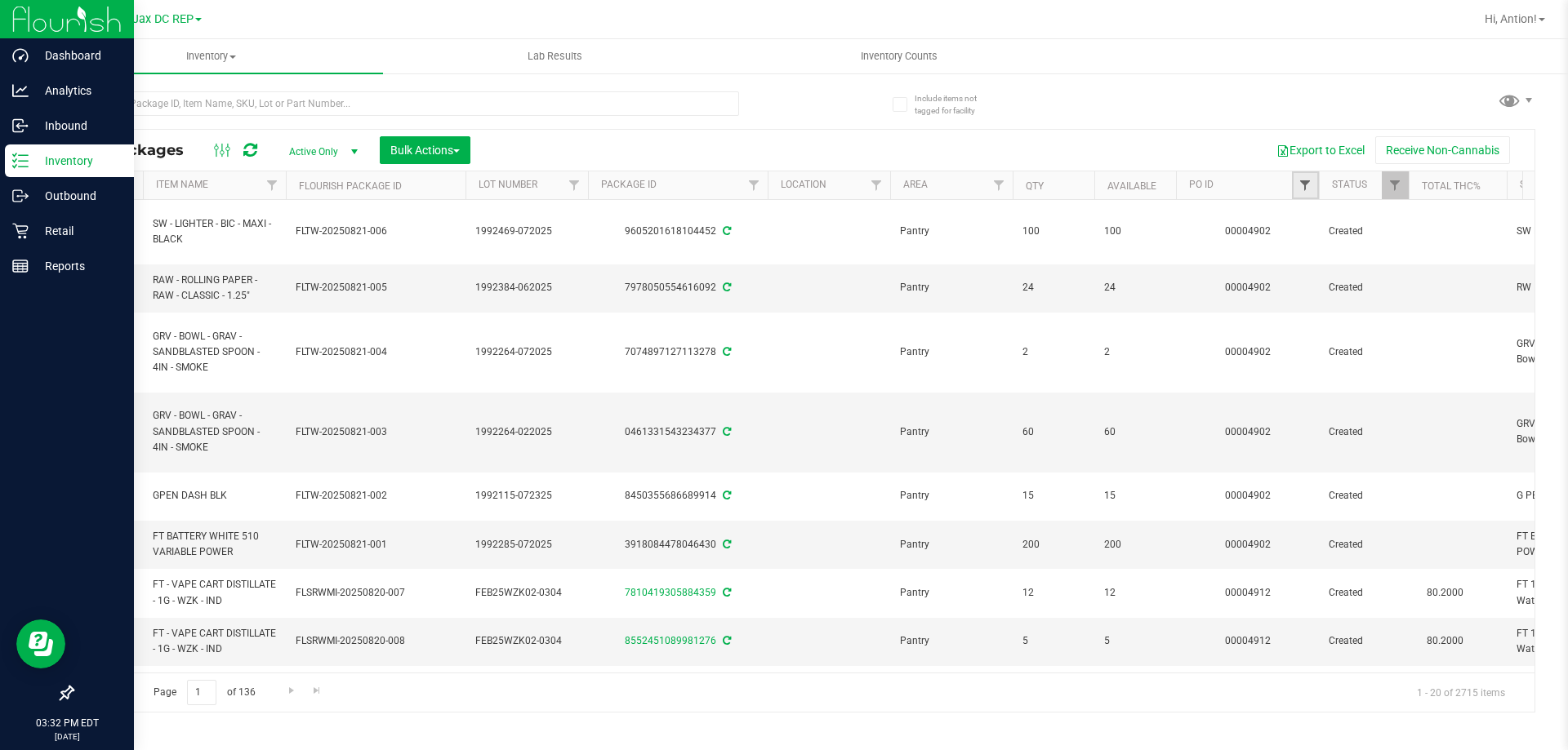
click at [1298, 192] on span "Filter" at bounding box center [1304, 185] width 13 height 13
click at [1345, 225] on input "text" at bounding box center [1385, 221] width 168 height 25
click at [1331, 254] on button "Filter" at bounding box center [1340, 264] width 78 height 36
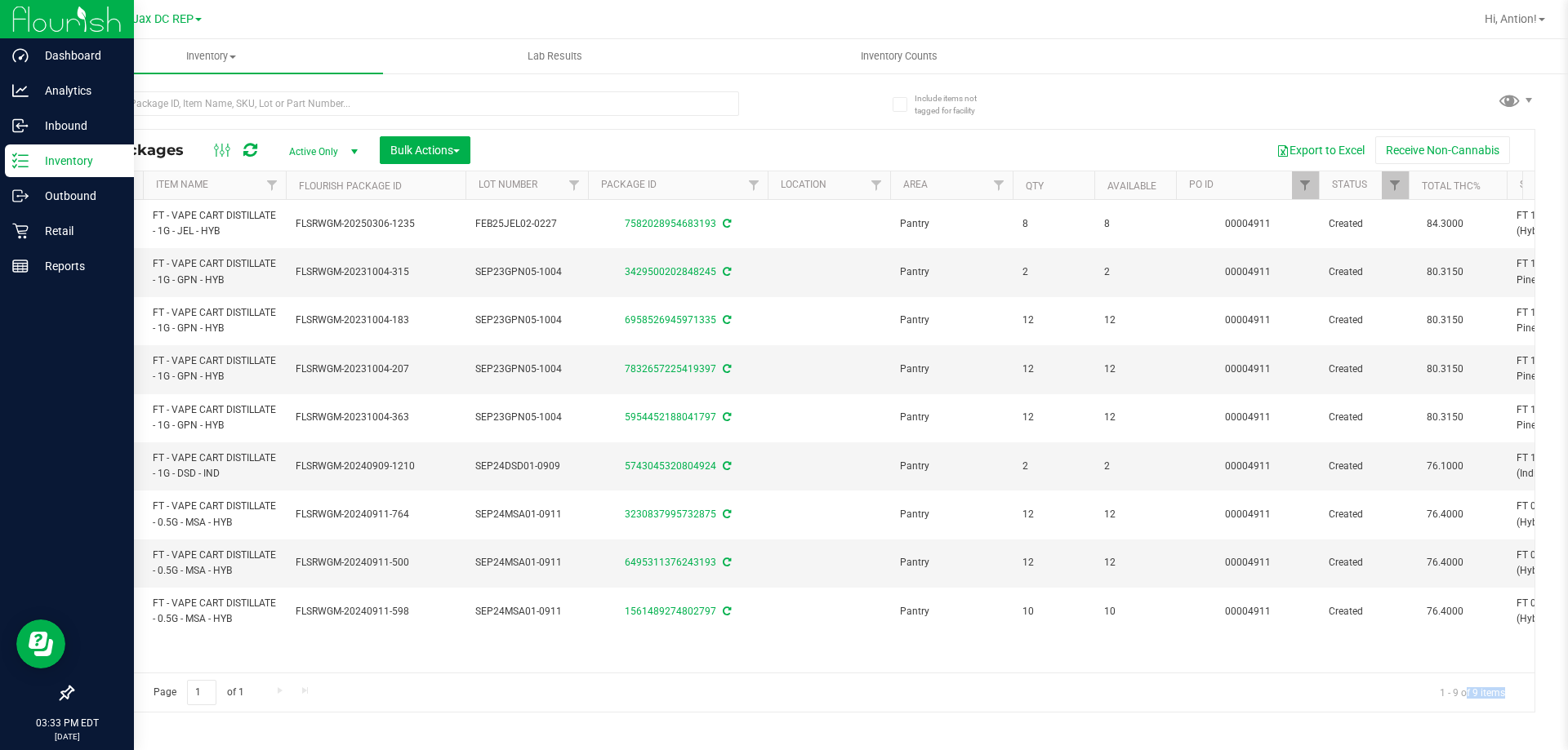
drag, startPoint x: 1467, startPoint y: 684, endPoint x: 1531, endPoint y: 687, distance: 64.1
click at [1529, 687] on div "Page 1 of 1 1 - 9 of 9 items" at bounding box center [803, 691] width 1462 height 39
click at [1301, 182] on span "Filter" at bounding box center [1304, 185] width 13 height 13
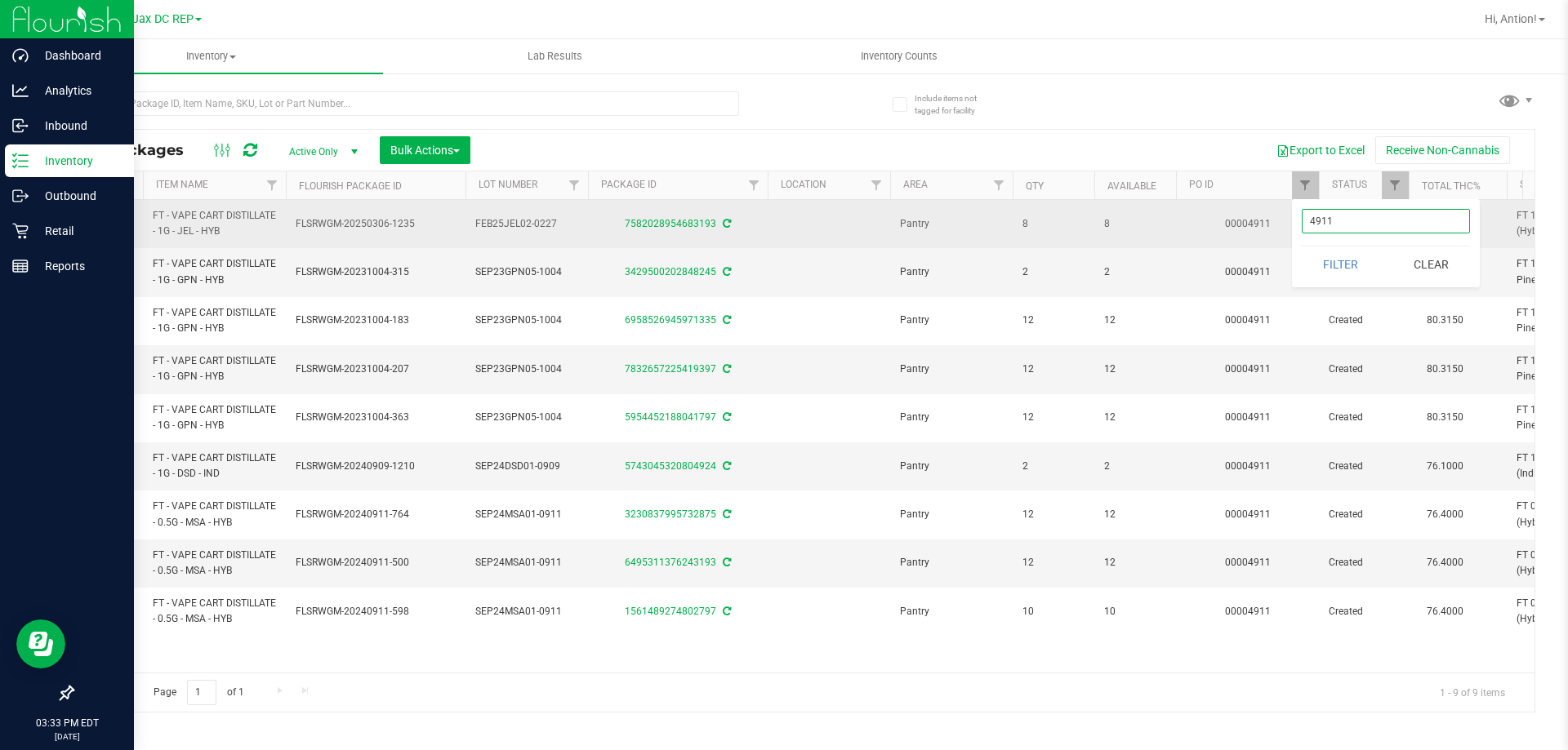
drag, startPoint x: 1356, startPoint y: 223, endPoint x: 1183, endPoint y: 226, distance: 173.0
click at [1183, 226] on body "Dashboard Analytics Inbound Inventory Outbound Retail Reports 03:33 PM EDT [DAT…" at bounding box center [784, 375] width 1568 height 750
click at [1302, 246] on button "Filter" at bounding box center [1340, 264] width 78 height 36
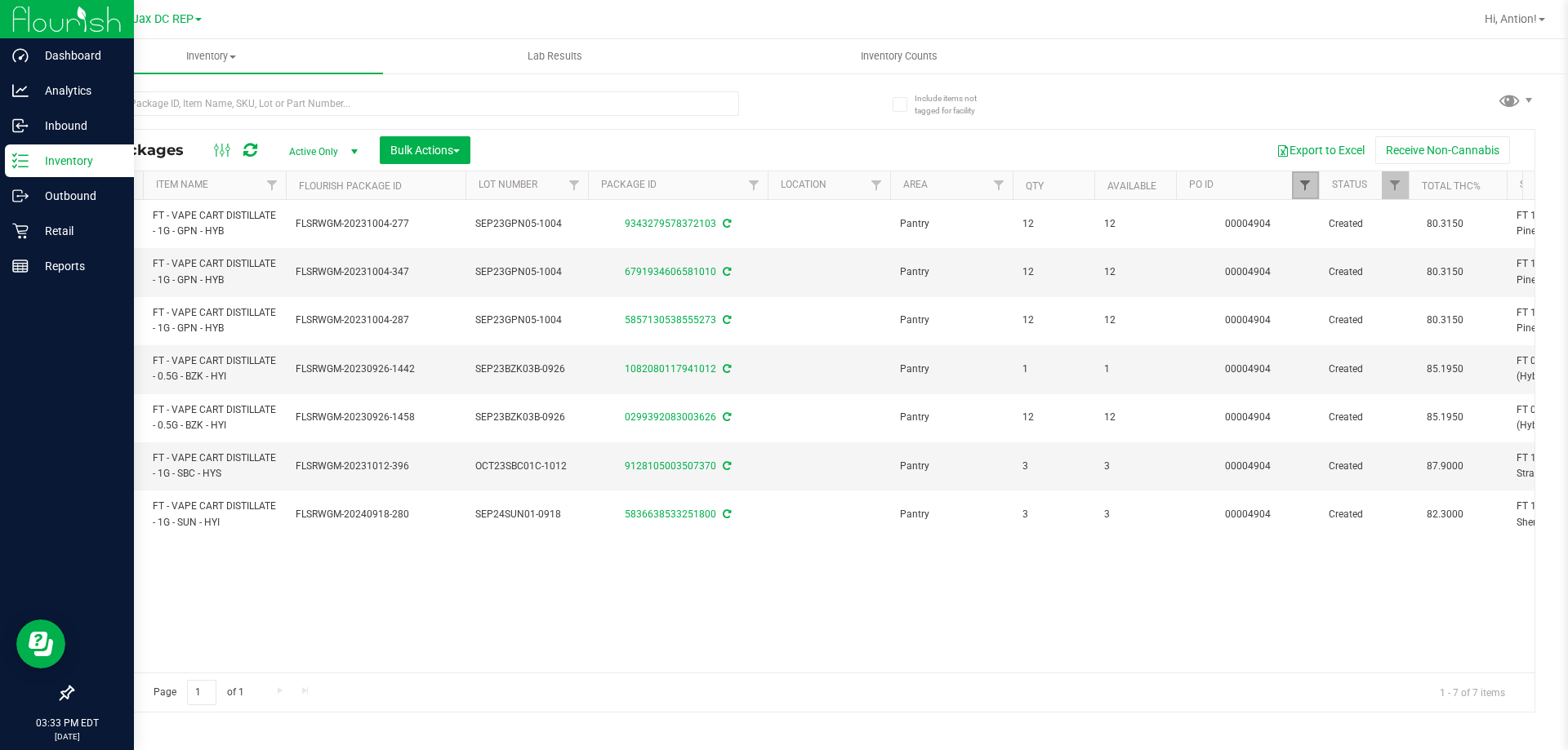
click at [1299, 184] on span "Filter" at bounding box center [1304, 185] width 13 height 13
drag, startPoint x: 1345, startPoint y: 221, endPoint x: 867, endPoint y: 251, distance: 478.9
click at [867, 251] on body "Dashboard Analytics Inbound Inventory Outbound Retail Reports 03:33 PM EDT [DAT…" at bounding box center [784, 375] width 1568 height 750
click at [1302, 246] on button "Filter" at bounding box center [1340, 264] width 78 height 36
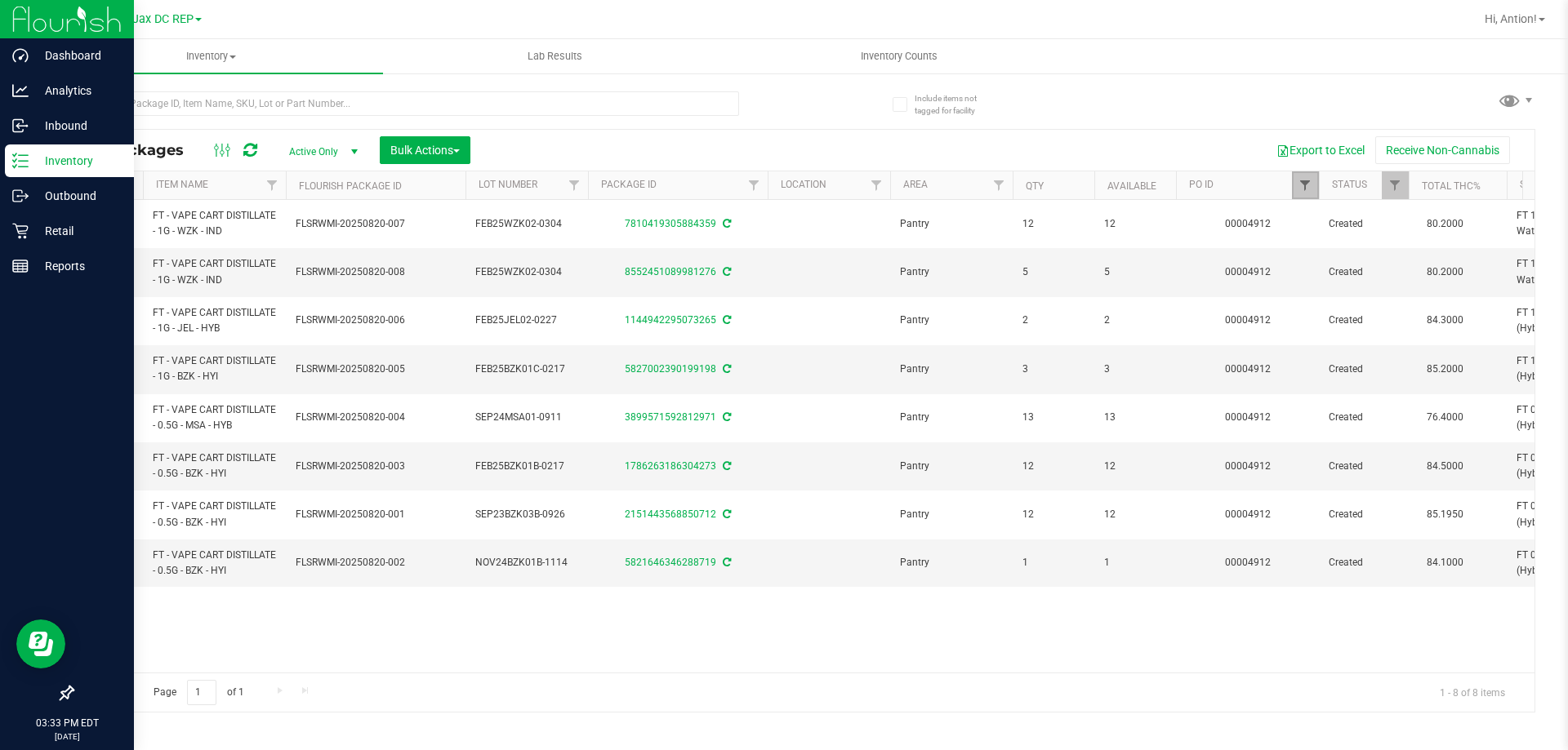
click at [1307, 180] on span "Filter" at bounding box center [1304, 185] width 13 height 13
drag, startPoint x: 1353, startPoint y: 227, endPoint x: 1058, endPoint y: 187, distance: 297.7
click at [1058, 187] on body "Dashboard Analytics Inbound Inventory Outbound Retail Reports 03:33 PM EDT [DAT…" at bounding box center [784, 375] width 1568 height 750
type input "4903"
click at [1302, 246] on button "Filter" at bounding box center [1340, 264] width 78 height 36
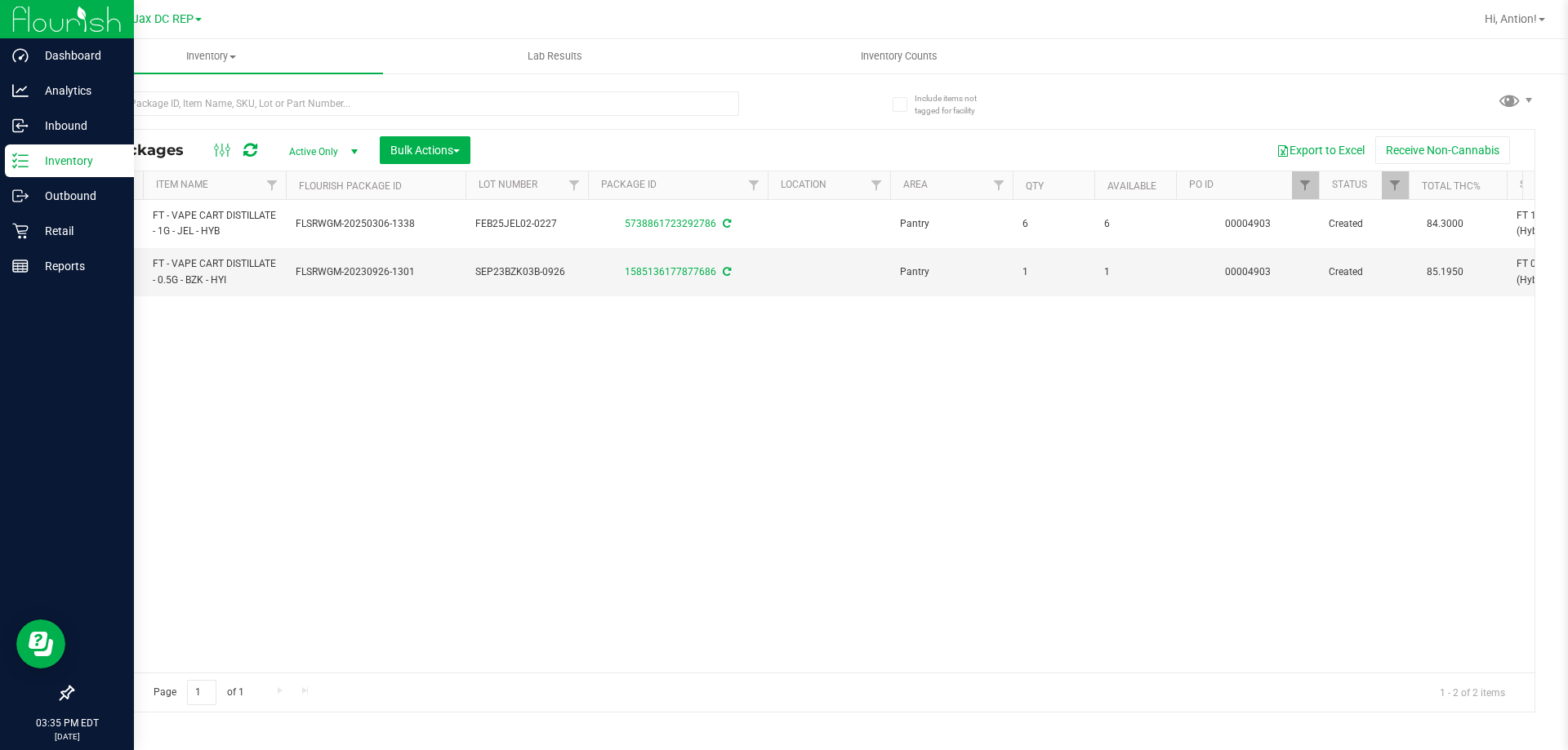
click at [46, 160] on p "Inventory" at bounding box center [78, 161] width 98 height 20
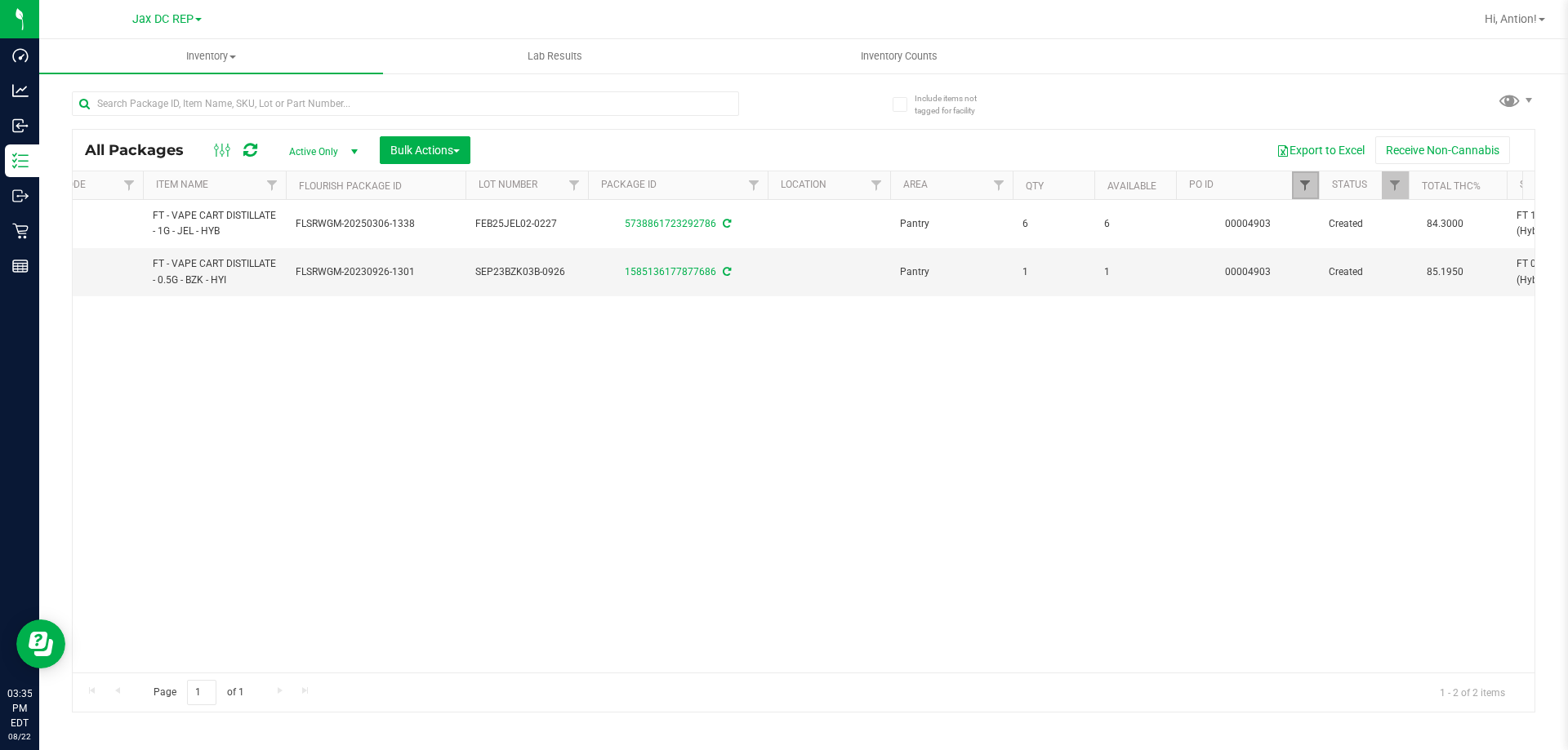
click at [1308, 191] on span "Filter" at bounding box center [1304, 185] width 13 height 13
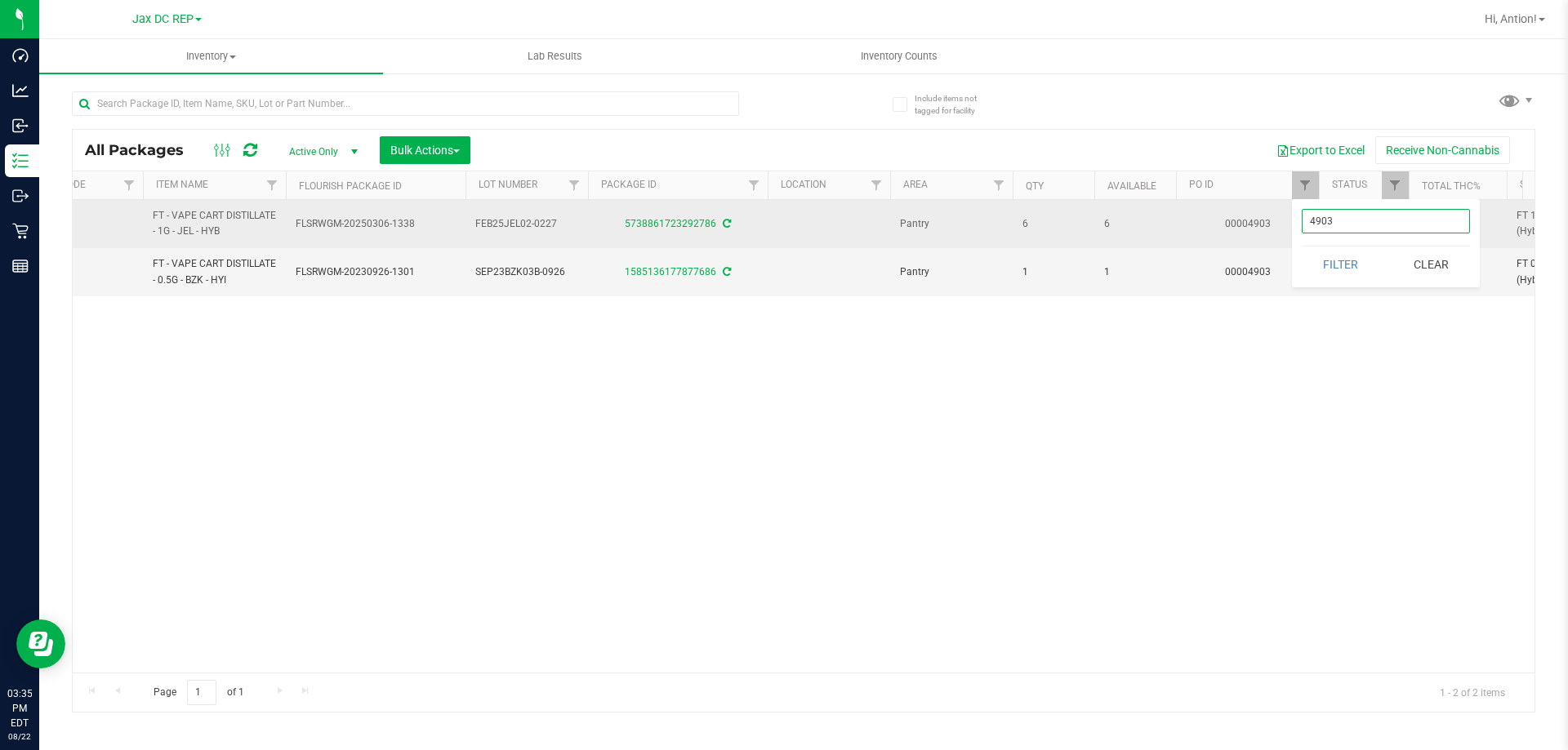
drag, startPoint x: 1366, startPoint y: 228, endPoint x: 1089, endPoint y: 228, distance: 277.0
click at [1089, 228] on body "Dashboard Analytics Inbound Inventory Outbound Retail Reports 03:35 PM EDT [DAT…" at bounding box center [784, 375] width 1568 height 750
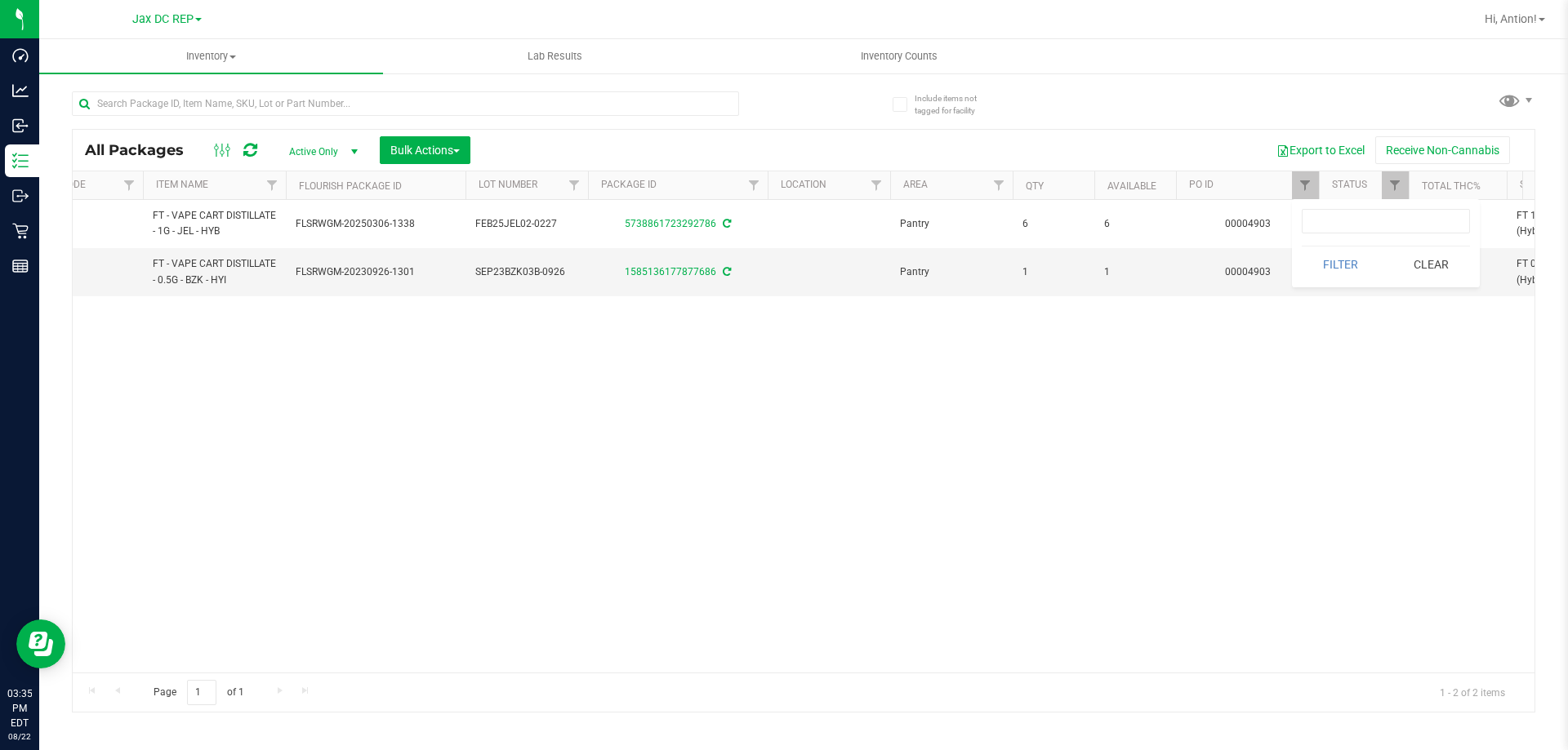
click at [800, 633] on div "Action Action Adjust qty Create package Edit attributes Global inventory Locate…" at bounding box center [803, 436] width 1462 height 473
click at [667, 478] on div "Action Action Adjust qty Create package Edit attributes Global inventory Locate…" at bounding box center [803, 436] width 1462 height 473
click at [874, 53] on span "Inventory Counts" at bounding box center [899, 56] width 121 height 15
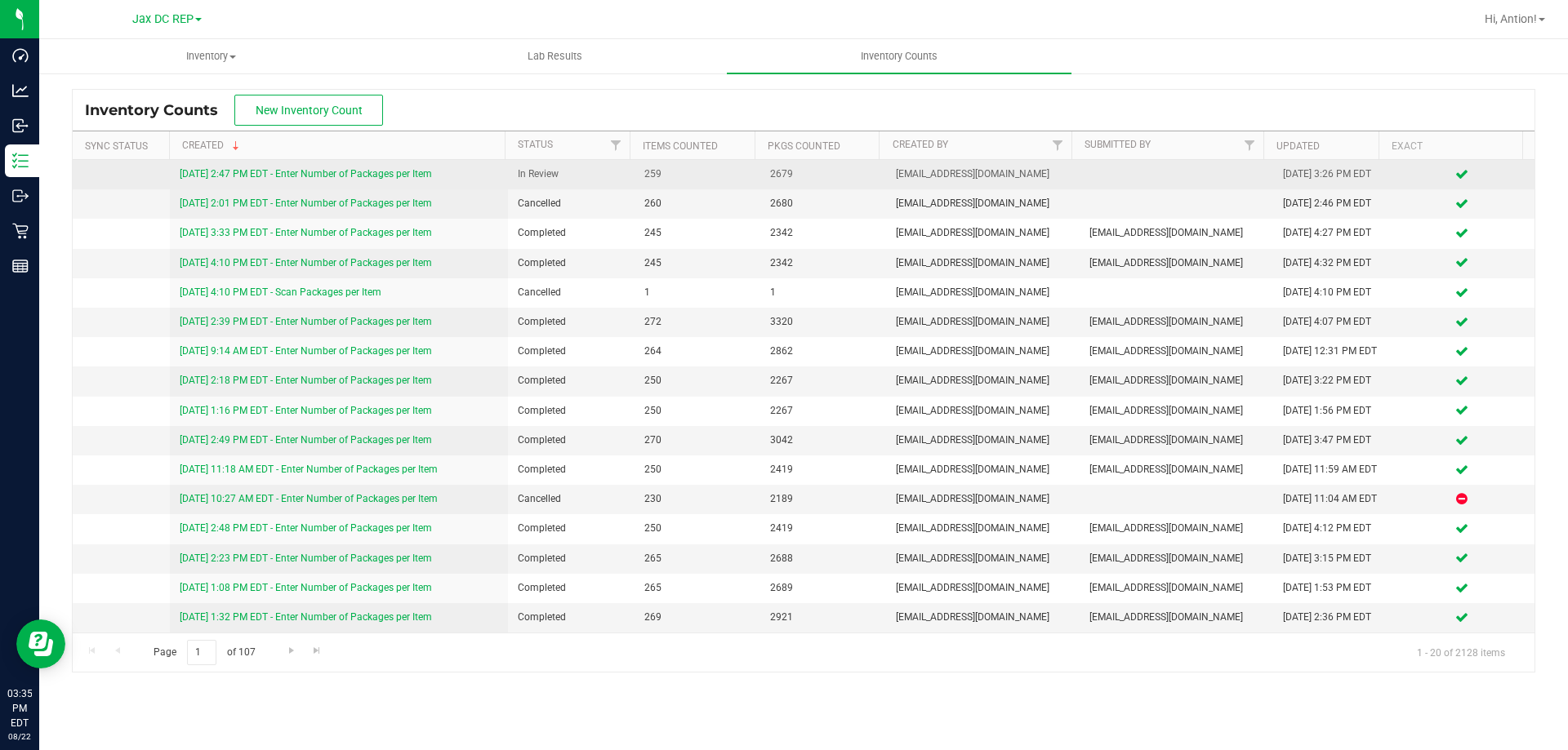
click at [300, 176] on link "[DATE] 2:47 PM EDT - Enter Number of Packages per Item" at bounding box center [306, 174] width 252 height 12
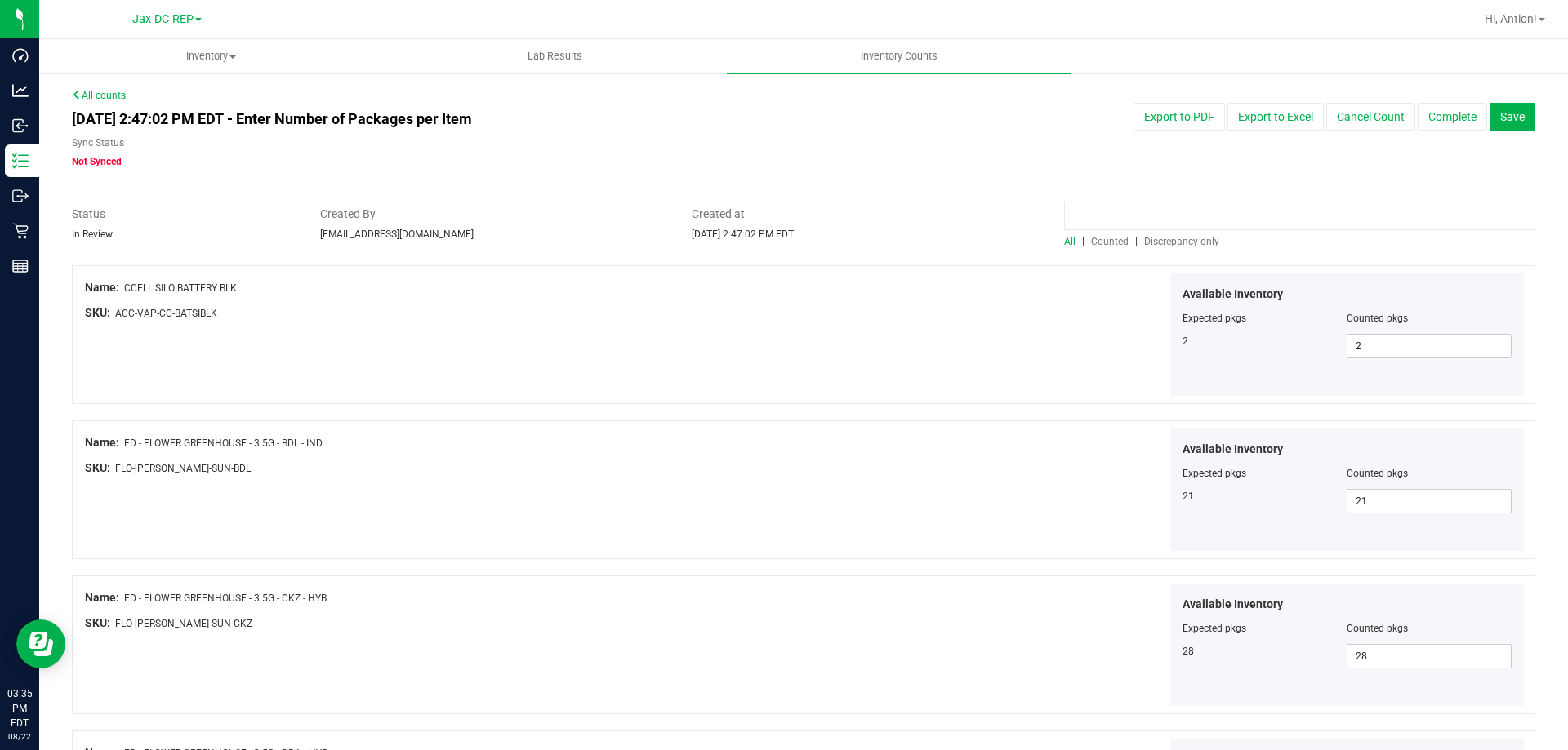
click at [1173, 214] on input at bounding box center [1300, 216] width 471 height 29
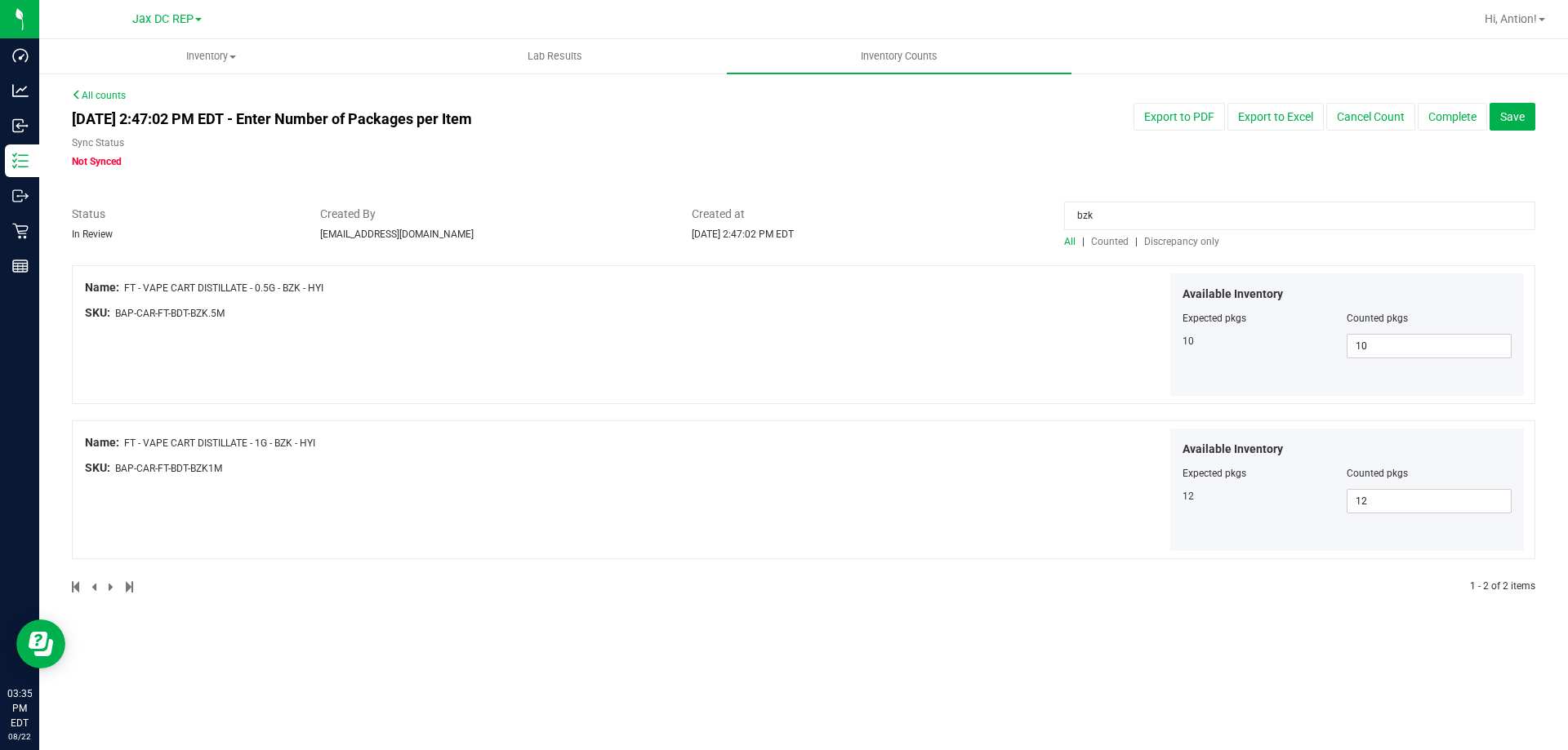
click at [147, 286] on span "FT - VAPE CART DISTILLATE - 0.5G - BZK - HYI" at bounding box center [224, 288] width 199 height 12
click at [155, 286] on span "FT - VAPE CART DISTILLATE - 0.5G - BZK - HYI" at bounding box center [224, 288] width 199 height 12
click at [149, 286] on span "FT - VAPE CART DISTILLATE - 0.5G - BZK - HYI" at bounding box center [224, 288] width 199 height 12
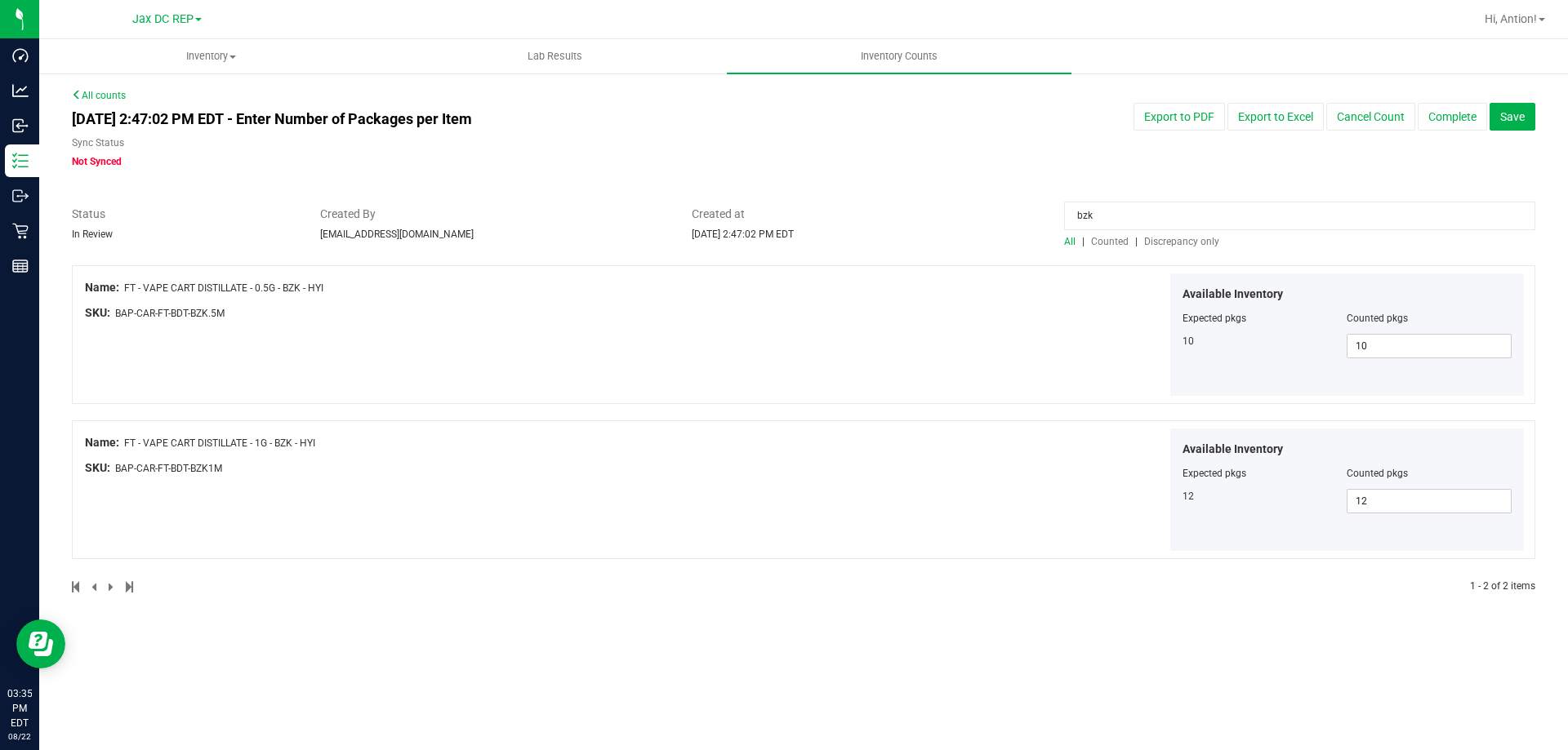
drag, startPoint x: 123, startPoint y: 284, endPoint x: 342, endPoint y: 287, distance: 219.0
click at [342, 287] on div "Name: FT - VAPE CART DISTILLATE - 0.5G - BZK - HYI" at bounding box center [445, 287] width 721 height 17
copy div "FT - VAPE CART DISTILLATE - 0.5G - BZK - HYI"
drag, startPoint x: 1156, startPoint y: 213, endPoint x: 598, endPoint y: 215, distance: 558.0
click at [598, 215] on div "Status In Review Created By [EMAIL_ADDRESS][DOMAIN_NAME] Created at [DATE] 2:47…" at bounding box center [803, 227] width 1488 height 44
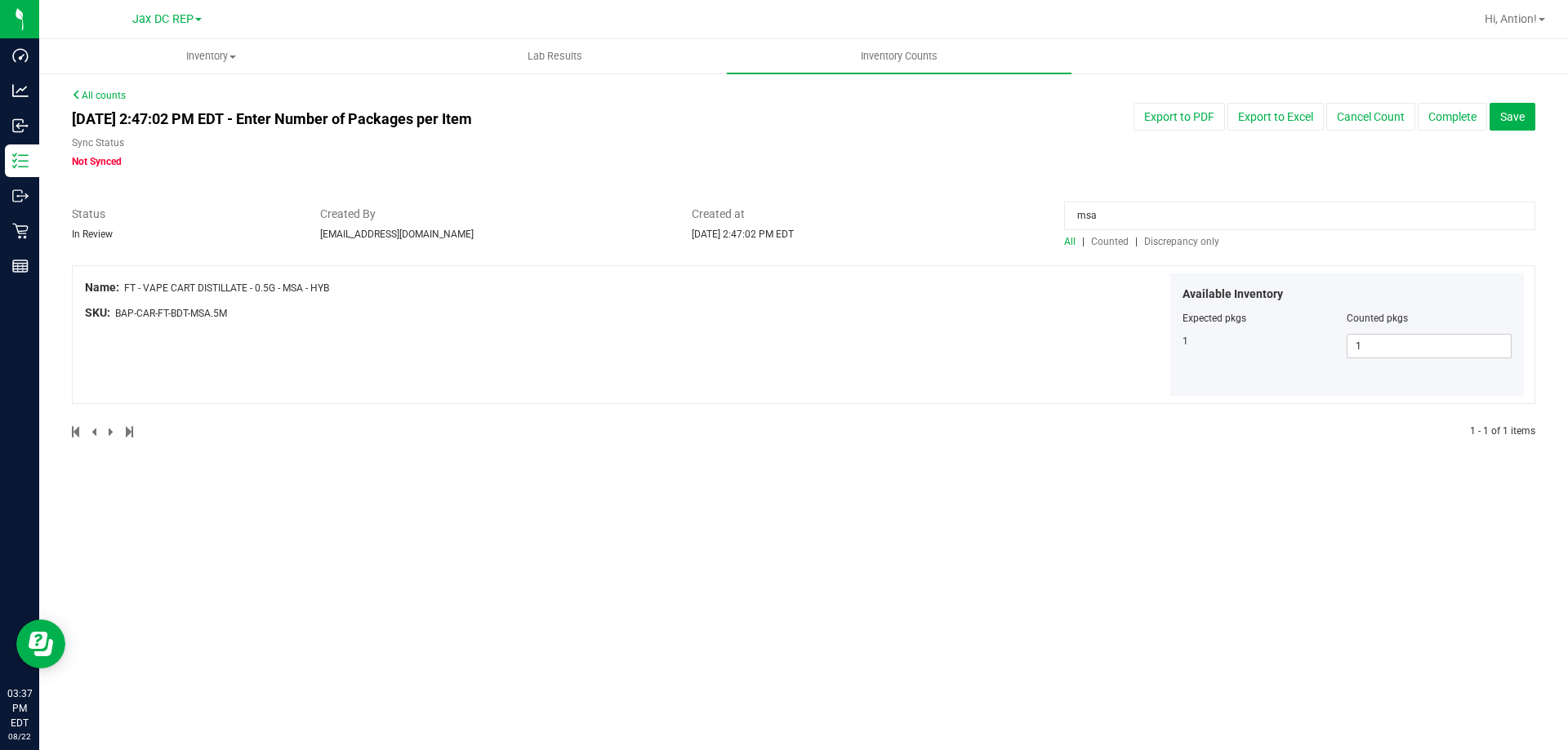
drag, startPoint x: 125, startPoint y: 287, endPoint x: 362, endPoint y: 286, distance: 237.0
click at [362, 286] on div "Name: FT - VAPE CART DISTILLATE - 0.5G - MSA - HYB" at bounding box center [445, 287] width 721 height 17
copy span "FT - VAPE CART DISTILLATE - 0.5G - MSA - HYB"
drag, startPoint x: 1110, startPoint y: 215, endPoint x: 545, endPoint y: 216, distance: 565.0
click at [545, 216] on div "Status In Review Created By [EMAIL_ADDRESS][DOMAIN_NAME] Created at [DATE] 2:47…" at bounding box center [803, 227] width 1488 height 44
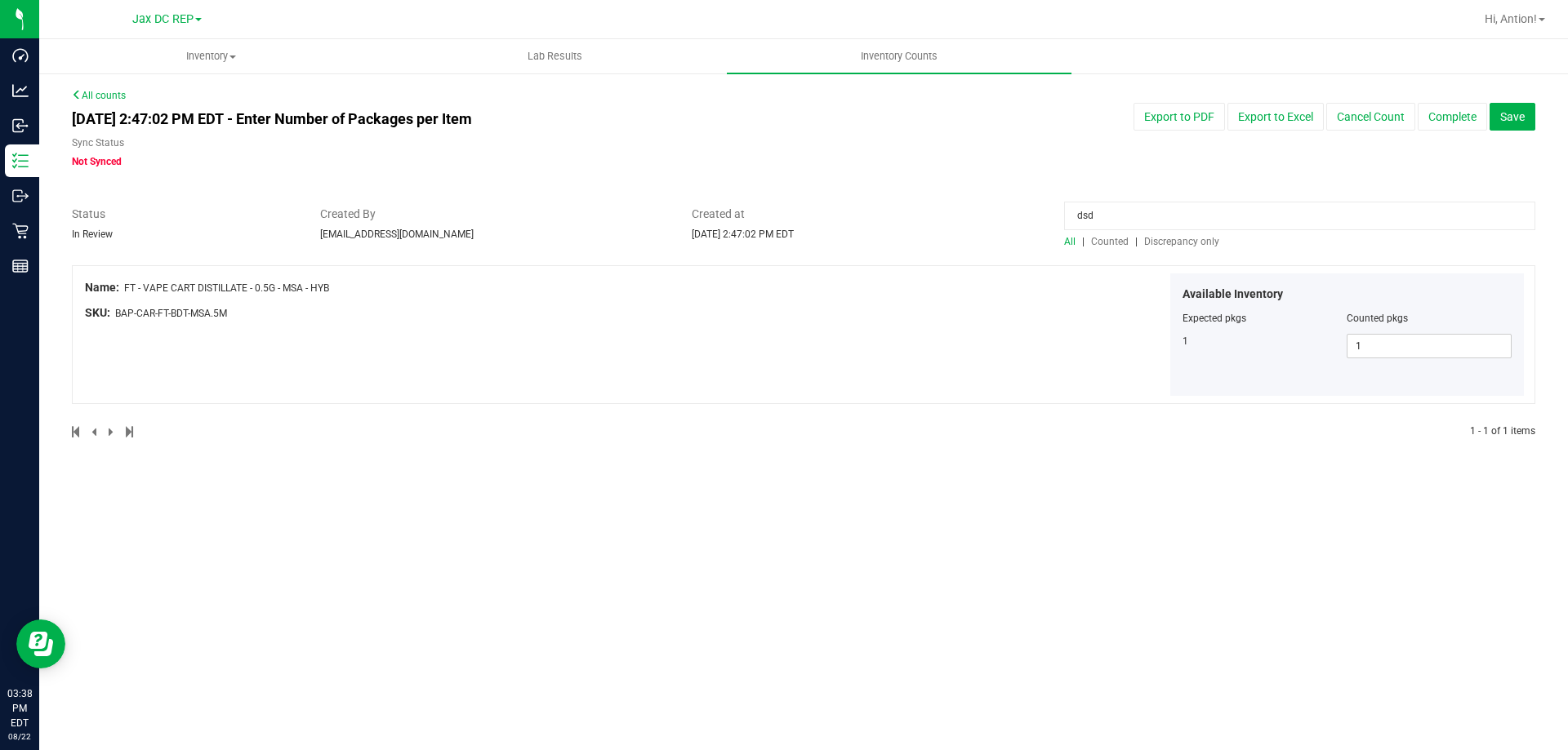
type input "dsd"
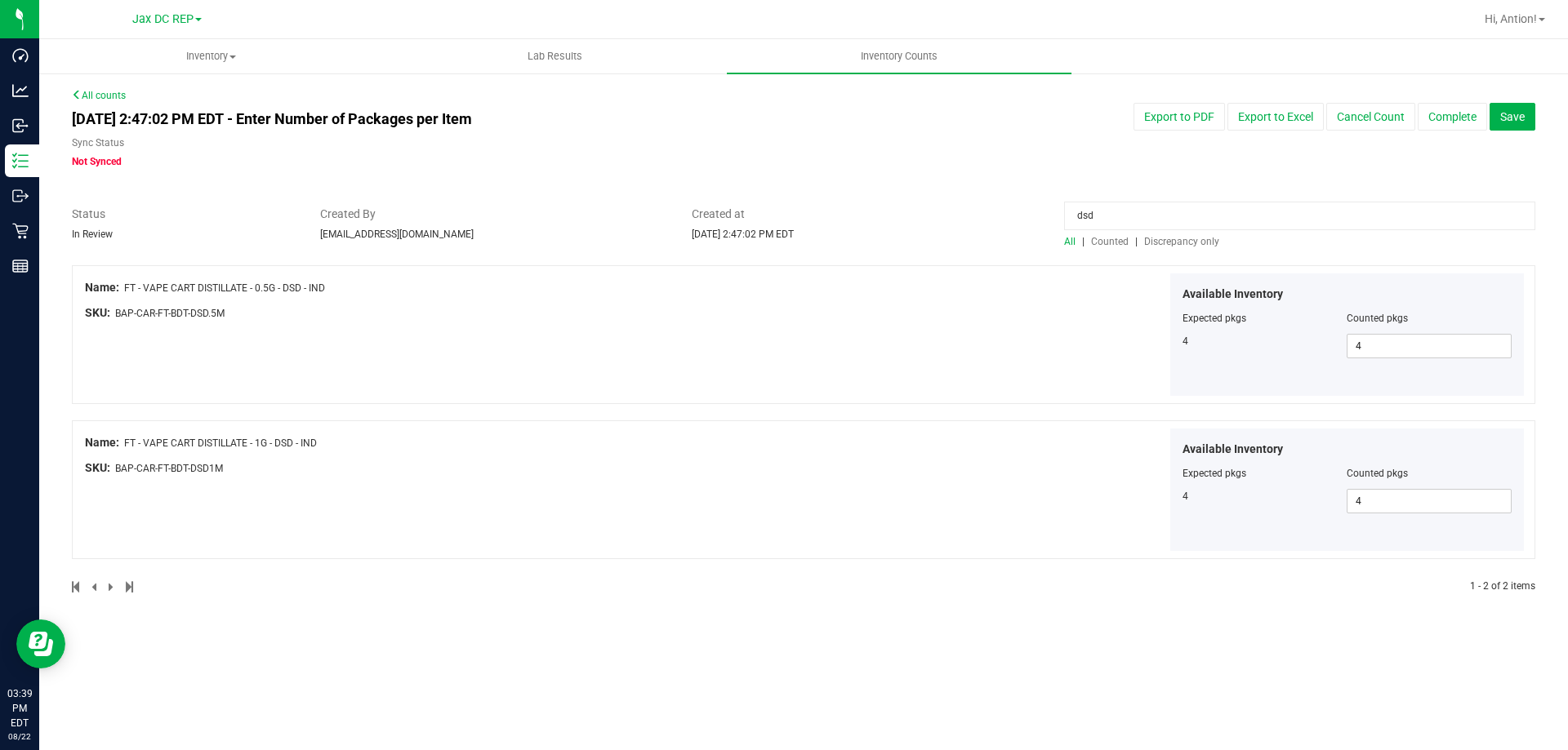
drag, startPoint x: 337, startPoint y: 448, endPoint x: 124, endPoint y: 437, distance: 213.3
click at [124, 437] on div "Name: FT - VAPE CART DISTILLATE - 1G - DSD - IND" at bounding box center [445, 442] width 721 height 17
click at [529, 570] on div at bounding box center [803, 567] width 1463 height 16
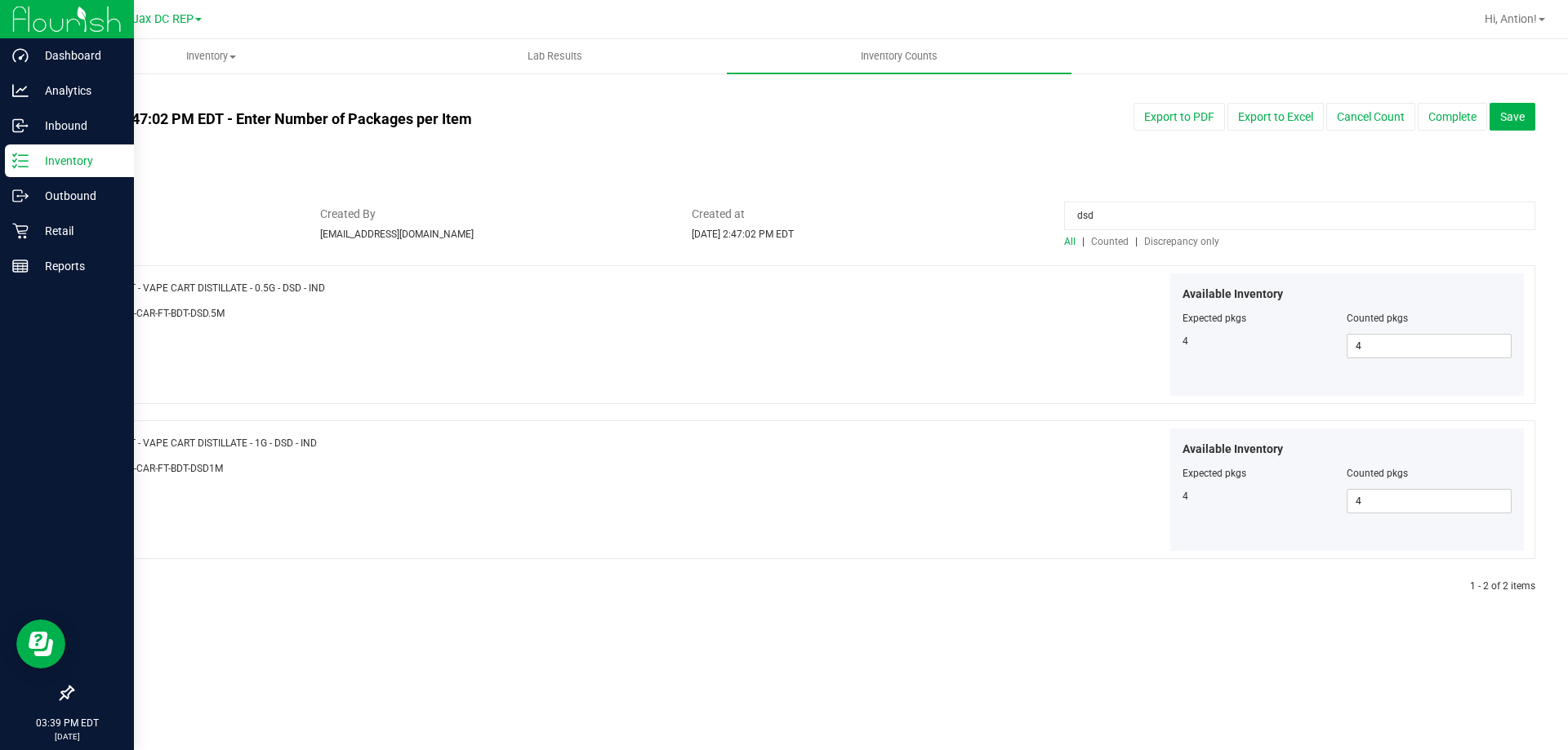
click at [60, 151] on p "Inventory" at bounding box center [78, 161] width 98 height 20
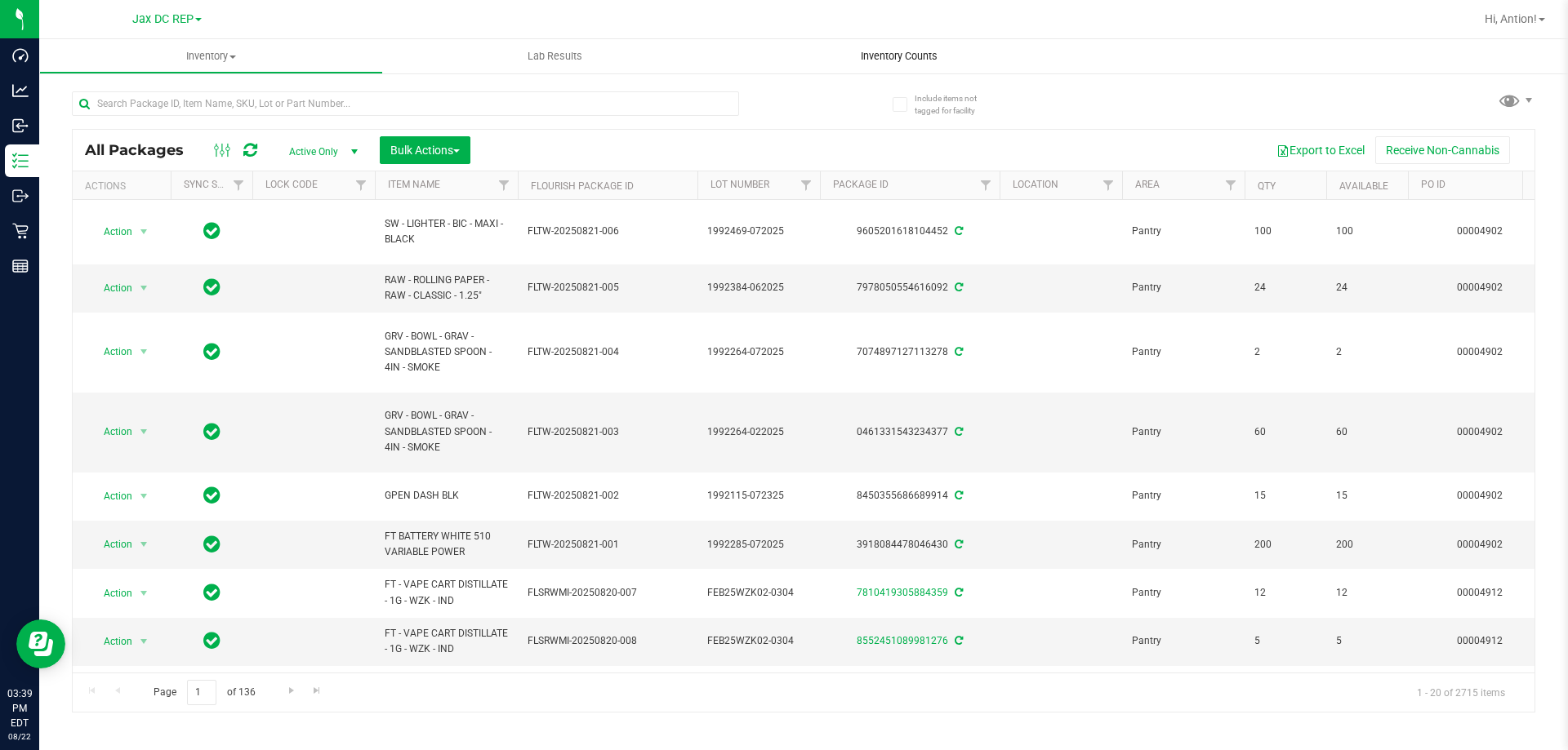
click at [873, 48] on uib-tab-heading "Inventory Counts" at bounding box center [898, 56] width 344 height 35
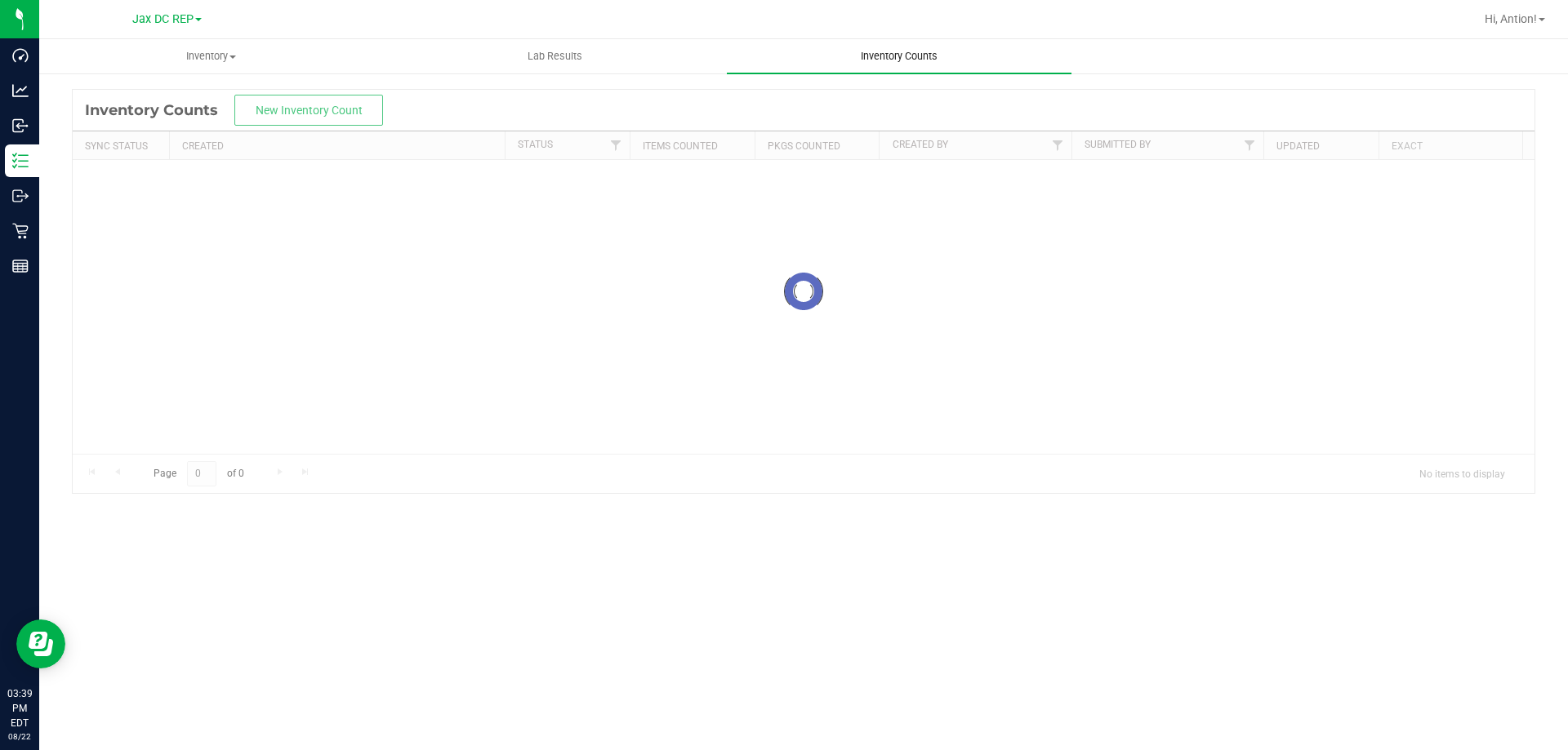
click at [873, 55] on span "Inventory Counts" at bounding box center [899, 56] width 121 height 15
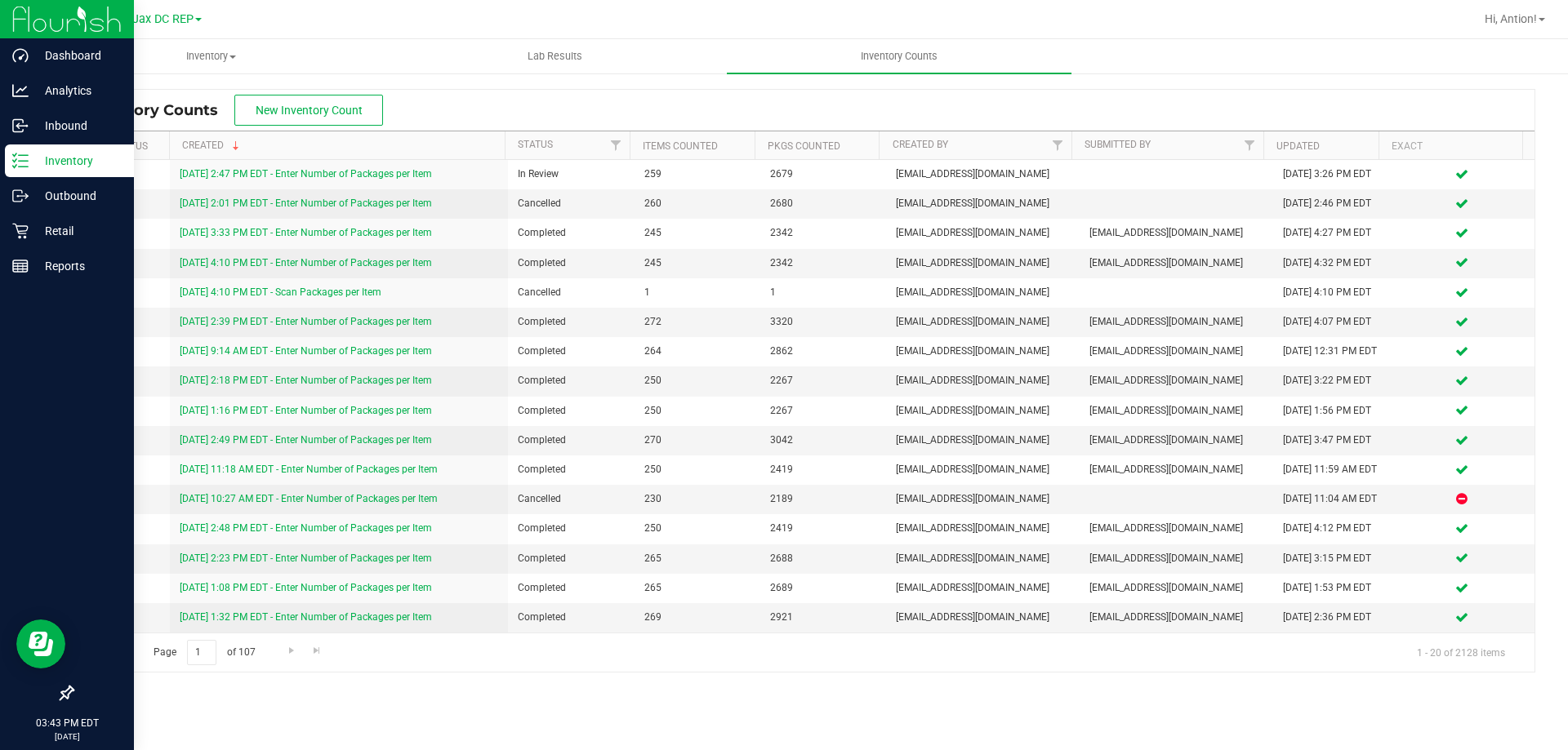
click at [26, 158] on icon at bounding box center [20, 161] width 16 height 16
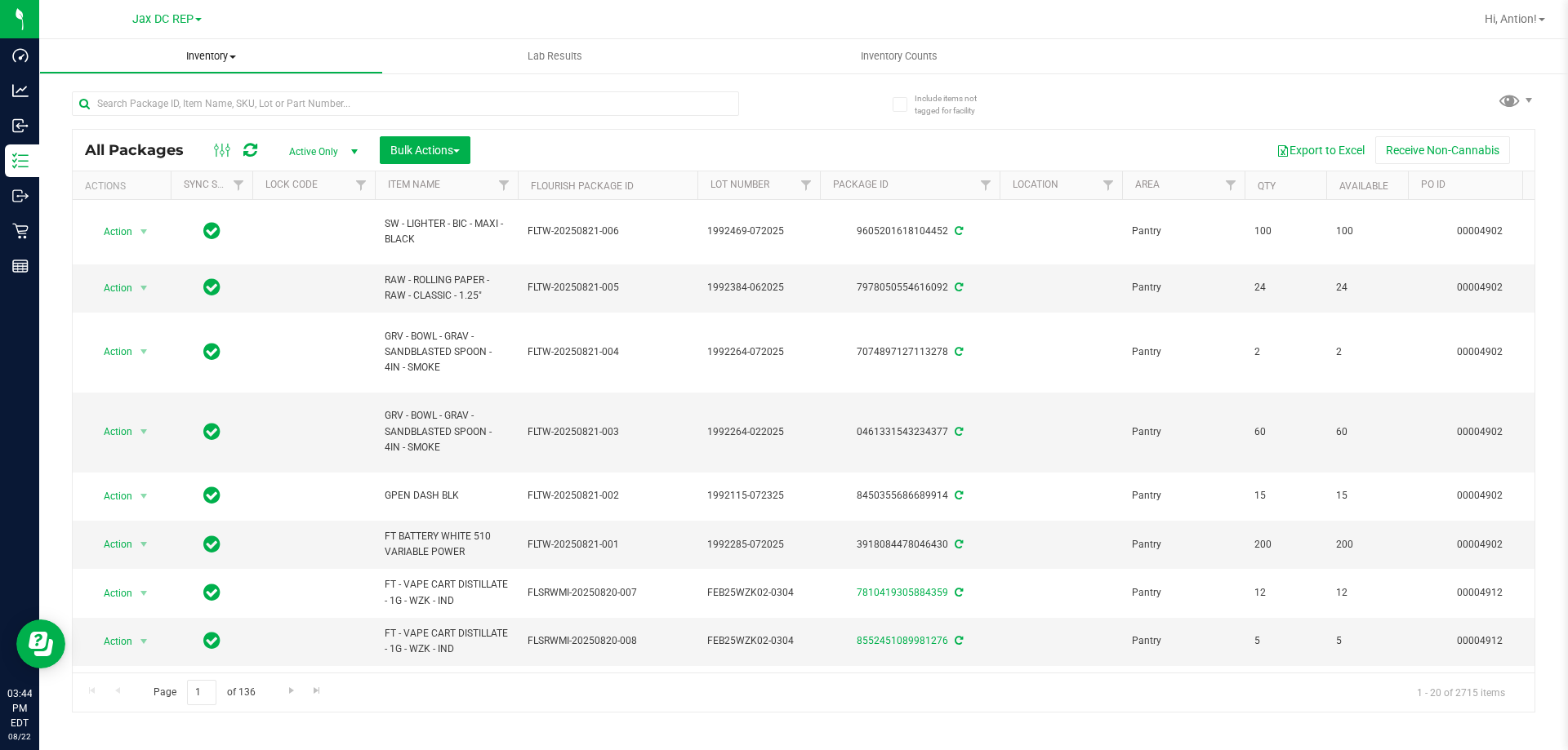
click at [230, 67] on uib-tab-heading "Inventory All packages All inventory Waste log Create inventory" at bounding box center [211, 56] width 342 height 33
click at [126, 101] on span "All packages" at bounding box center [94, 98] width 112 height 14
click at [1307, 152] on button "Export to Excel" at bounding box center [1321, 150] width 109 height 28
click at [1298, 153] on button "Export to Excel" at bounding box center [1321, 150] width 109 height 28
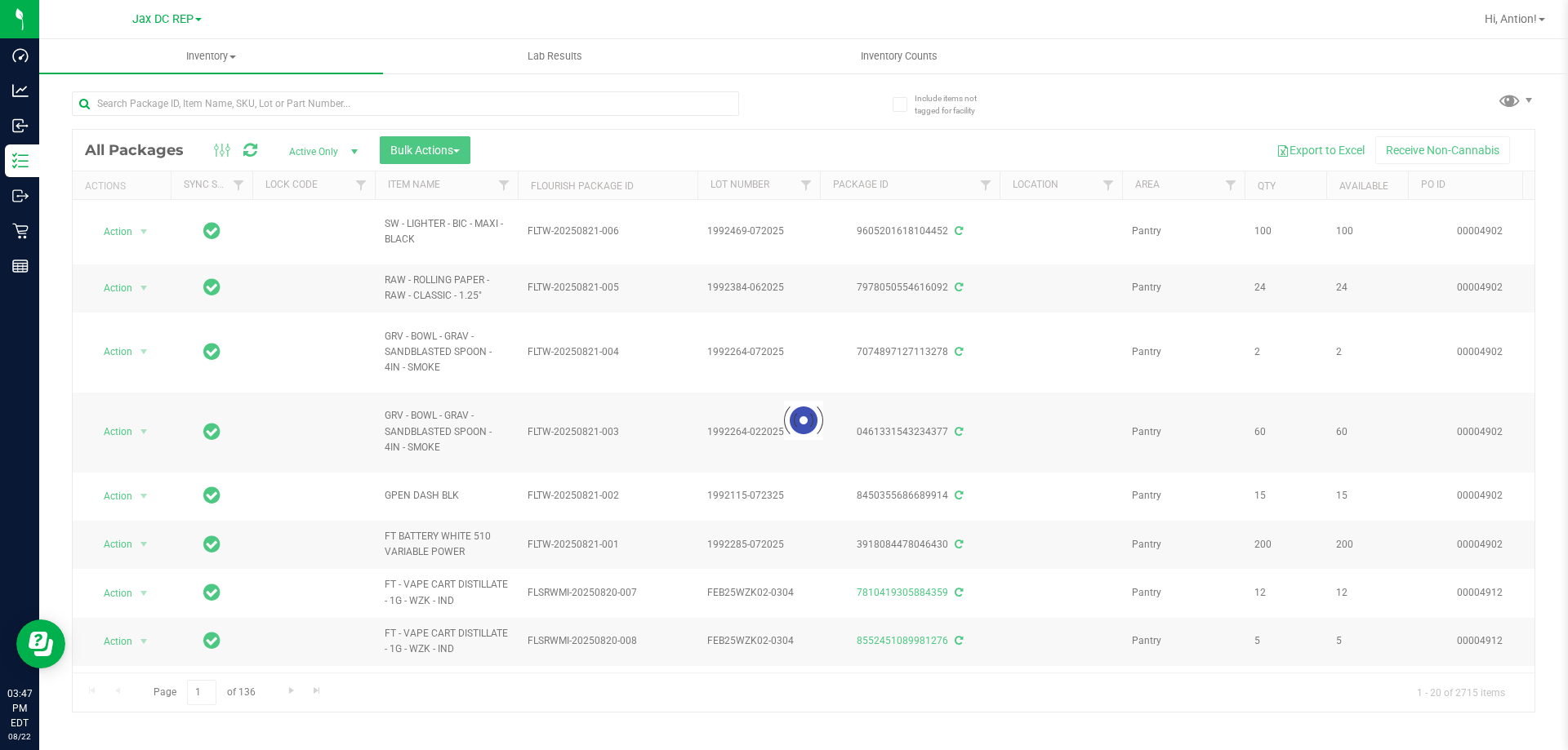
click at [1053, 228] on div at bounding box center [803, 421] width 1462 height 582
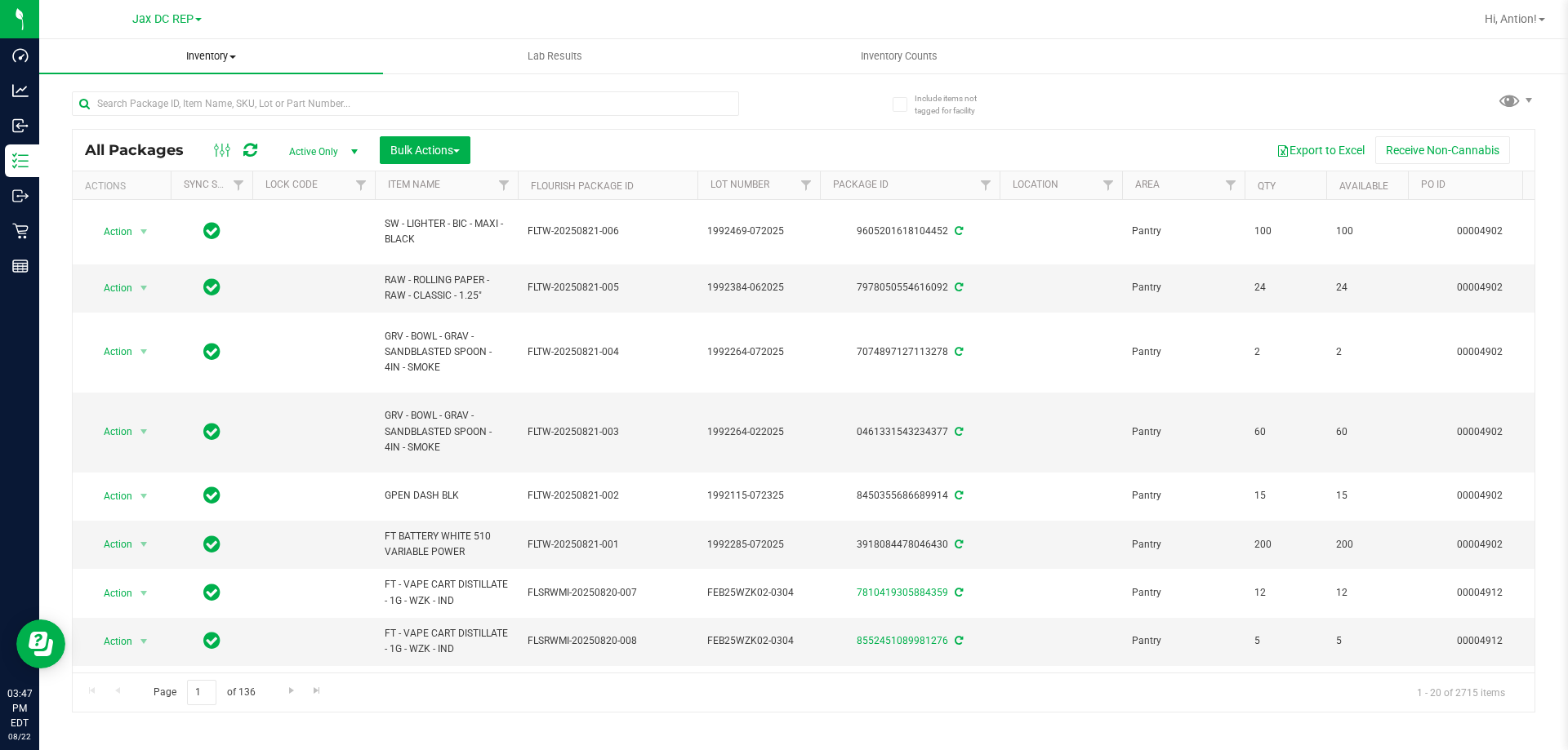
click at [213, 59] on span "Inventory" at bounding box center [211, 56] width 344 height 15
click at [130, 112] on span "All inventory" at bounding box center [93, 118] width 110 height 14
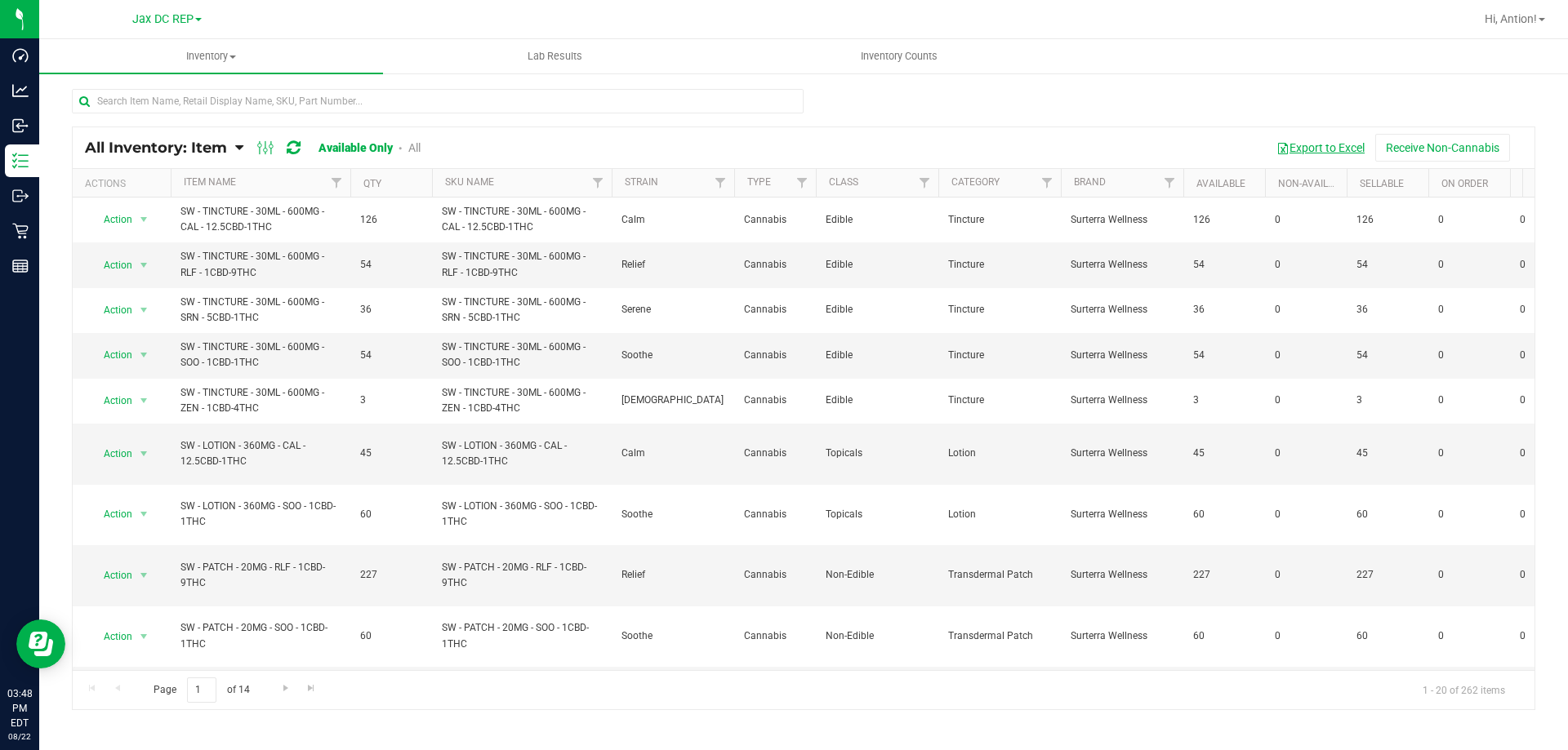
click at [1319, 149] on button "Export to Excel" at bounding box center [1321, 148] width 109 height 28
drag, startPoint x: 1020, startPoint y: 77, endPoint x: 1147, endPoint y: 77, distance: 127.0
click at [1020, 77] on div "All Inventory: Item Item Summary Item (default) Item by Strain Item by Location" at bounding box center [803, 327] width 1528 height 511
click at [1270, 149] on button "Export to Excel" at bounding box center [1321, 148] width 109 height 28
click at [1284, 142] on span "button" at bounding box center [1282, 148] width 13 height 13
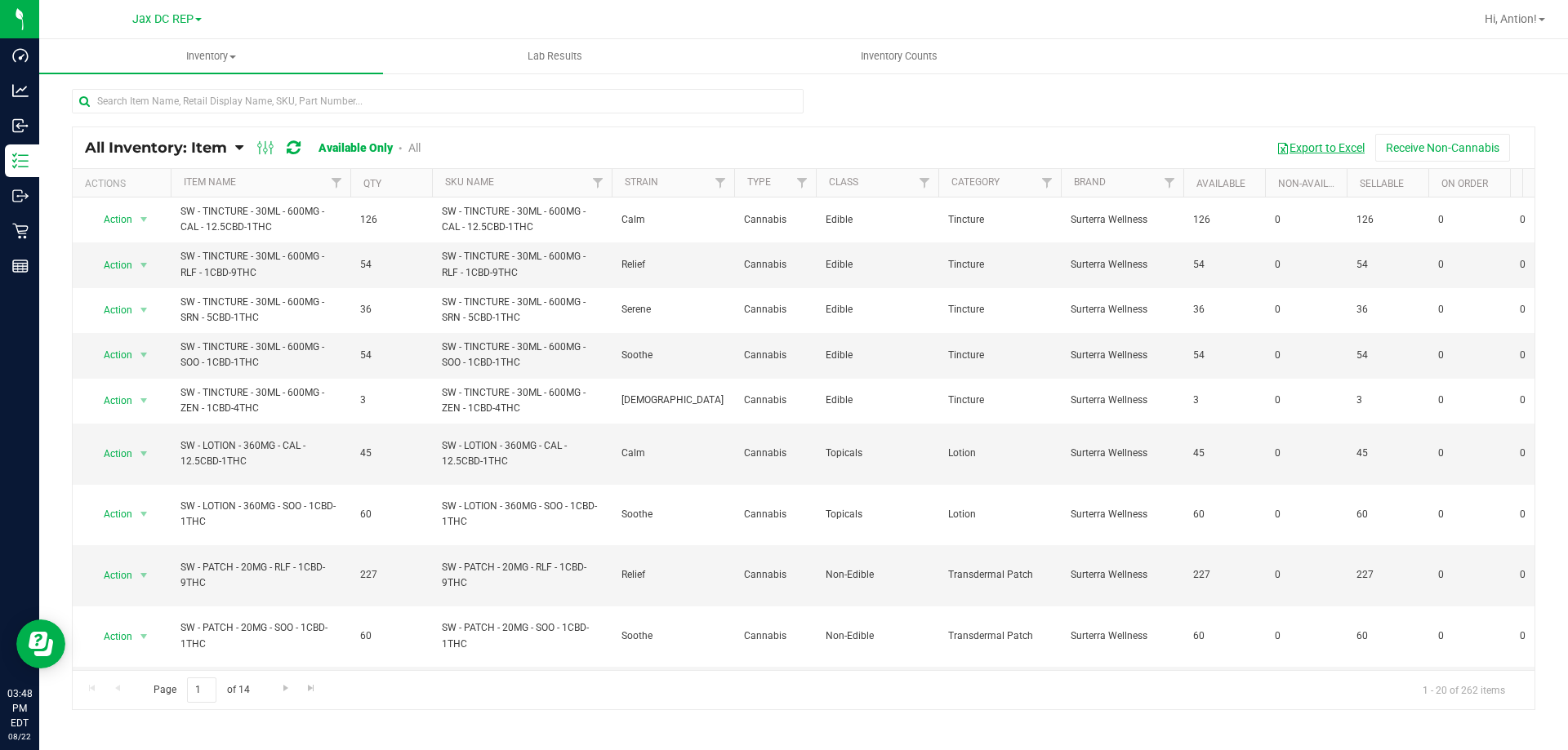
click at [1284, 142] on span "button" at bounding box center [1282, 148] width 13 height 13
